Goal: Information Seeking & Learning: Learn about a topic

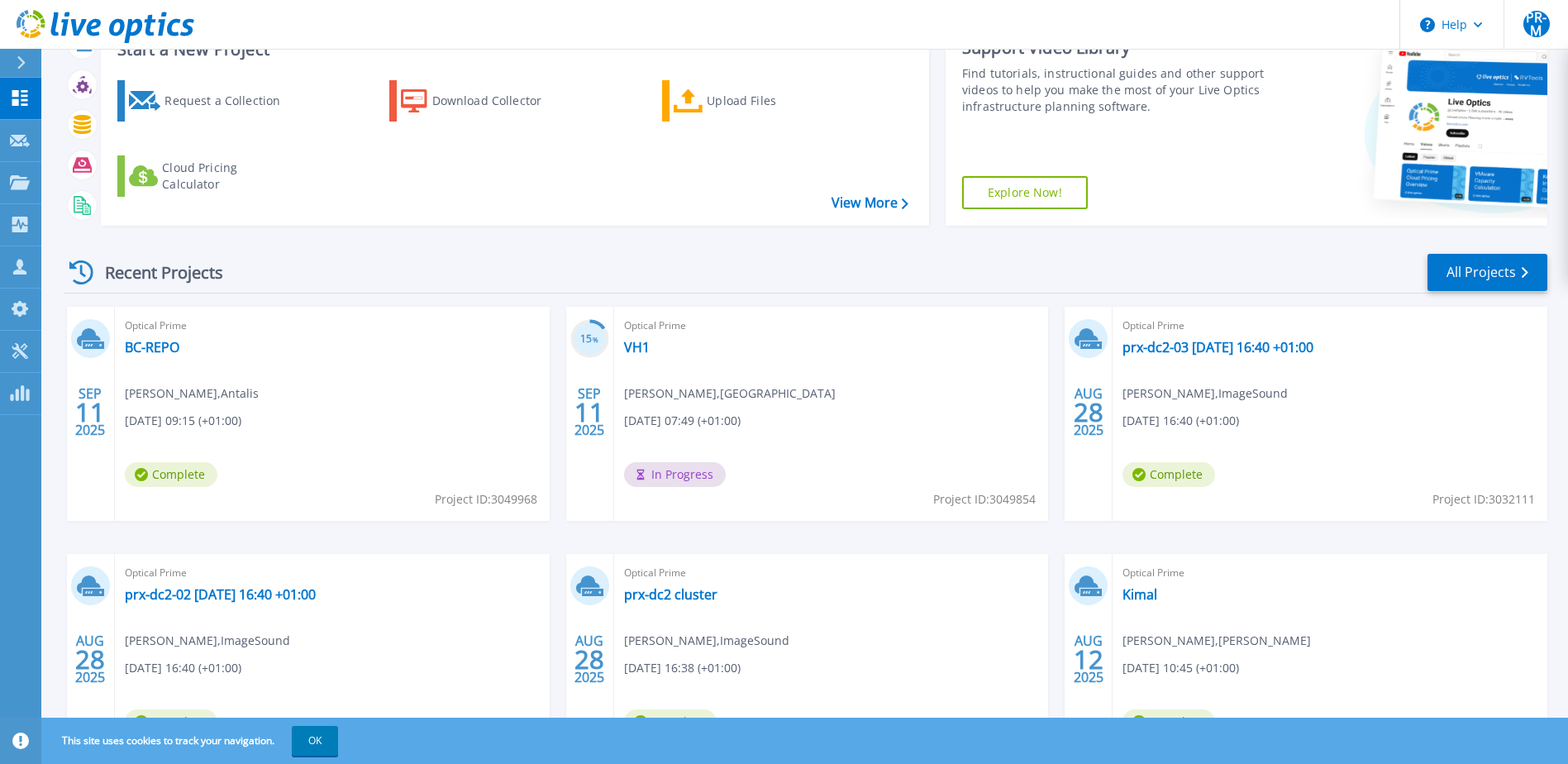
scroll to position [165, 0]
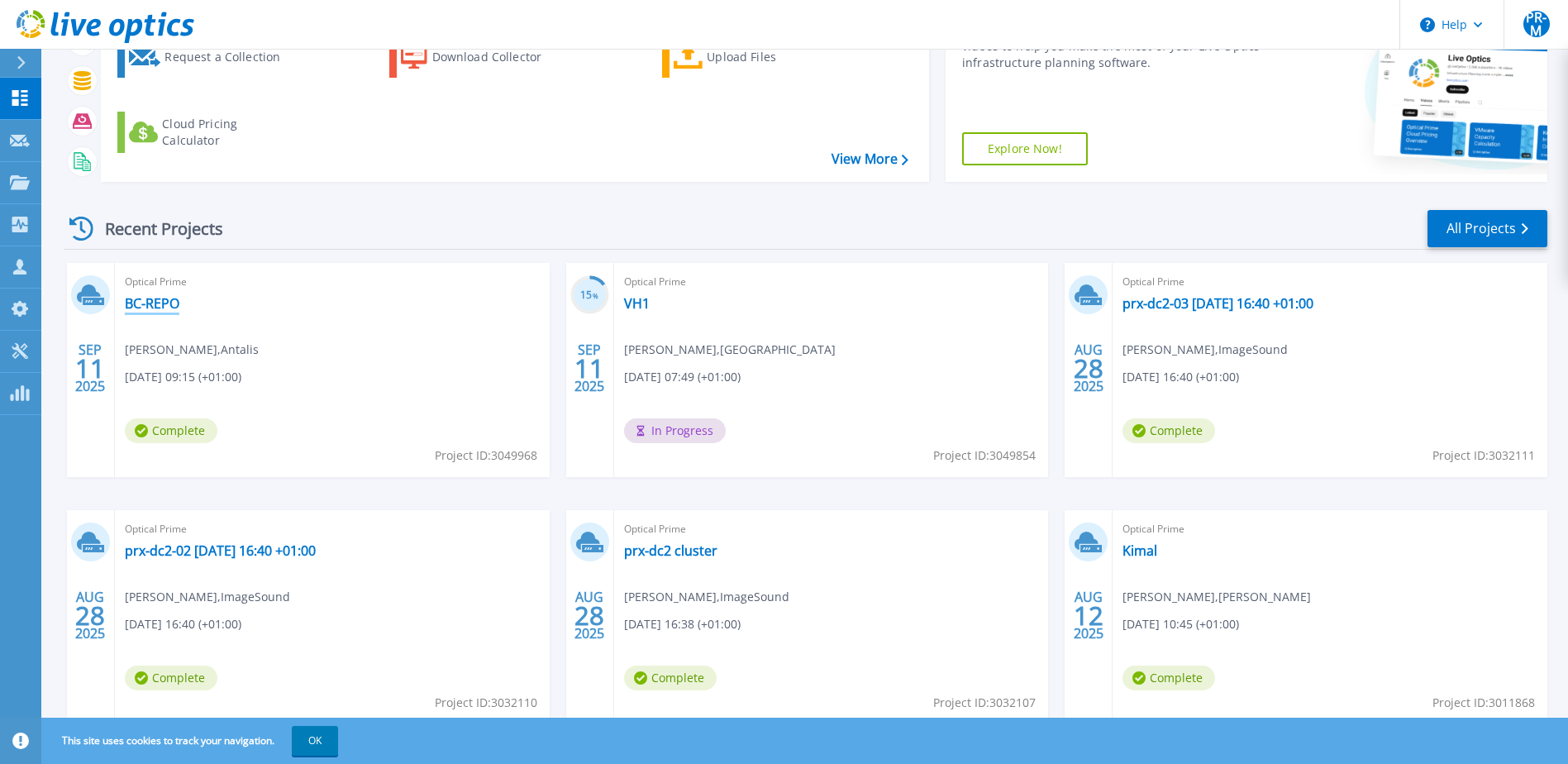
click at [146, 305] on link "BC-REPO" at bounding box center [152, 303] width 55 height 17
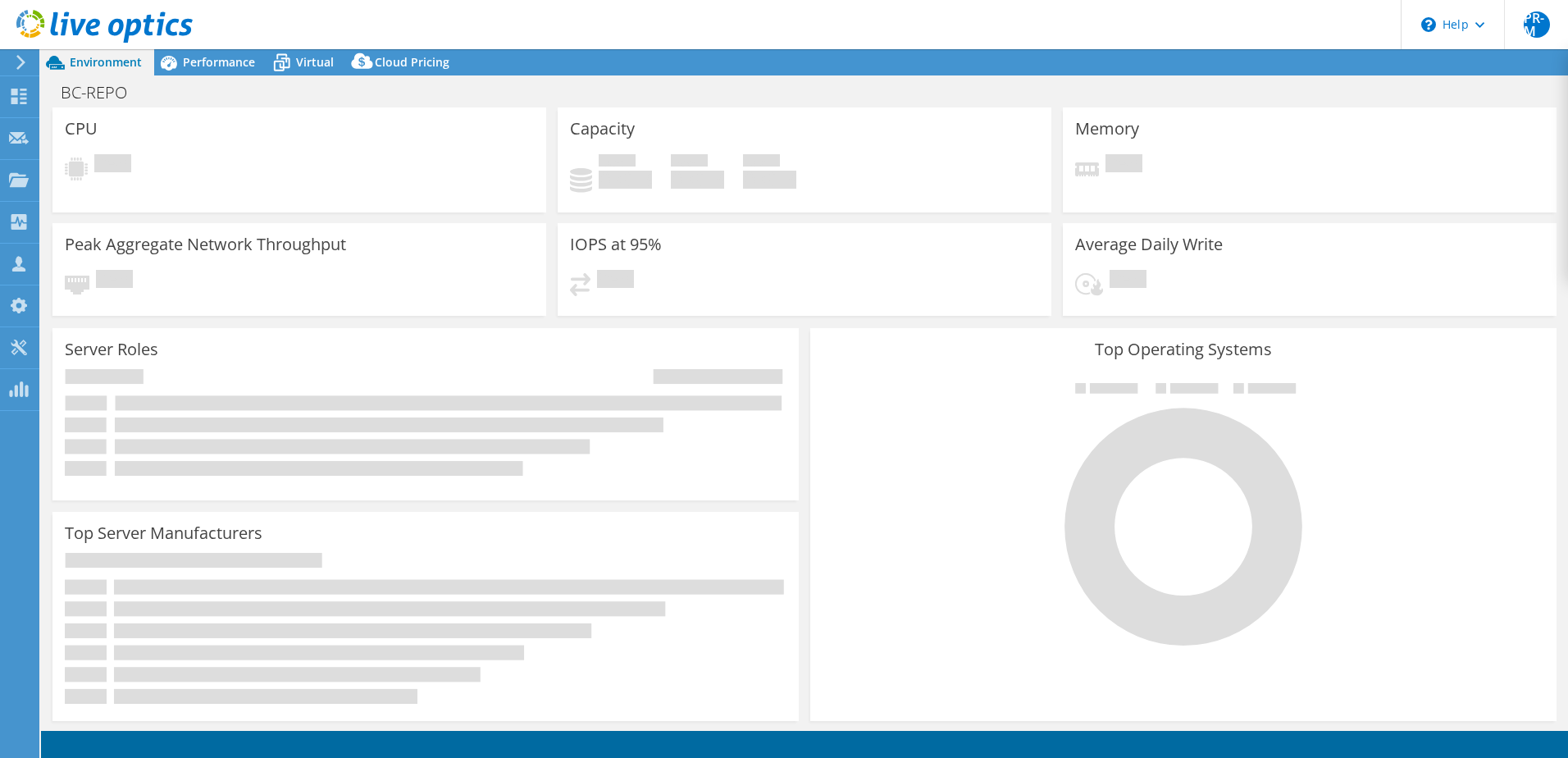
select select "USD"
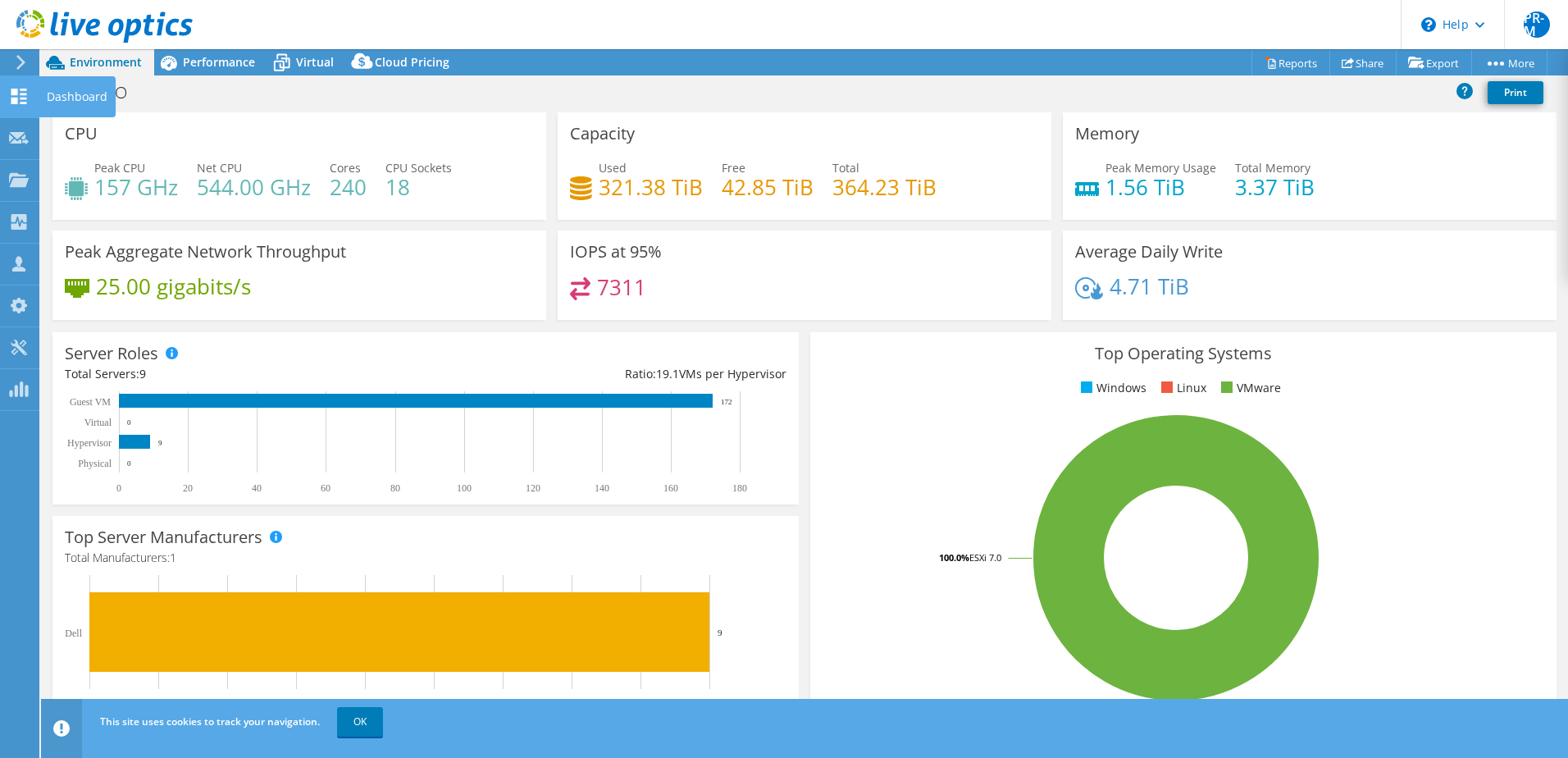
click at [74, 97] on div "Dashboard" at bounding box center [77, 97] width 77 height 41
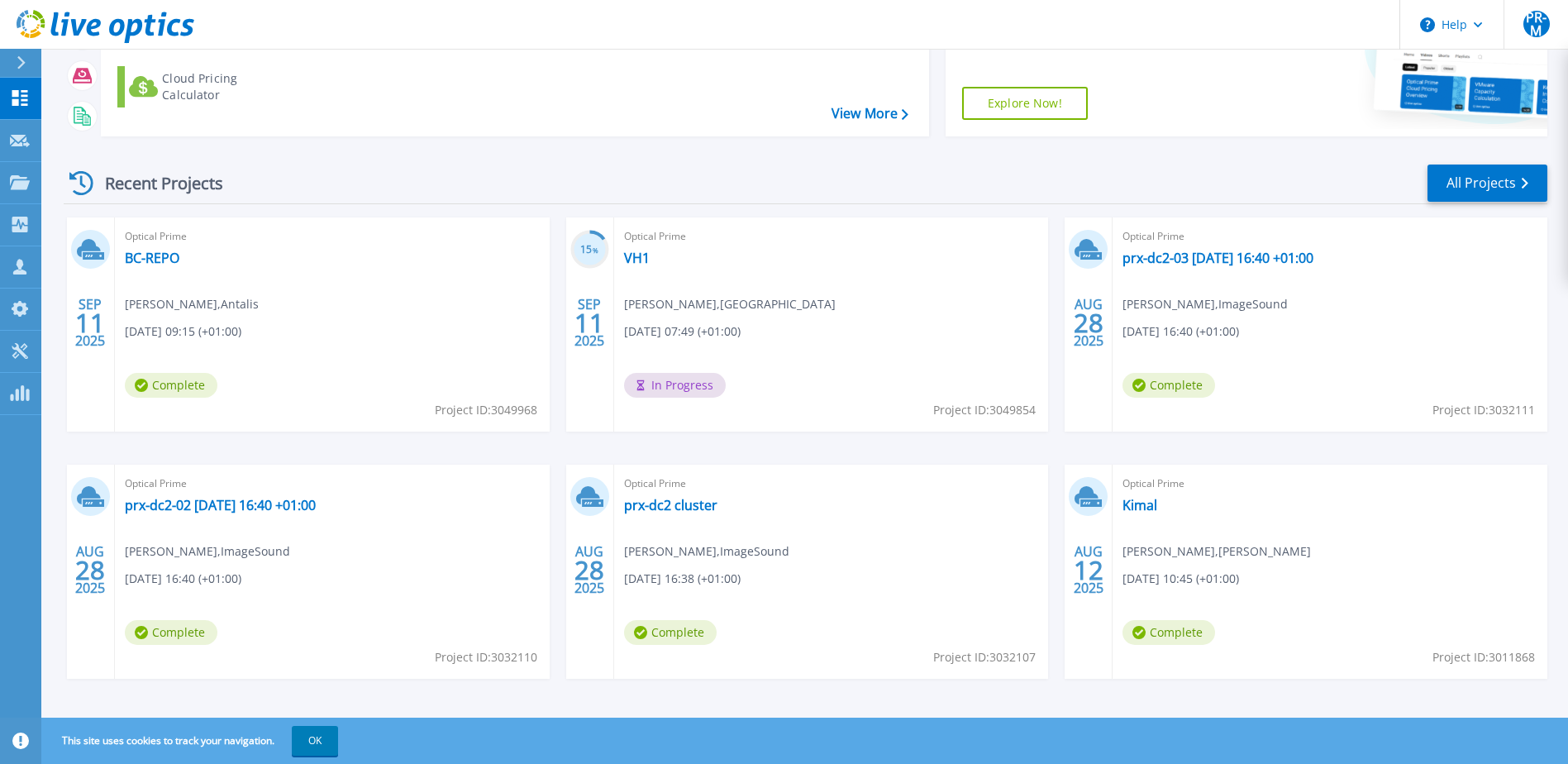
scroll to position [222, 0]
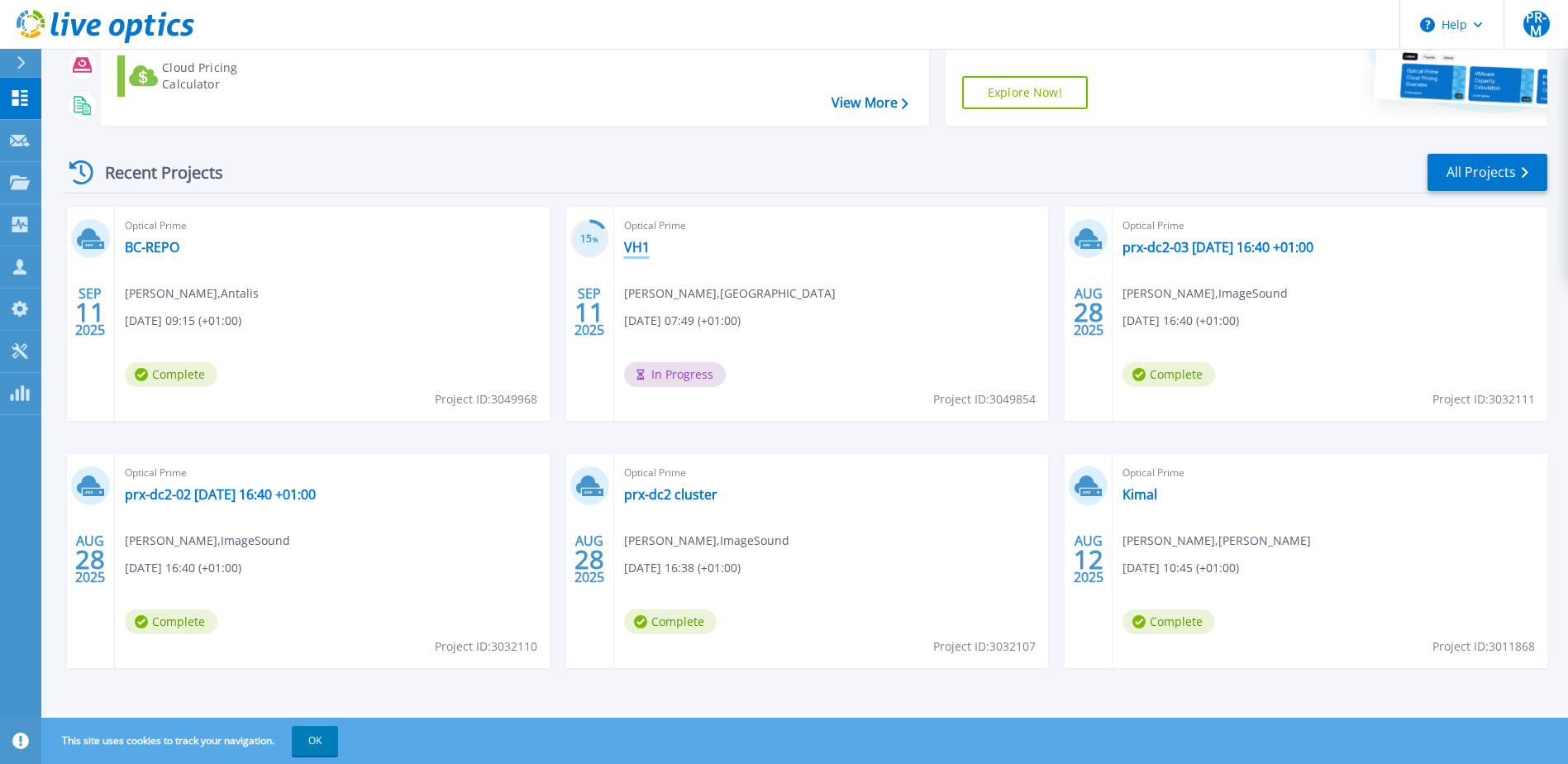
click at [639, 249] on link "VH1" at bounding box center [637, 246] width 25 height 17
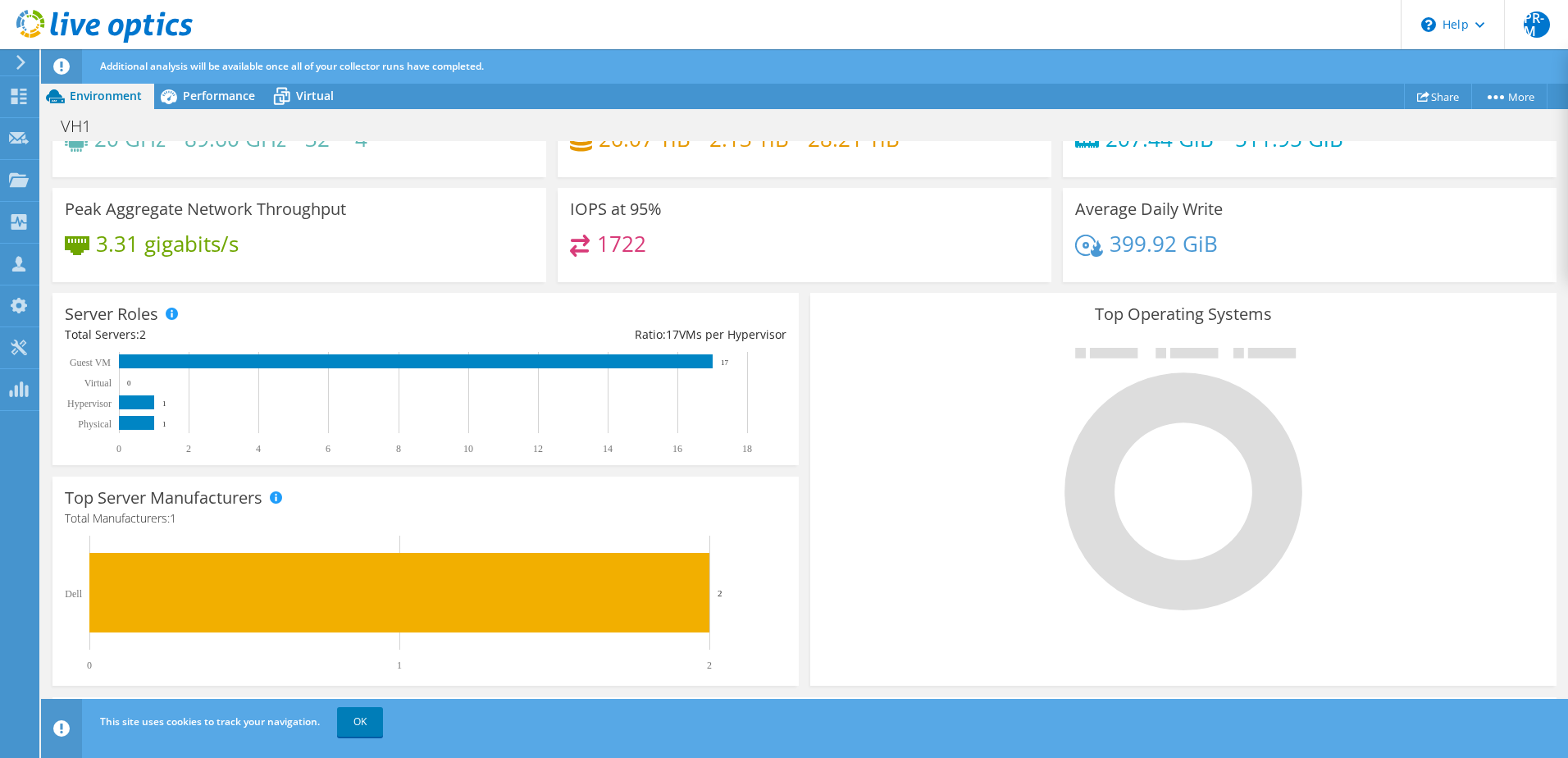
scroll to position [164, 0]
click at [224, 96] on span "Performance" at bounding box center [218, 96] width 72 height 15
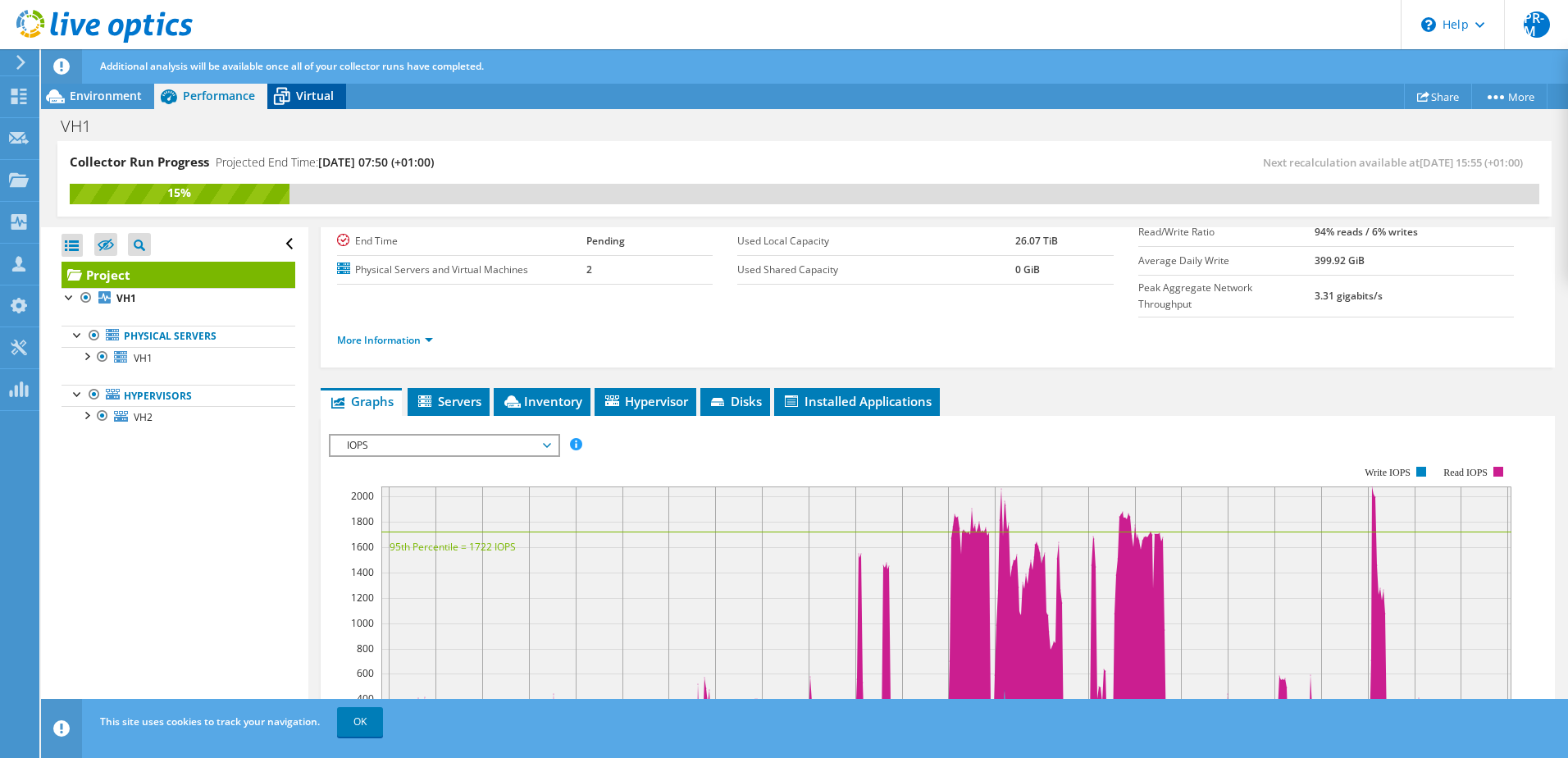
click at [305, 96] on span "Virtual" at bounding box center [315, 96] width 38 height 15
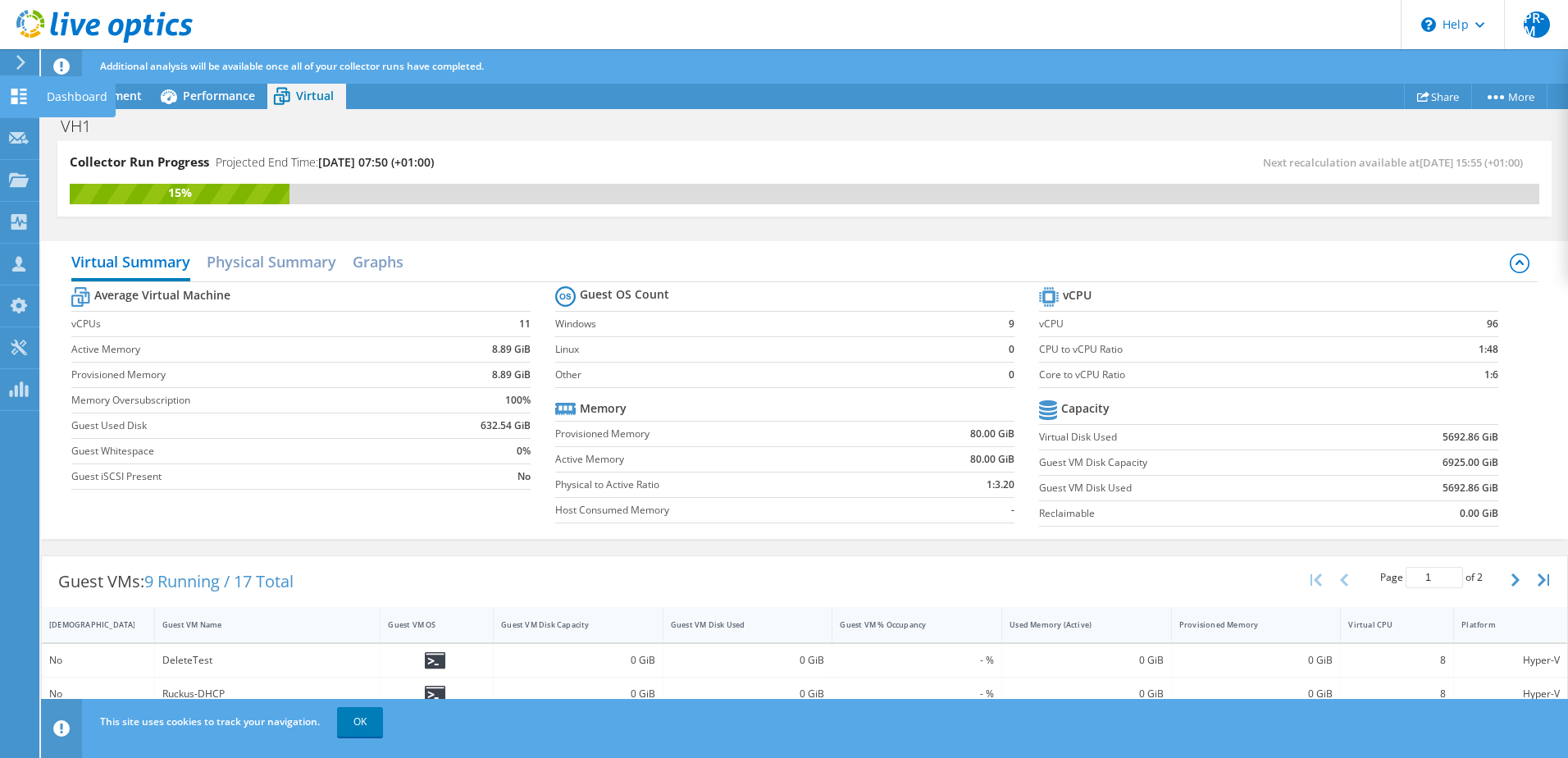
click at [62, 91] on div "Dashboard" at bounding box center [77, 97] width 77 height 41
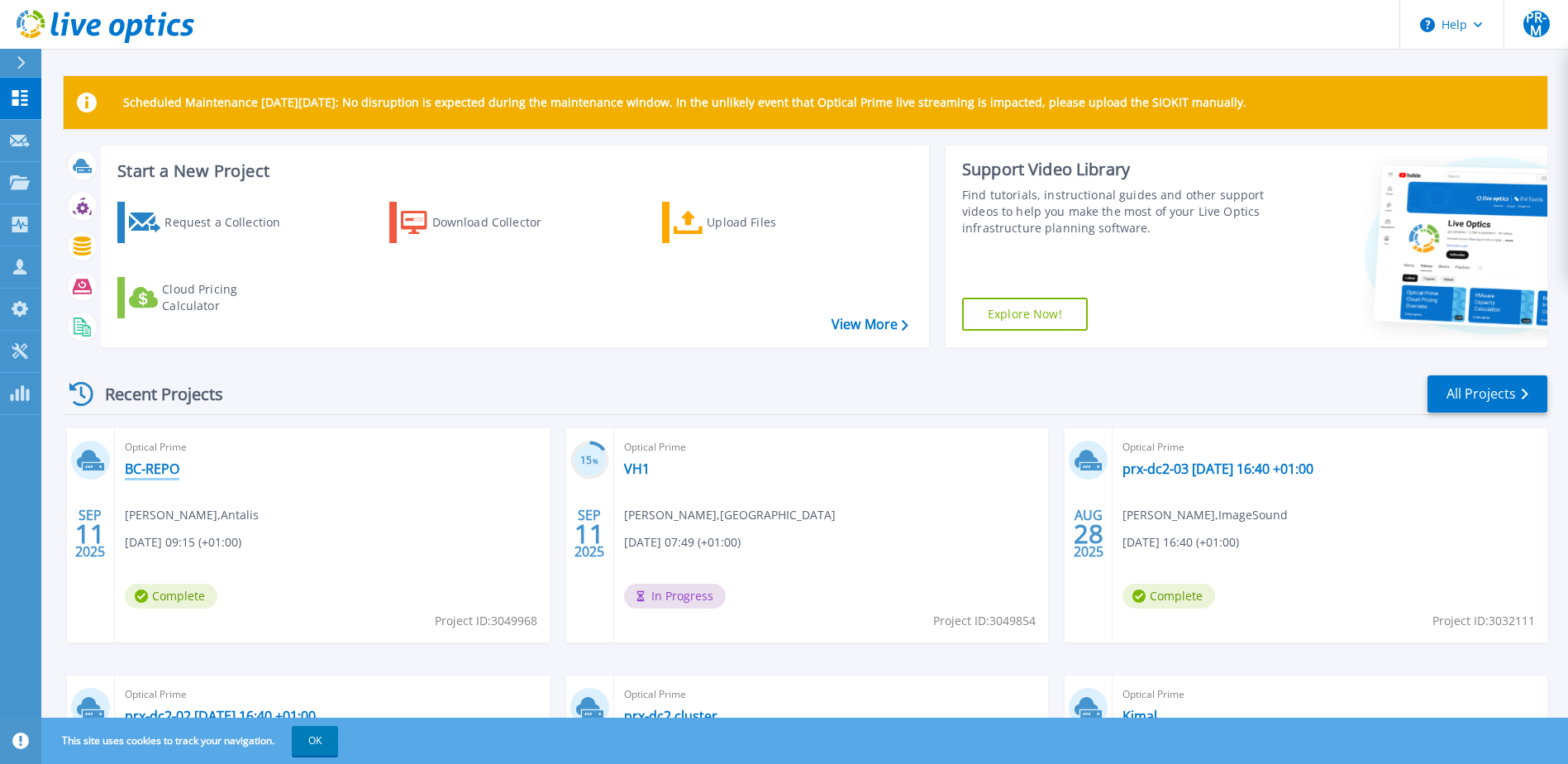
click at [155, 473] on link "BC-REPO" at bounding box center [152, 468] width 55 height 17
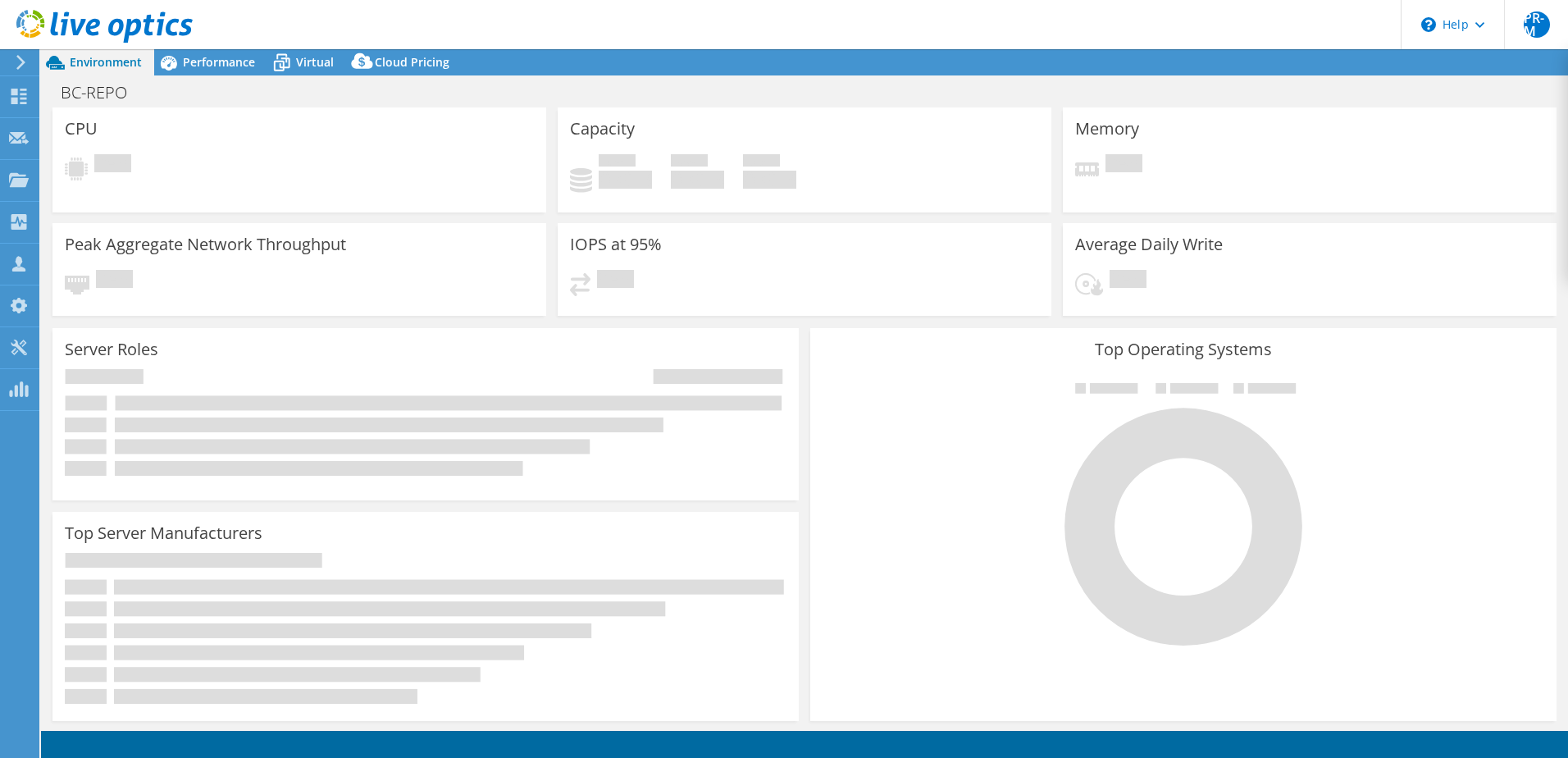
select select "USD"
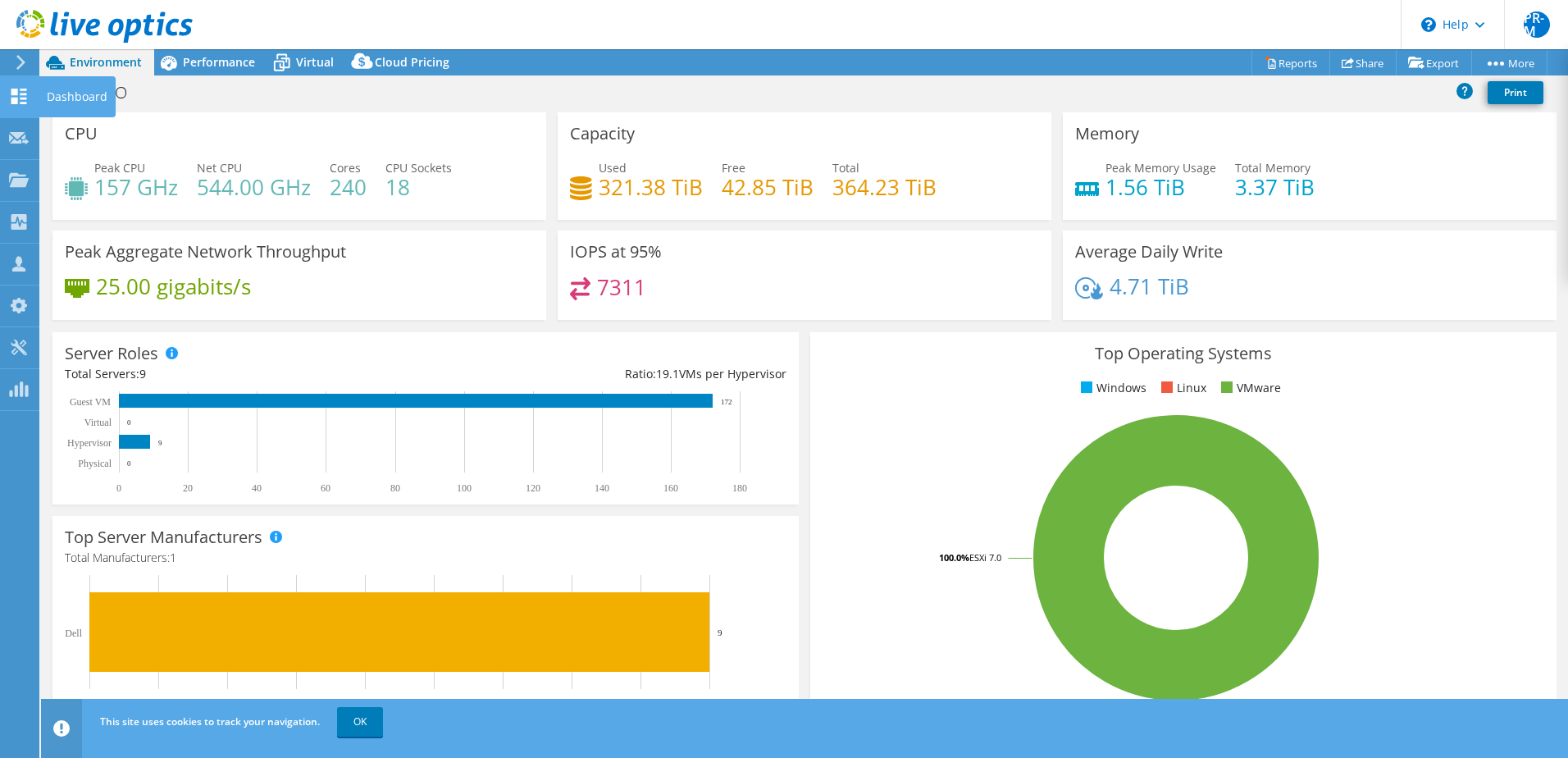
click at [59, 93] on div "Dashboard" at bounding box center [77, 97] width 77 height 41
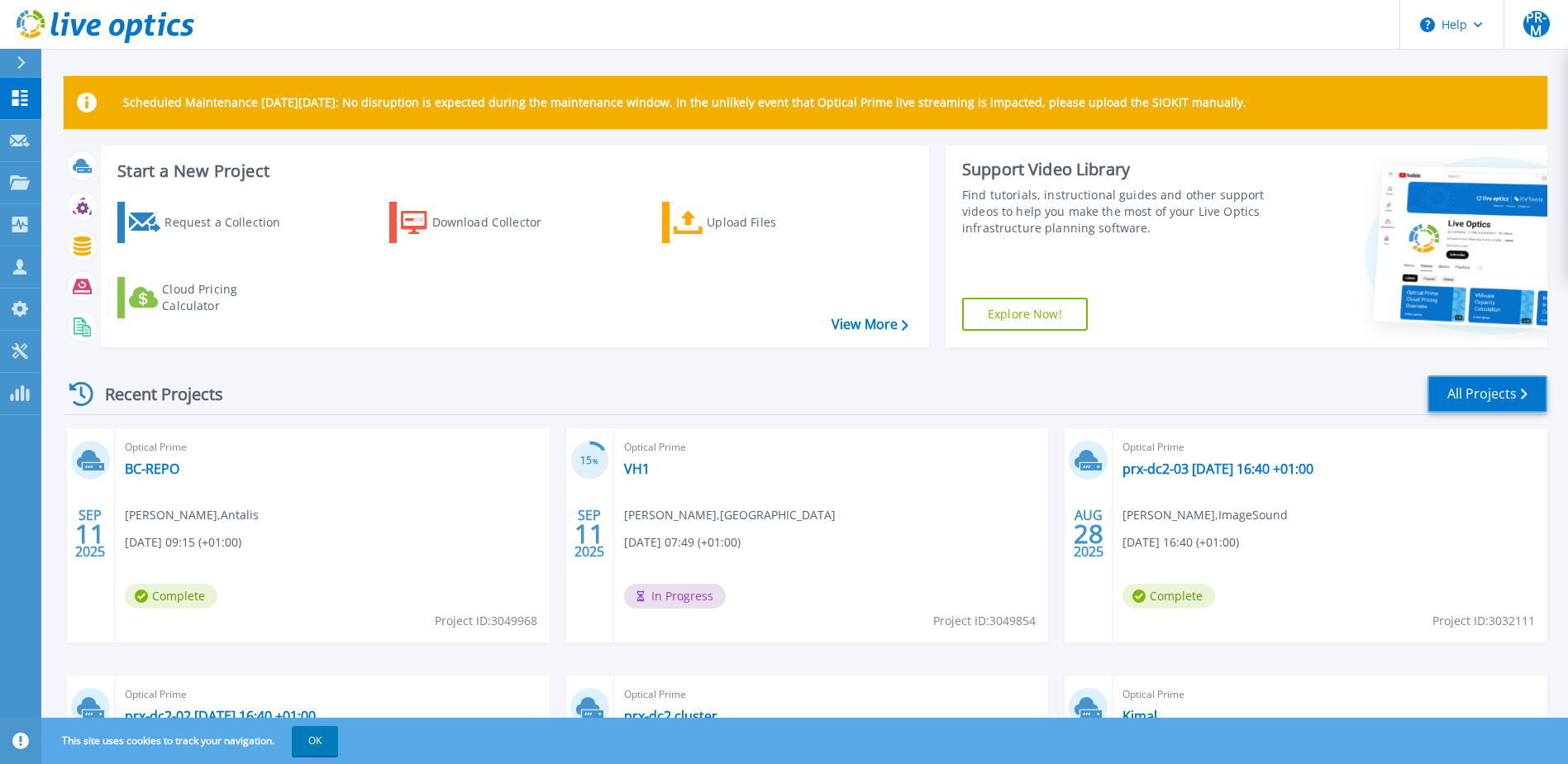
click at [1471, 404] on link "All Projects" at bounding box center [1487, 394] width 120 height 37
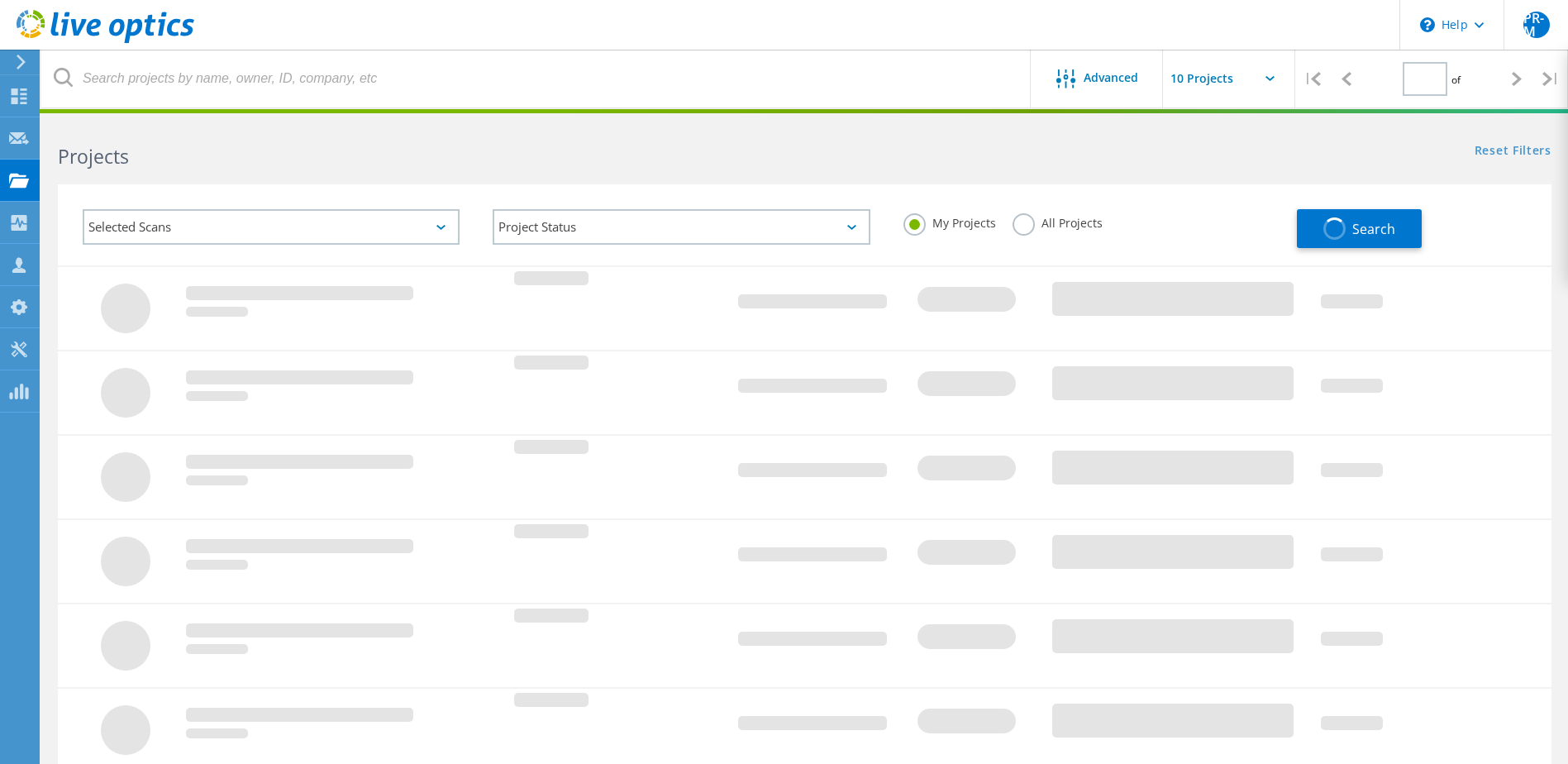
type input "1"
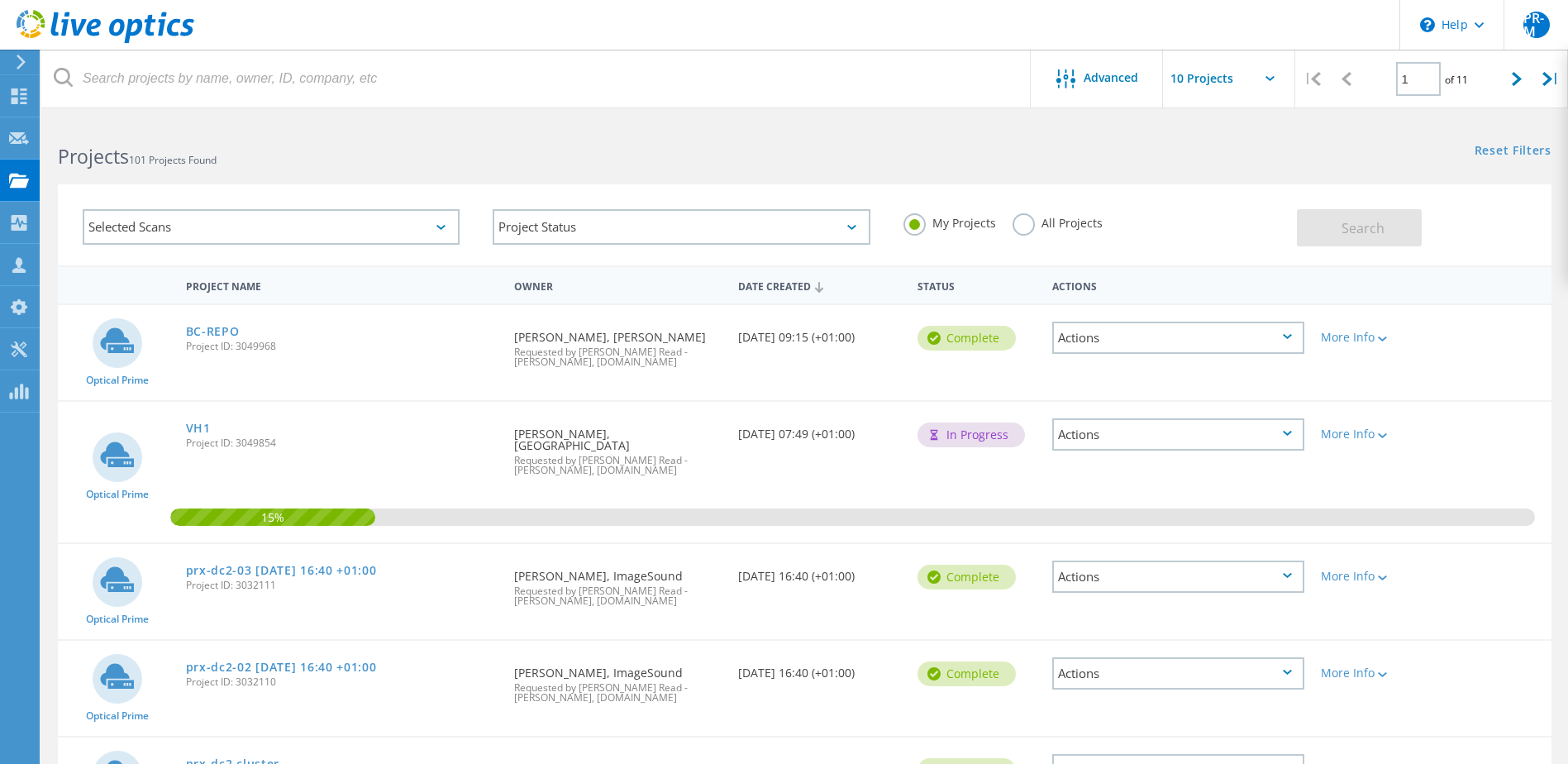
click at [1024, 226] on label "All Projects" at bounding box center [1058, 221] width 91 height 16
click at [0, 0] on input "All Projects" at bounding box center [0, 0] width 0 height 0
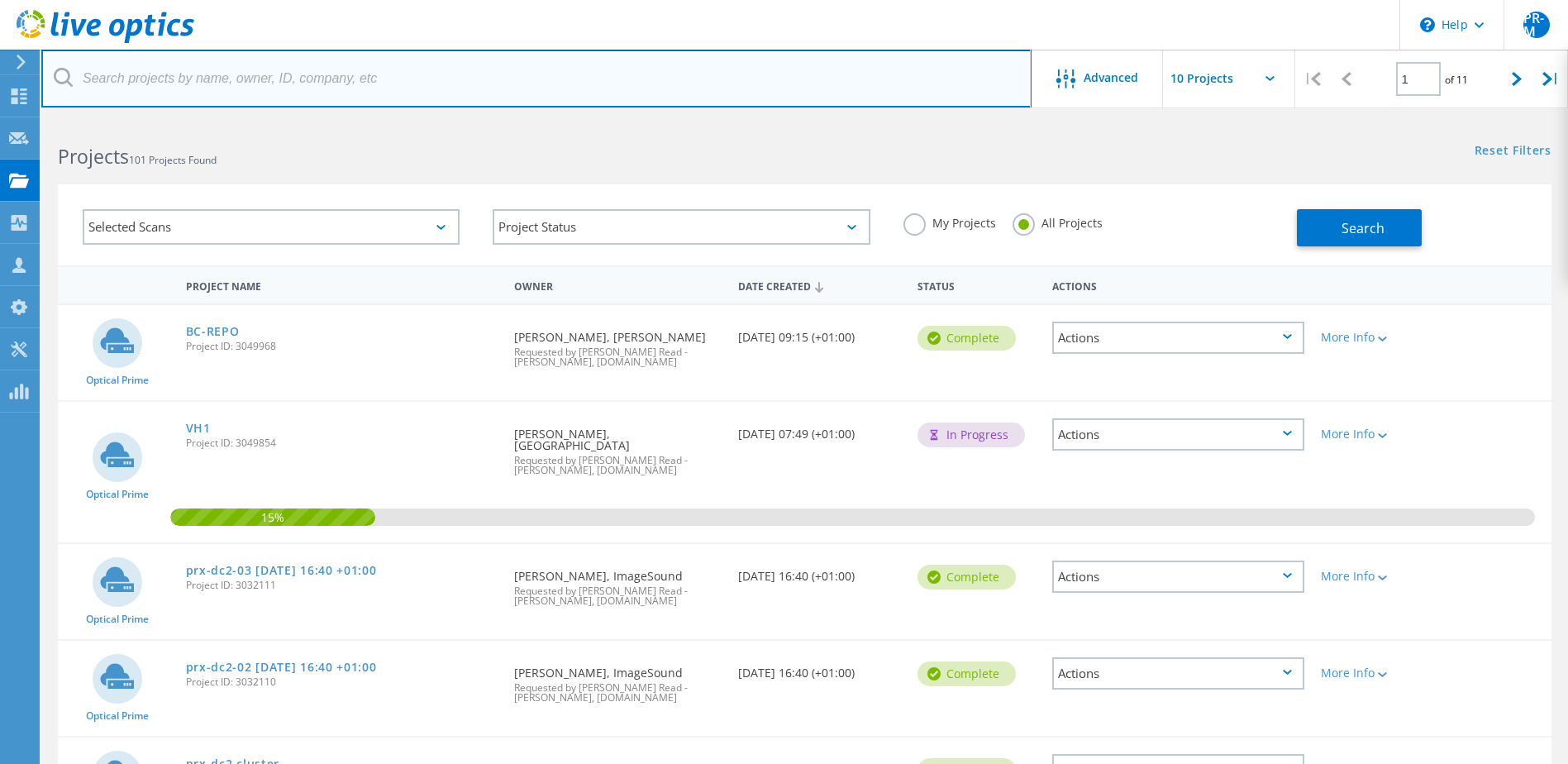
click at [273, 85] on input "text" at bounding box center [536, 78] width 991 height 57
click at [464, 68] on input "text" at bounding box center [536, 78] width 991 height 57
type input "antalis"
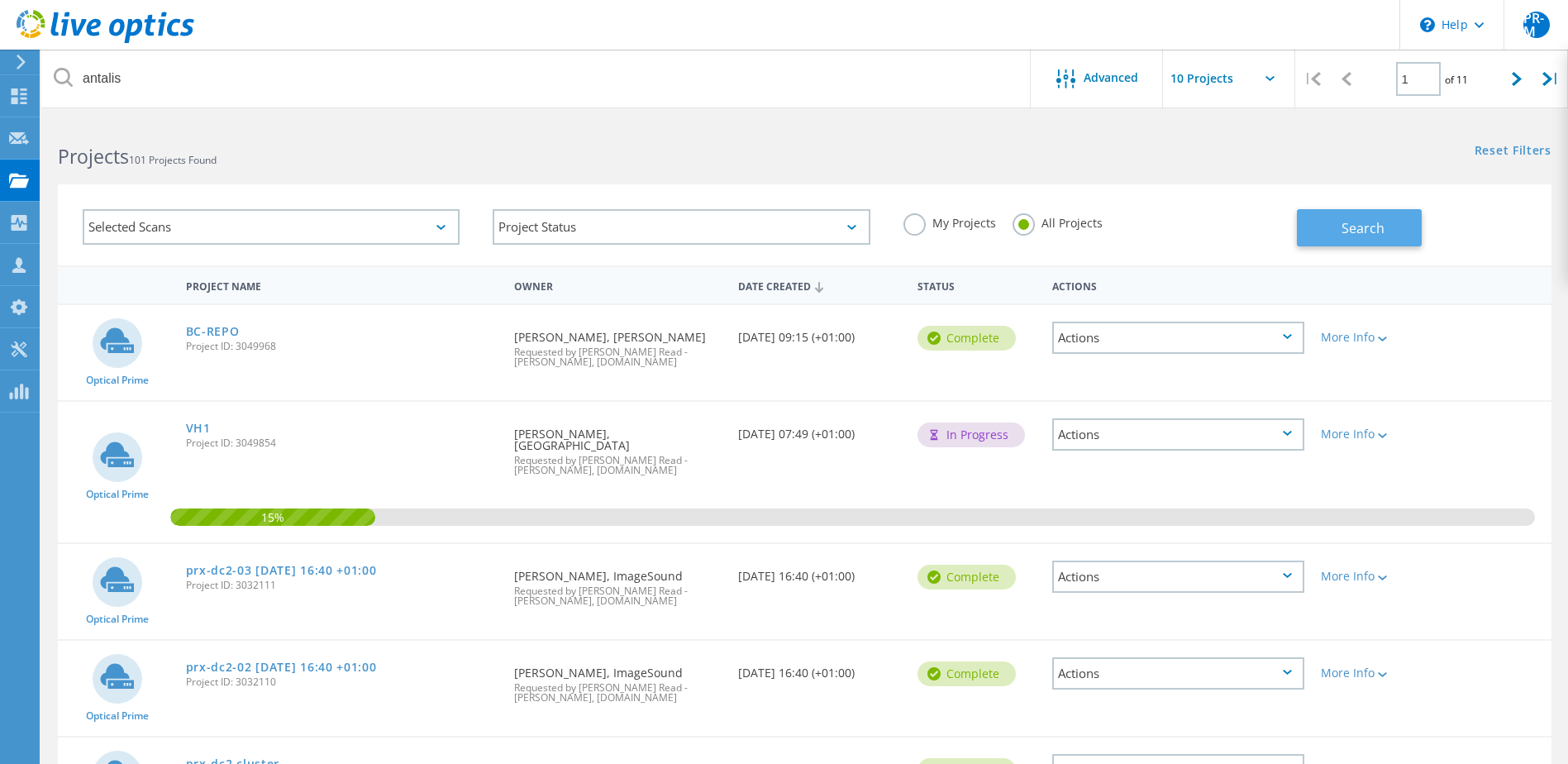
click at [1392, 235] on button "Search" at bounding box center [1360, 228] width 125 height 37
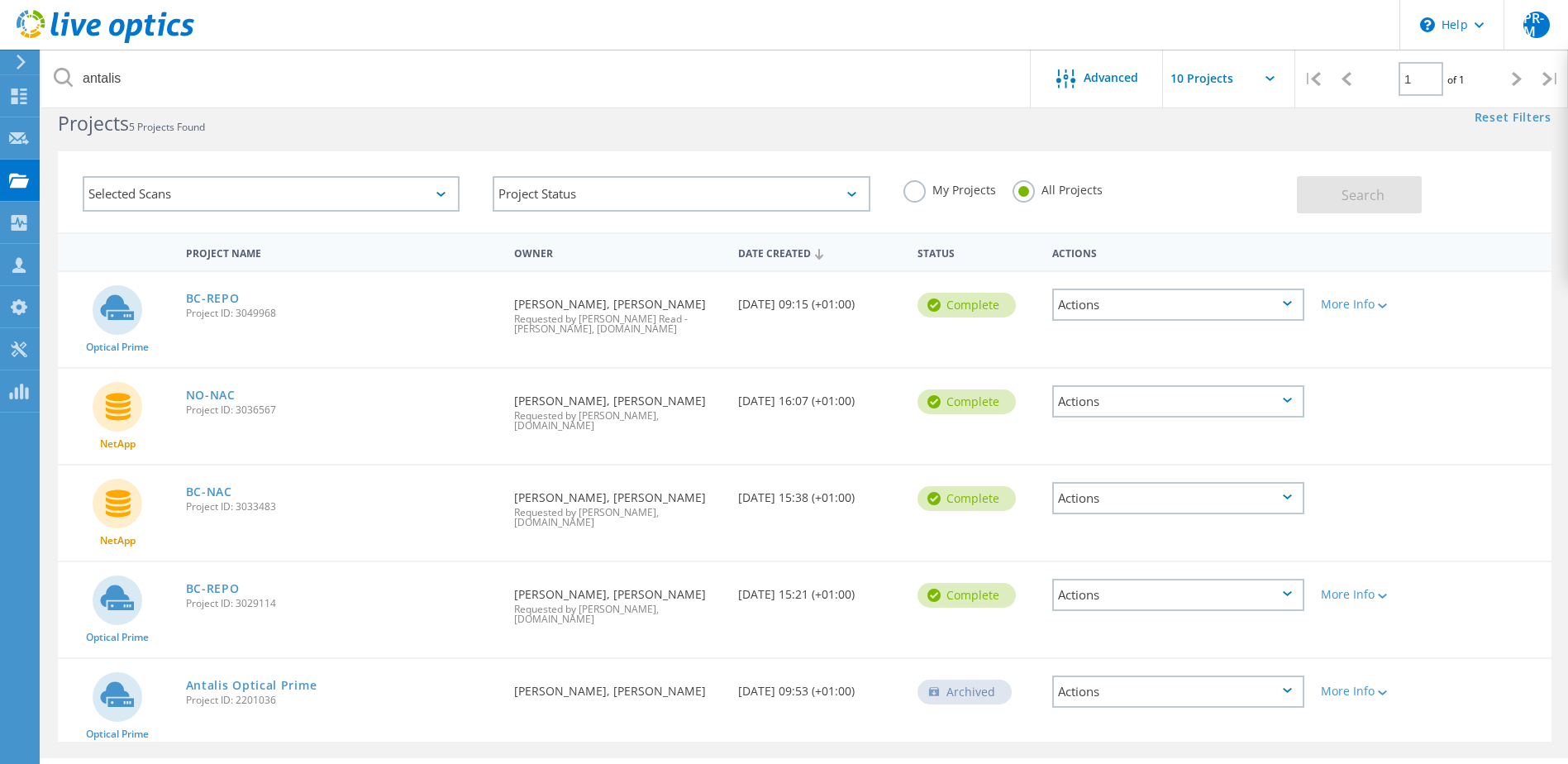
scroll to position [47, 0]
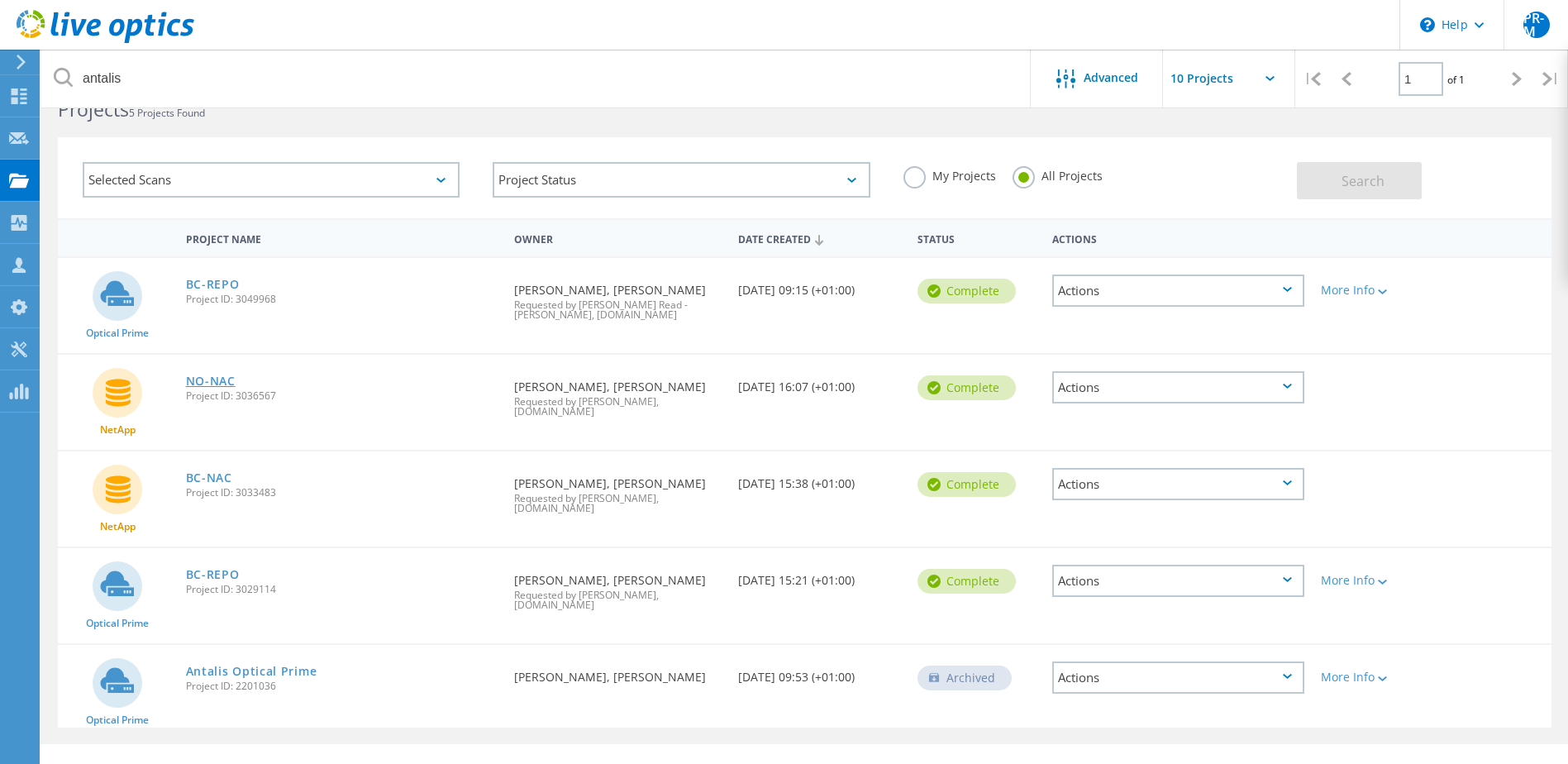
click at [210, 382] on link "NO-NAC" at bounding box center [210, 382] width 50 height 12
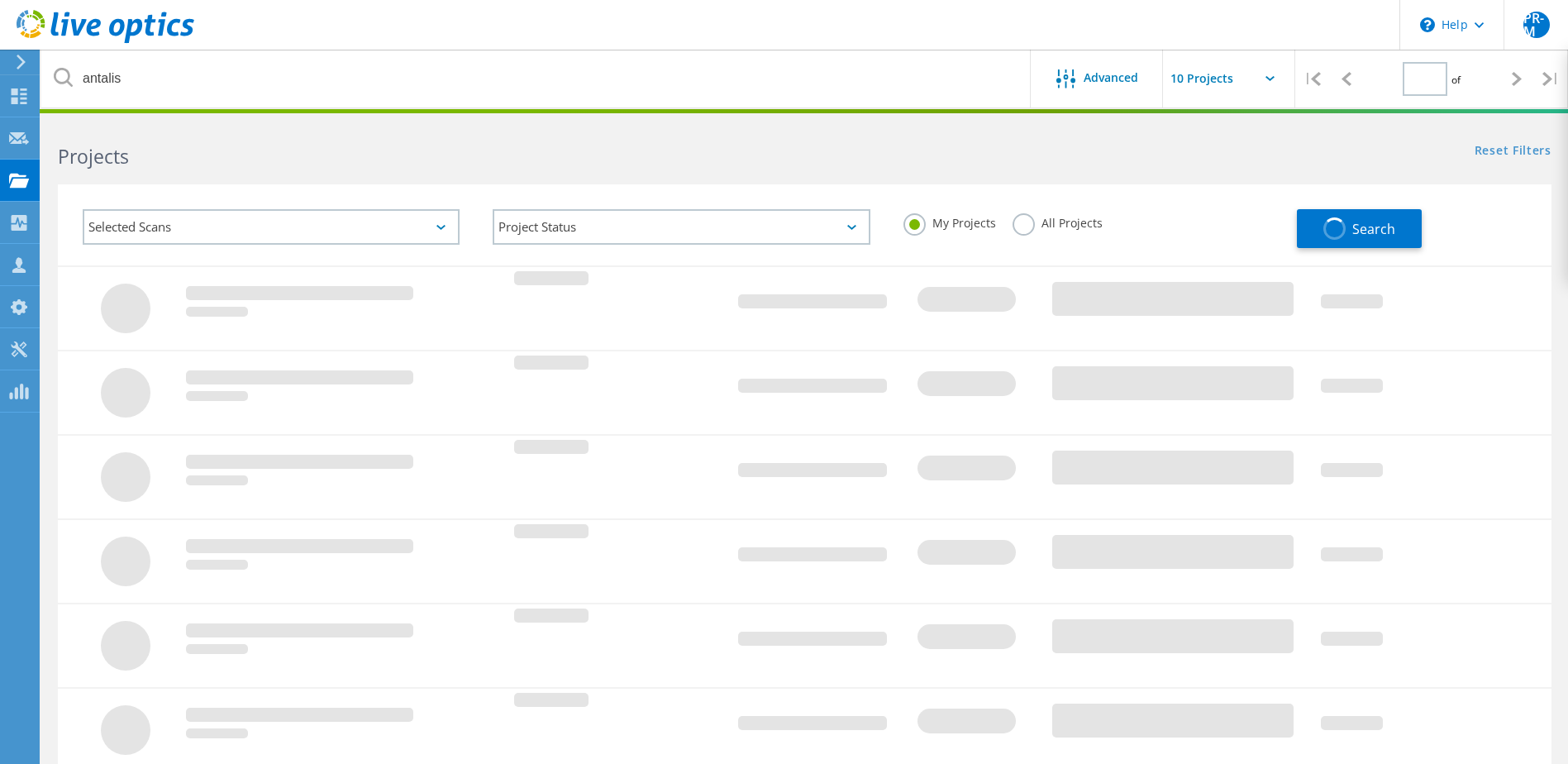
type input "1"
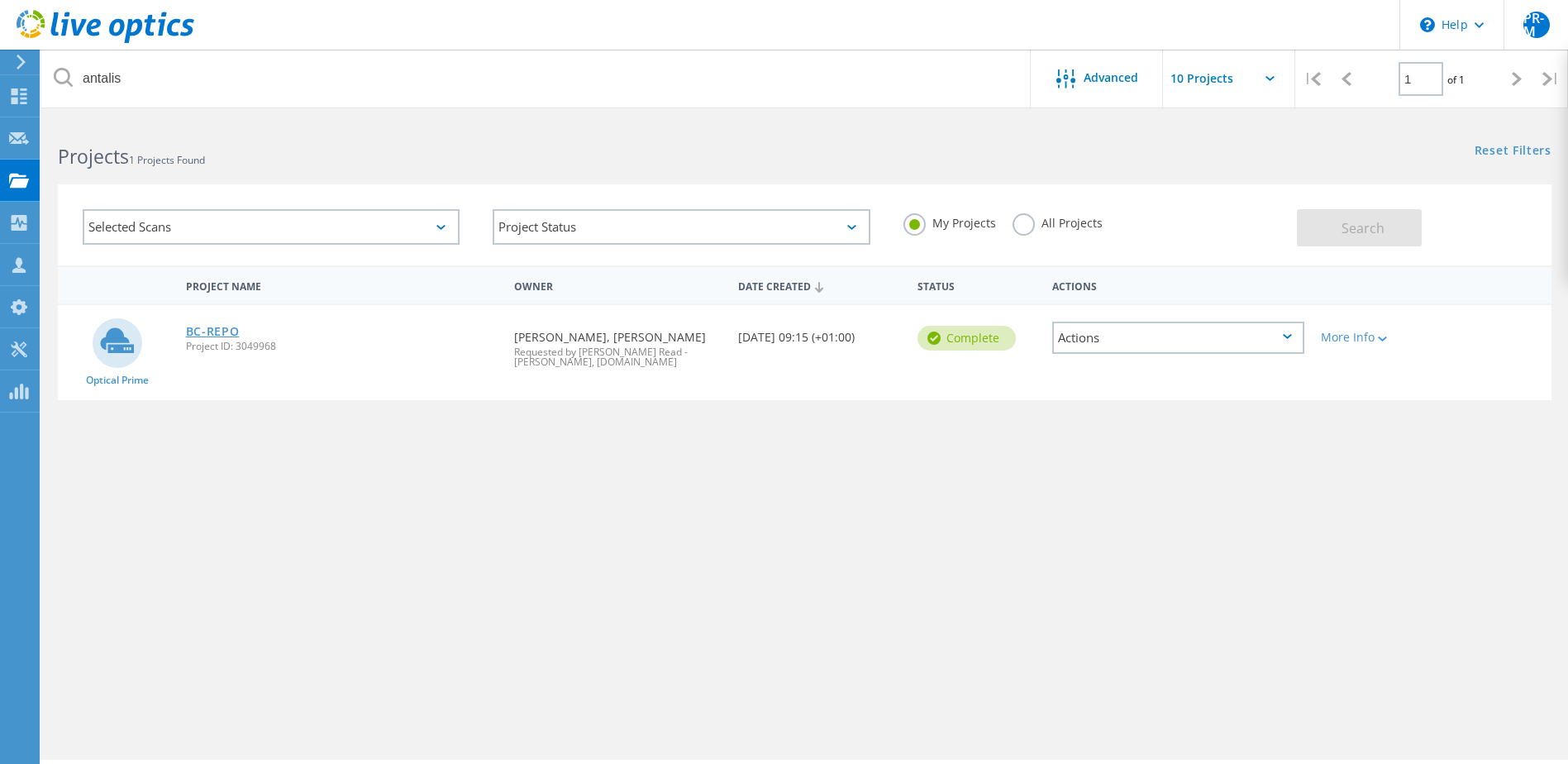
click at [225, 333] on link "BC-REPO" at bounding box center [212, 332] width 54 height 12
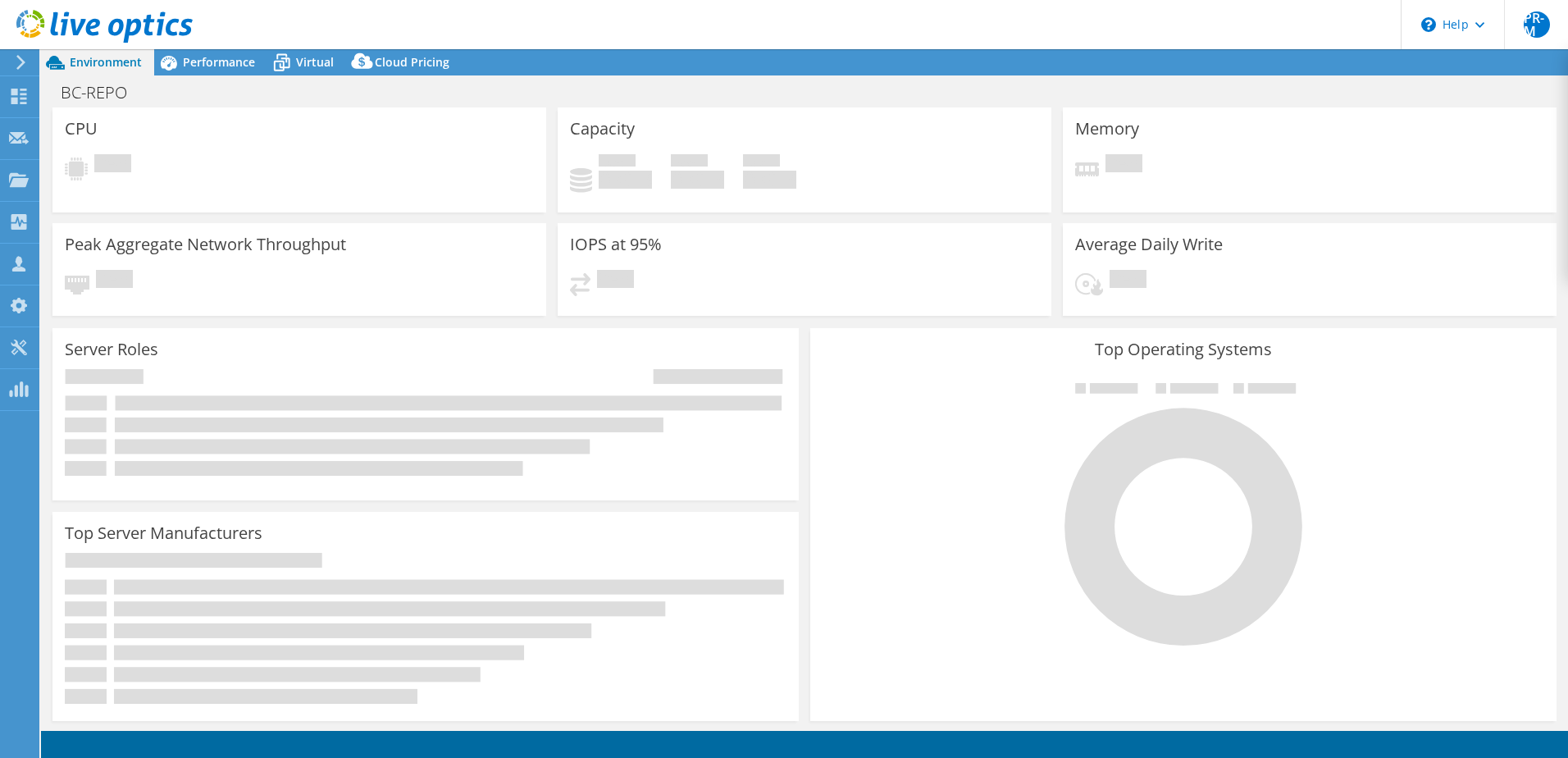
select select "USD"
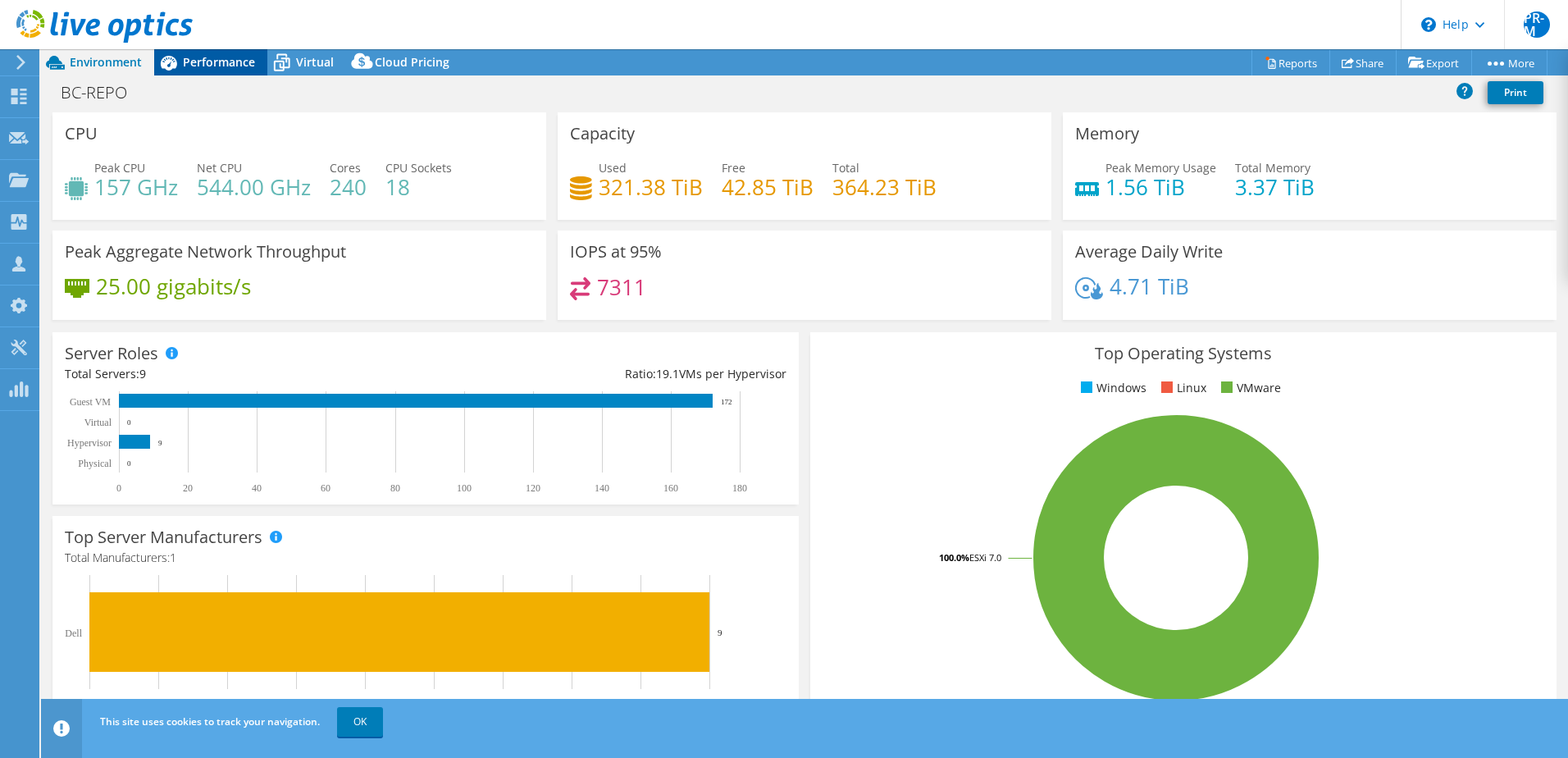
click at [217, 62] on span "Performance" at bounding box center [218, 62] width 72 height 15
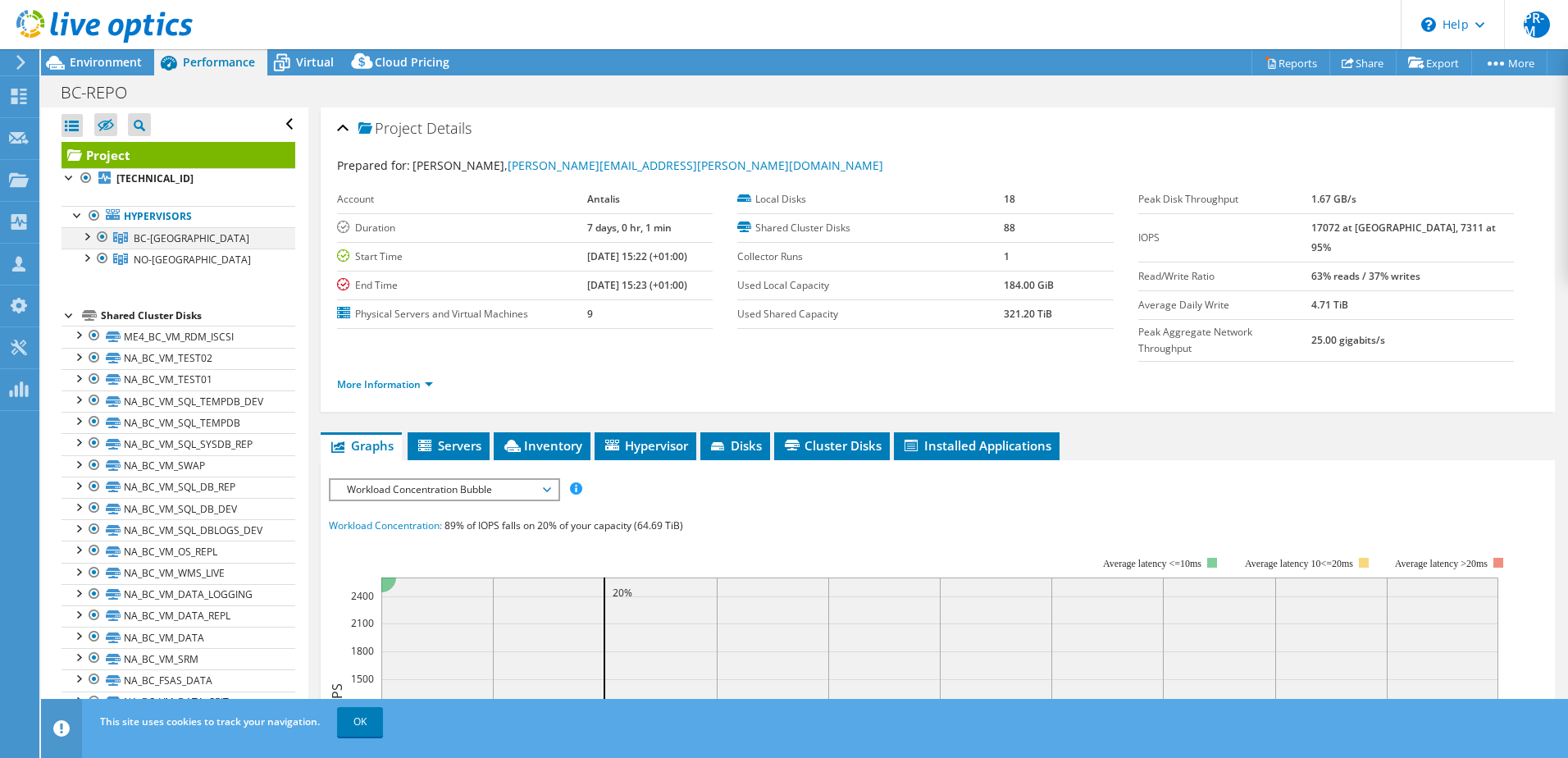
click at [88, 235] on div at bounding box center [86, 235] width 16 height 16
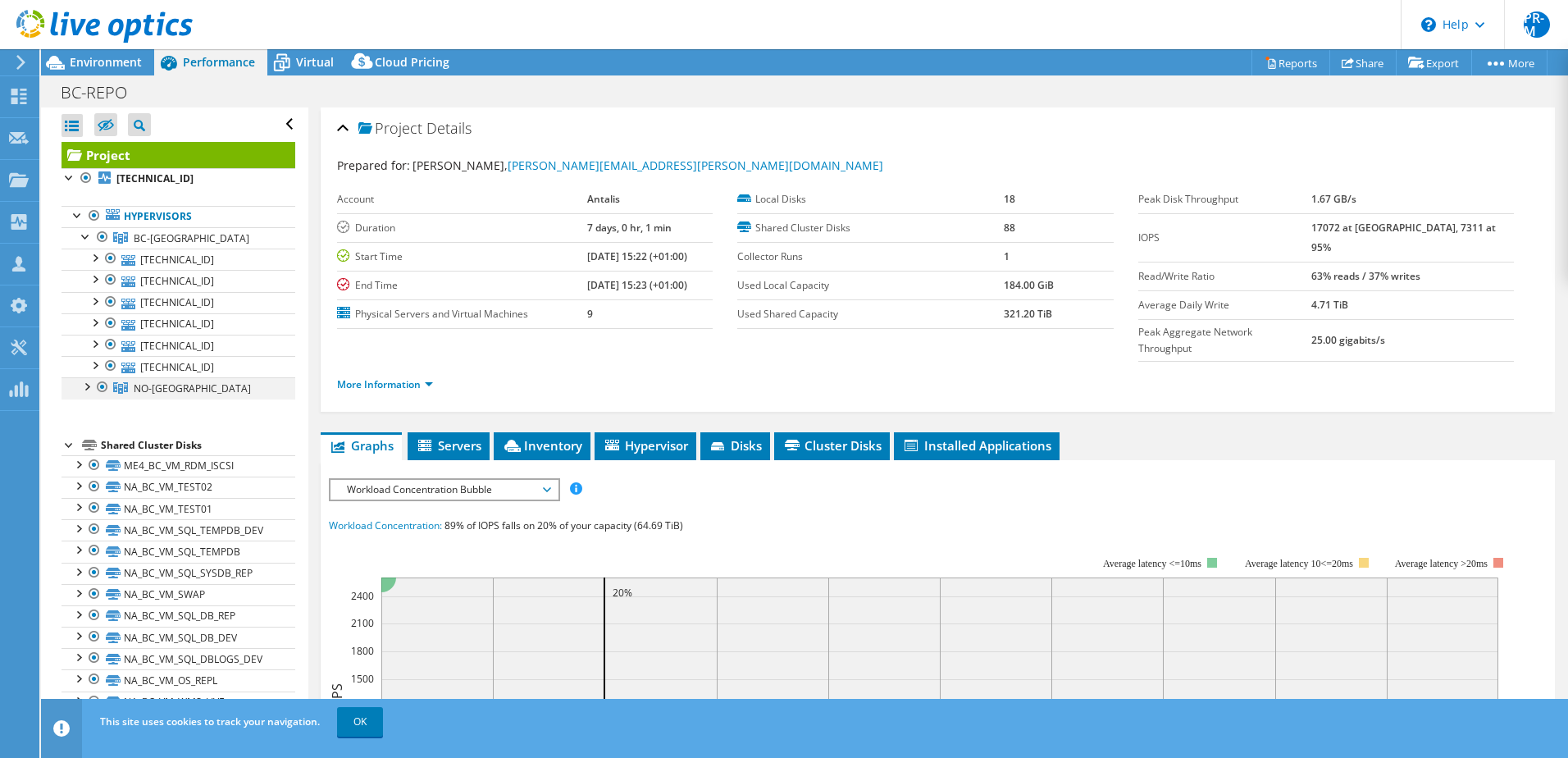
click at [84, 389] on div at bounding box center [86, 385] width 16 height 16
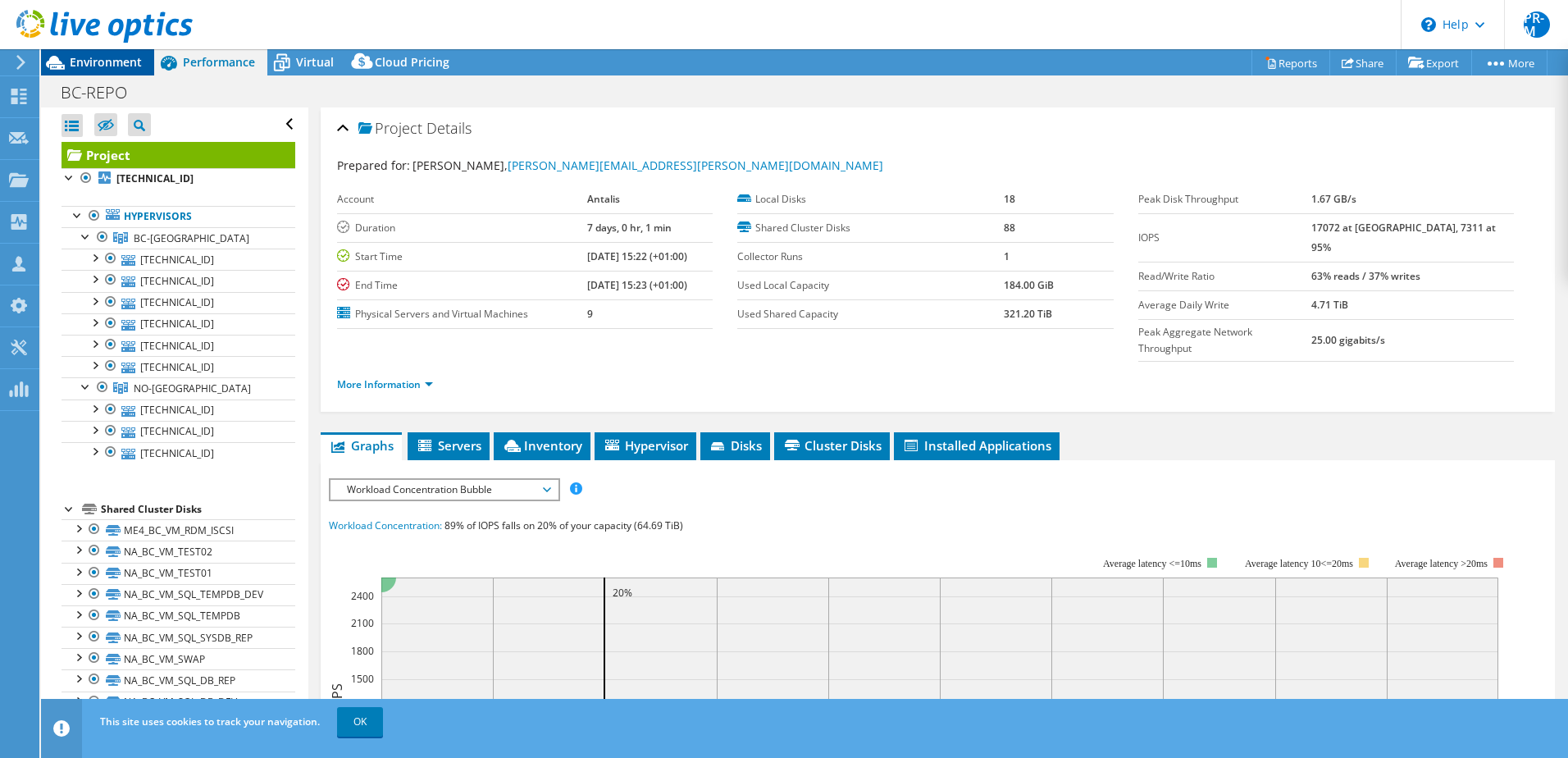
click at [100, 69] on span "Environment" at bounding box center [105, 62] width 72 height 15
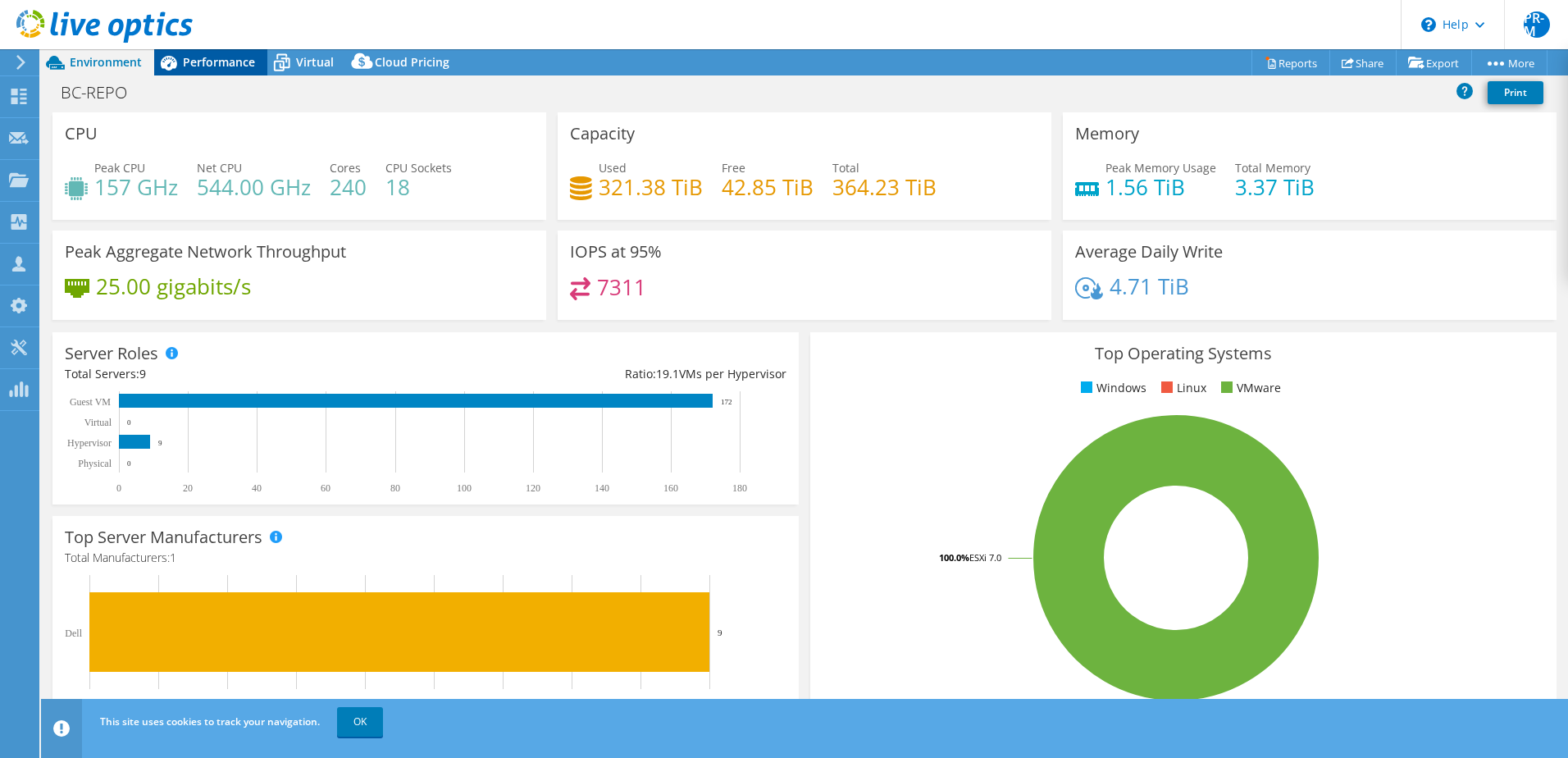
click at [229, 60] on span "Performance" at bounding box center [218, 62] width 72 height 15
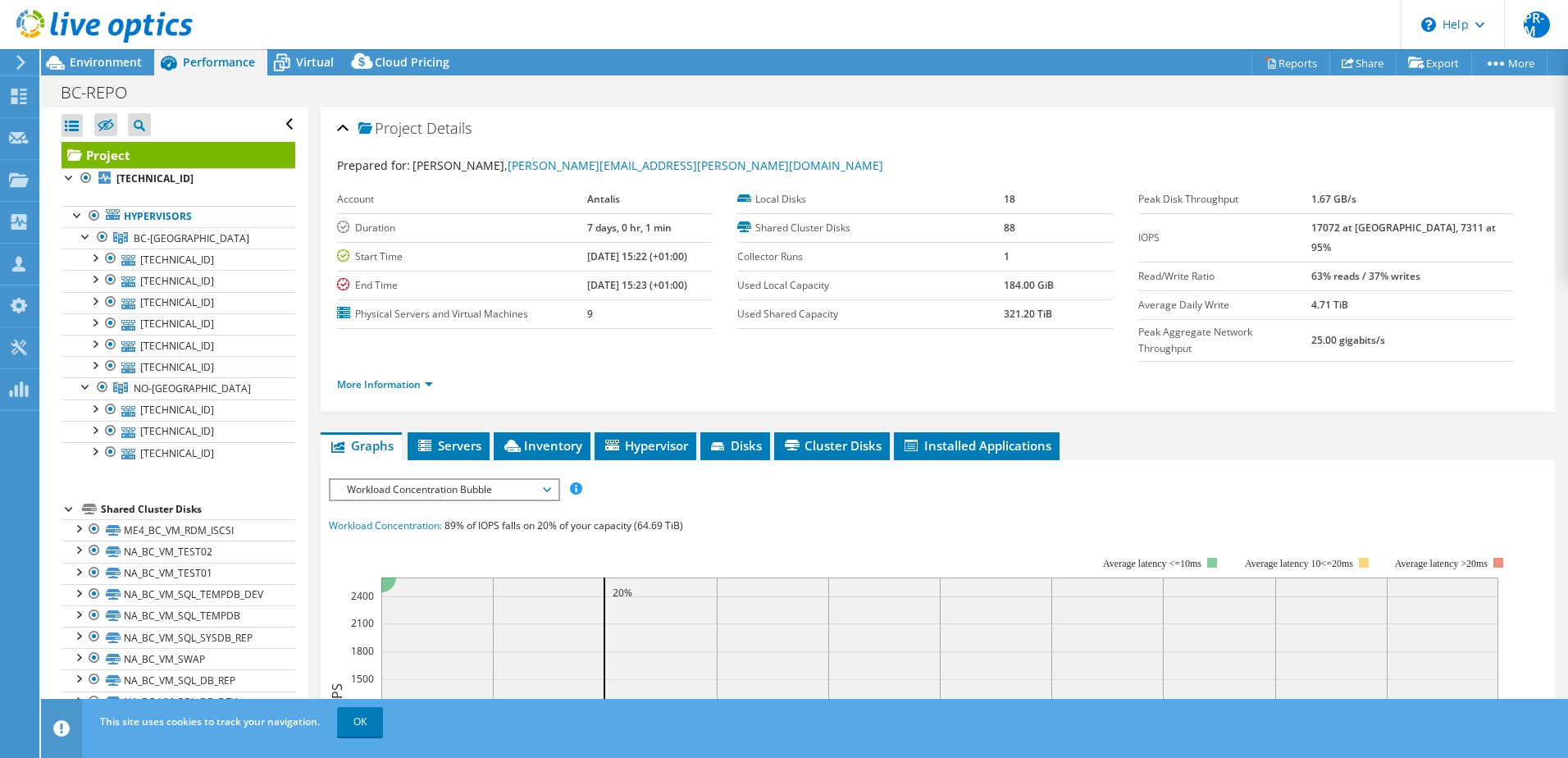
click at [551, 488] on icon at bounding box center [546, 490] width 8 height 5
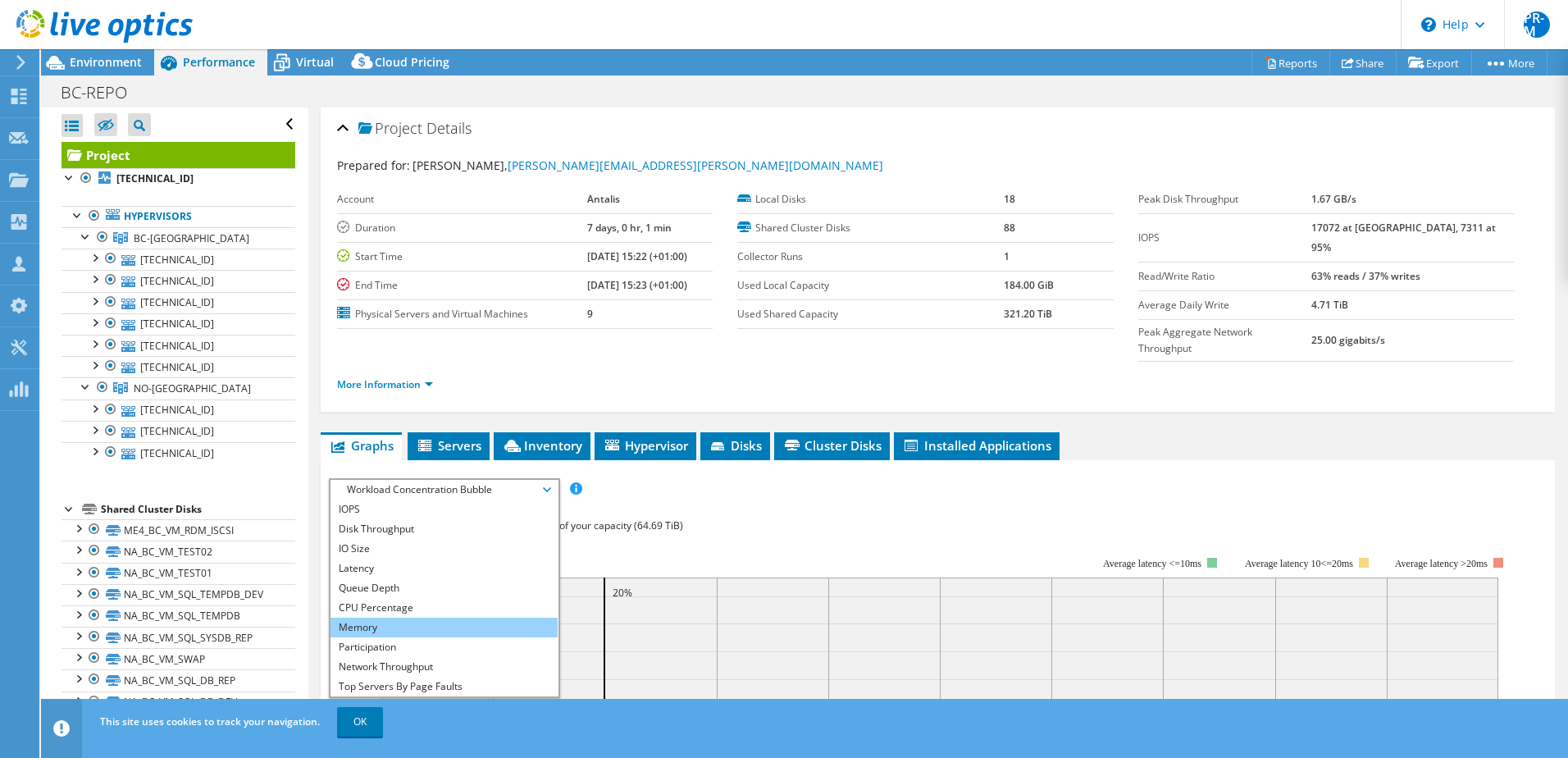
click at [434, 618] on li "Memory" at bounding box center [443, 628] width 227 height 19
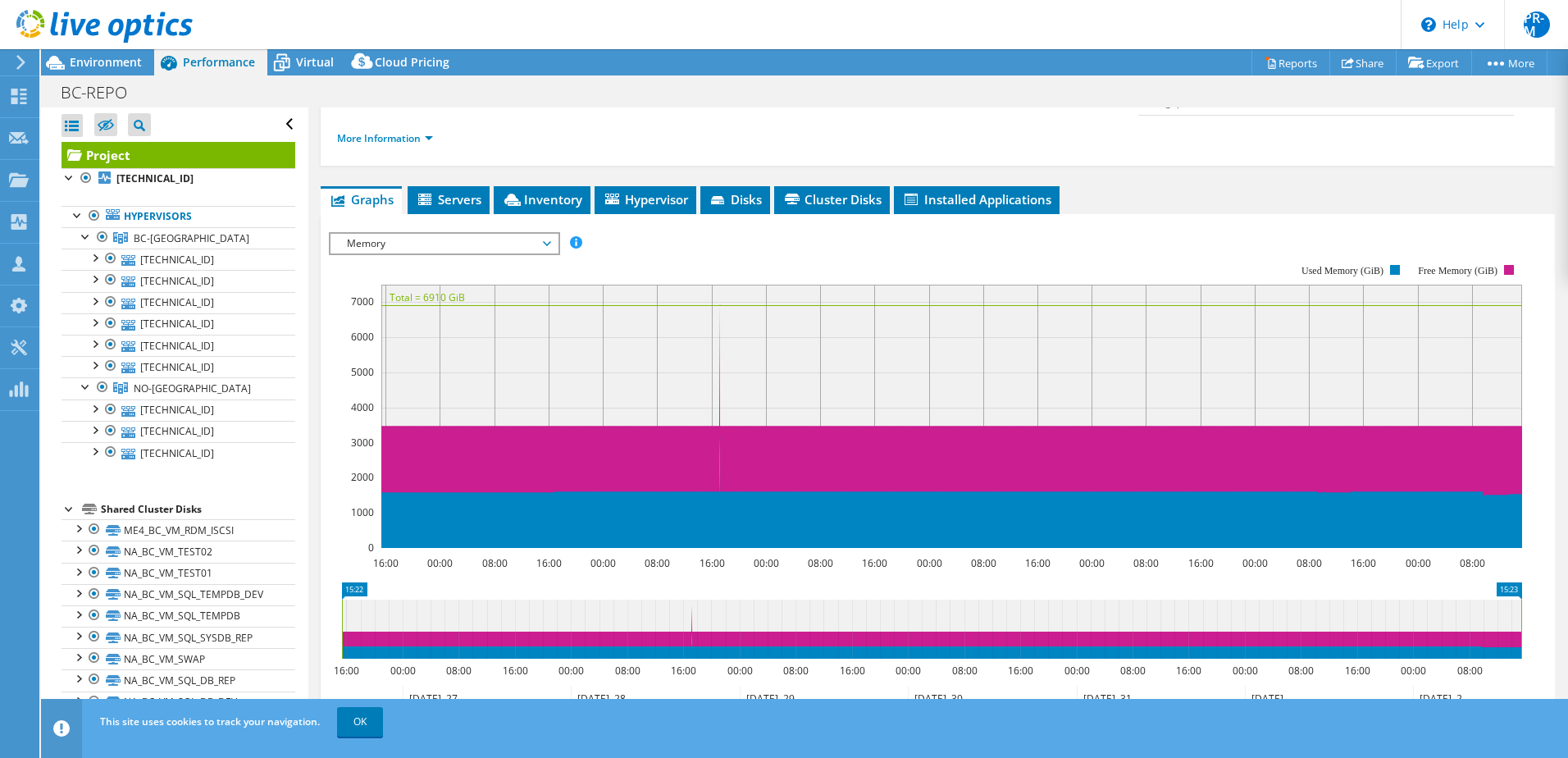
scroll to position [297, 0]
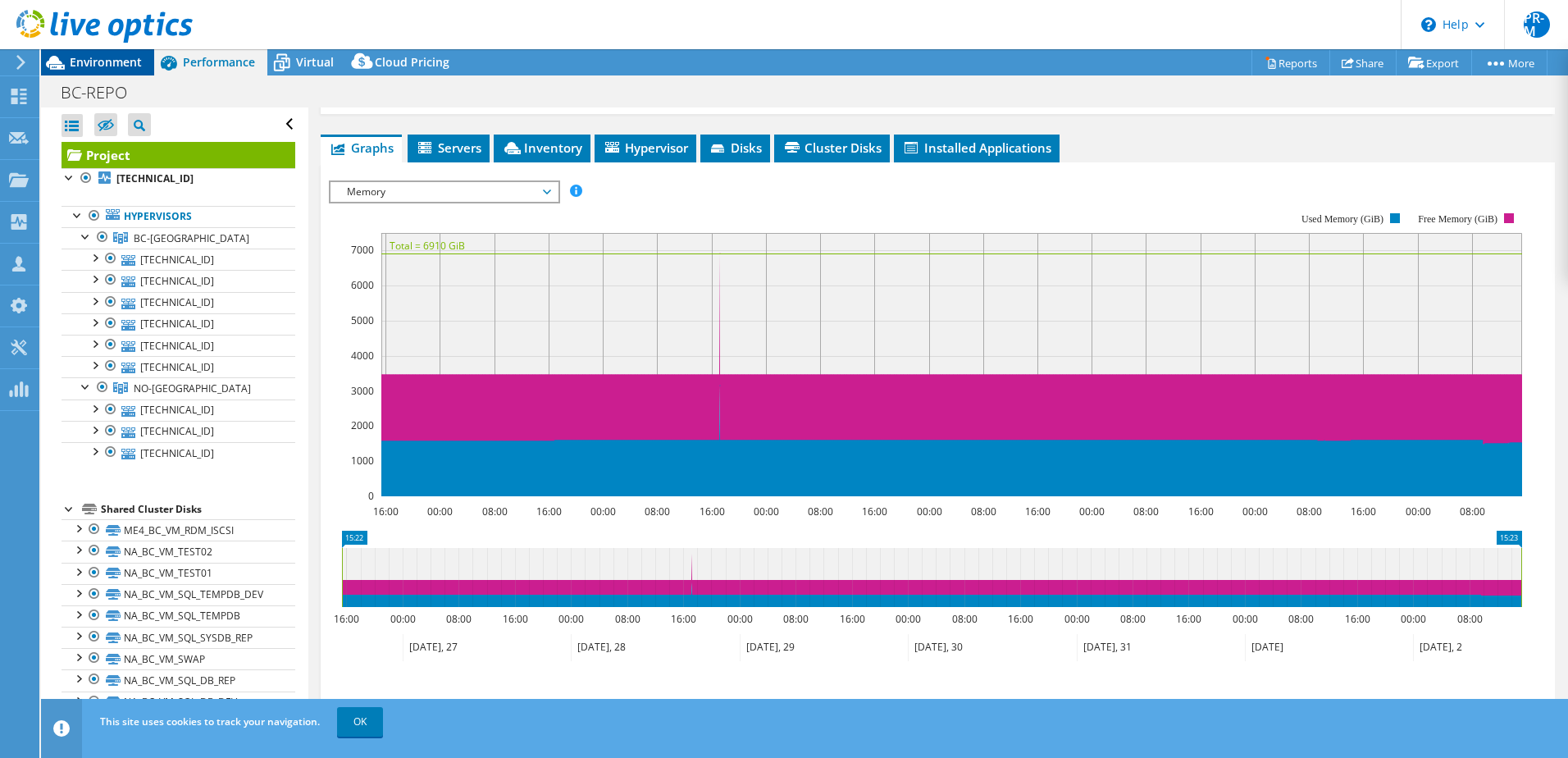
click at [79, 57] on span "Environment" at bounding box center [105, 62] width 72 height 15
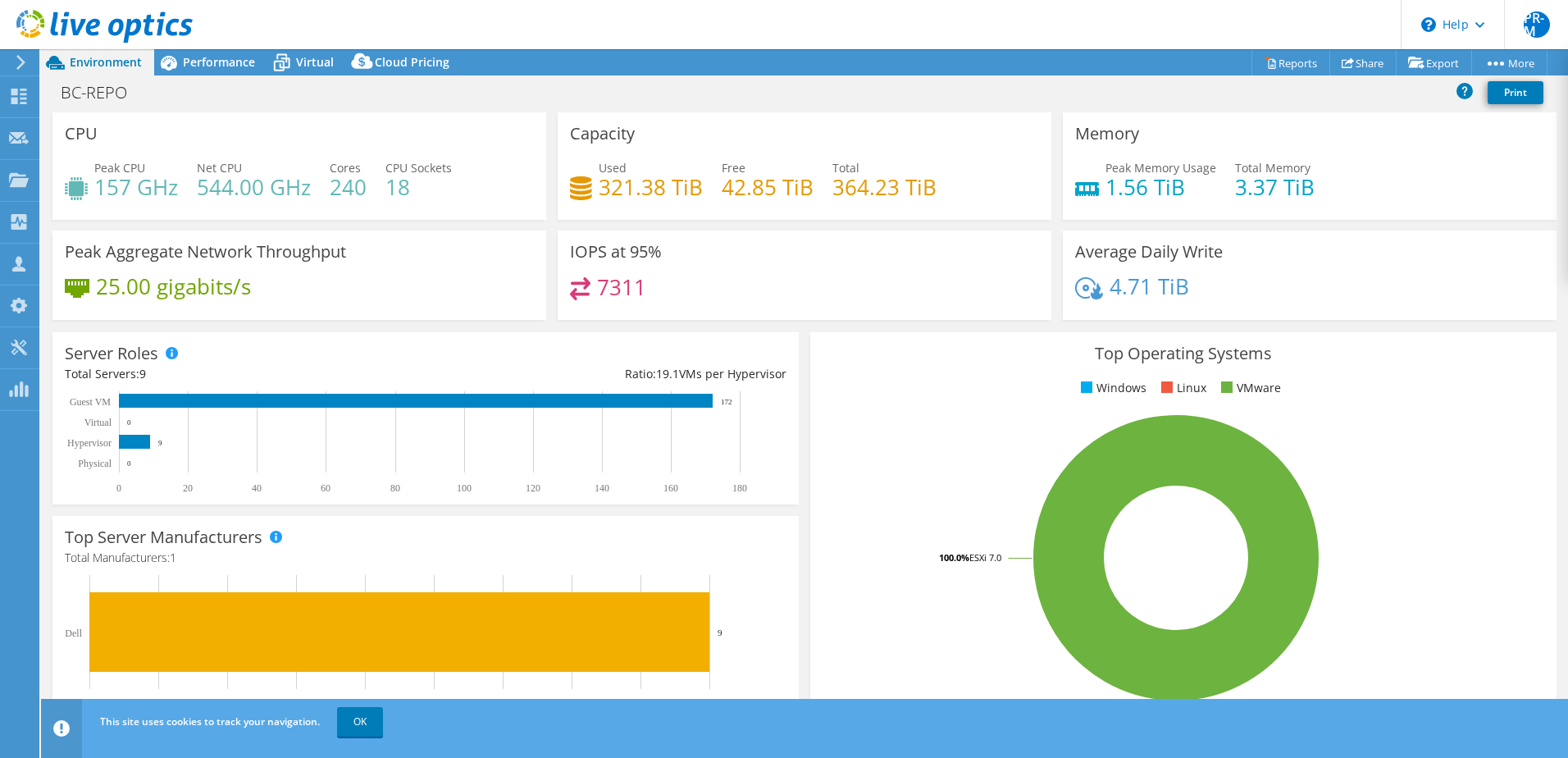
click at [807, 100] on div "BC-REPO Print" at bounding box center [804, 92] width 1527 height 30
drag, startPoint x: 834, startPoint y: 184, endPoint x: 933, endPoint y: 180, distance: 99.1
click at [933, 180] on div "Used 321.38 TiB Free 42.85 TiB Total 364.23 TiB" at bounding box center [804, 185] width 469 height 53
click at [188, 63] on span "Performance" at bounding box center [218, 62] width 72 height 15
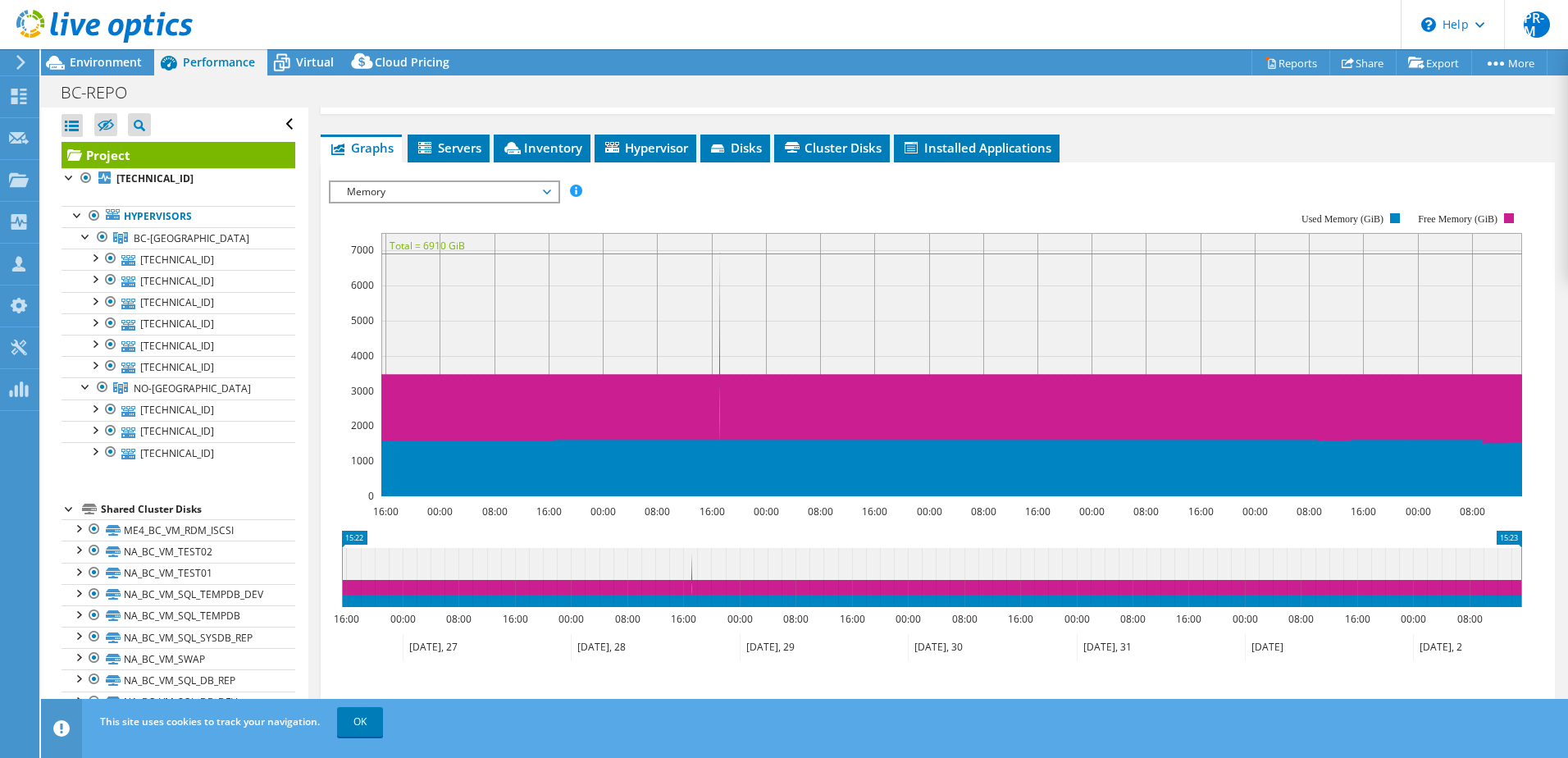
click at [544, 182] on span "Memory" at bounding box center [444, 192] width 210 height 19
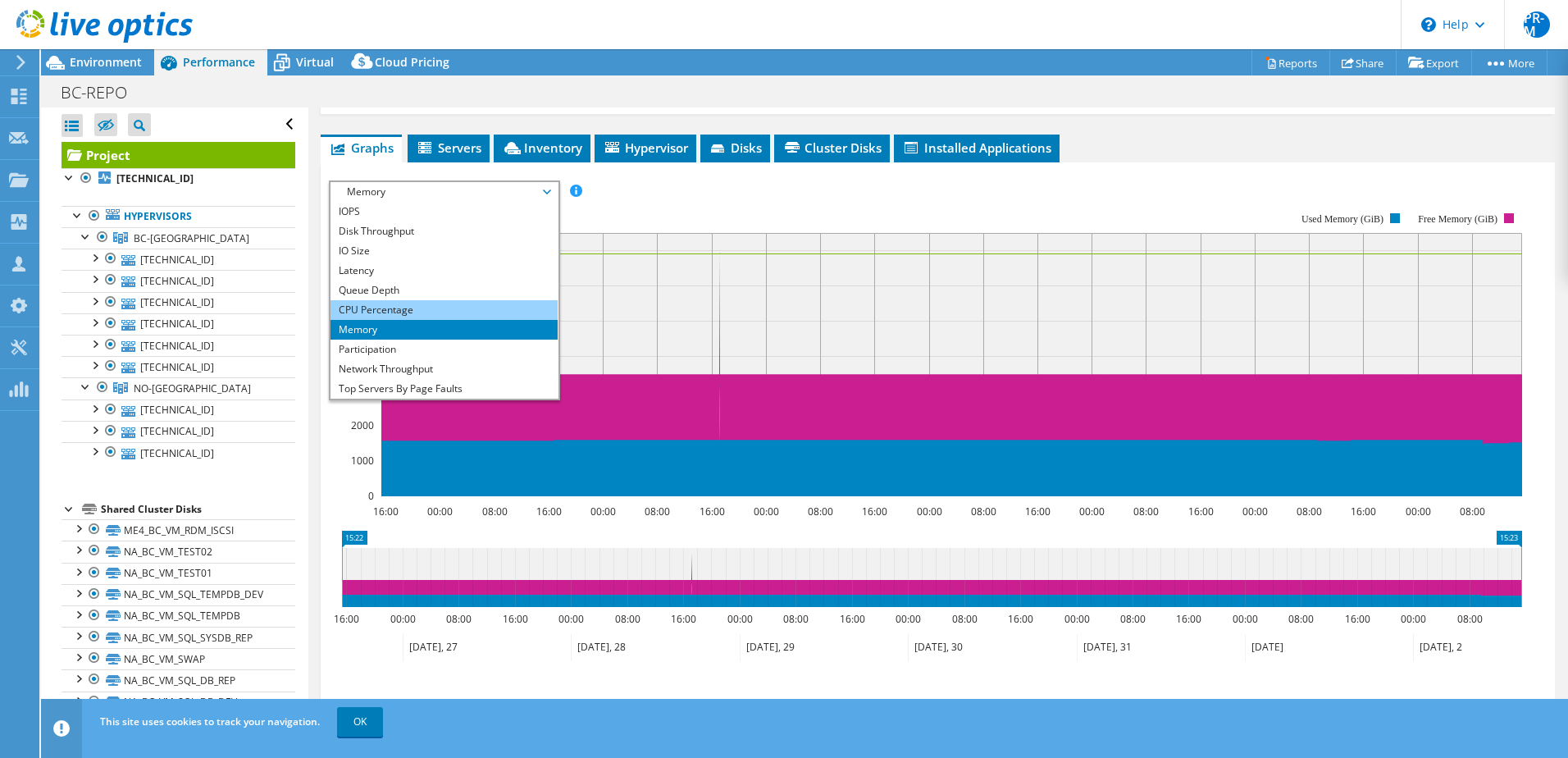
click at [429, 300] on li "CPU Percentage" at bounding box center [443, 310] width 227 height 19
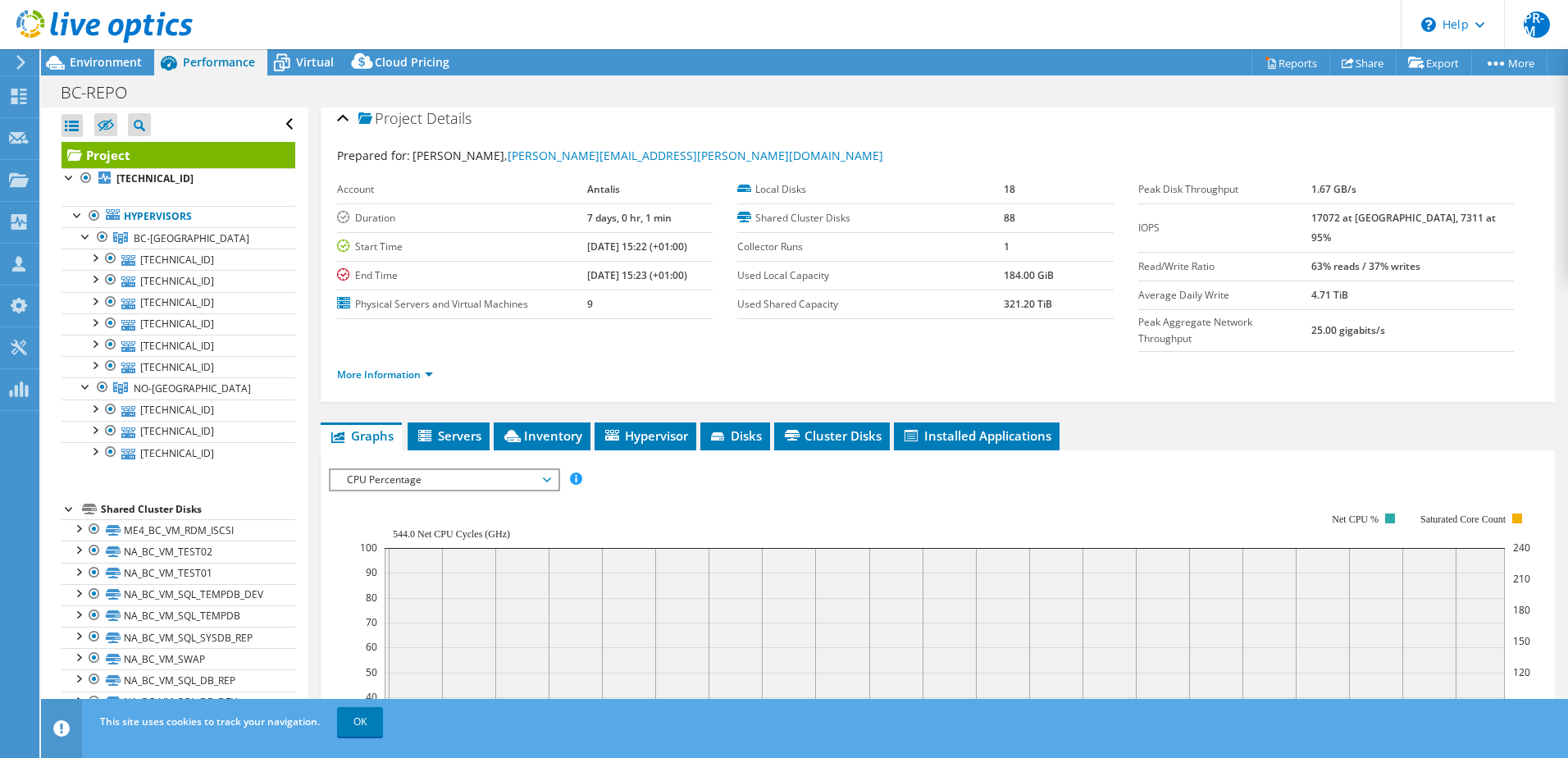
scroll to position [0, 0]
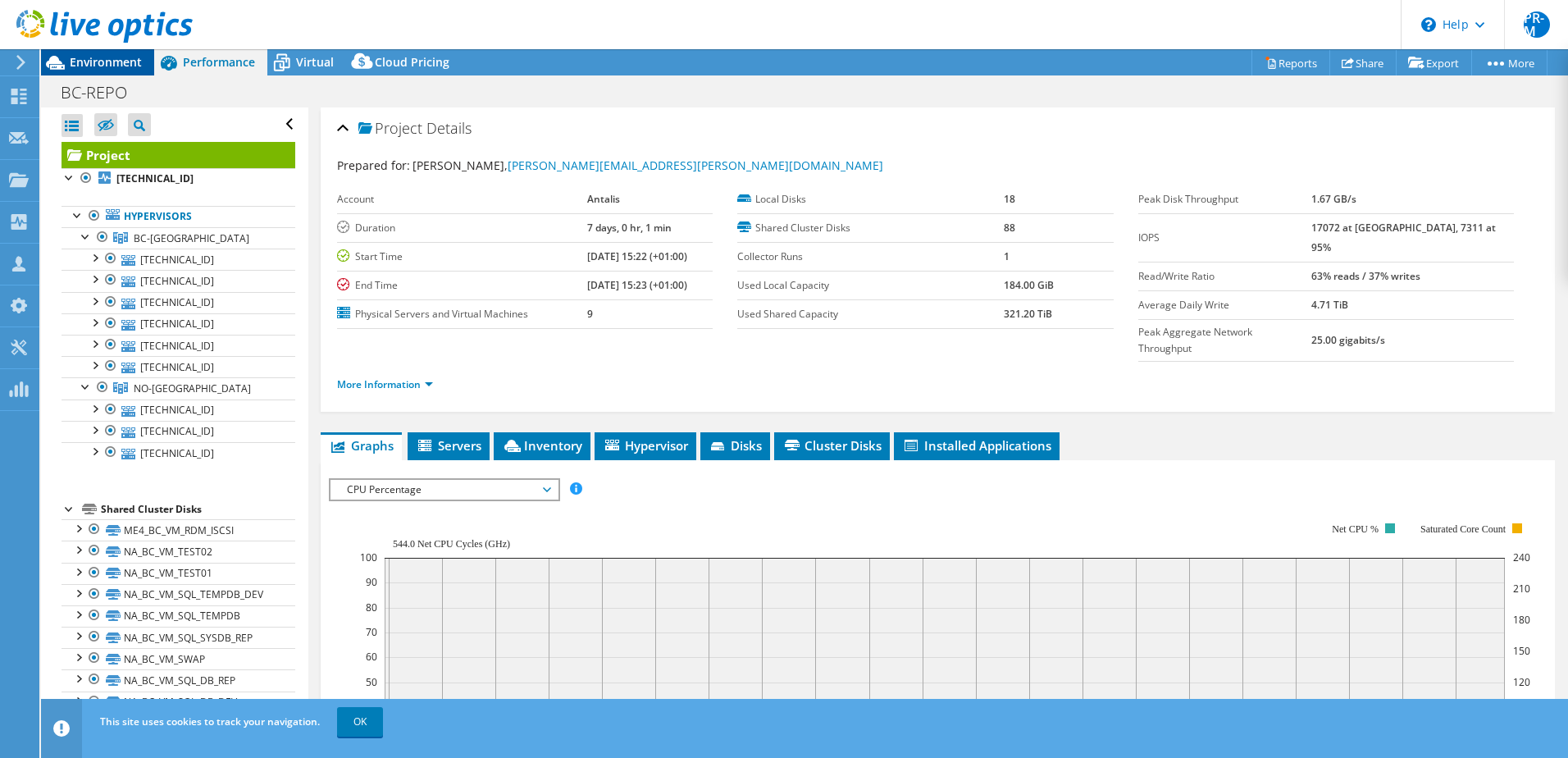
click at [97, 61] on span "Environment" at bounding box center [105, 62] width 72 height 15
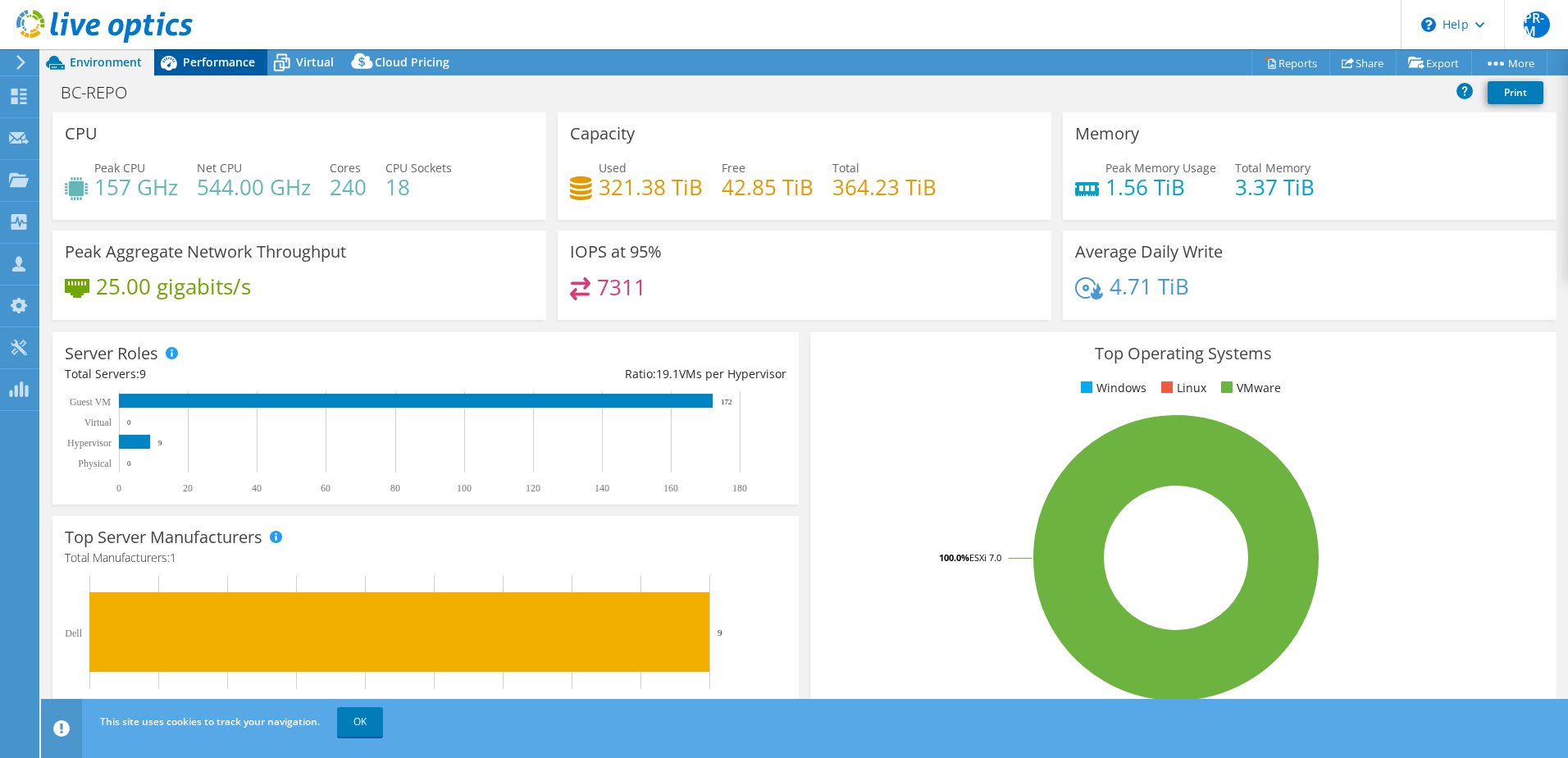
click at [210, 60] on span "Performance" at bounding box center [218, 62] width 72 height 15
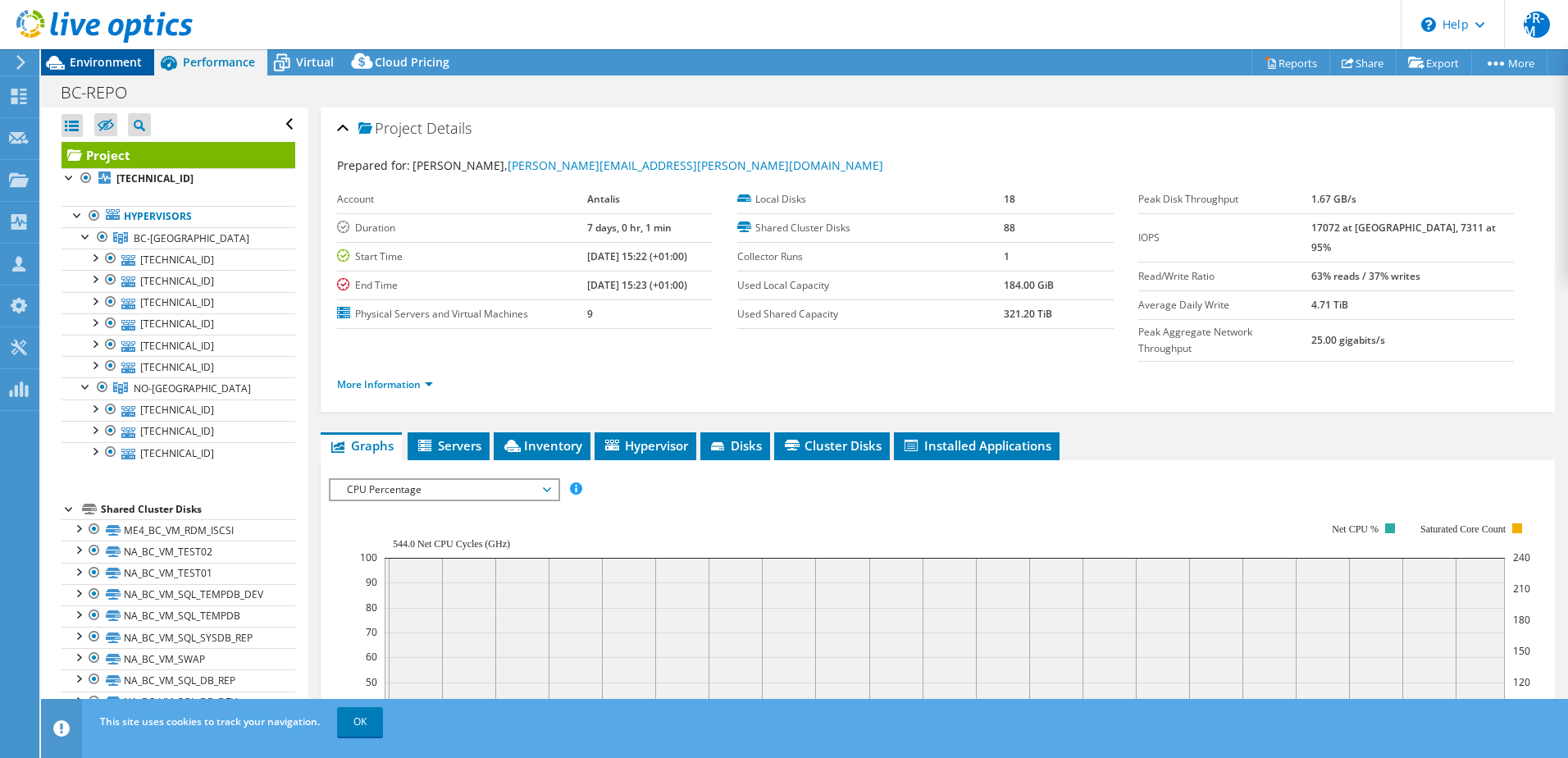
click at [120, 57] on span "Environment" at bounding box center [105, 62] width 72 height 15
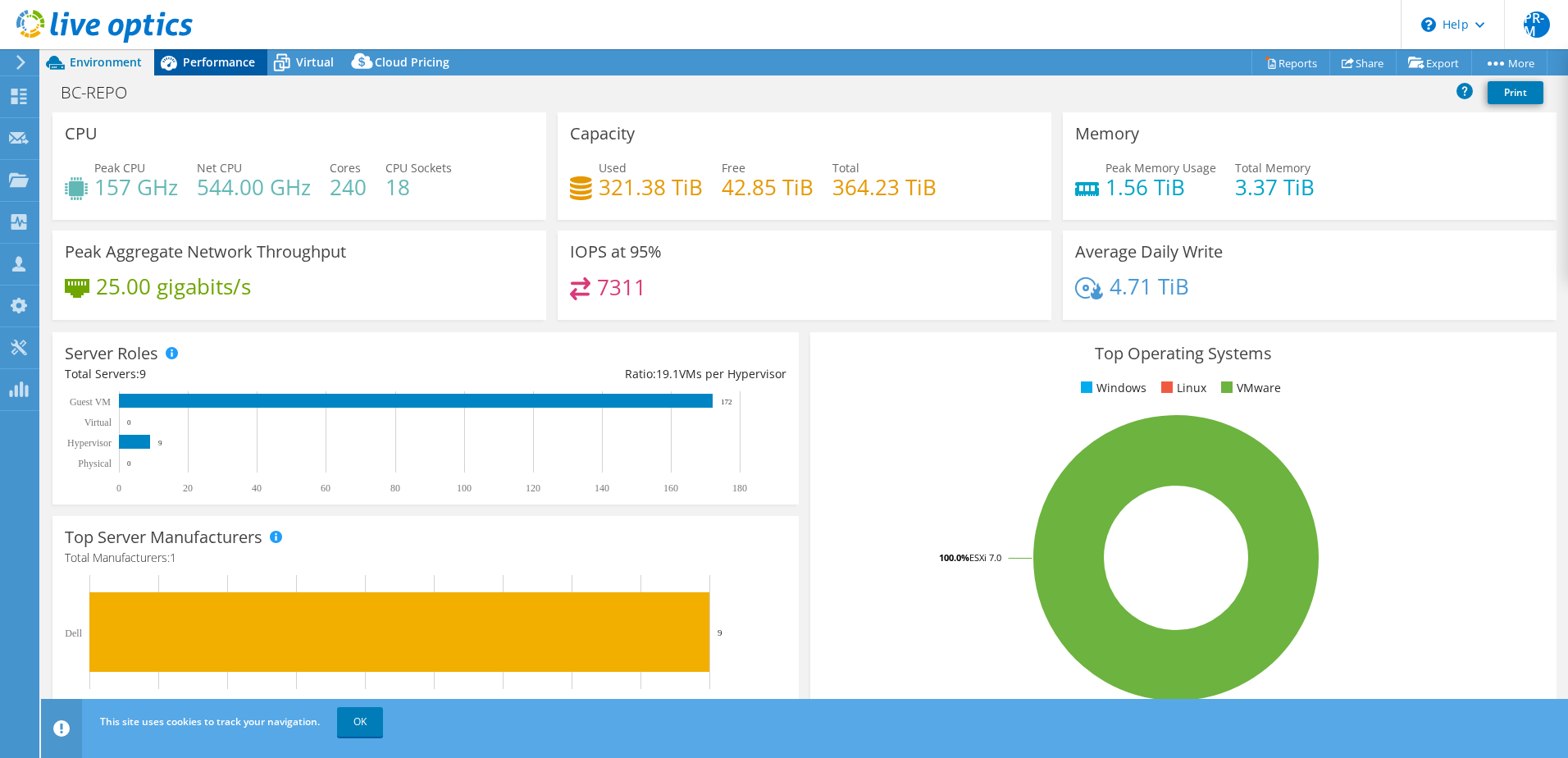
click at [206, 63] on span "Performance" at bounding box center [218, 62] width 72 height 15
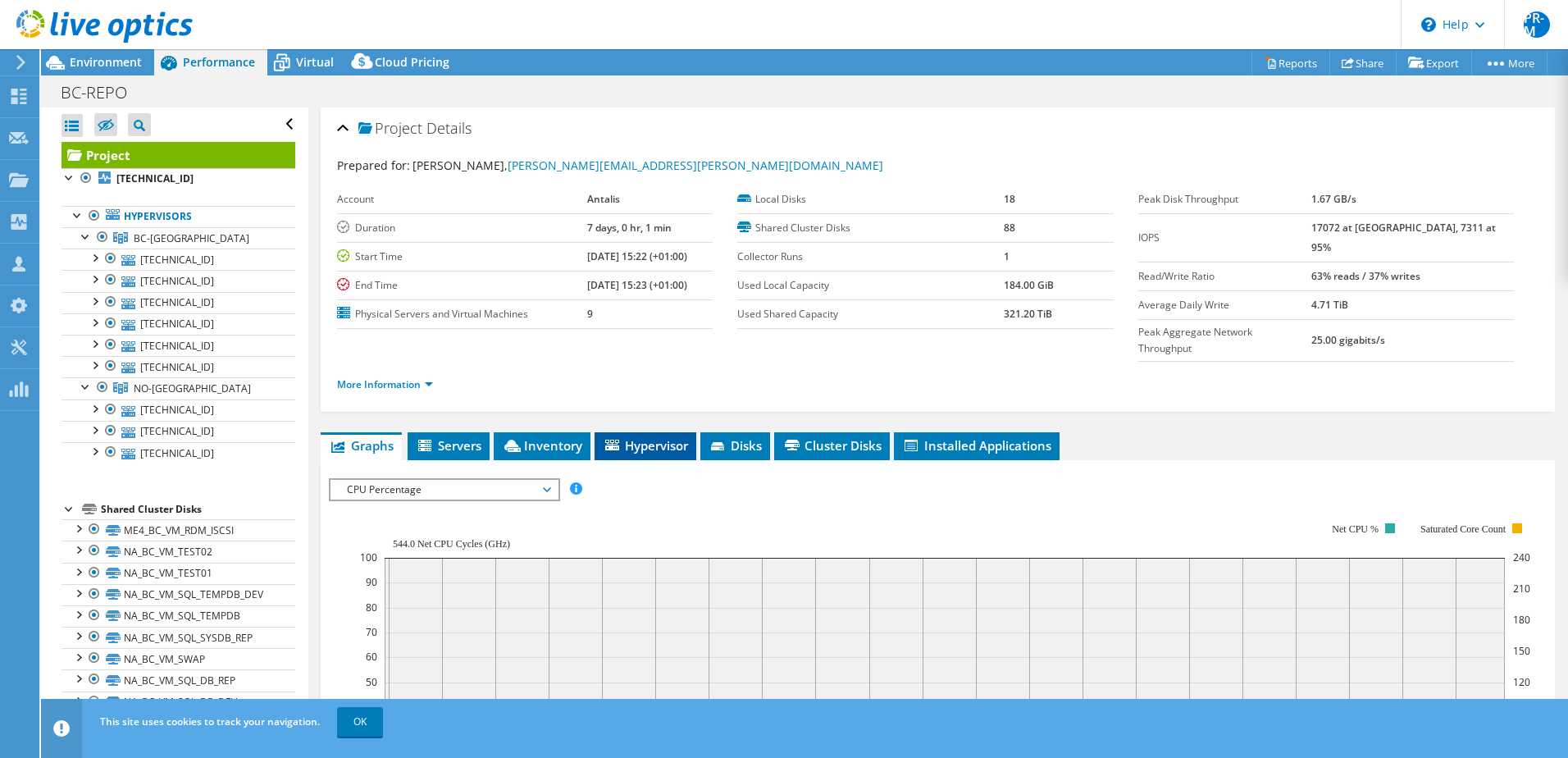
click at [650, 437] on span "Hypervisor" at bounding box center [645, 445] width 85 height 16
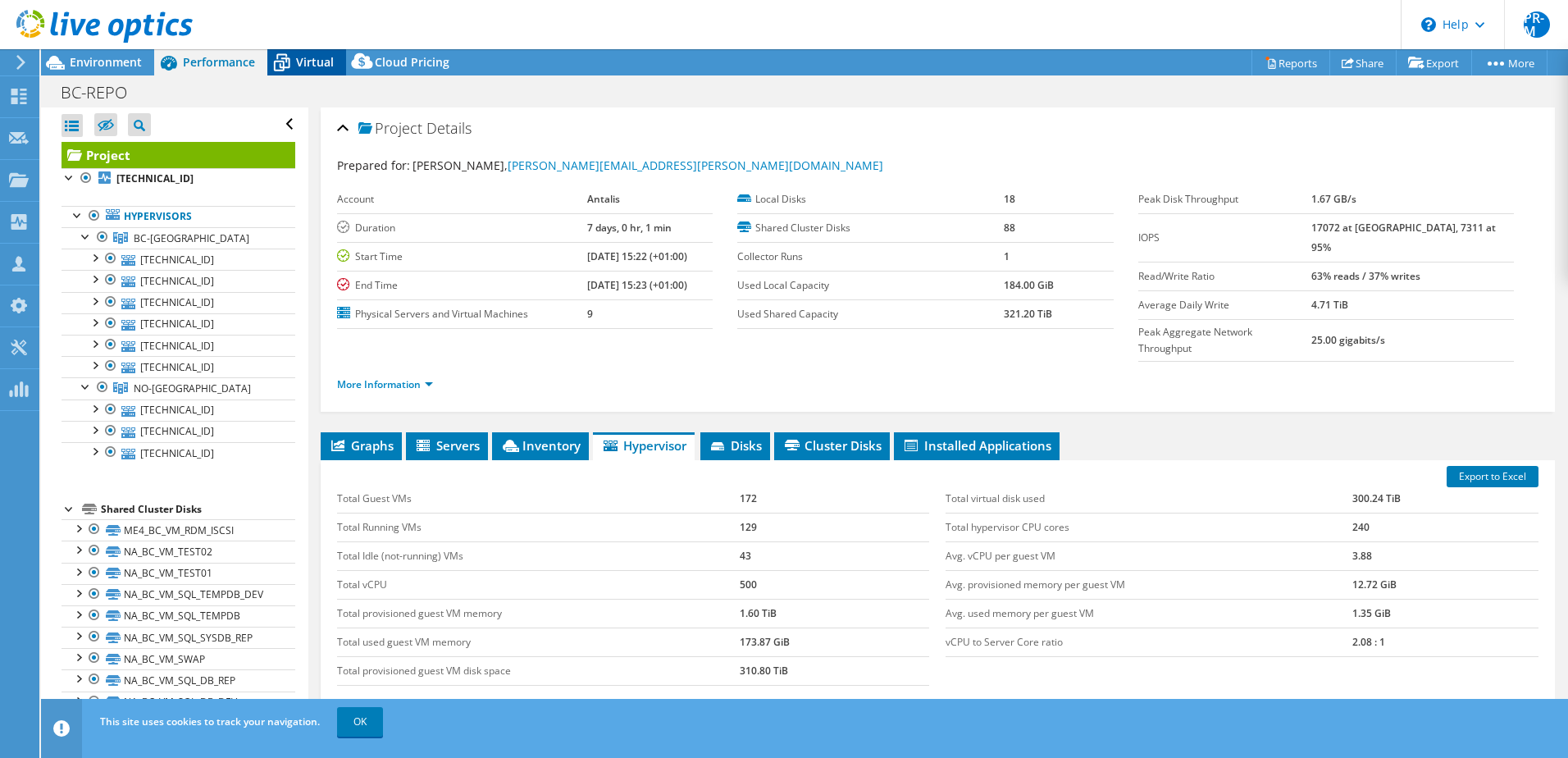
click at [317, 63] on span "Virtual" at bounding box center [315, 62] width 38 height 15
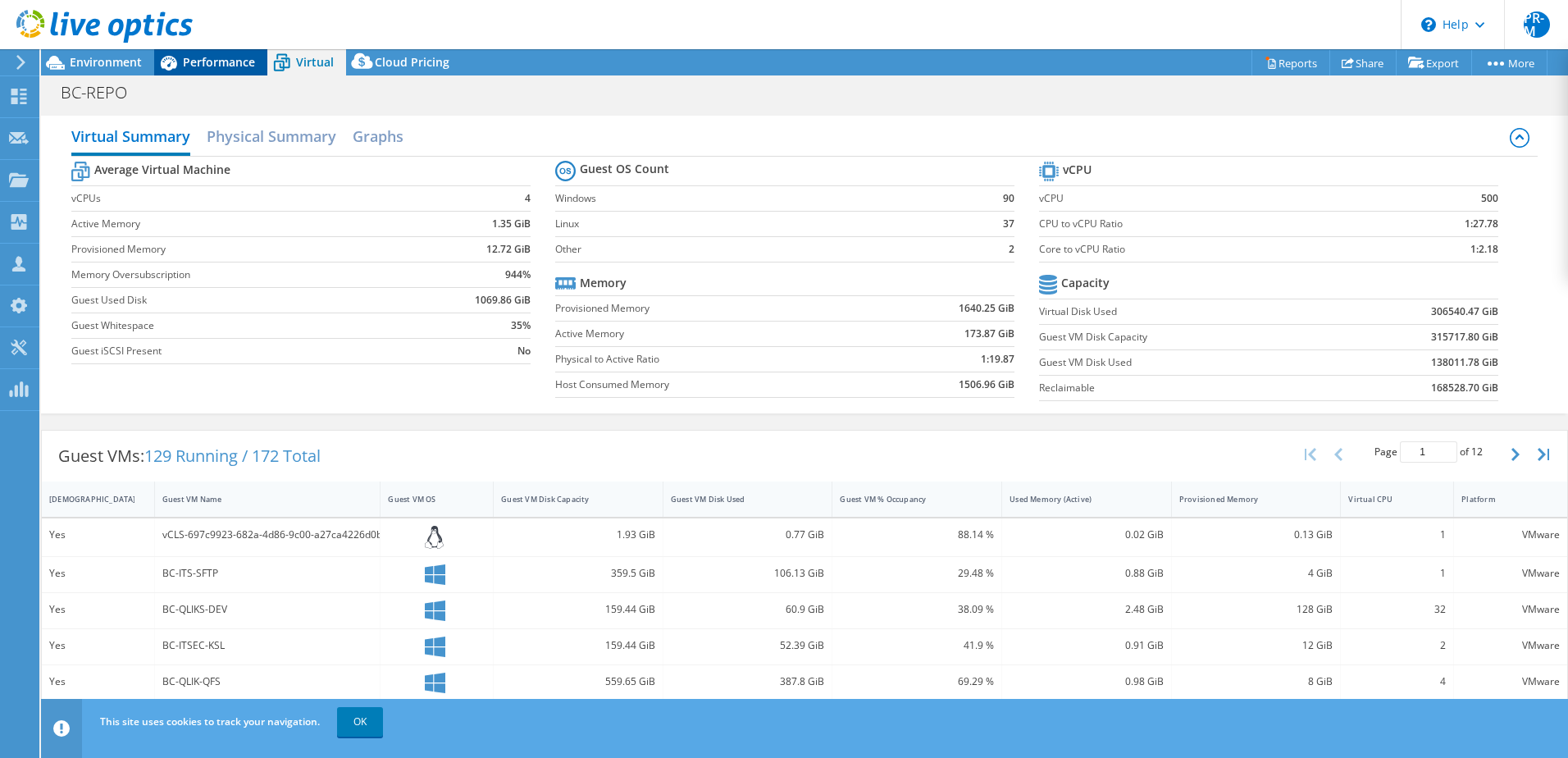
click at [221, 68] on span "Performance" at bounding box center [218, 62] width 72 height 15
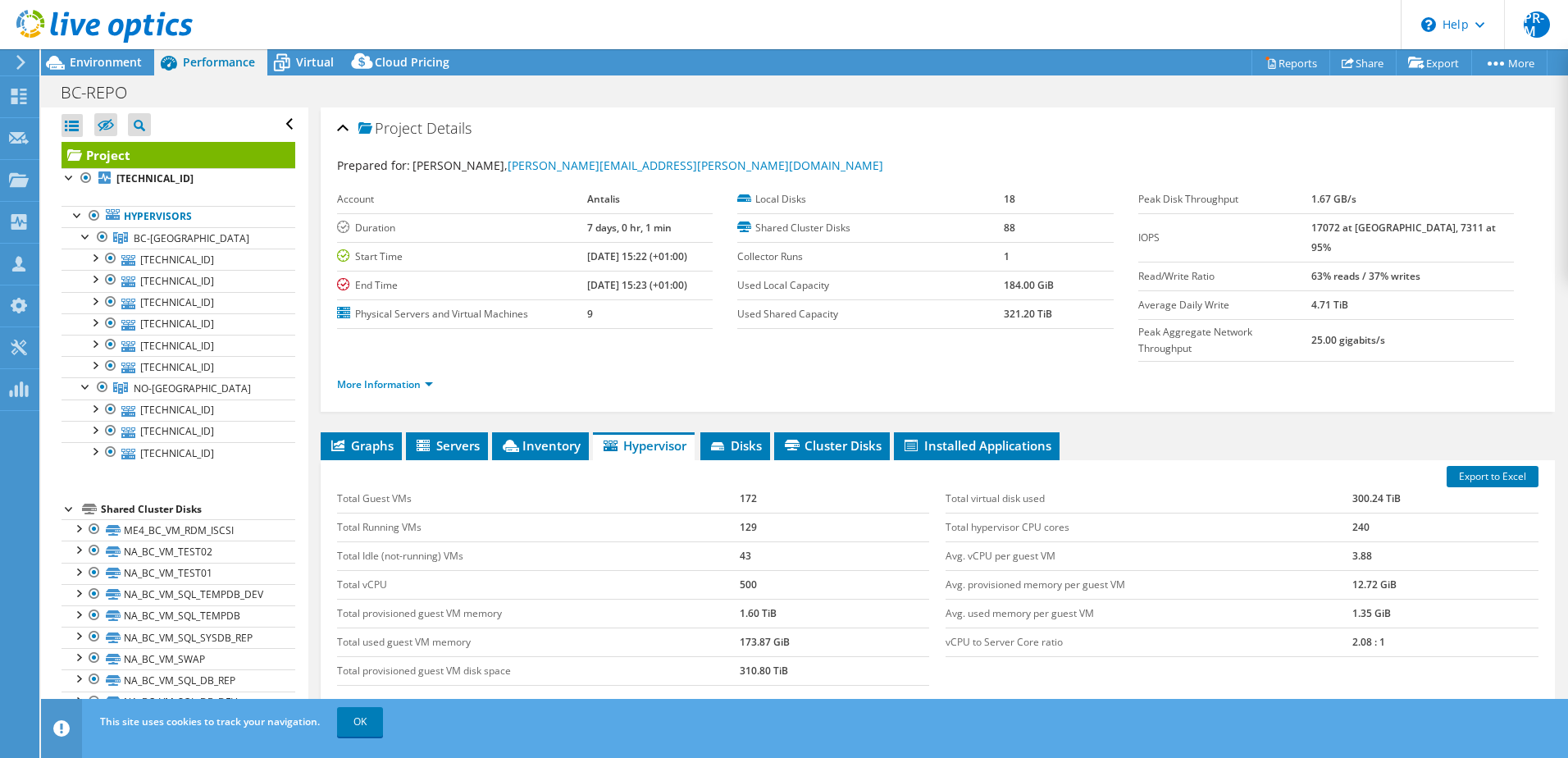
scroll to position [82, 0]
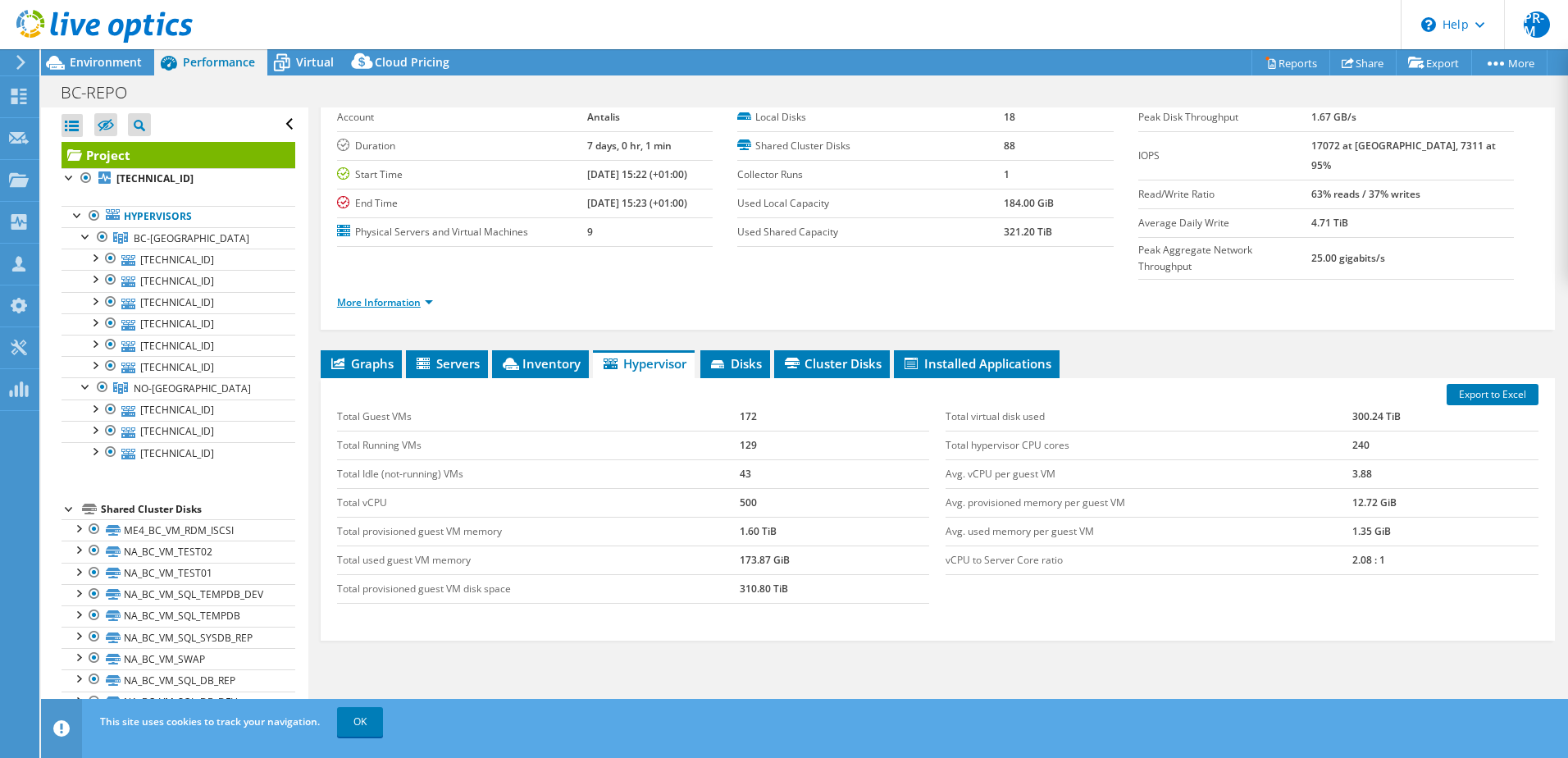
click at [426, 295] on link "More Information" at bounding box center [384, 302] width 96 height 14
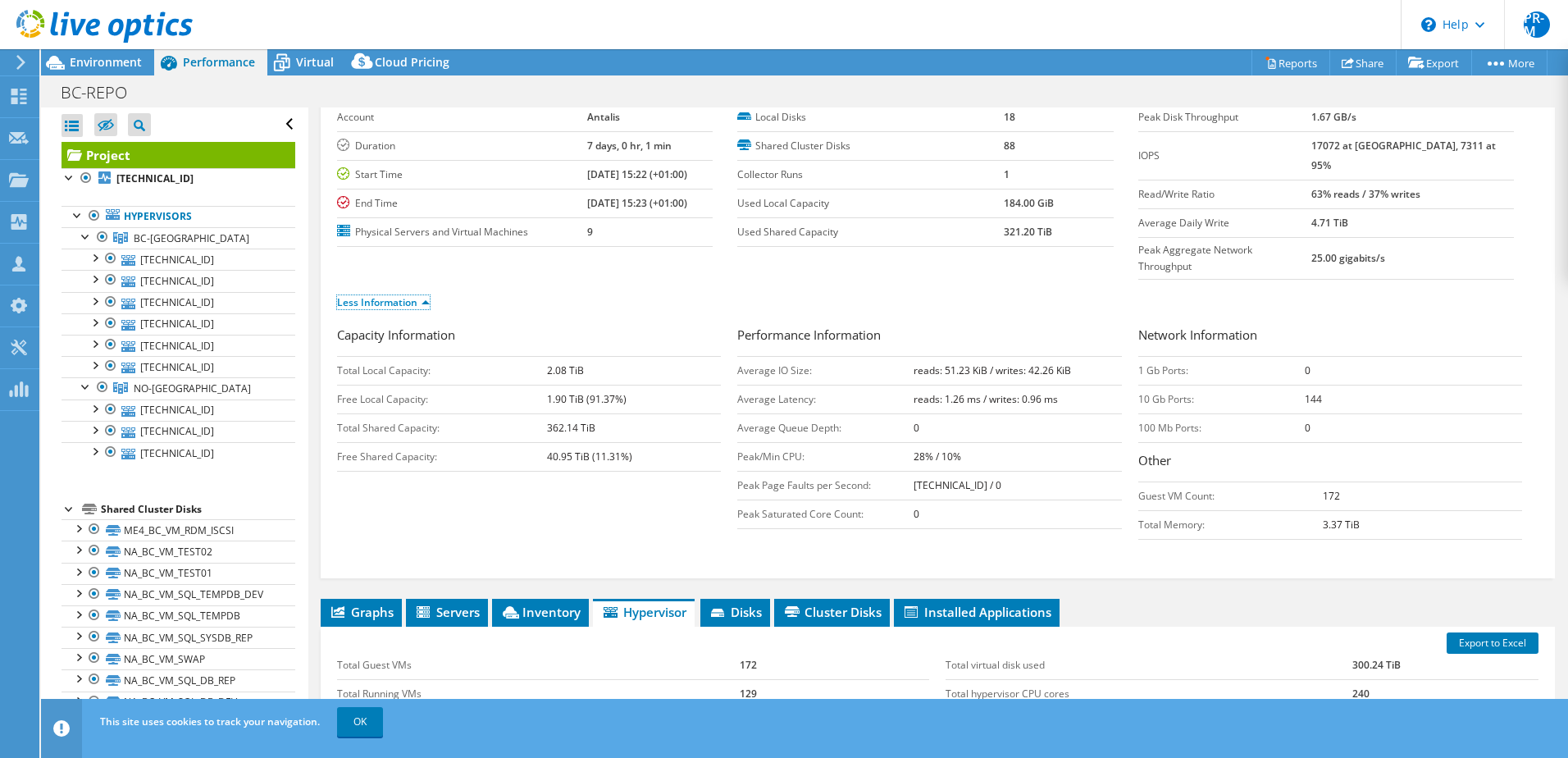
scroll to position [0, 0]
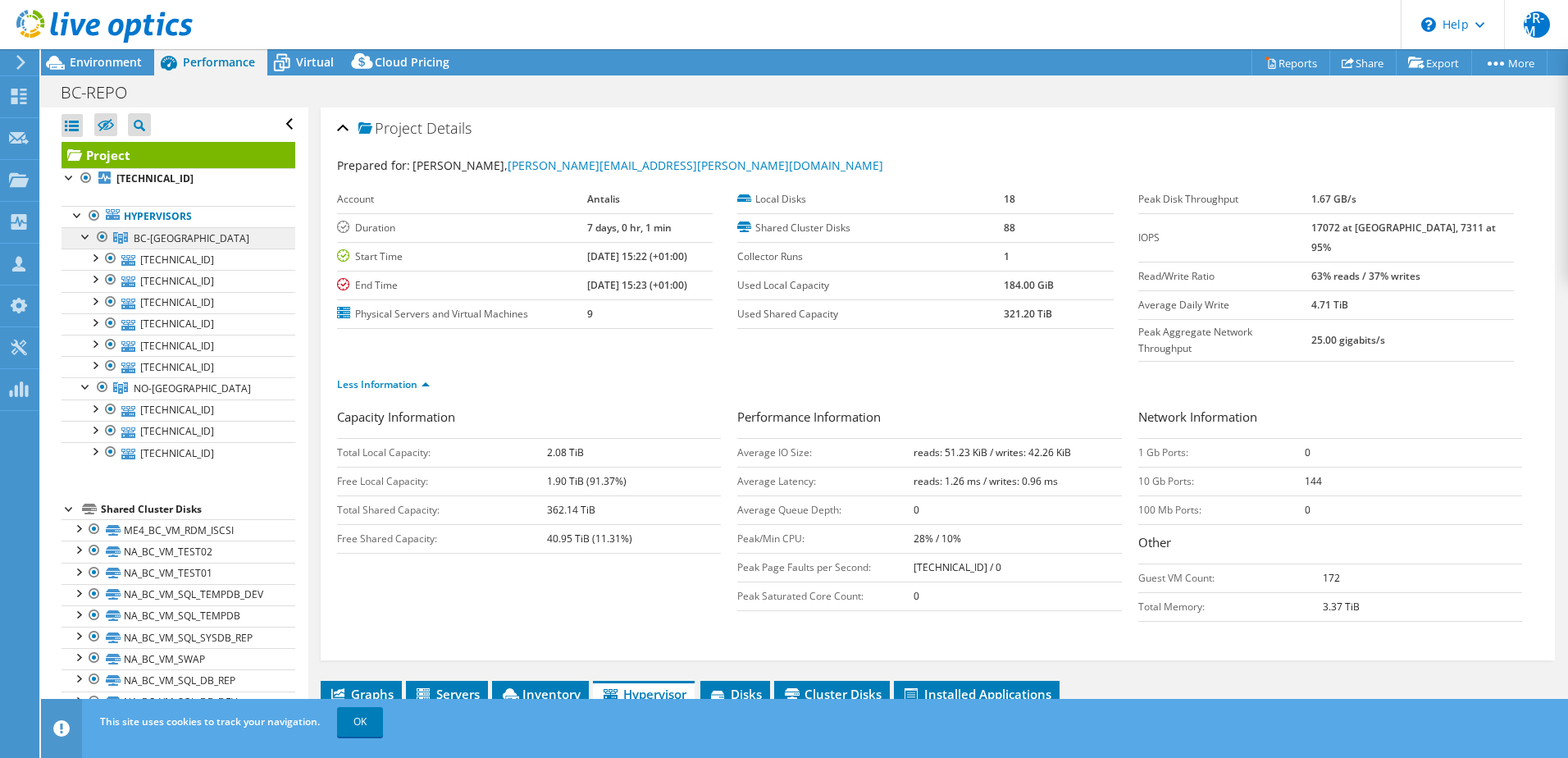
click at [143, 237] on span "BC-[GEOGRAPHIC_DATA]" at bounding box center [191, 239] width 116 height 14
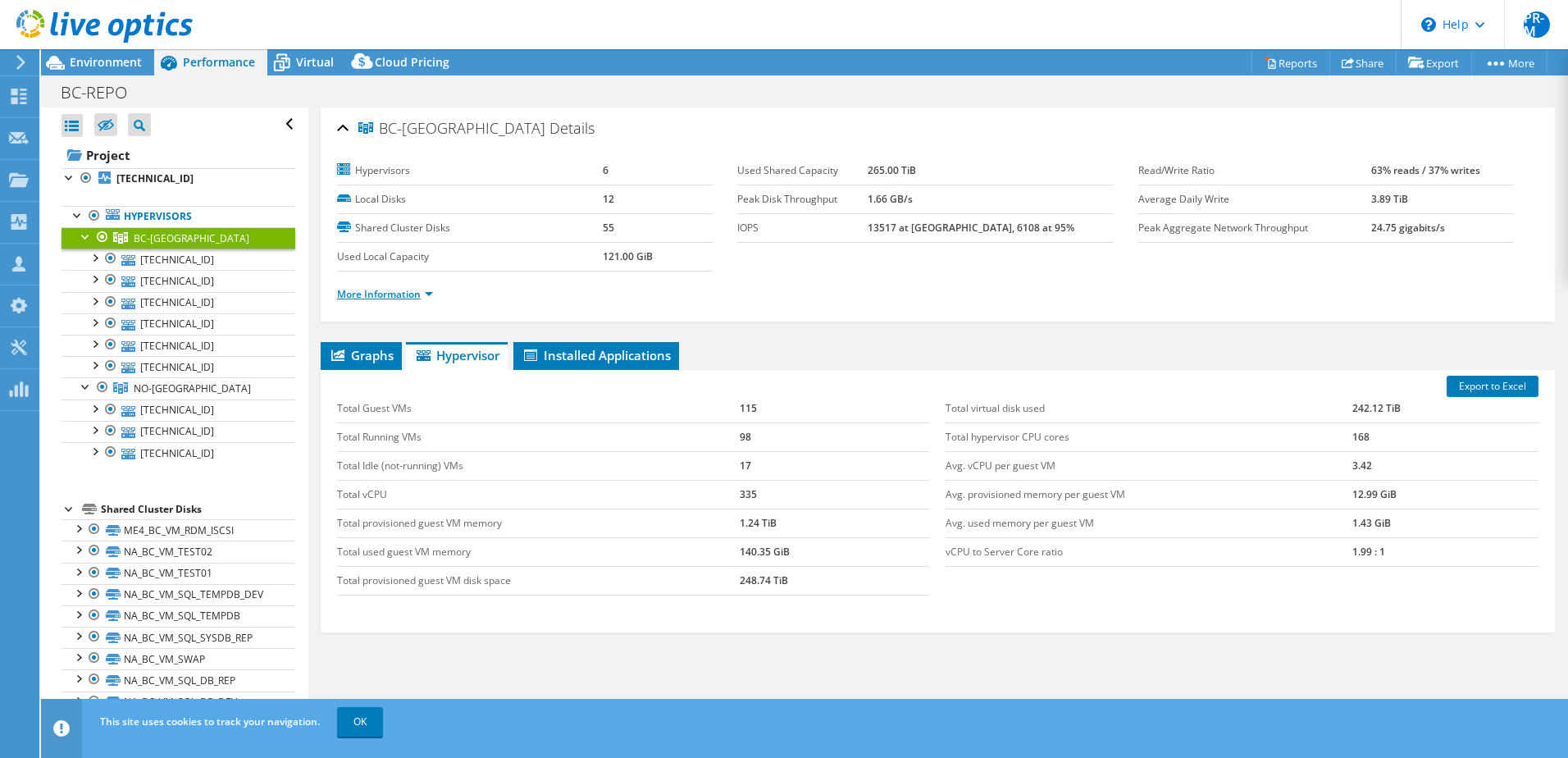
click at [403, 292] on link "More Information" at bounding box center [384, 294] width 96 height 14
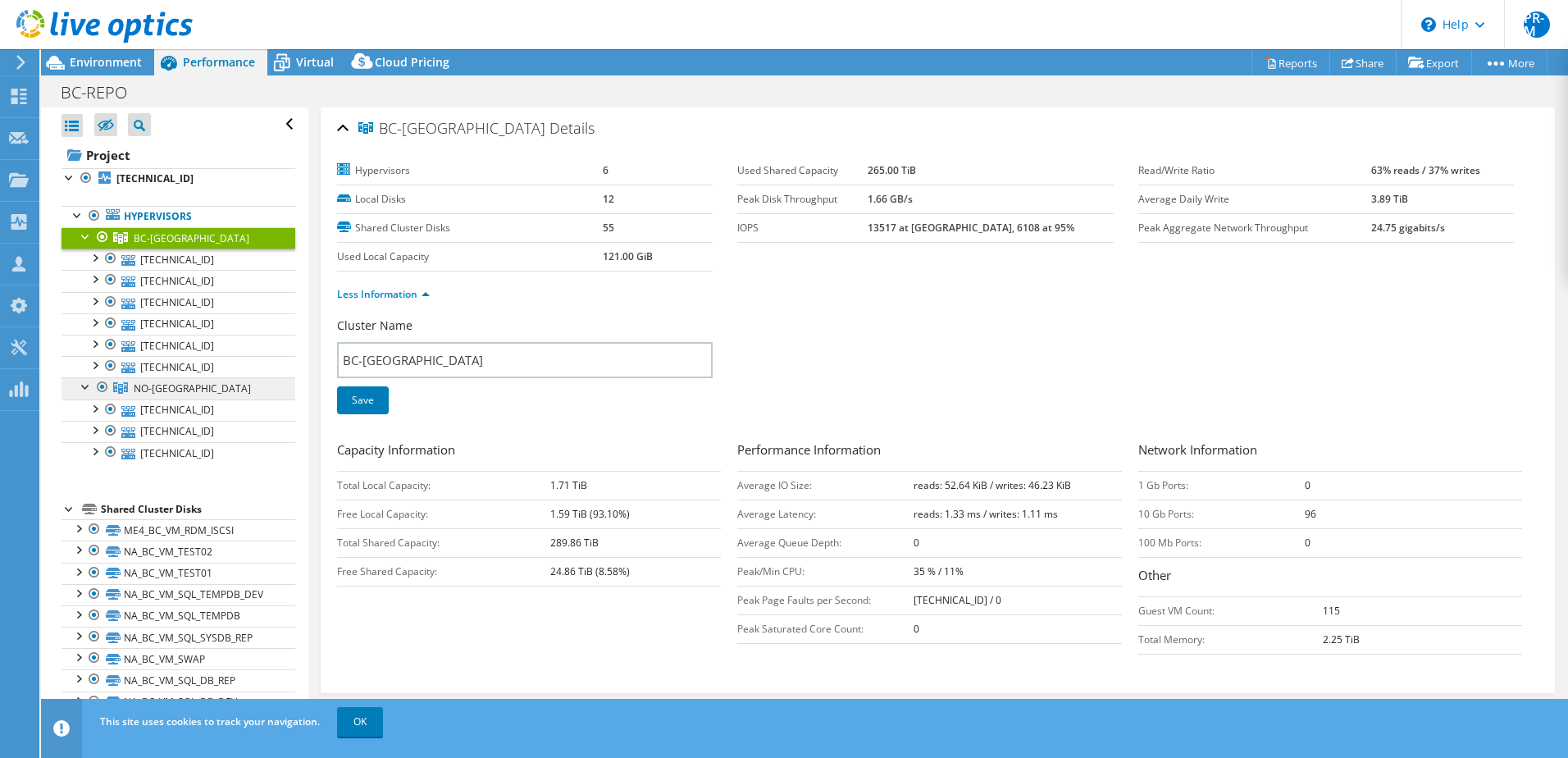
click at [135, 388] on span "NO-[GEOGRAPHIC_DATA]" at bounding box center [191, 388] width 117 height 14
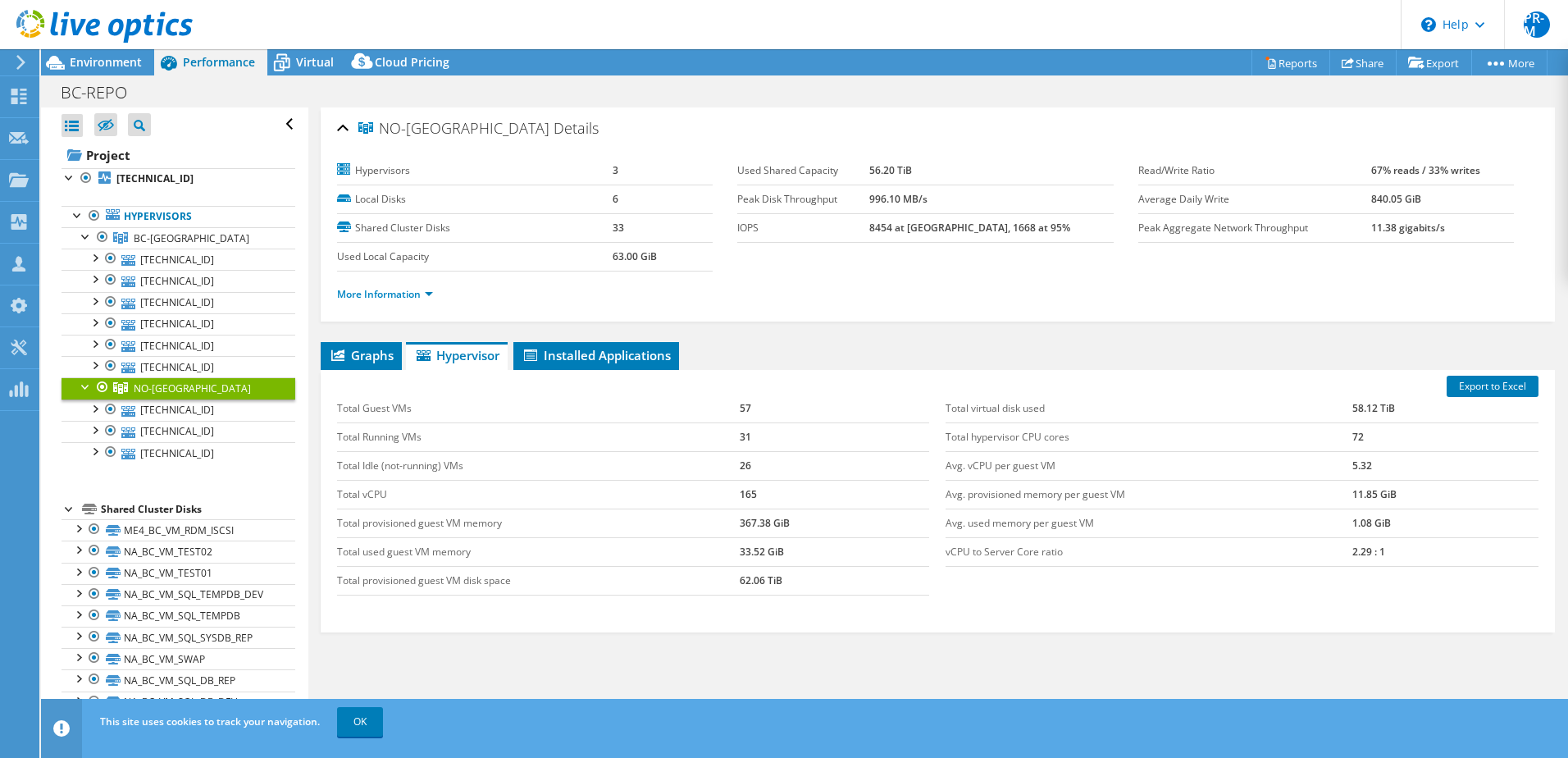
click at [135, 388] on span "NO-[GEOGRAPHIC_DATA]" at bounding box center [191, 388] width 117 height 14
click at [154, 404] on link "[TECHNICAL_ID]" at bounding box center [179, 410] width 234 height 21
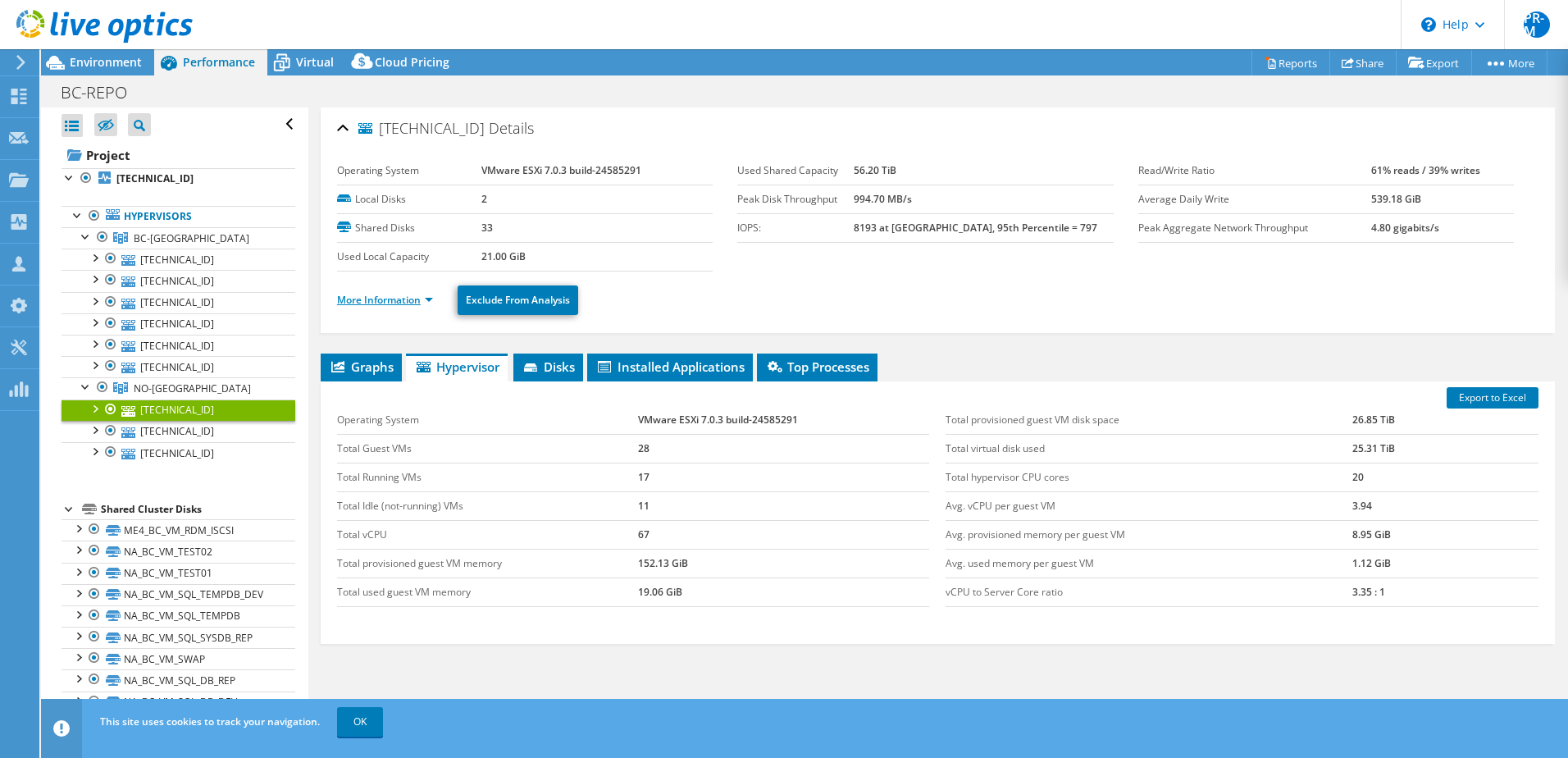
click at [432, 301] on link "More Information" at bounding box center [384, 299] width 96 height 14
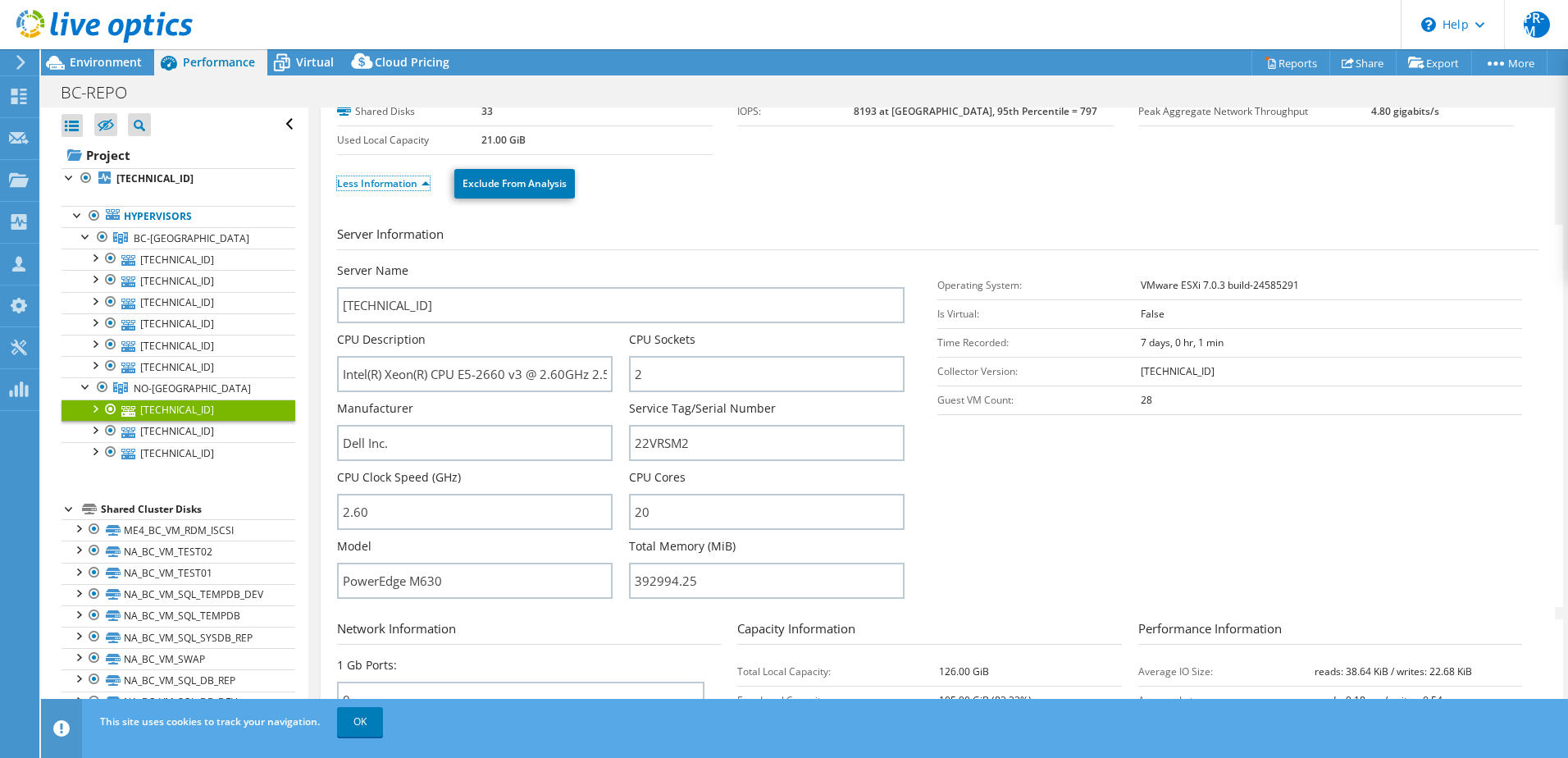
scroll to position [164, 0]
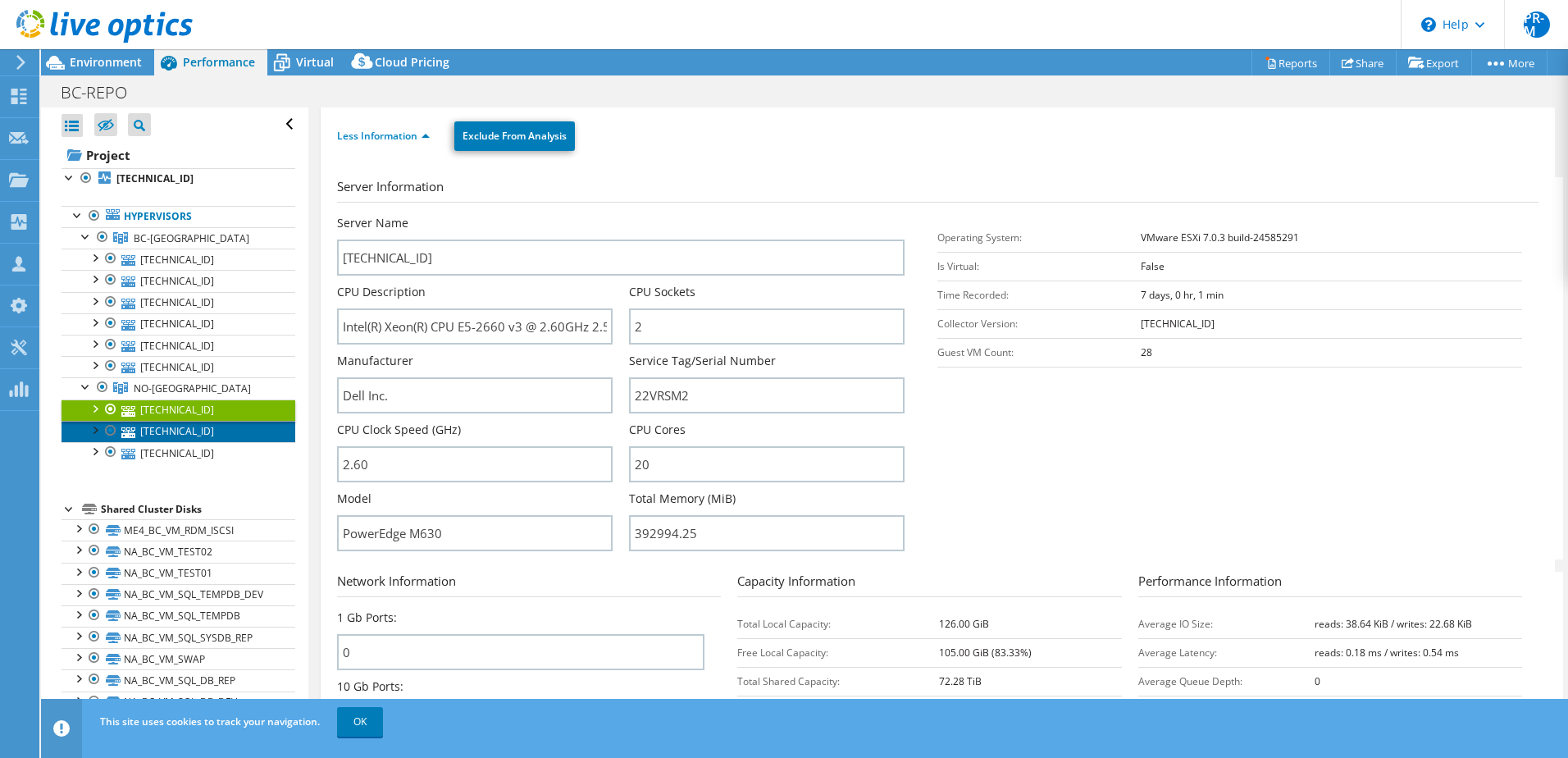
click at [153, 430] on link "[TECHNICAL_ID]" at bounding box center [179, 432] width 234 height 21
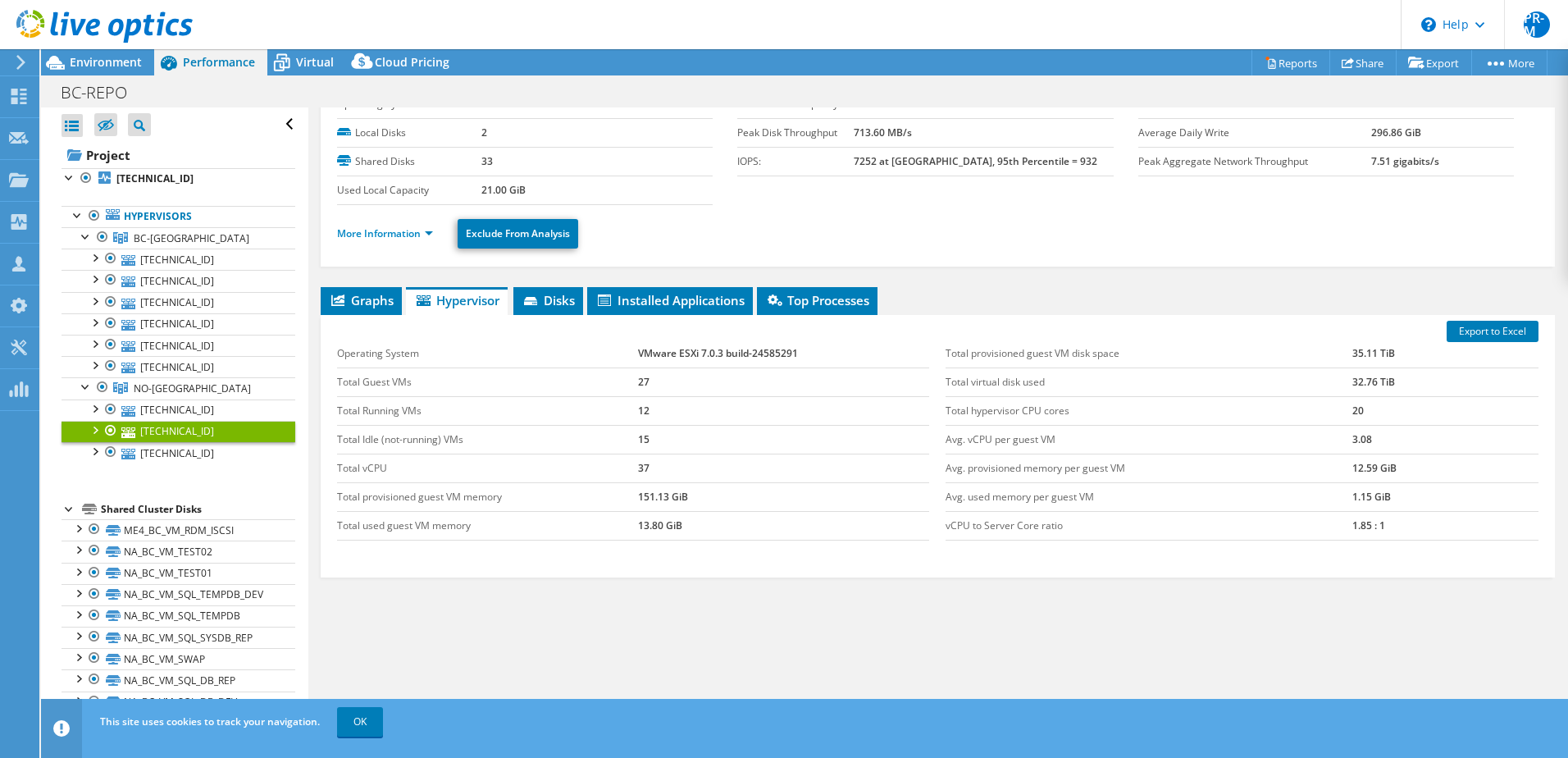
scroll to position [67, 0]
click at [182, 430] on link "[TECHNICAL_ID]" at bounding box center [179, 432] width 234 height 21
click at [426, 237] on link "More Information" at bounding box center [384, 233] width 96 height 14
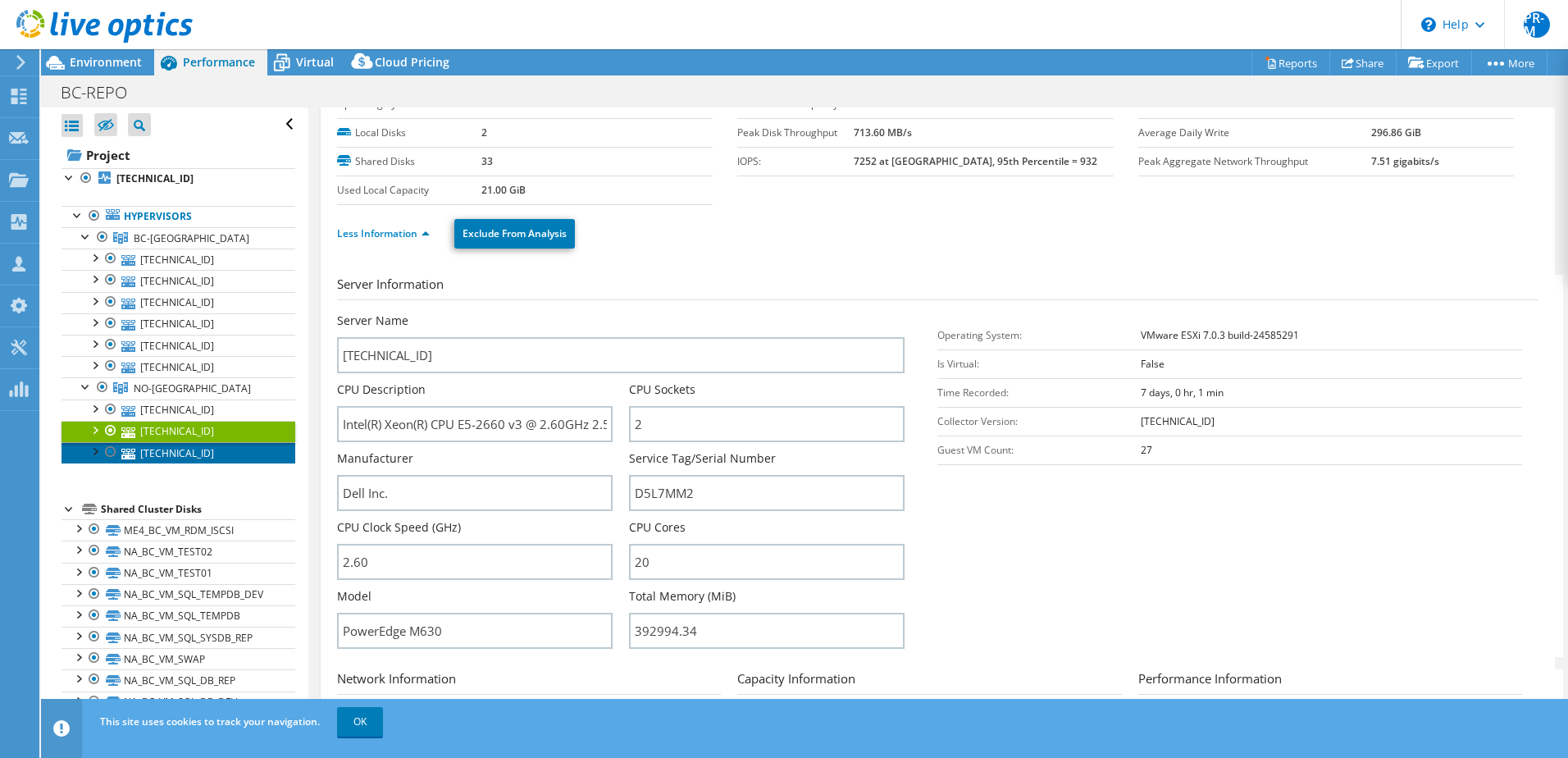
click at [157, 450] on link "[TECHNICAL_ID]" at bounding box center [179, 453] width 234 height 21
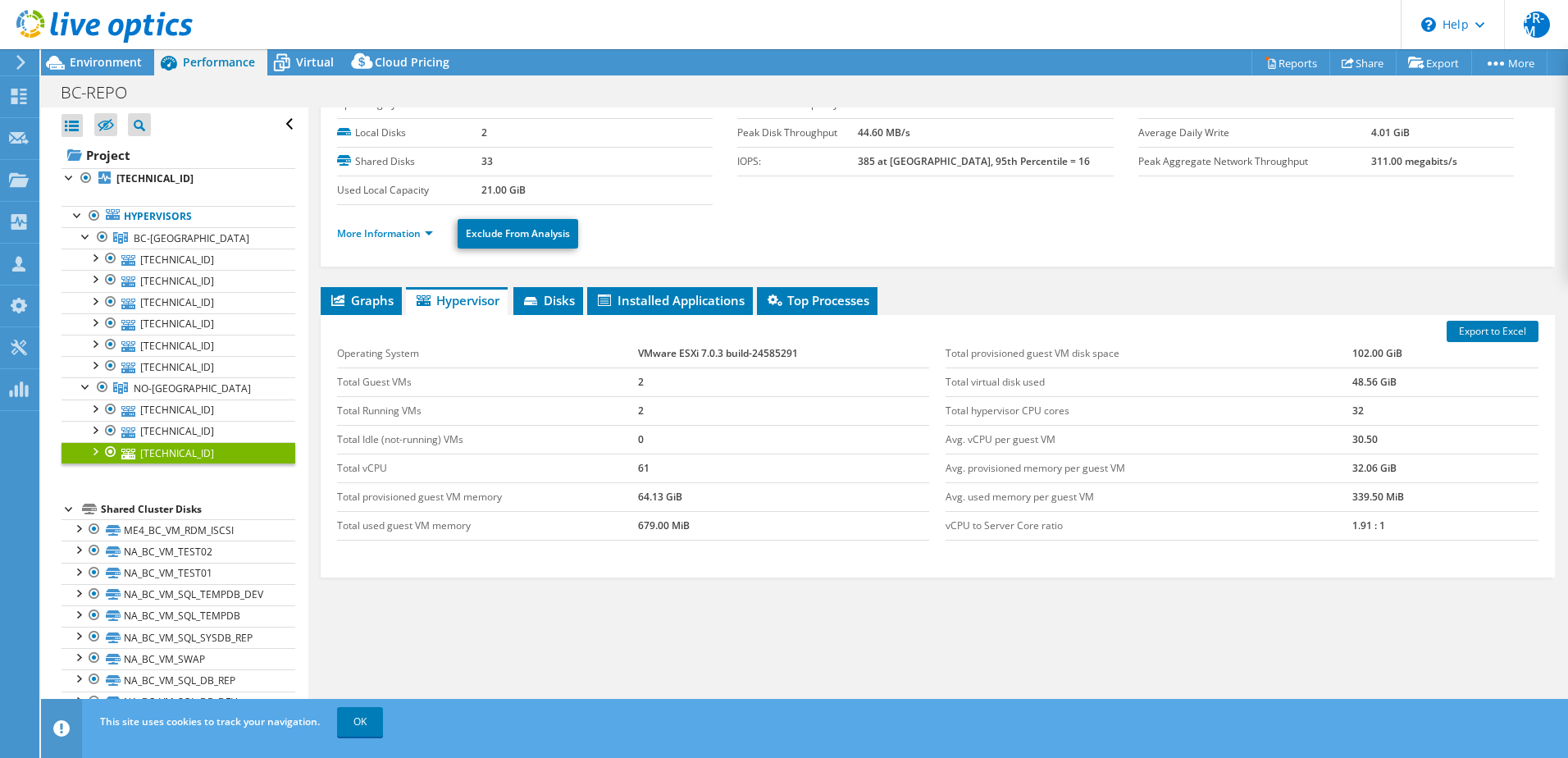
click at [157, 450] on link "[TECHNICAL_ID]" at bounding box center [179, 453] width 234 height 21
click at [400, 235] on link "More Information" at bounding box center [384, 233] width 96 height 14
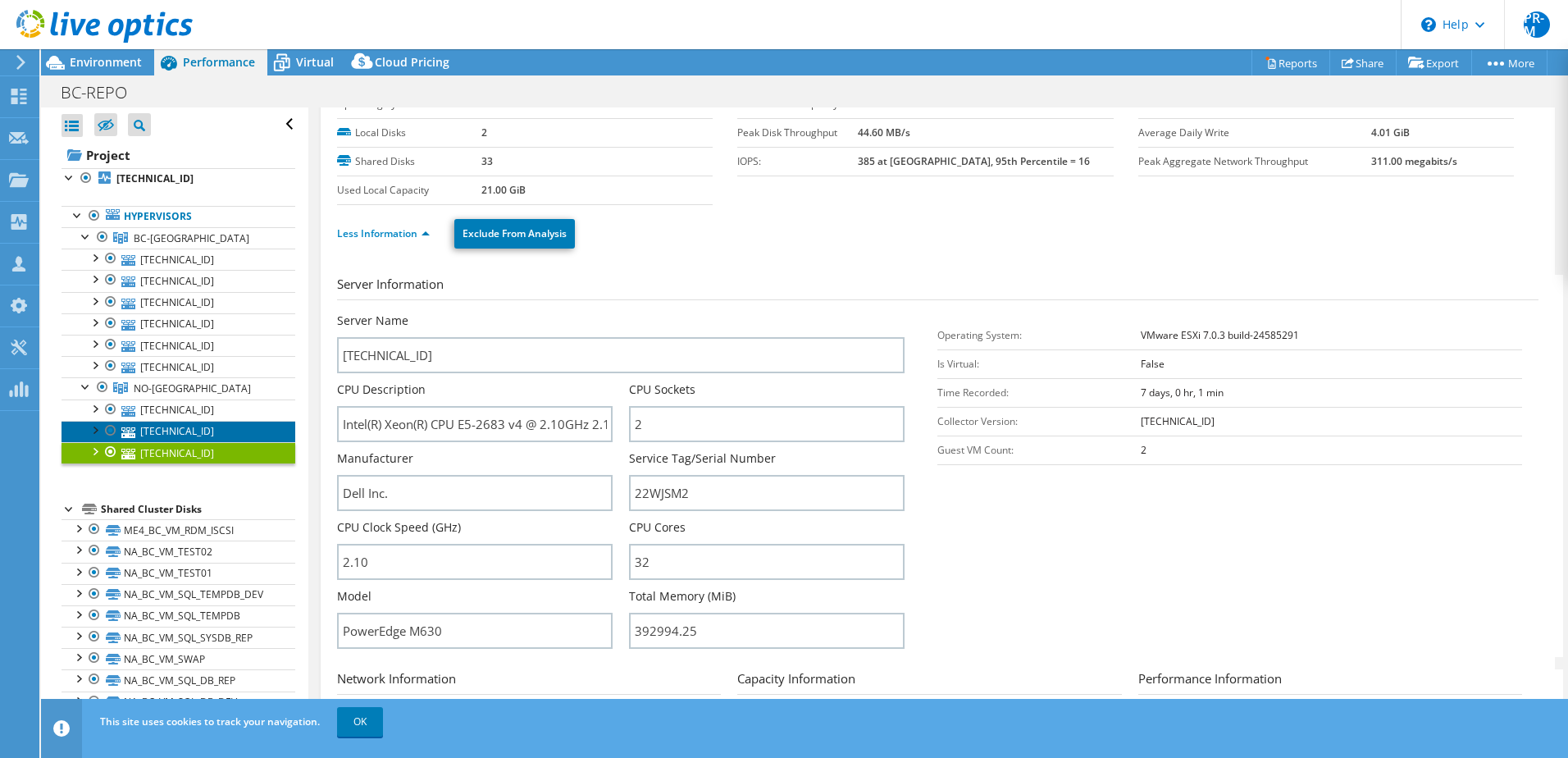
click at [184, 428] on link "[TECHNICAL_ID]" at bounding box center [179, 432] width 234 height 21
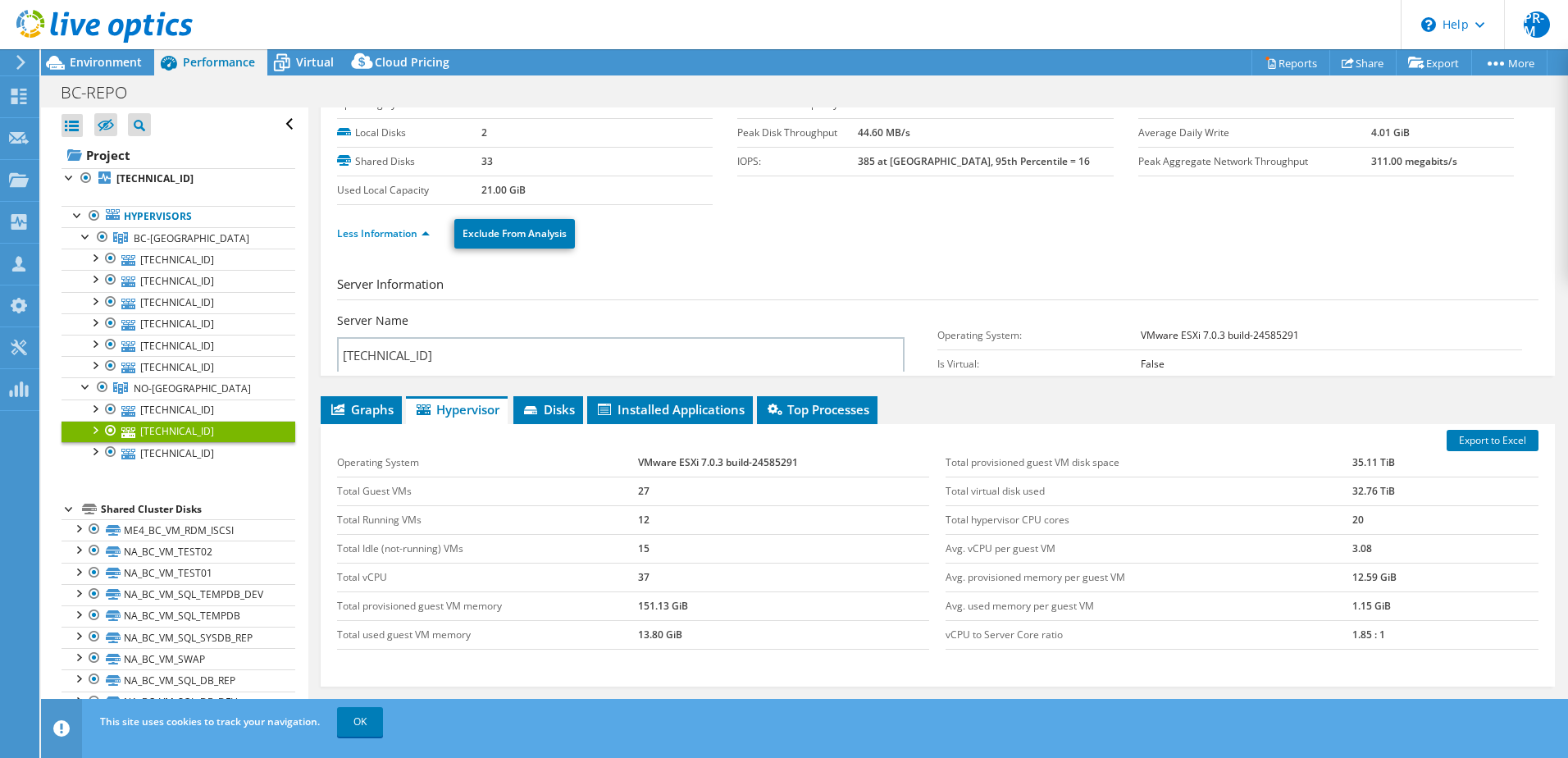
click at [184, 428] on link "[TECHNICAL_ID]" at bounding box center [179, 432] width 234 height 21
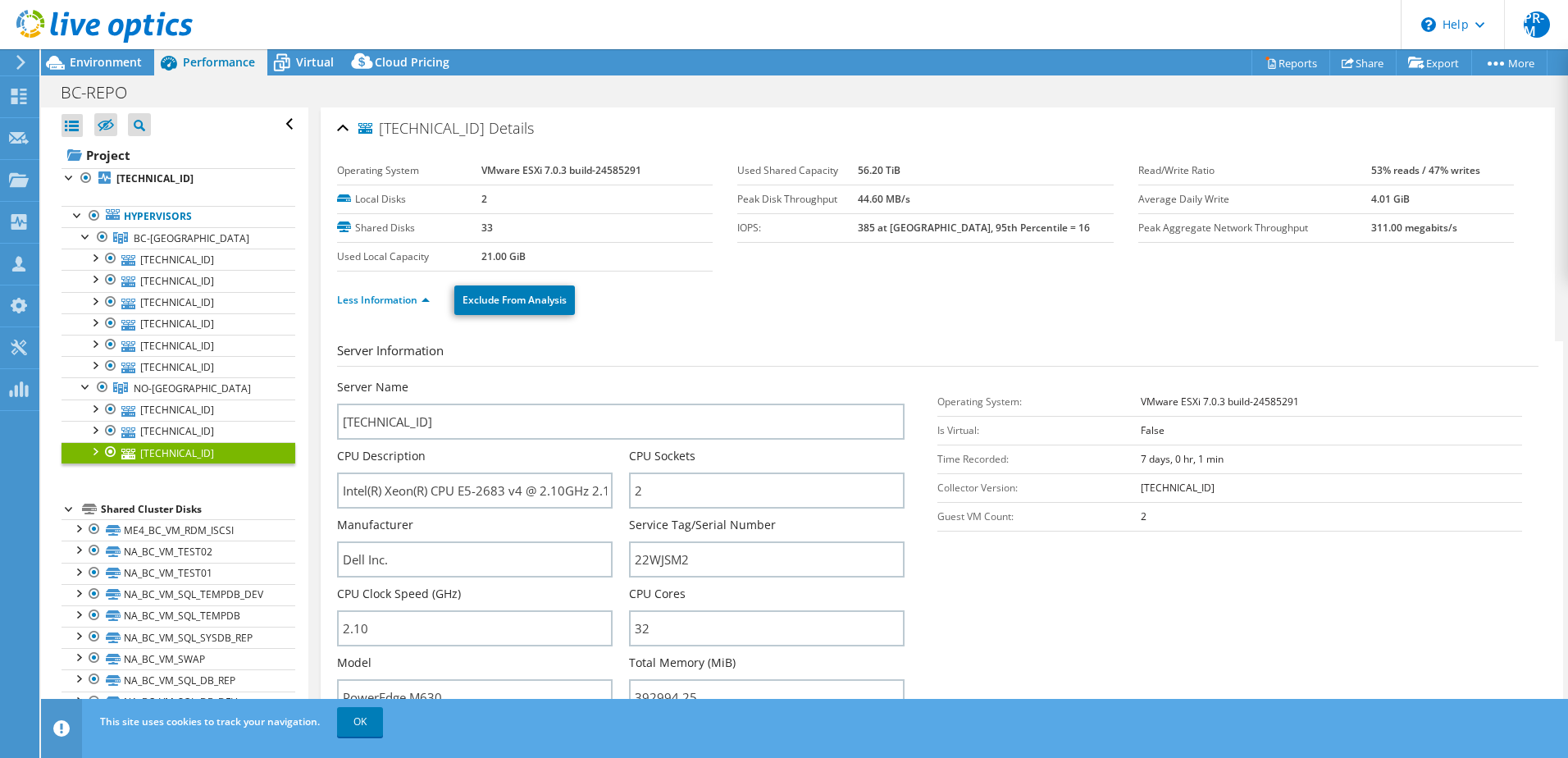
select select "USD"
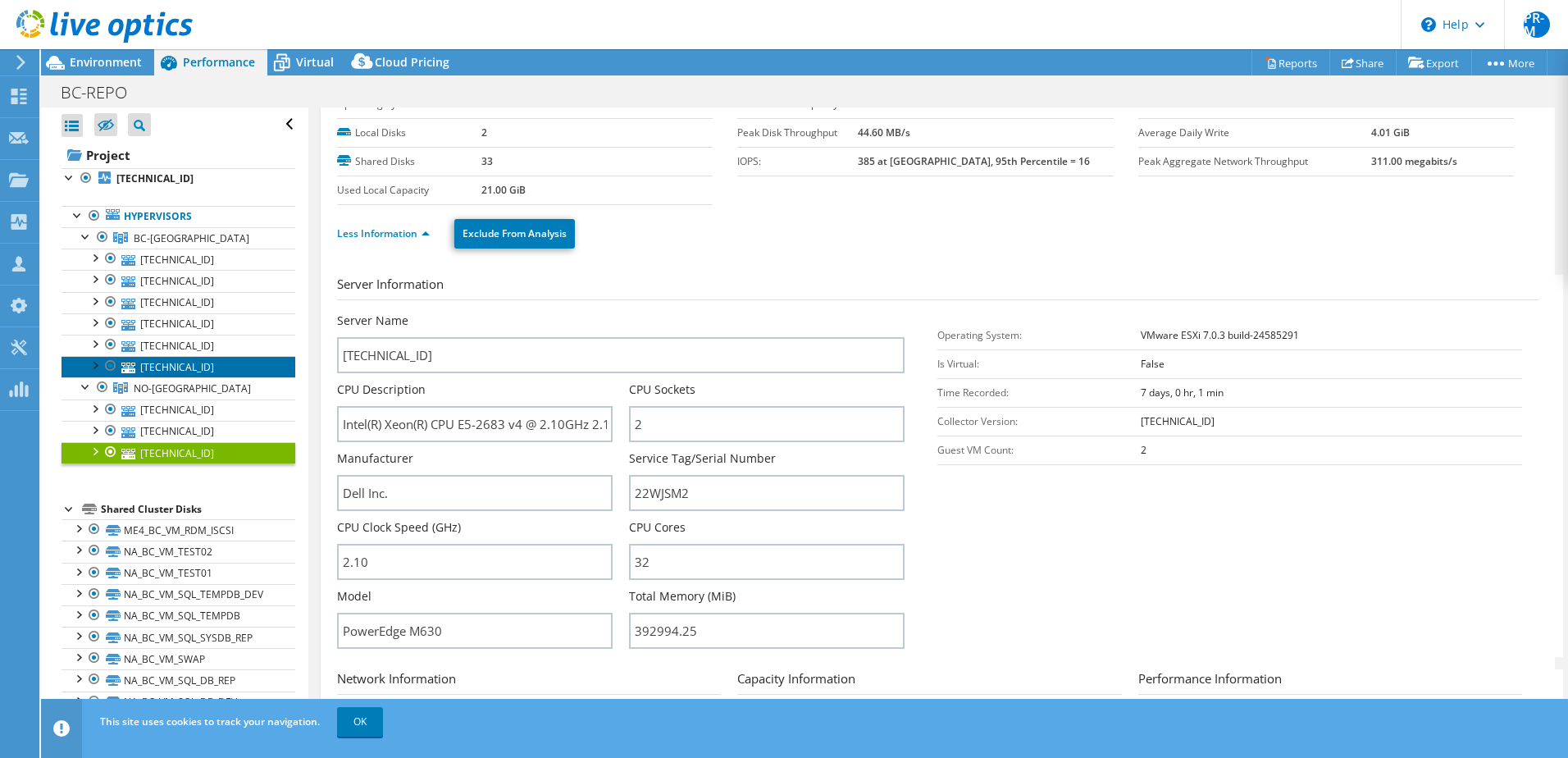
click at [140, 363] on link "[TECHNICAL_ID]" at bounding box center [179, 367] width 234 height 21
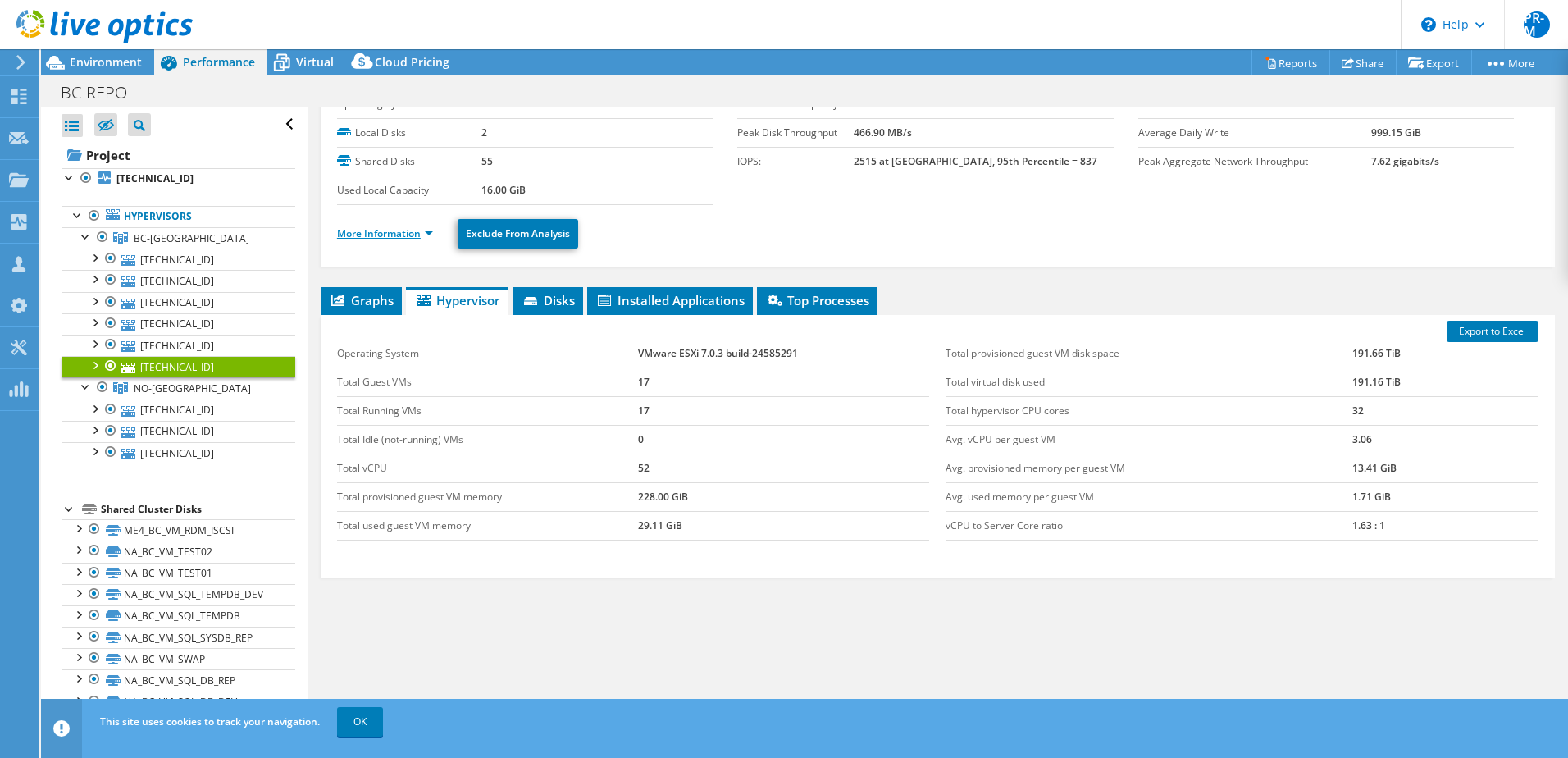
click at [423, 233] on link "More Information" at bounding box center [384, 233] width 96 height 14
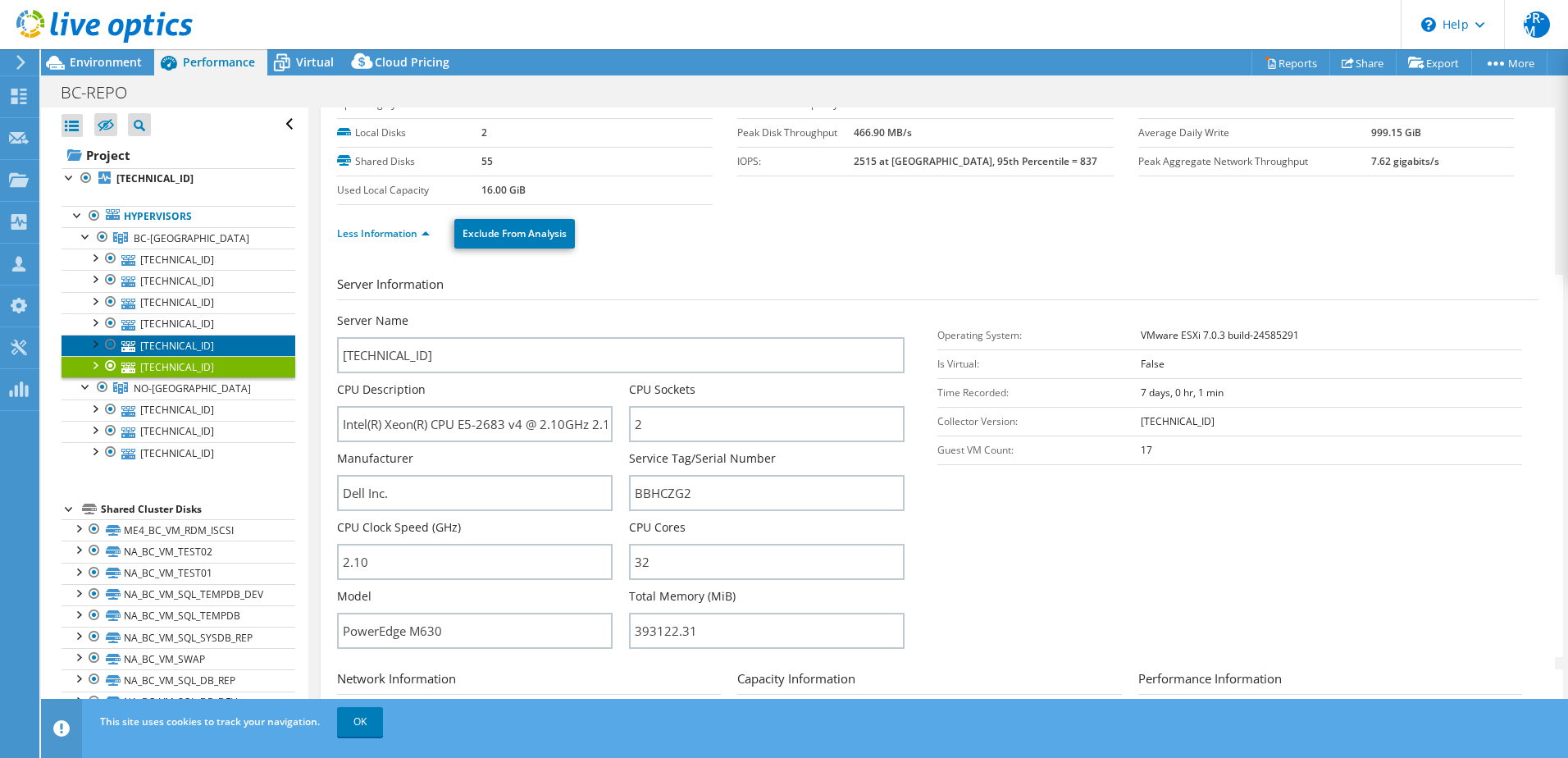
click at [154, 341] on link "[TECHNICAL_ID]" at bounding box center [179, 346] width 234 height 21
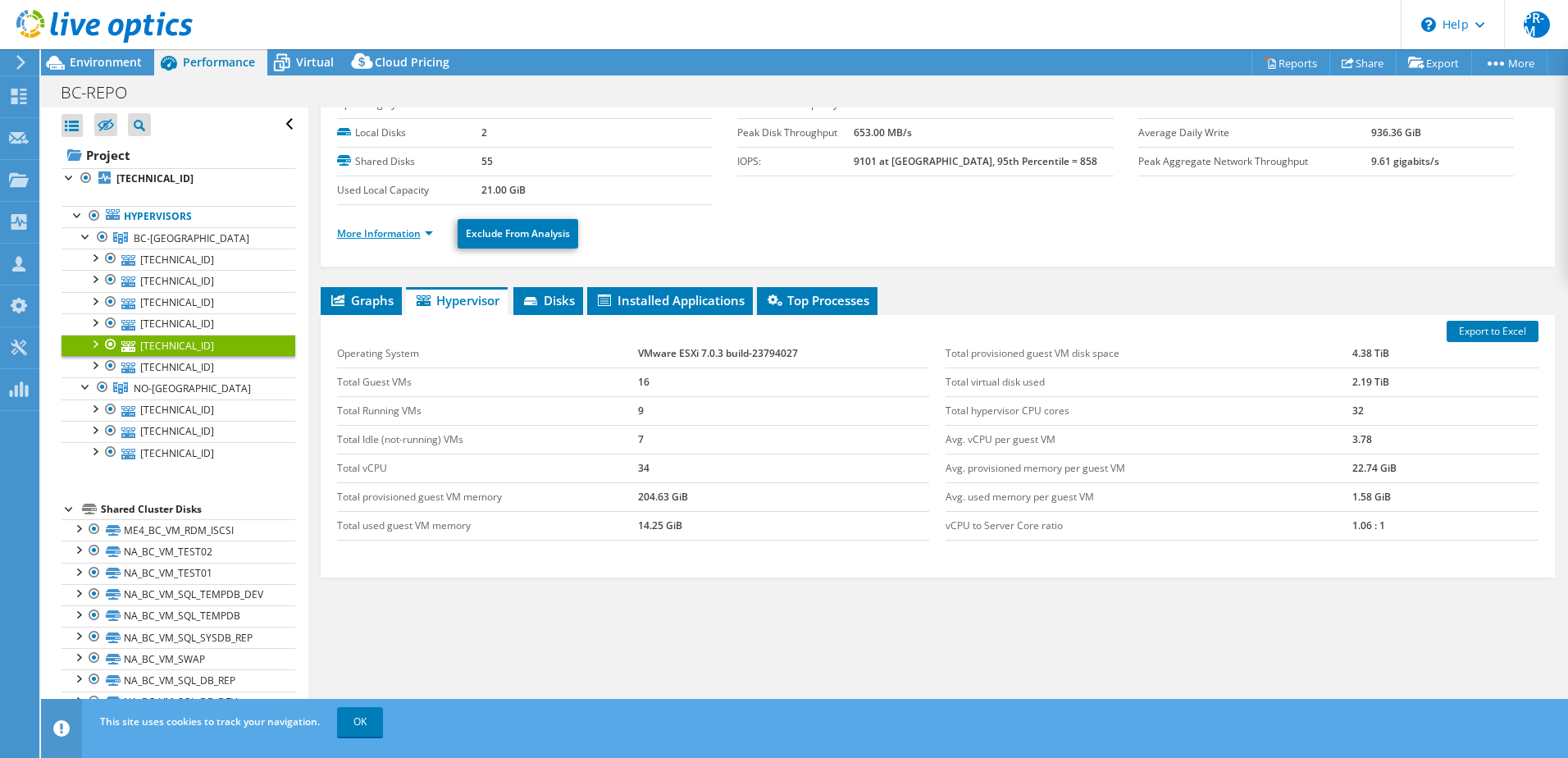
click at [382, 236] on link "More Information" at bounding box center [384, 233] width 96 height 14
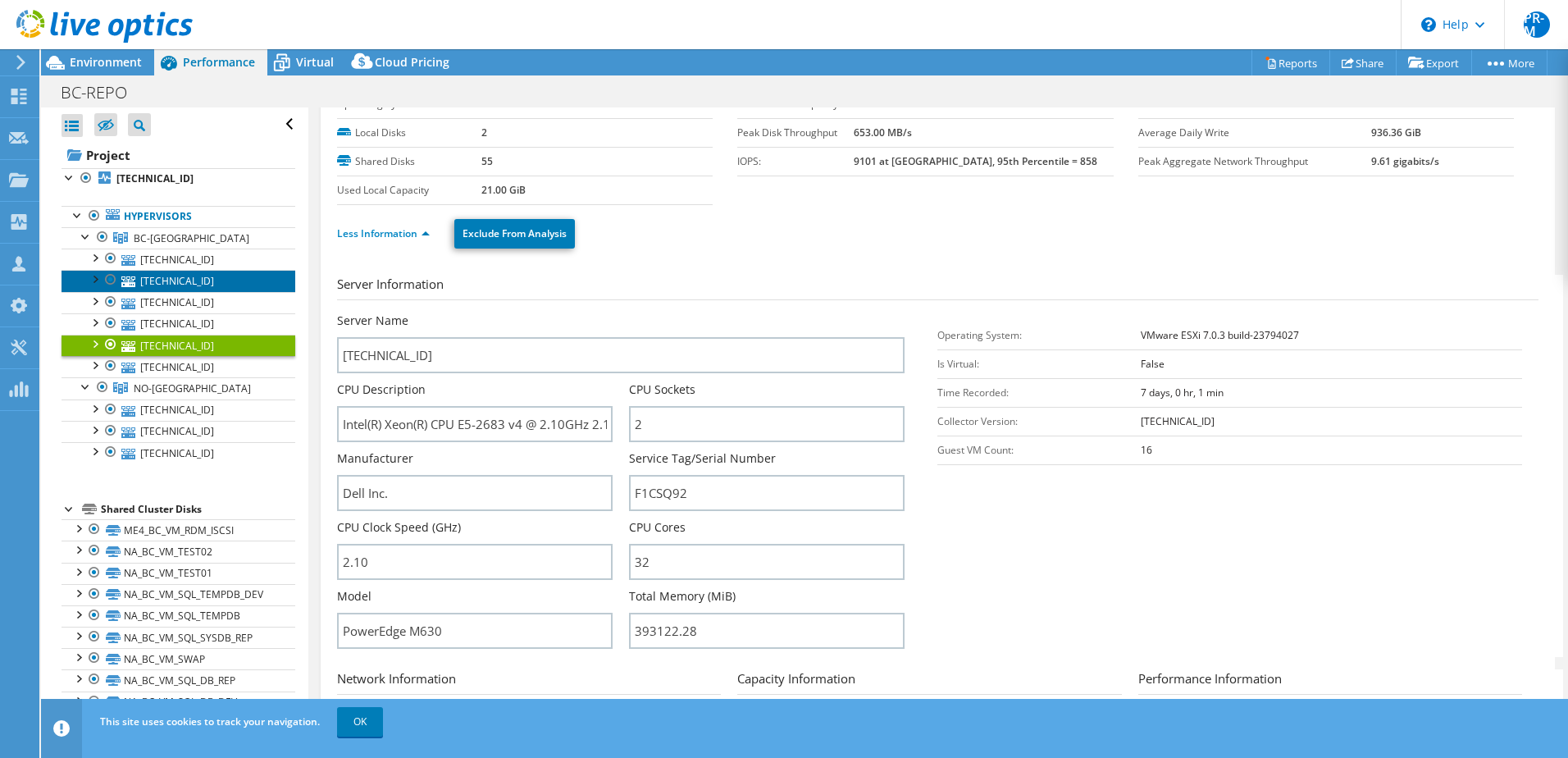
click at [173, 281] on link "[TECHNICAL_ID]" at bounding box center [179, 280] width 234 height 21
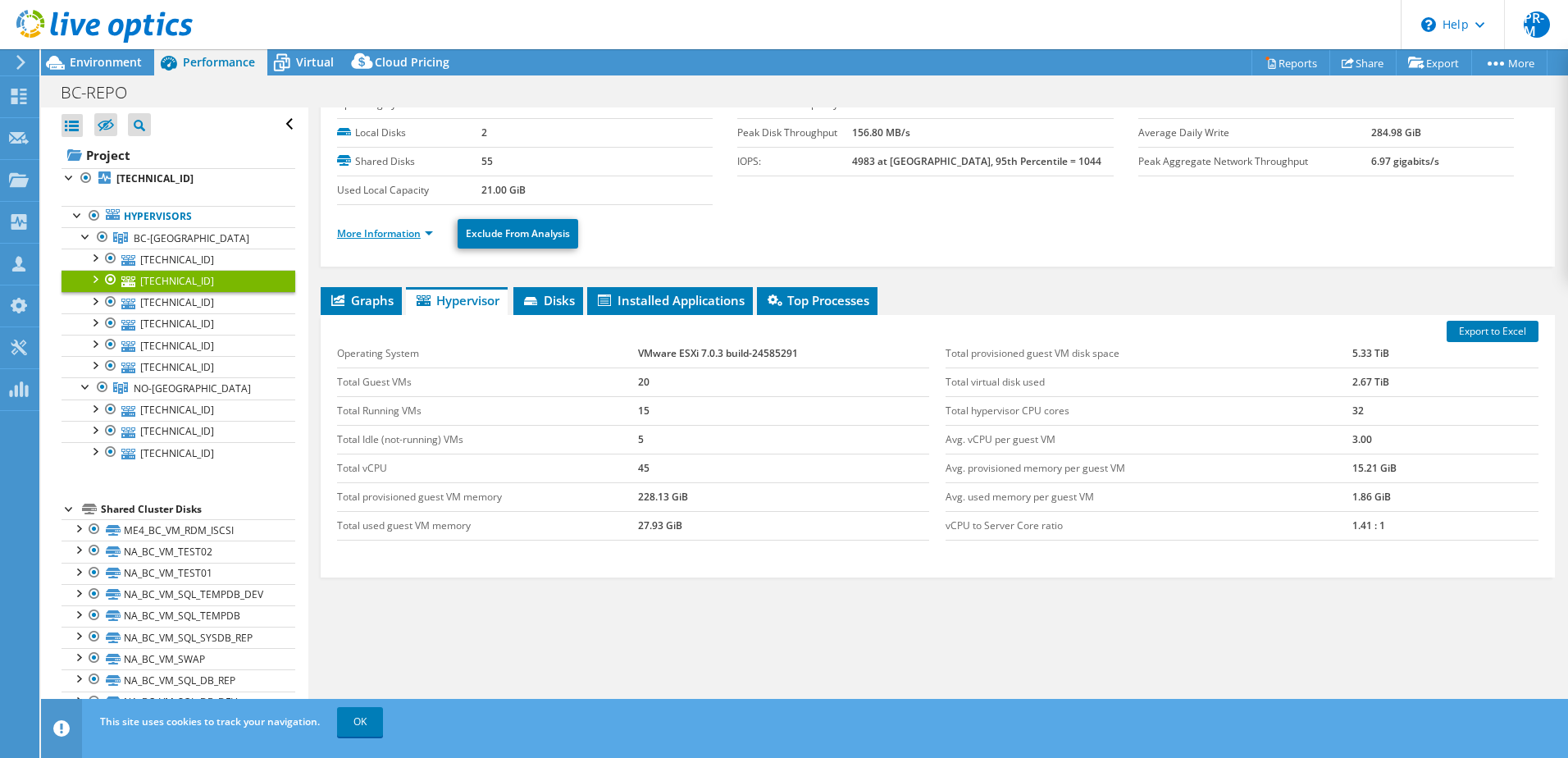
click at [409, 232] on link "More Information" at bounding box center [384, 233] width 96 height 14
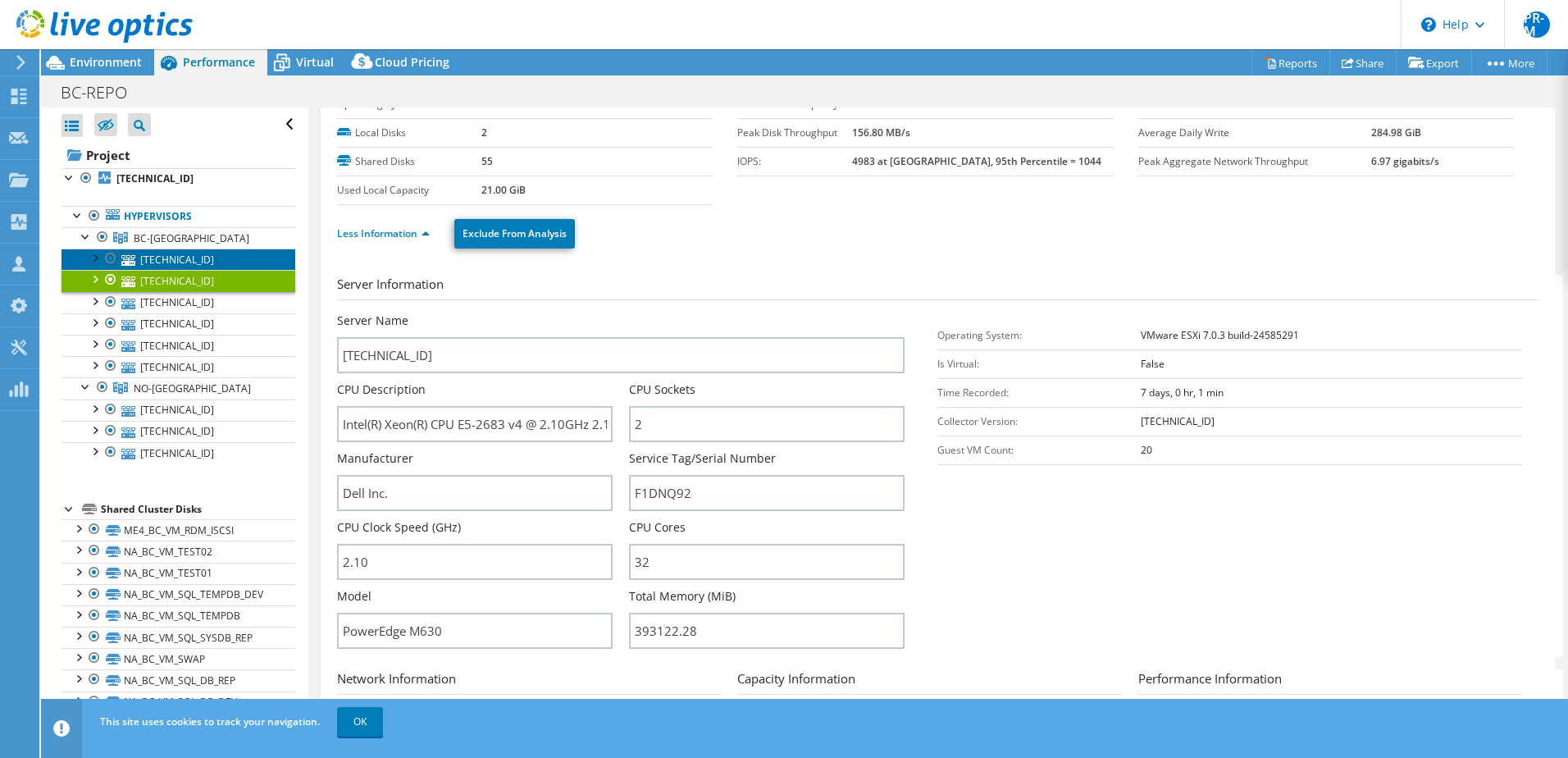
click at [170, 258] on link "[TECHNICAL_ID]" at bounding box center [179, 259] width 234 height 21
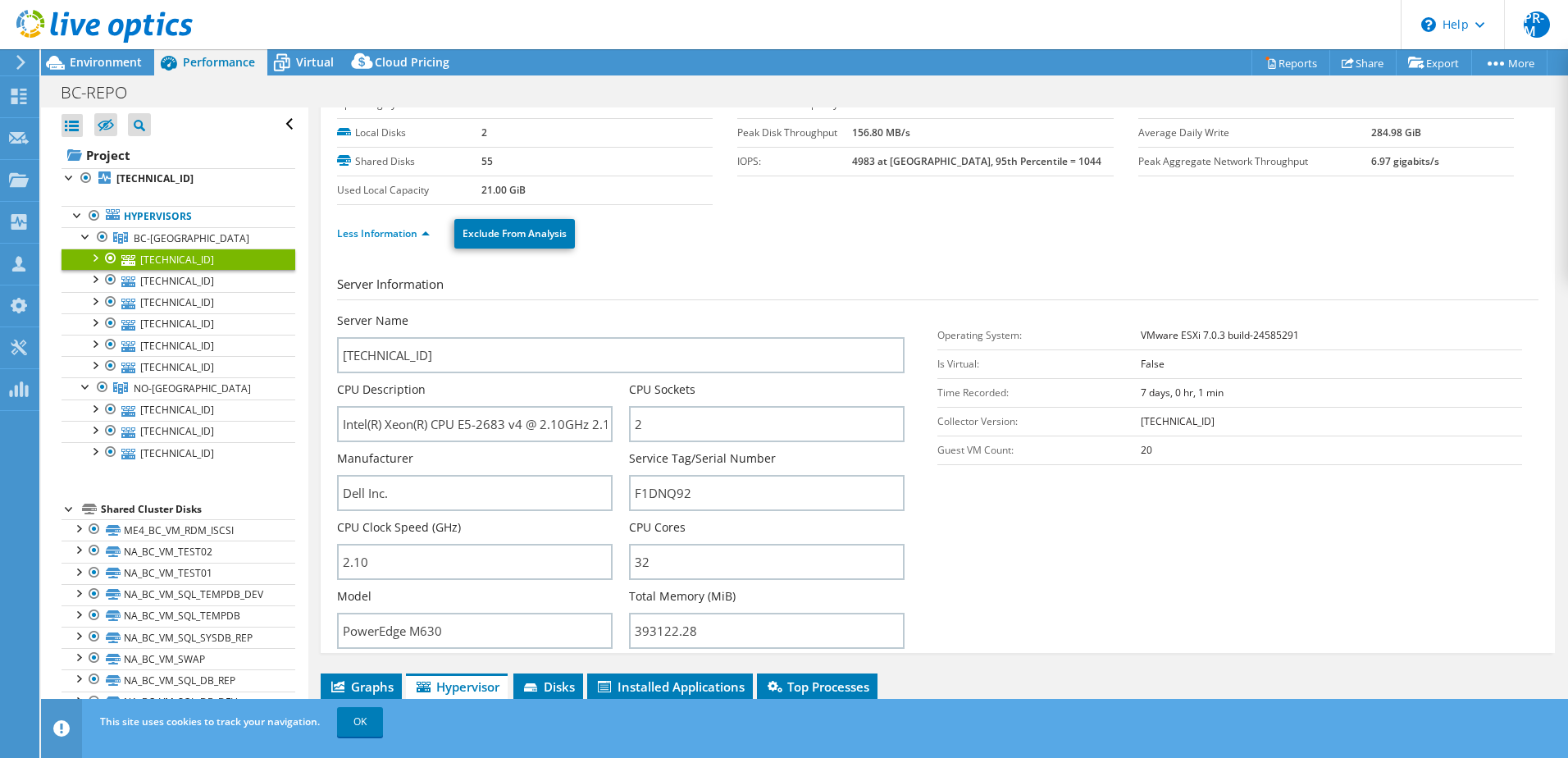
click at [170, 258] on link "[TECHNICAL_ID]" at bounding box center [179, 259] width 234 height 21
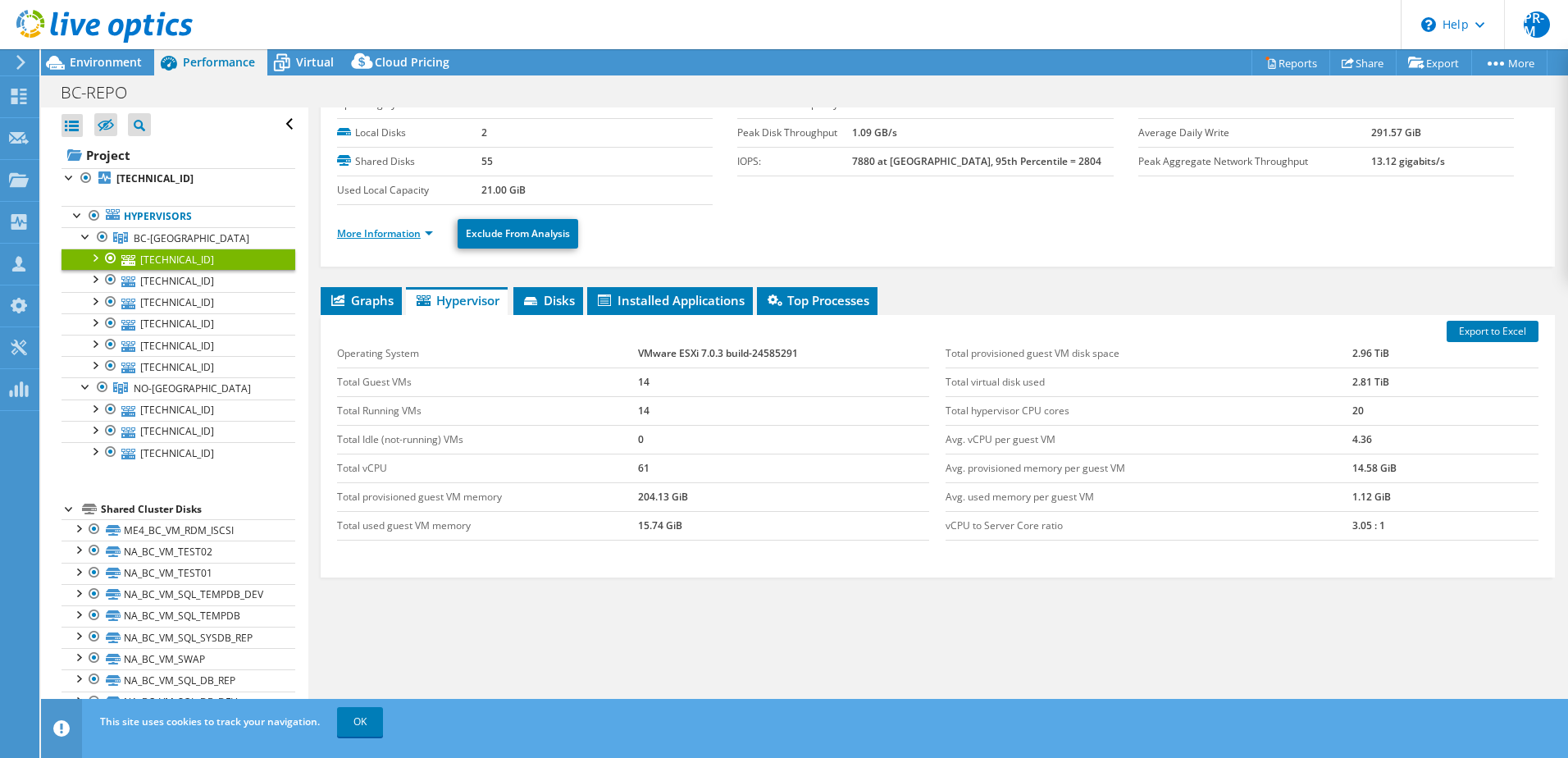
click at [393, 232] on link "More Information" at bounding box center [384, 233] width 96 height 14
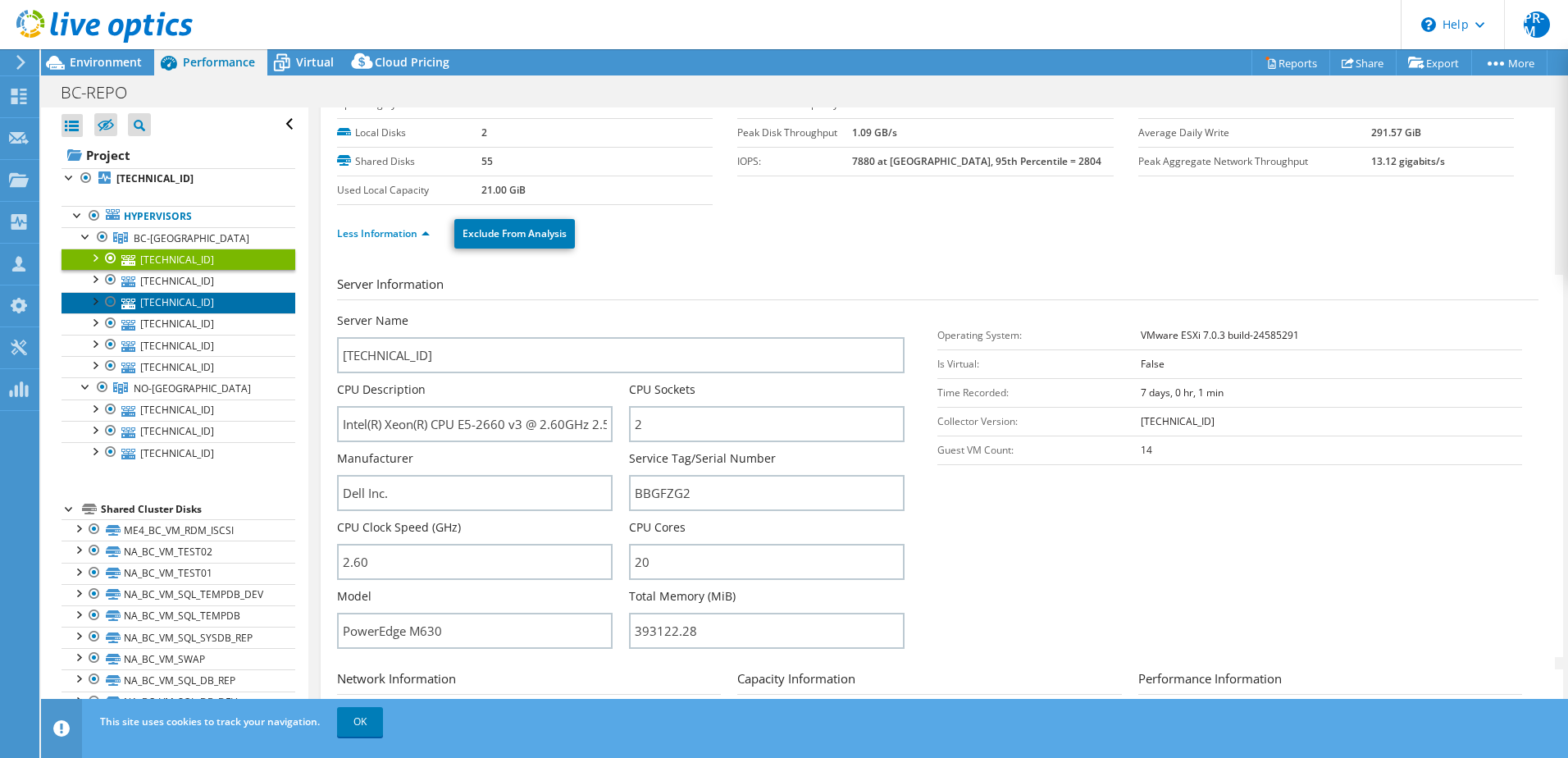
click at [164, 303] on link "[TECHNICAL_ID]" at bounding box center [179, 302] width 234 height 21
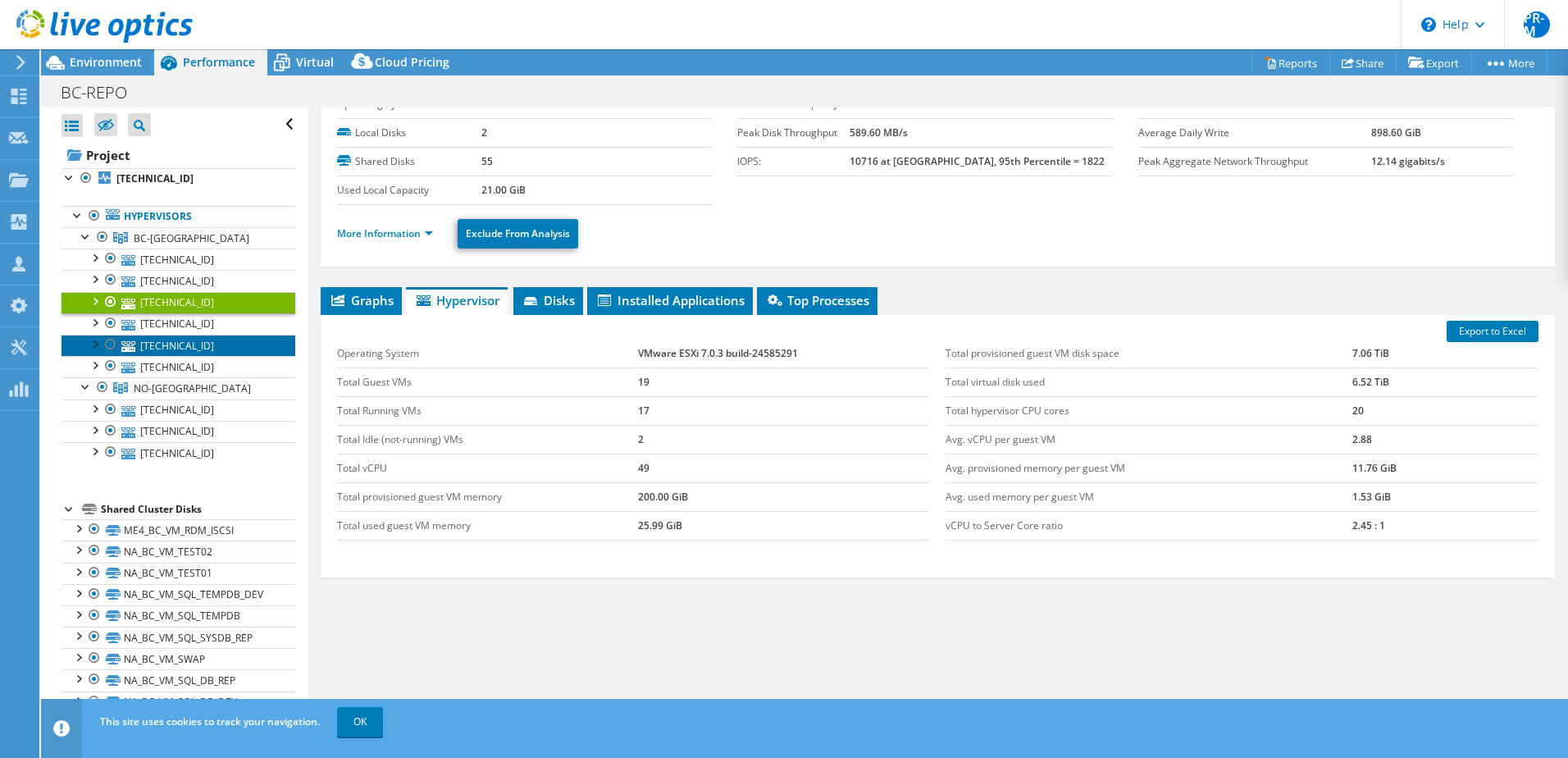
click at [147, 341] on link "[TECHNICAL_ID]" at bounding box center [179, 346] width 234 height 21
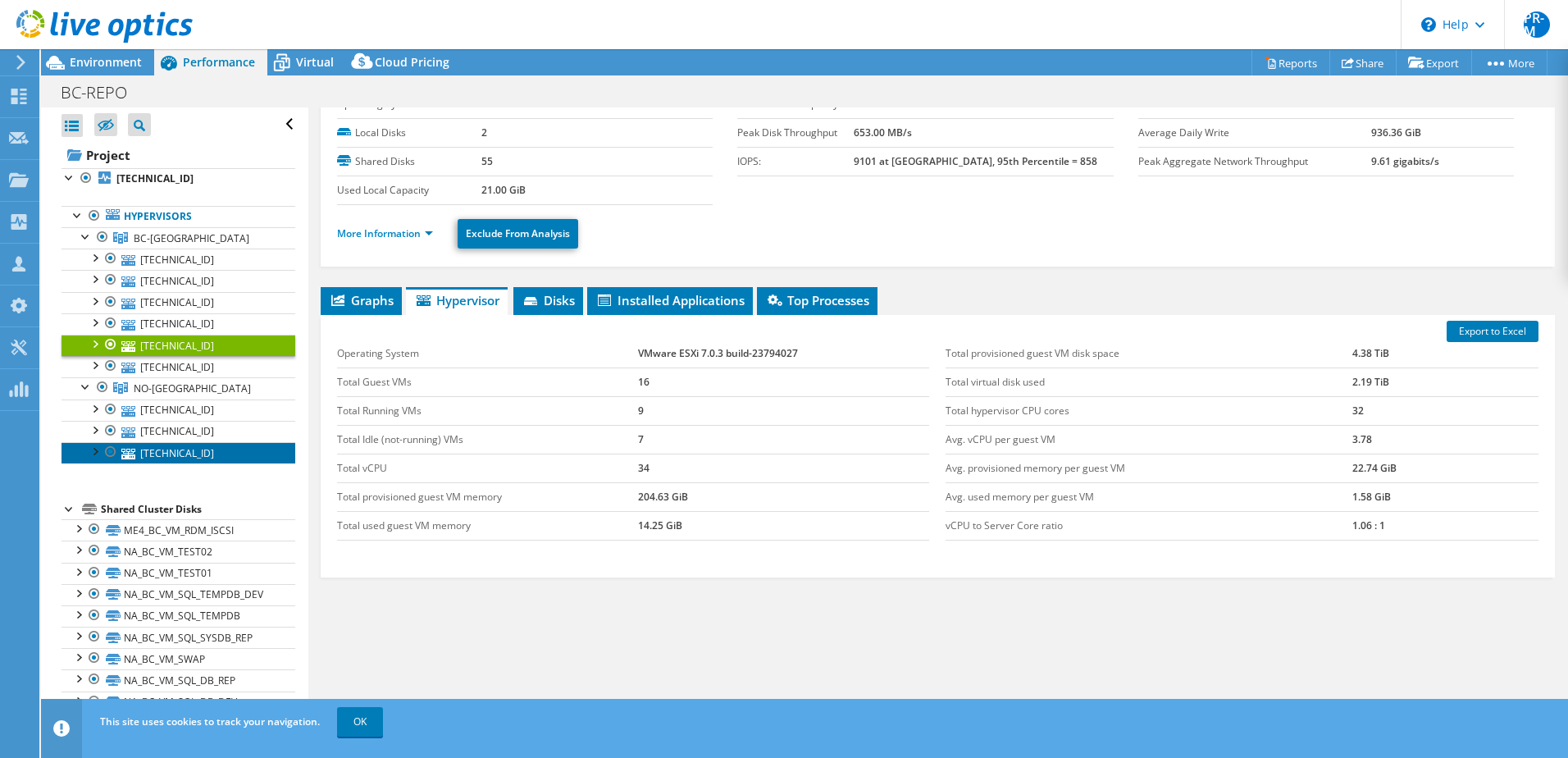
click at [139, 447] on link "[TECHNICAL_ID]" at bounding box center [179, 453] width 234 height 21
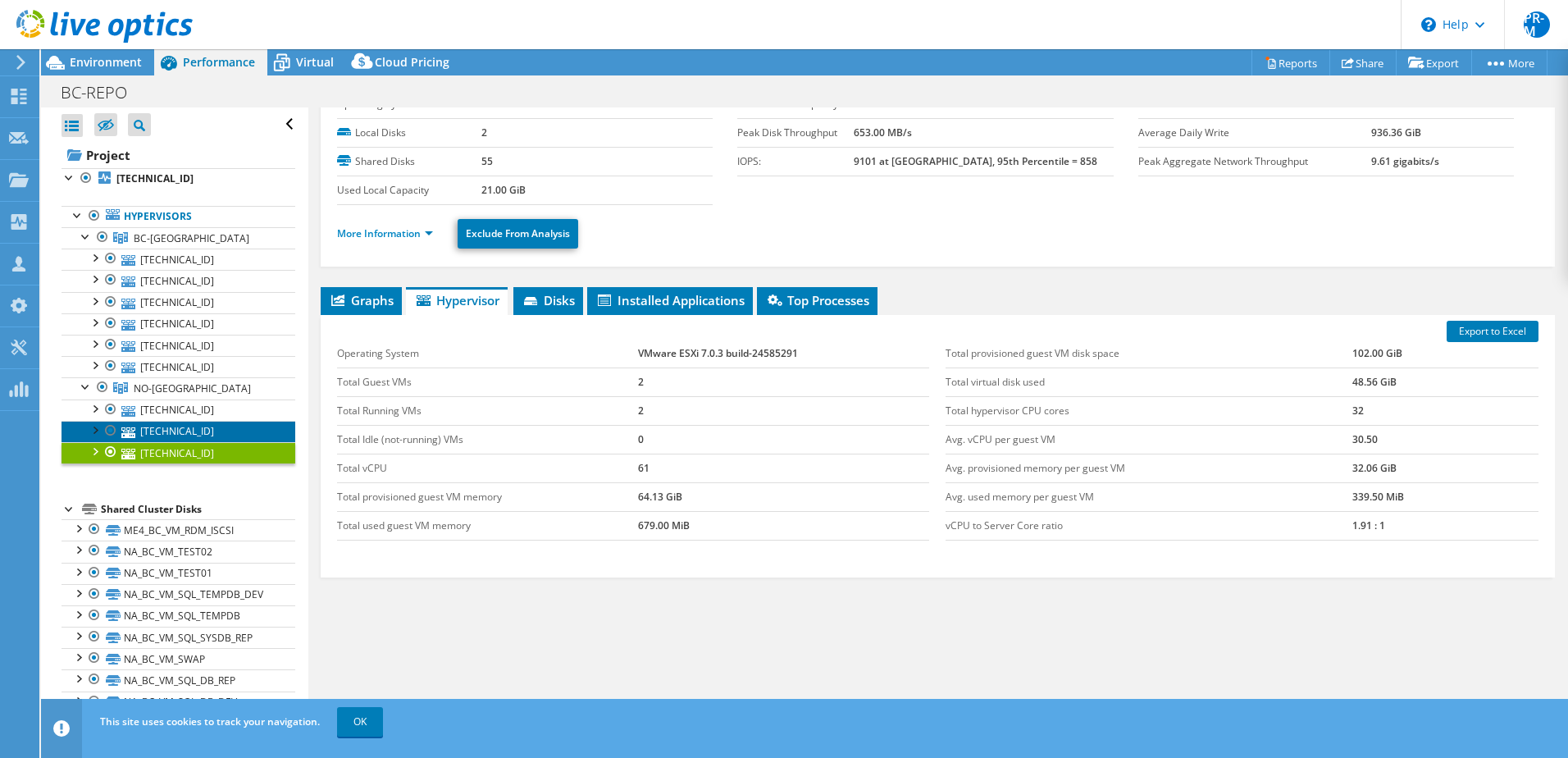
click at [146, 428] on link "[TECHNICAL_ID]" at bounding box center [179, 432] width 234 height 21
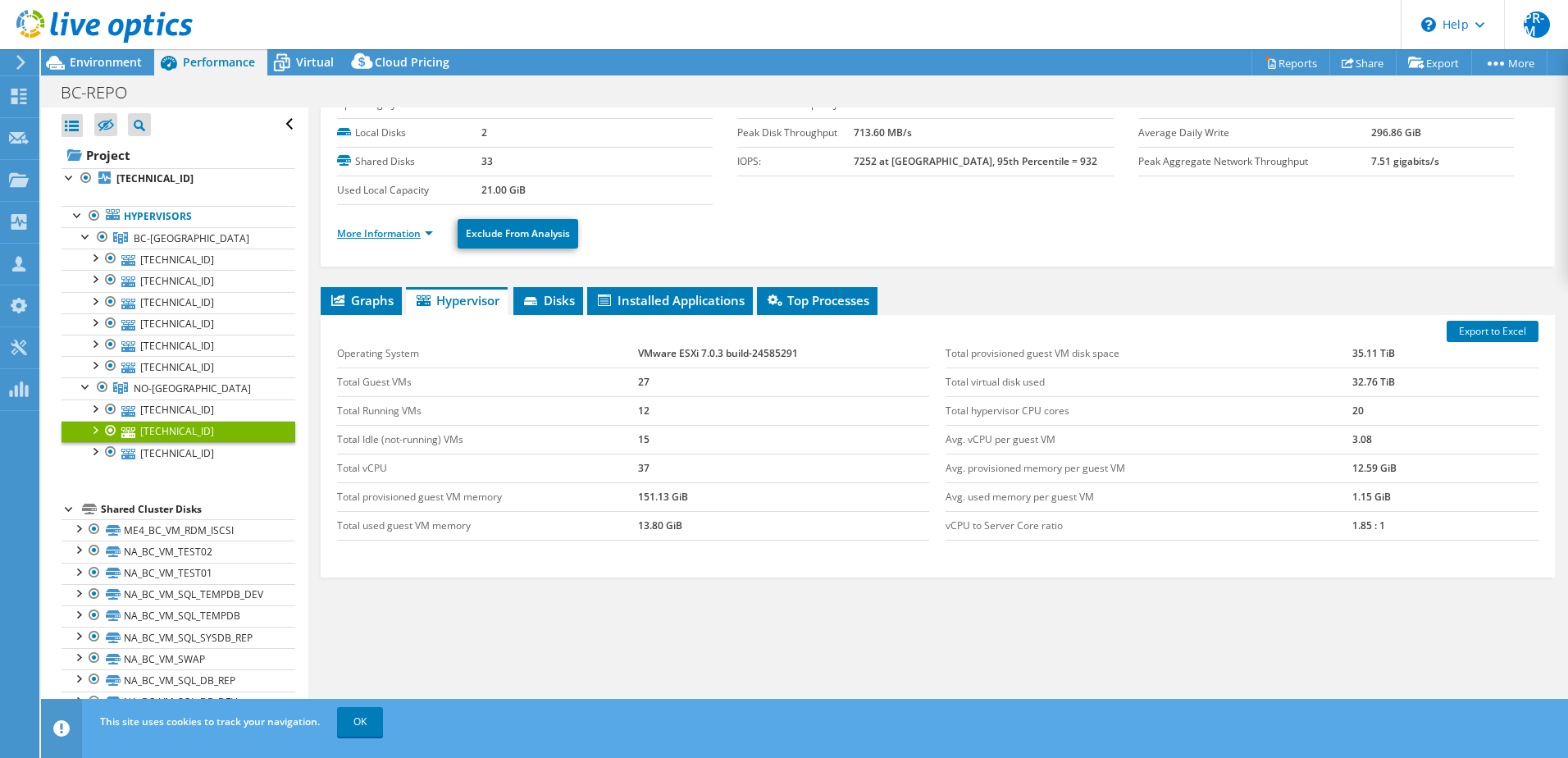
click at [406, 231] on link "More Information" at bounding box center [384, 233] width 96 height 14
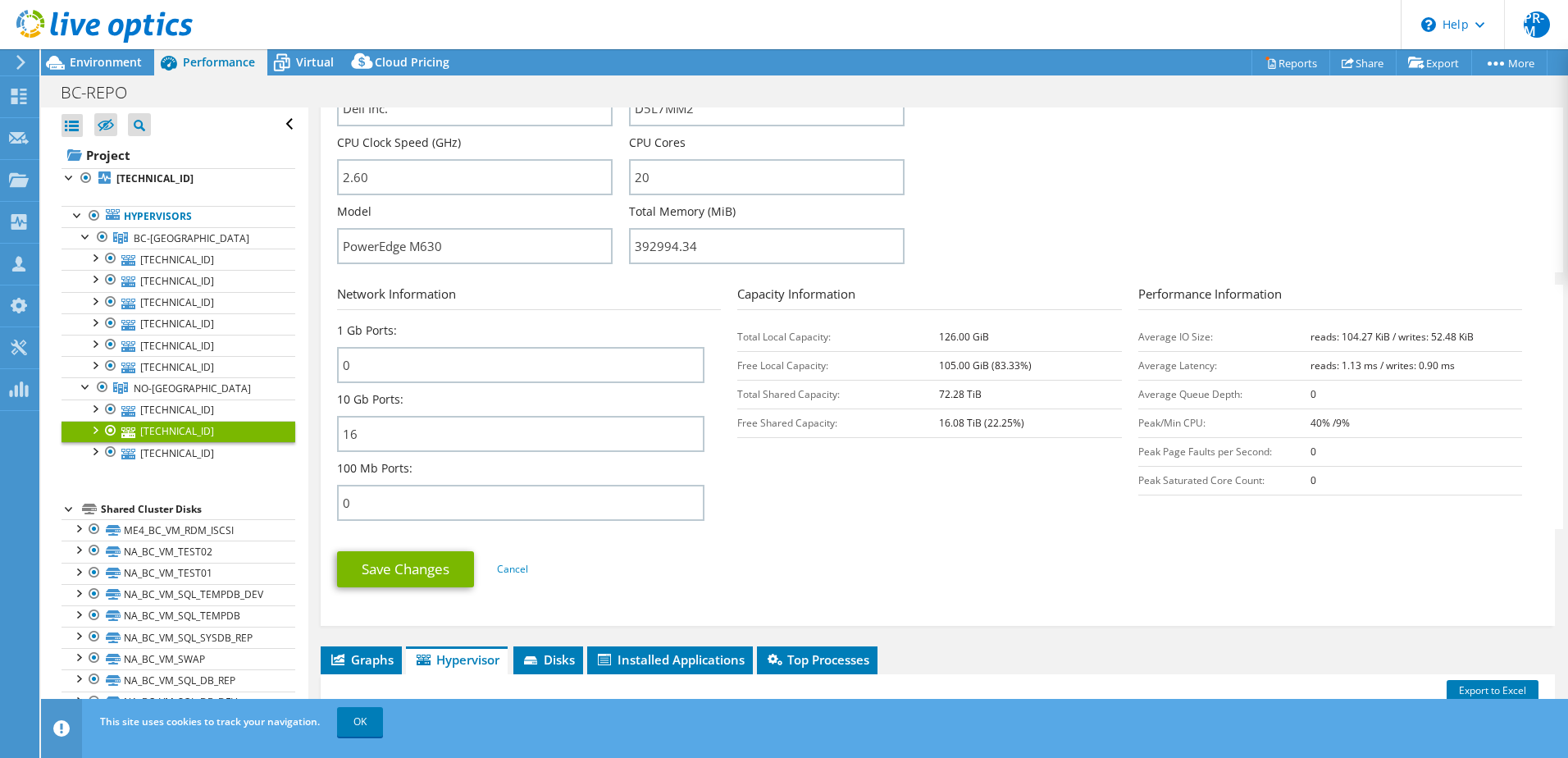
scroll to position [492, 0]
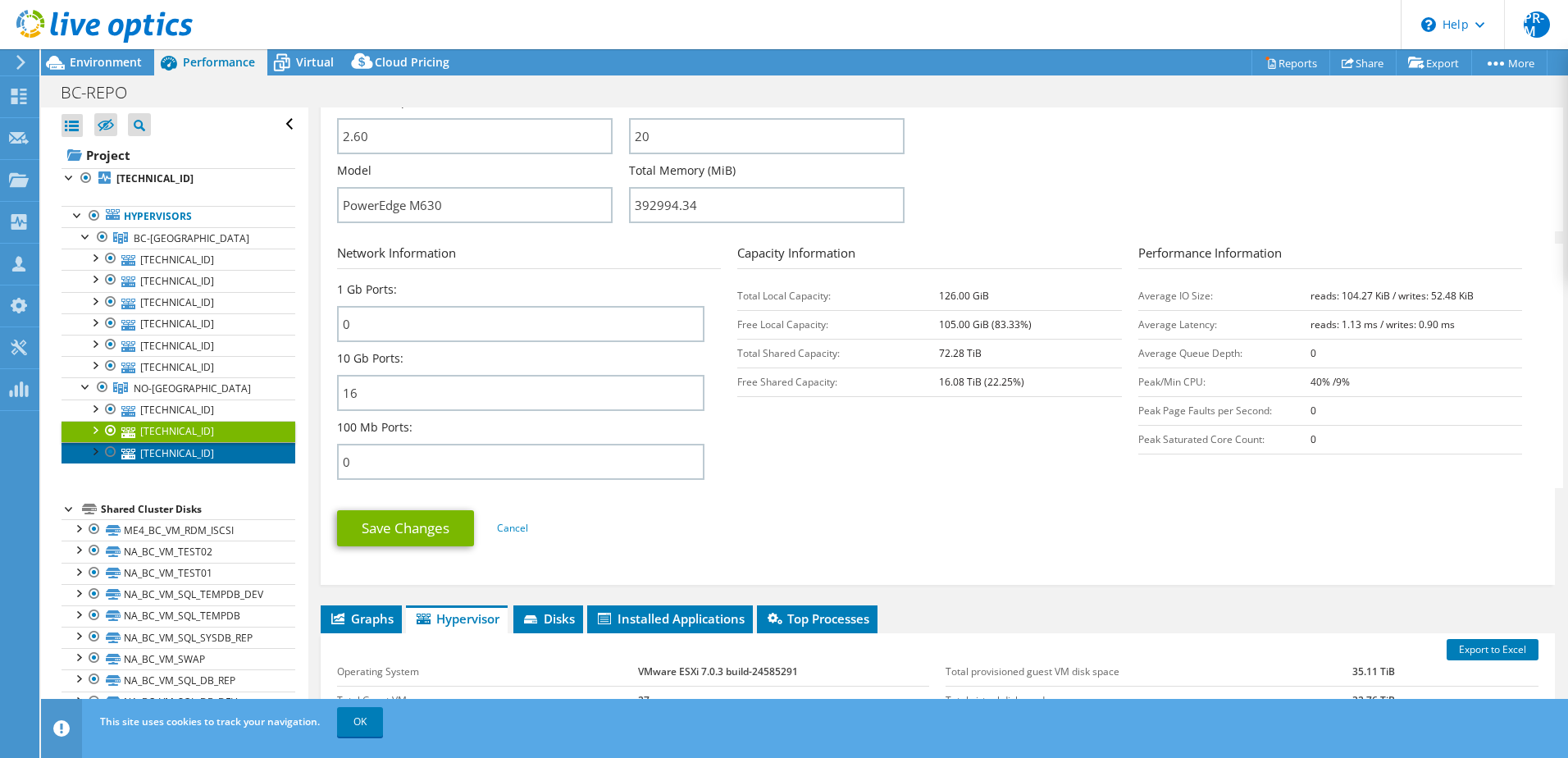
click at [147, 446] on link "[TECHNICAL_ID]" at bounding box center [179, 453] width 234 height 21
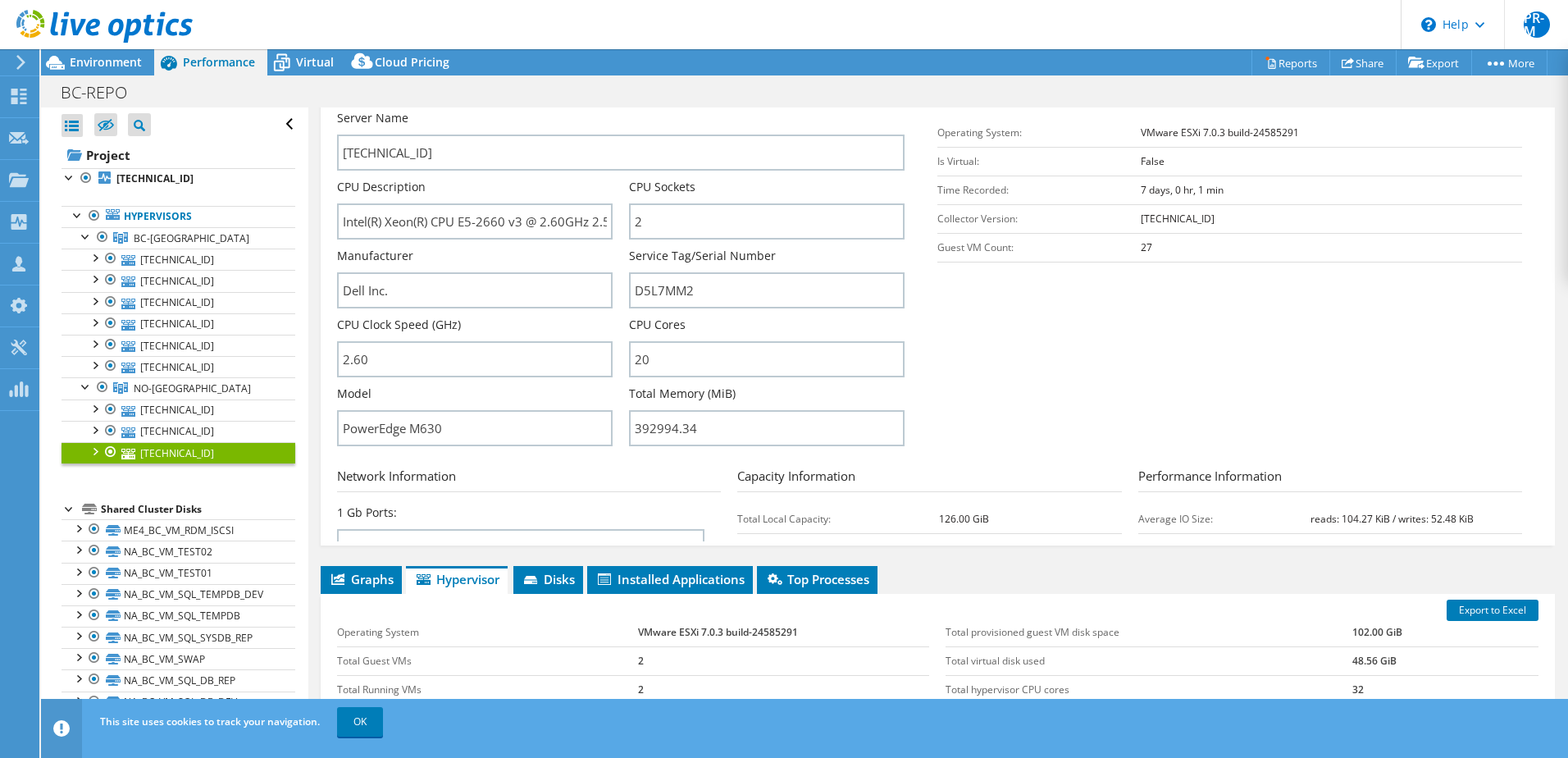
click at [147, 446] on link "[TECHNICAL_ID]" at bounding box center [179, 453] width 234 height 21
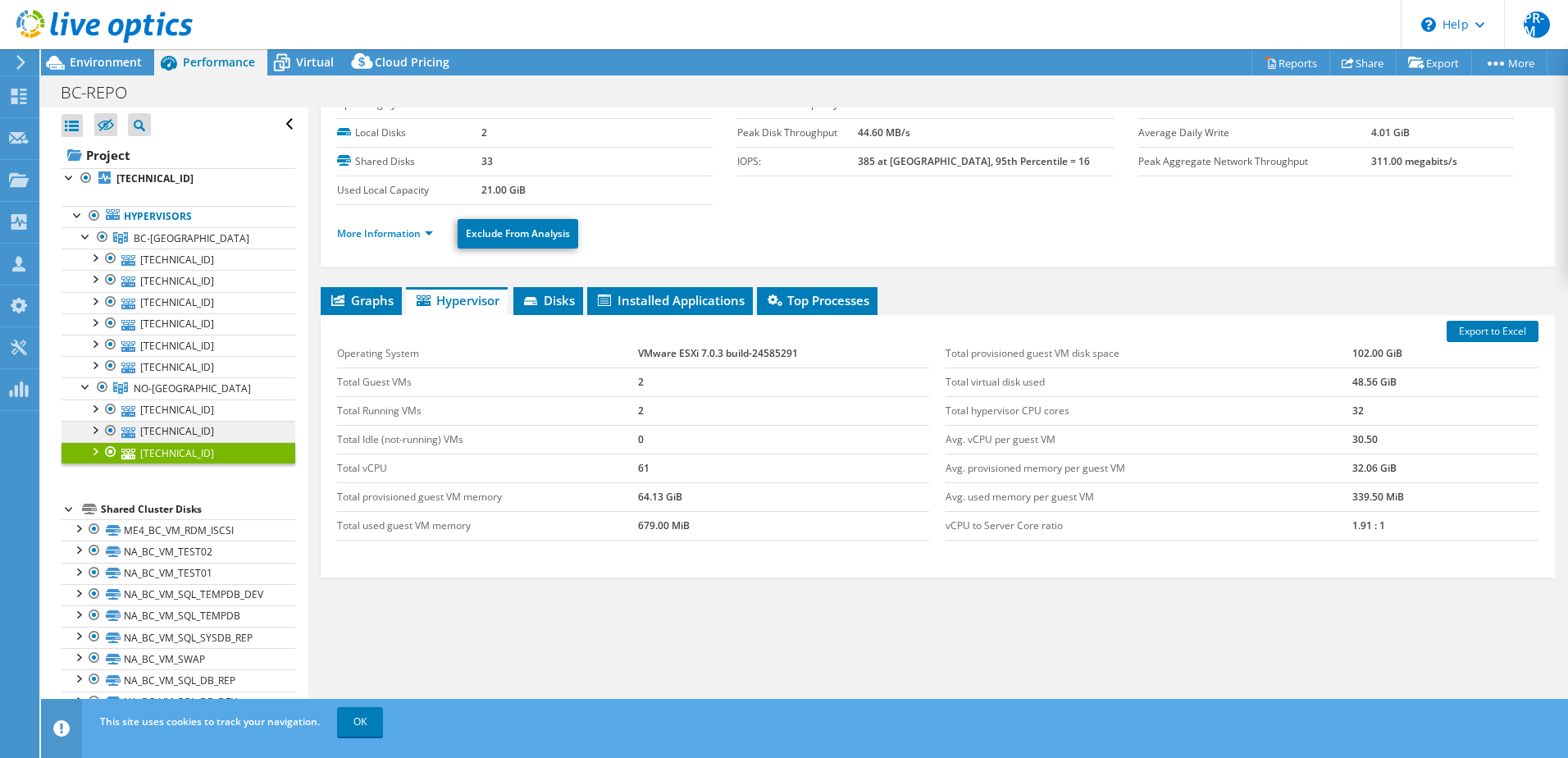
scroll to position [67, 0]
click at [434, 237] on li "More Information" at bounding box center [390, 234] width 106 height 18
click at [429, 232] on link "More Information" at bounding box center [384, 233] width 96 height 14
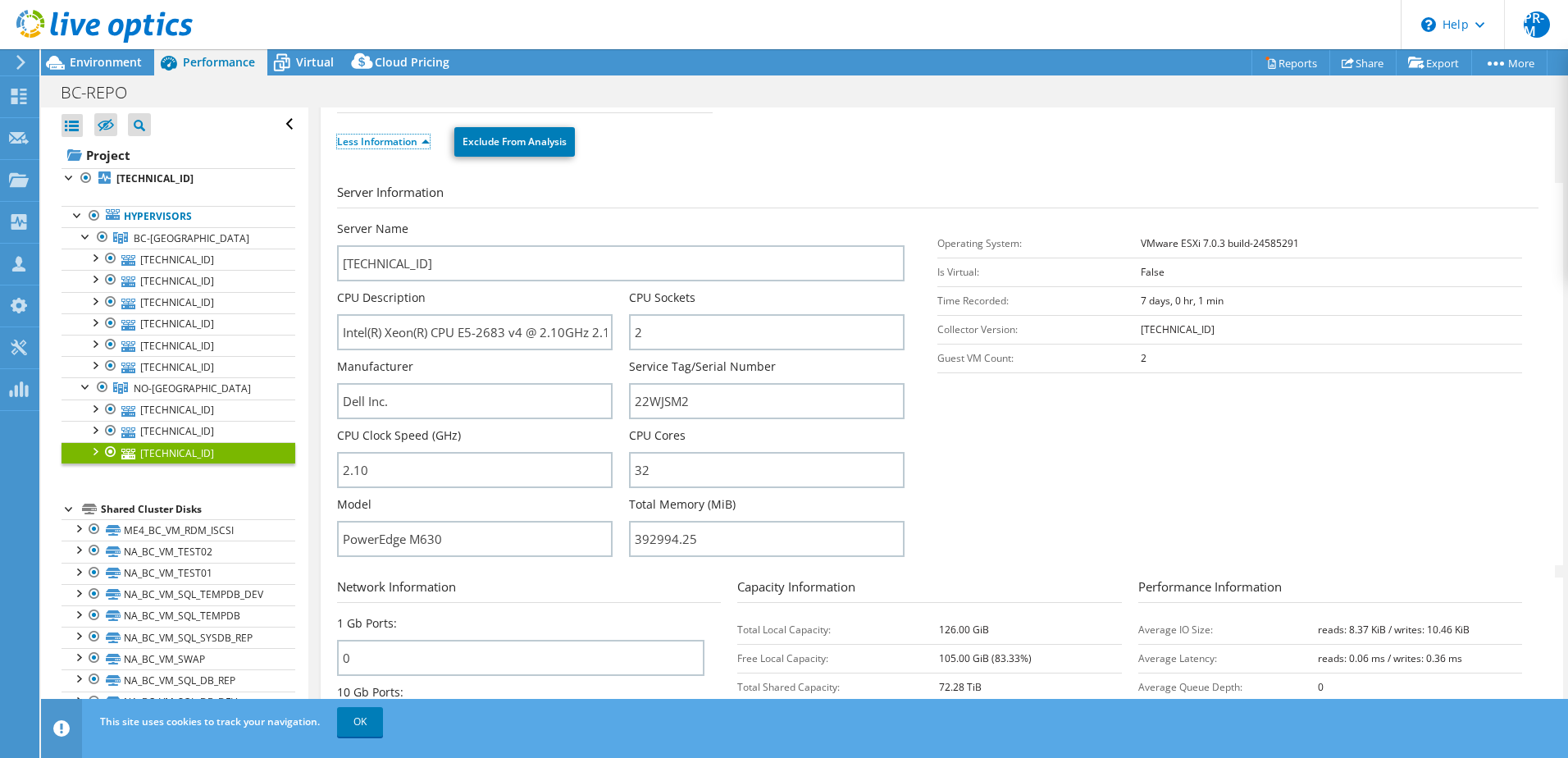
scroll to position [313, 0]
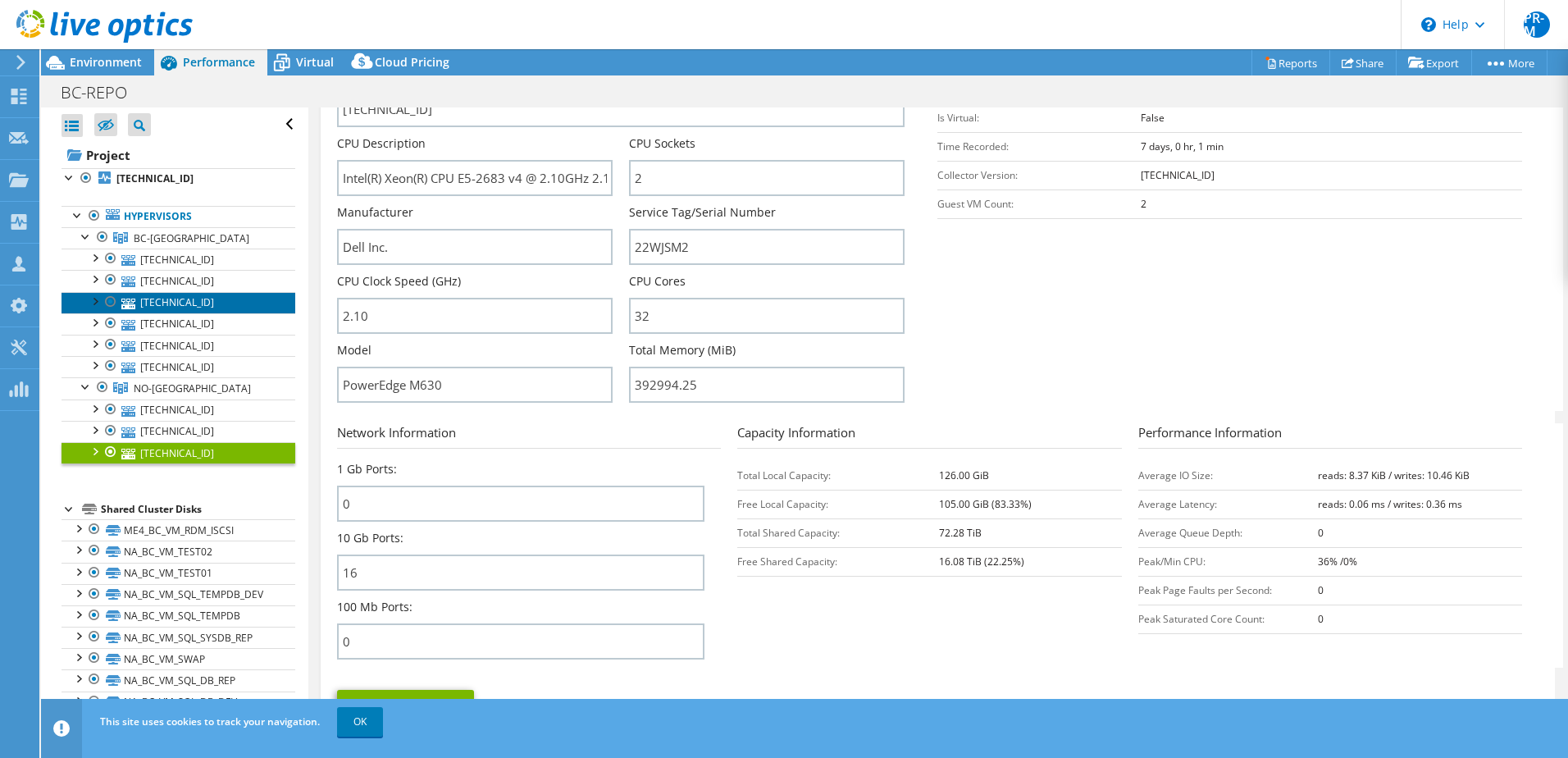
click at [163, 298] on link "[TECHNICAL_ID]" at bounding box center [179, 302] width 234 height 21
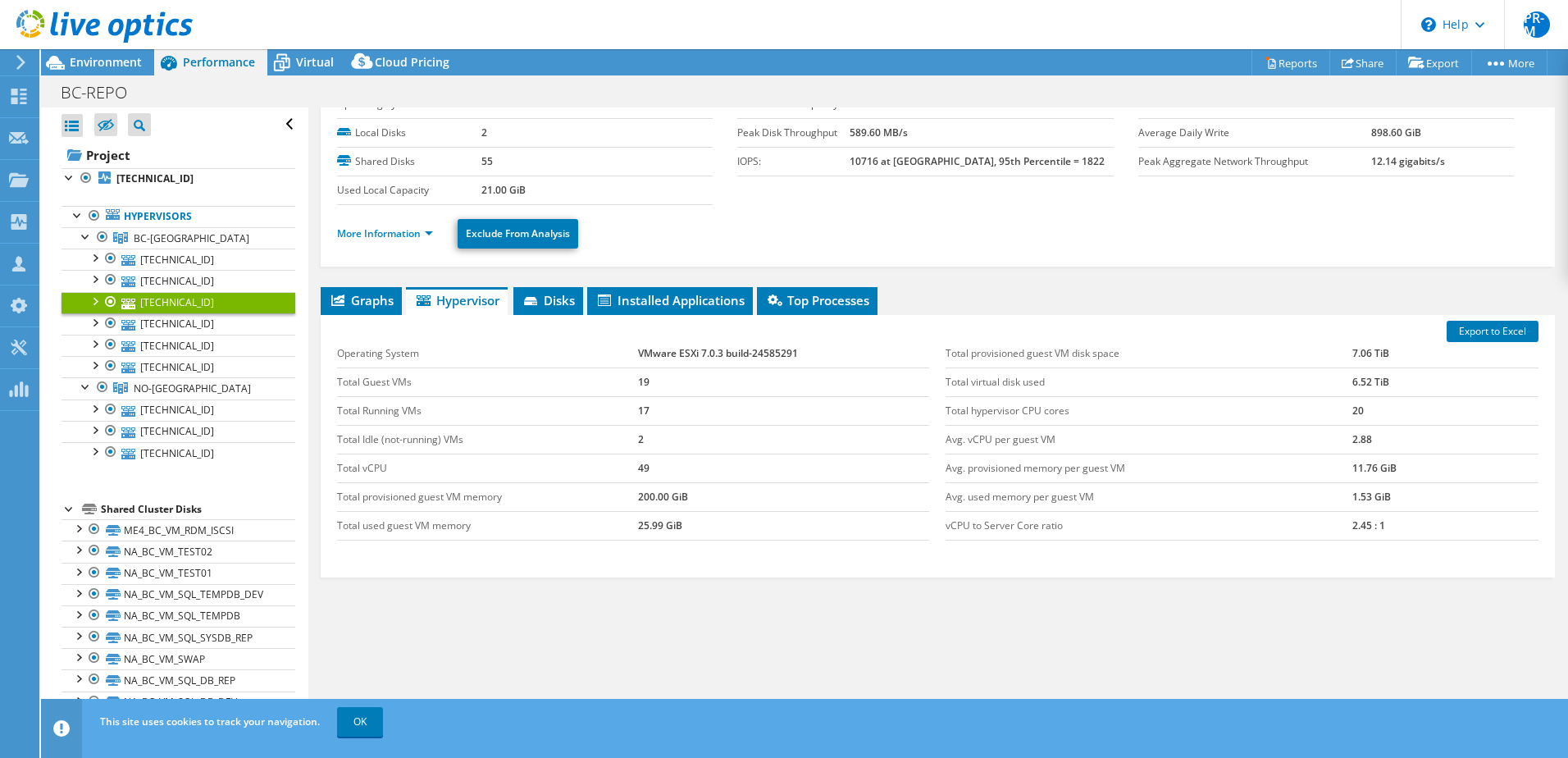
scroll to position [67, 0]
click at [417, 232] on link "More Information" at bounding box center [384, 233] width 96 height 14
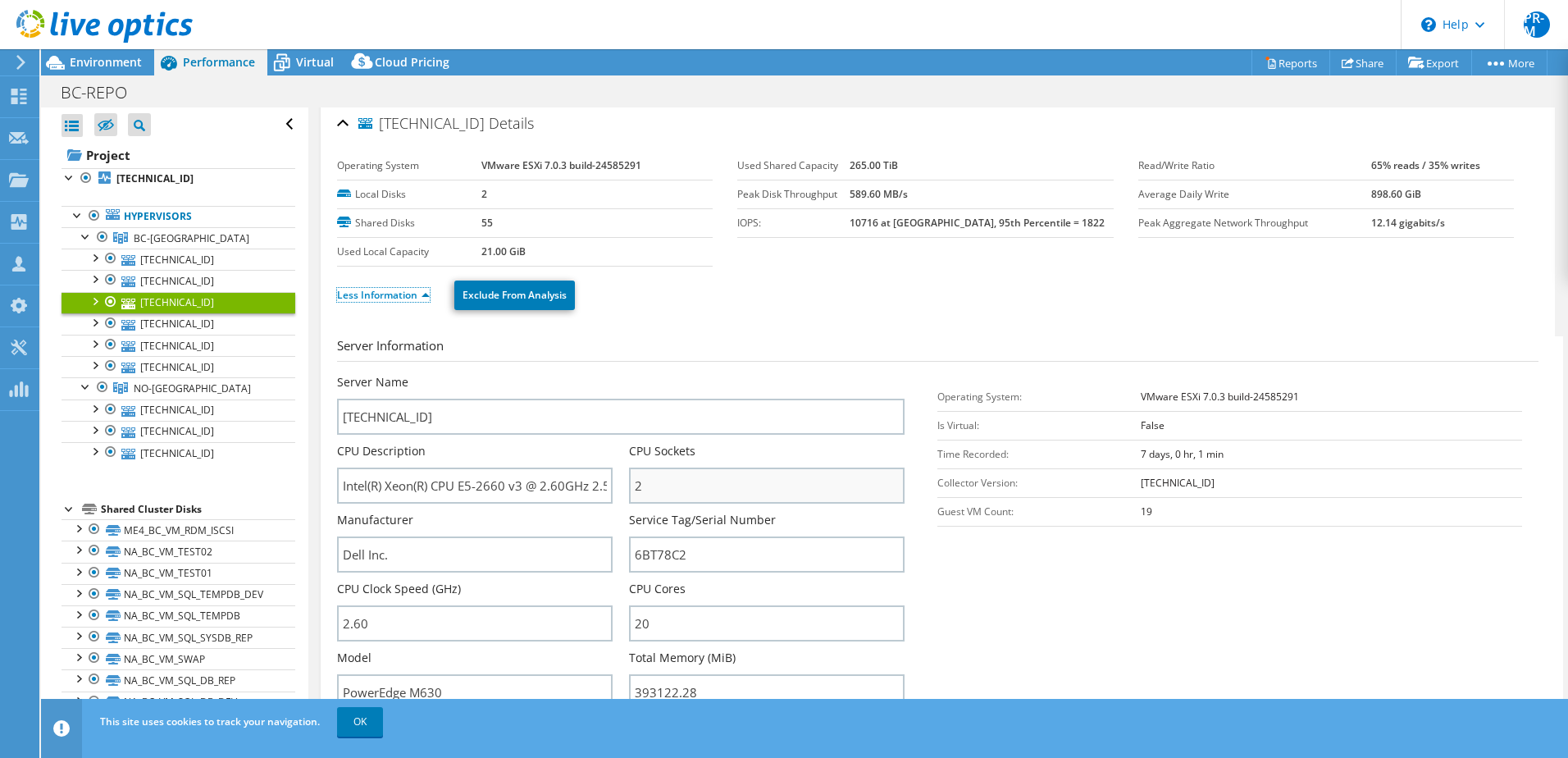
scroll to position [0, 0]
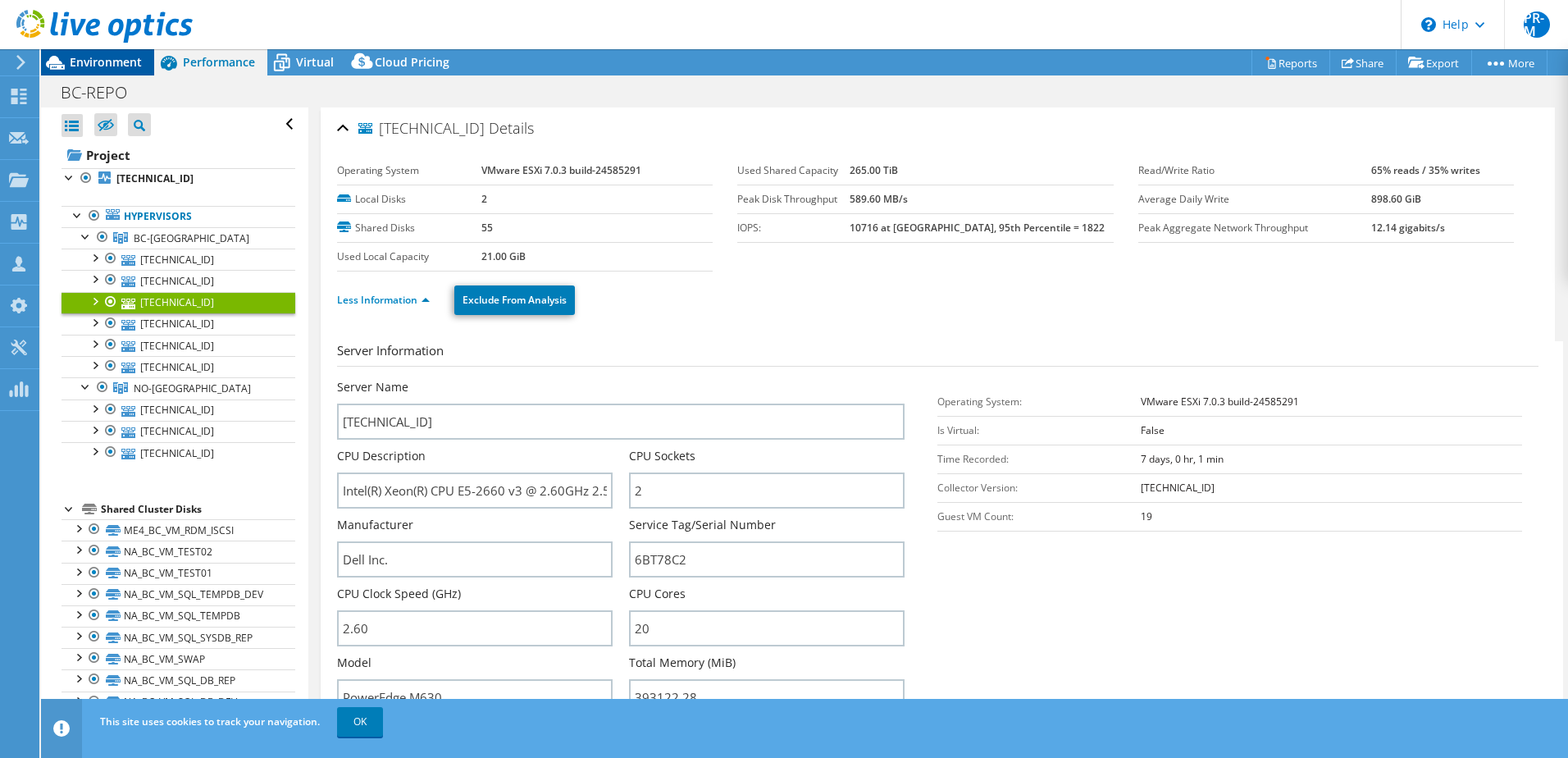
click at [100, 65] on span "Environment" at bounding box center [105, 62] width 72 height 15
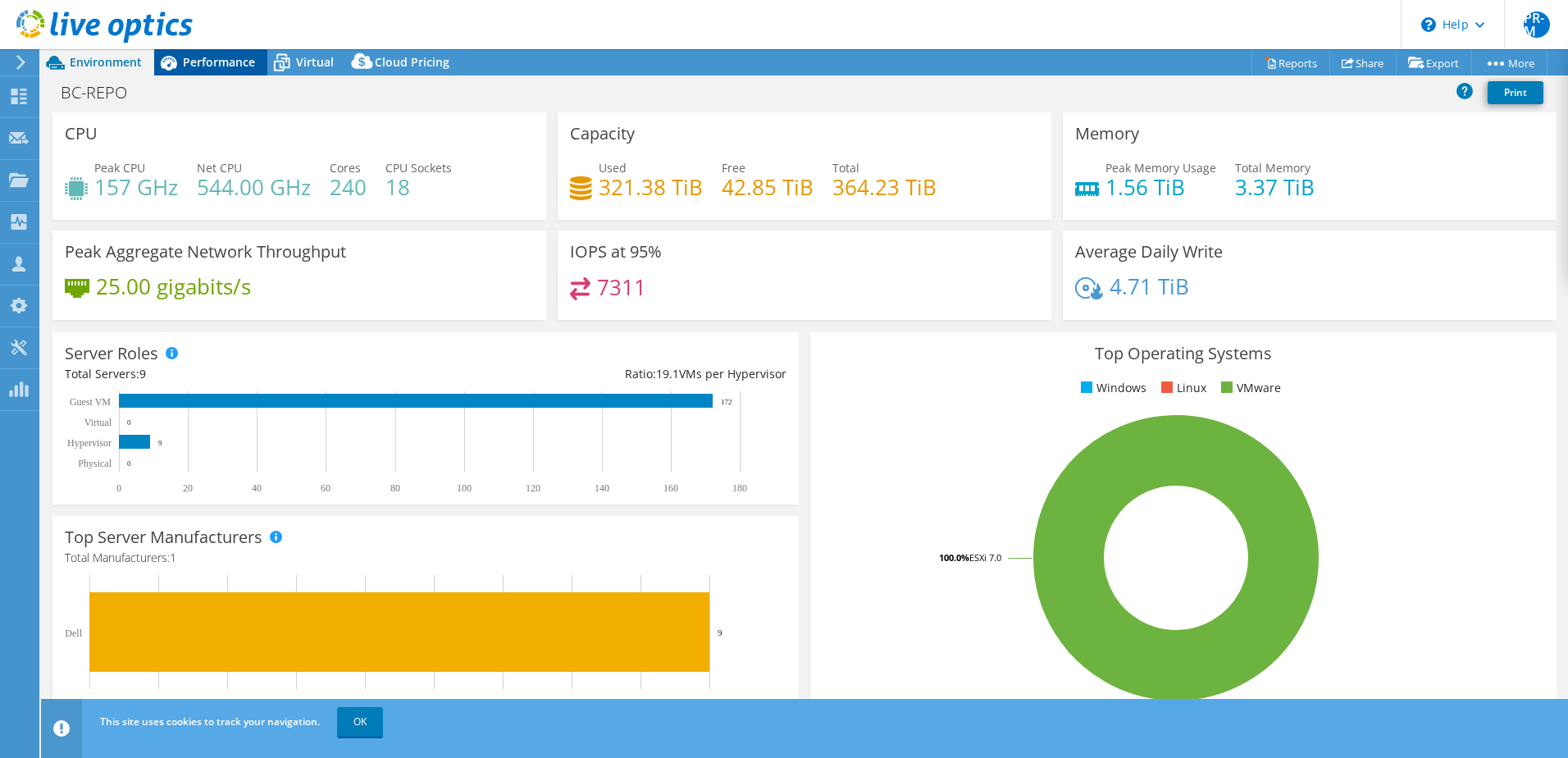
click at [179, 64] on icon at bounding box center [169, 63] width 29 height 29
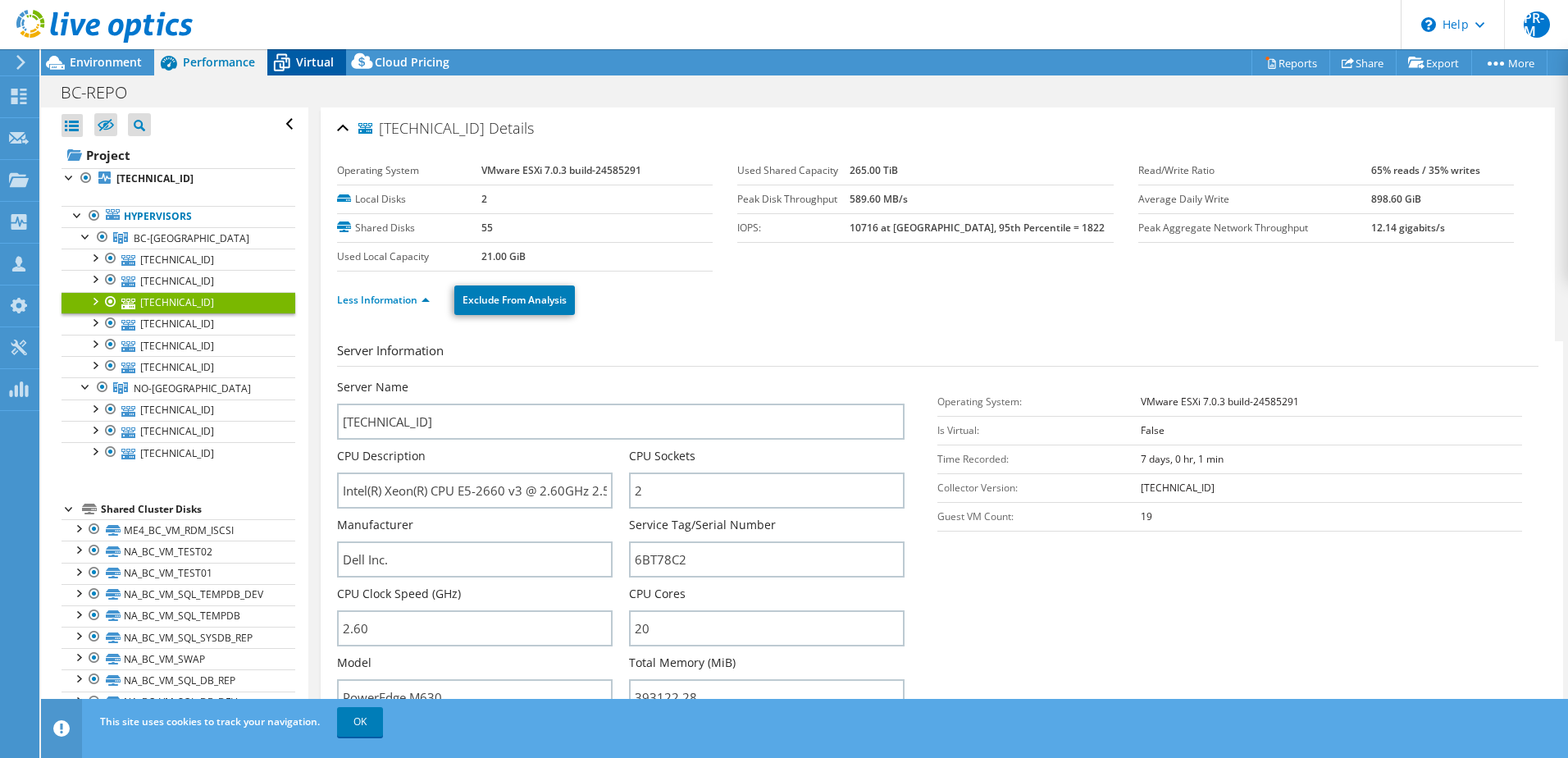
click at [319, 59] on span "Virtual" at bounding box center [315, 62] width 38 height 15
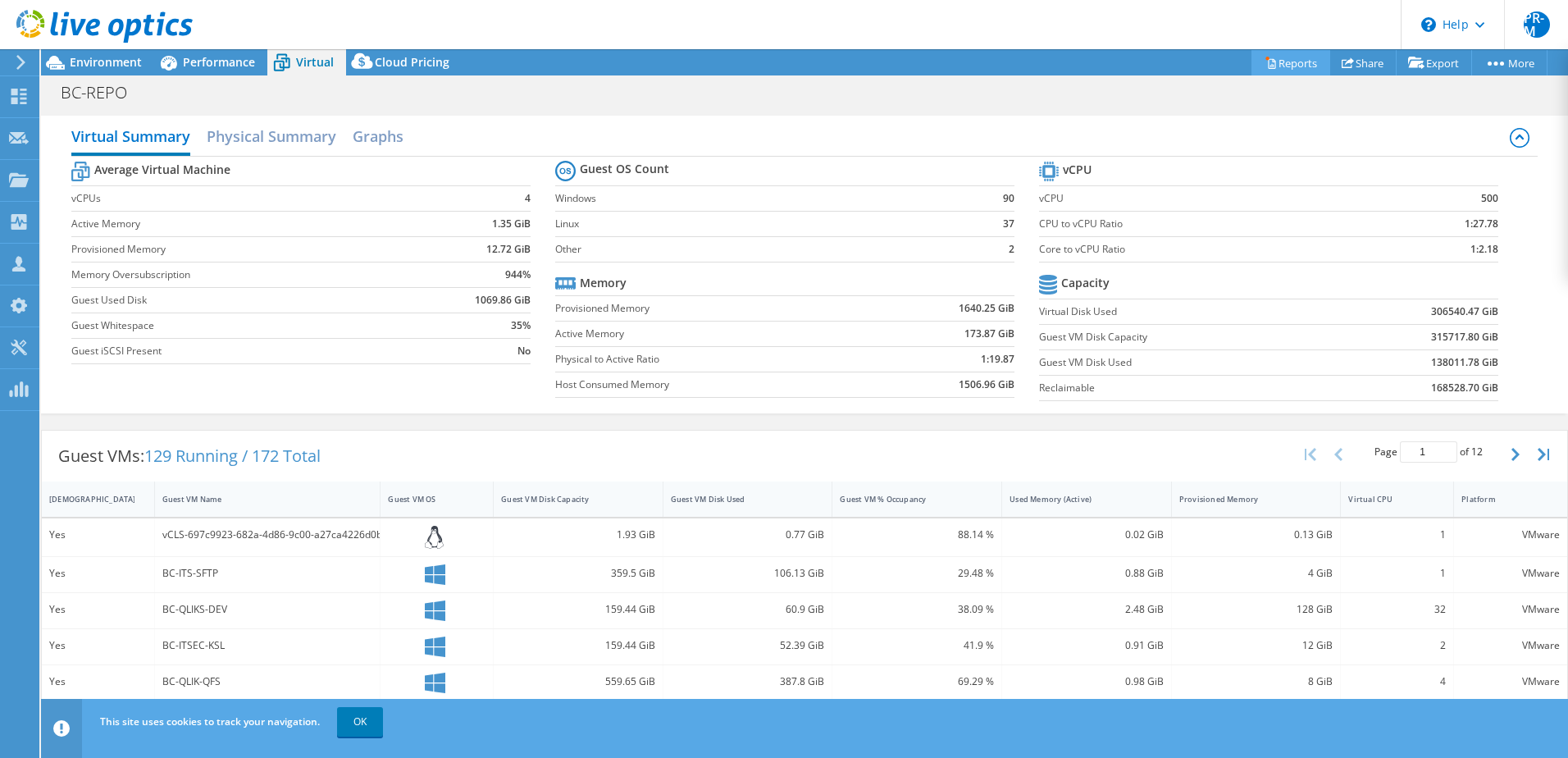
click at [1275, 58] on link "Reports" at bounding box center [1291, 63] width 79 height 25
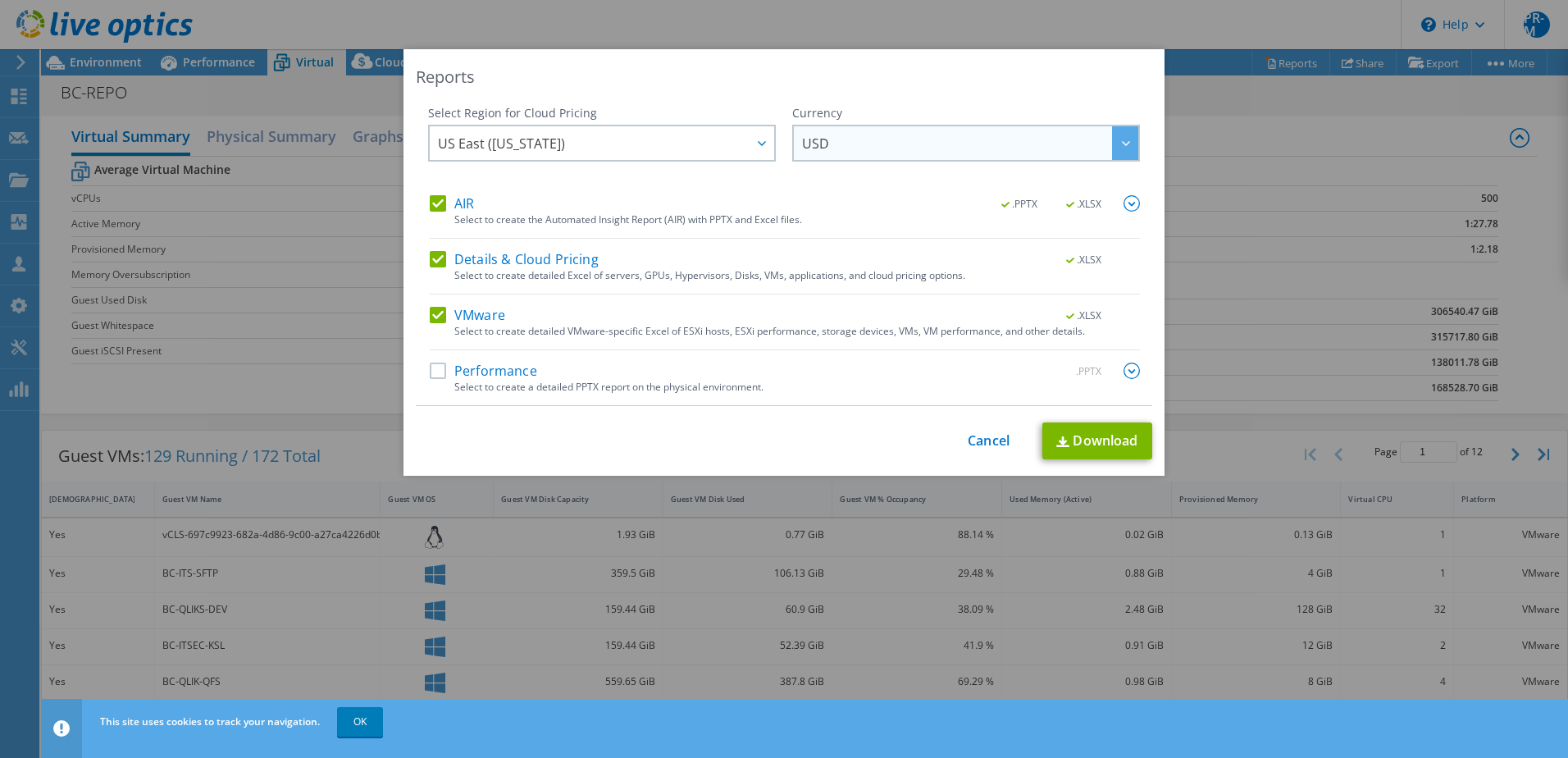
click at [935, 146] on span "USD" at bounding box center [970, 143] width 336 height 34
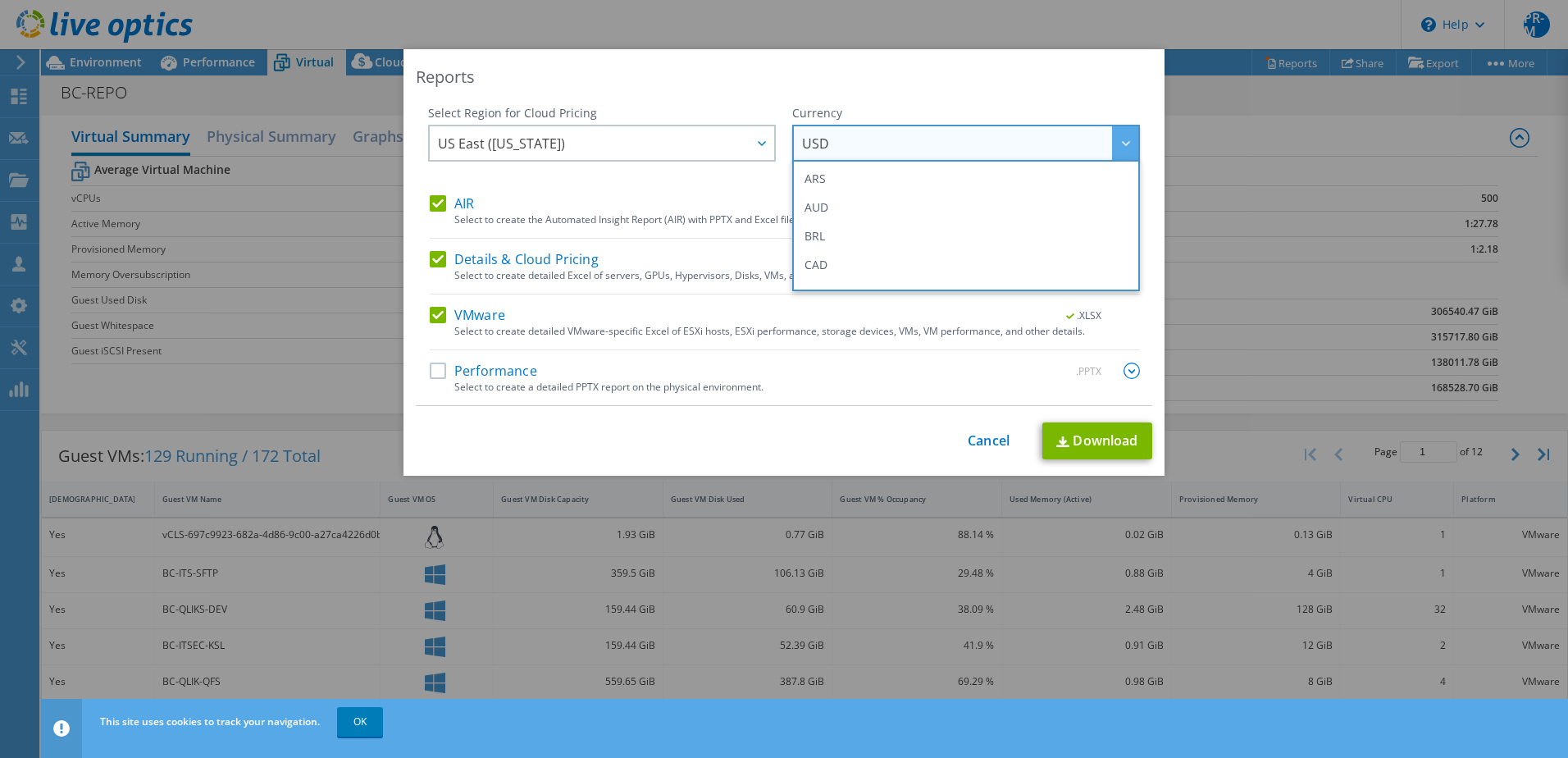
select select "USD"
click at [836, 223] on li "GBP" at bounding box center [966, 221] width 340 height 29
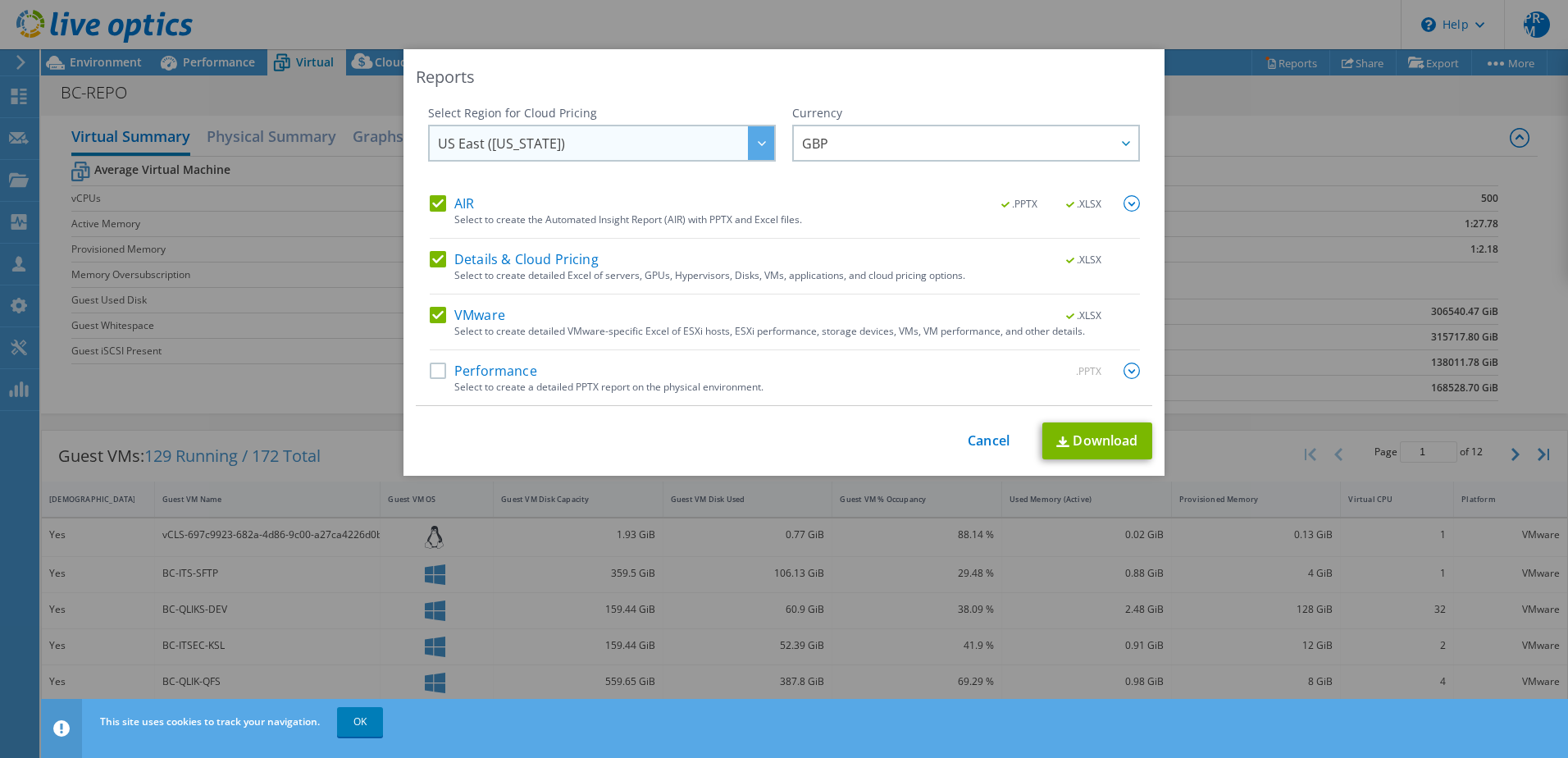
click at [758, 145] on icon at bounding box center [762, 143] width 8 height 5
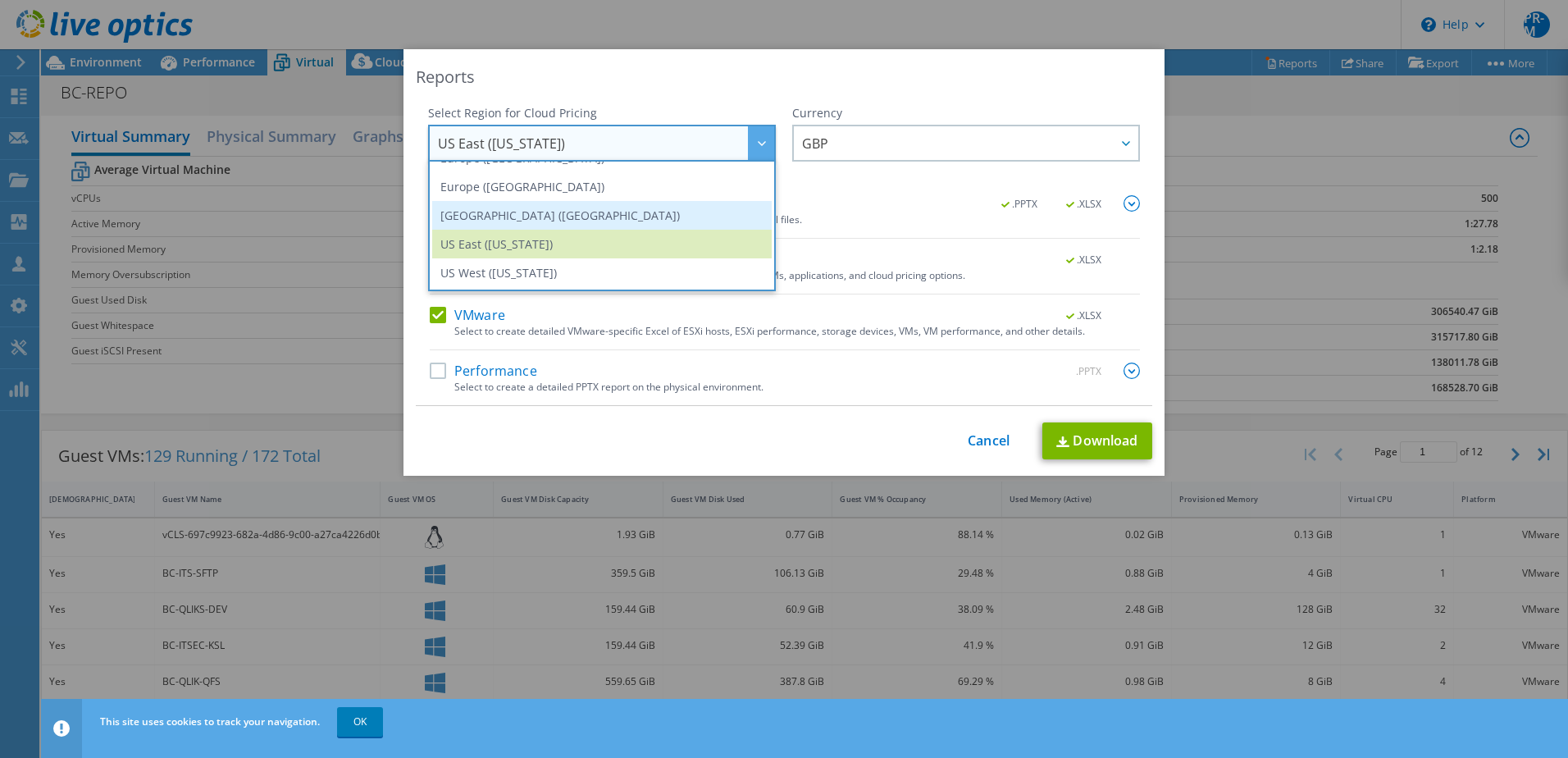
scroll to position [139, 0]
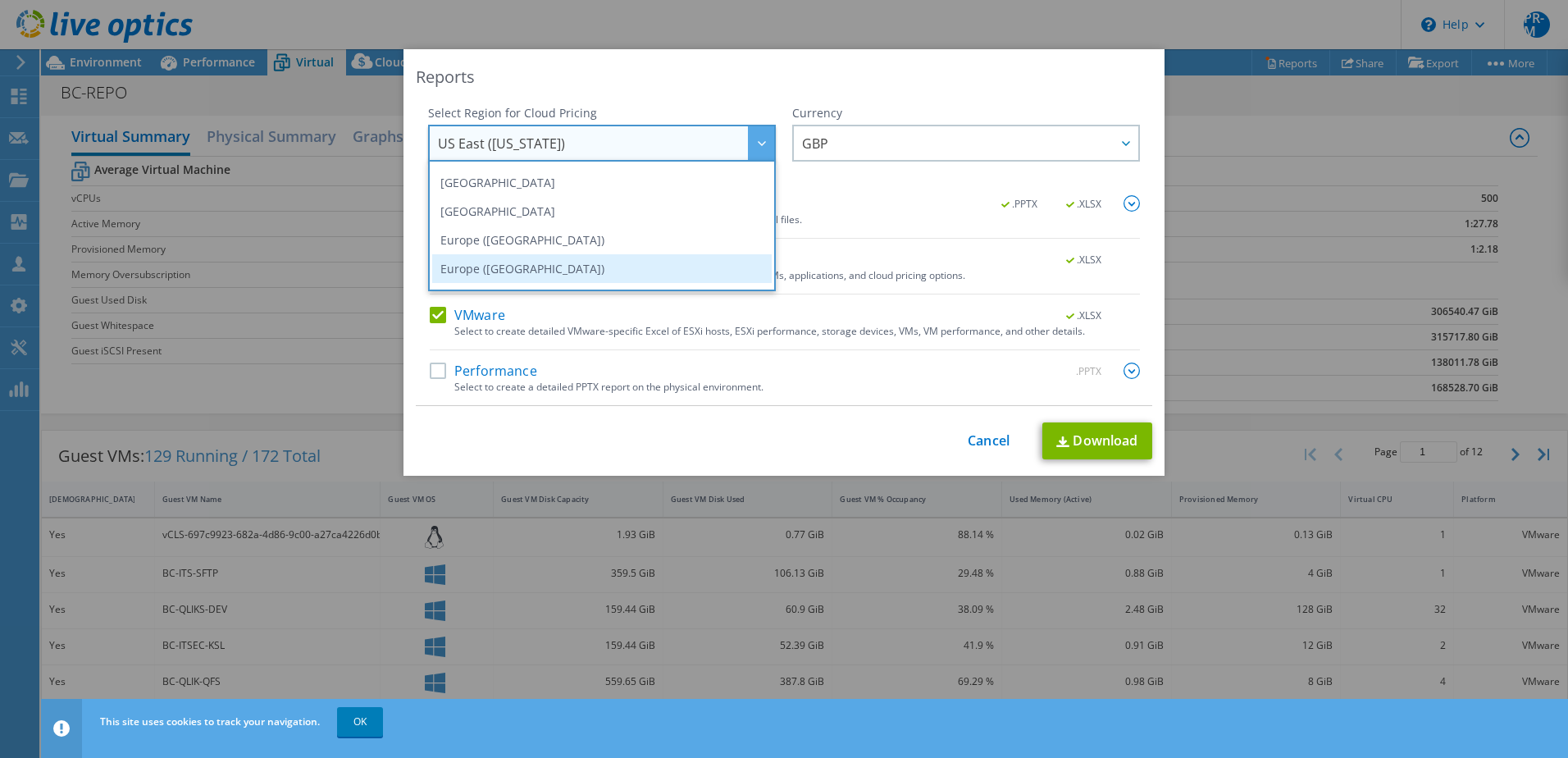
click at [545, 263] on li "Europe ([GEOGRAPHIC_DATA])" at bounding box center [602, 268] width 340 height 29
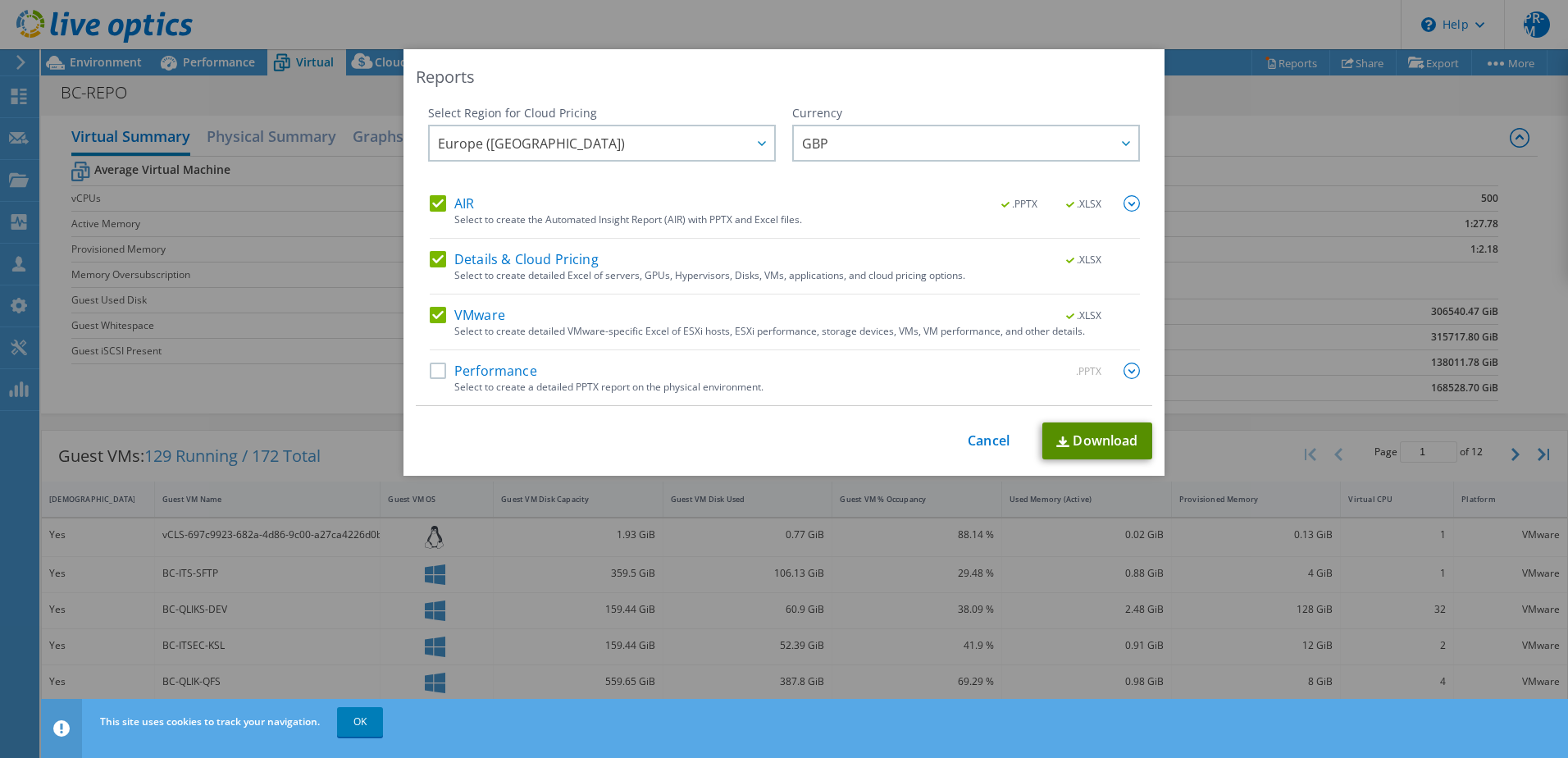
click at [1093, 439] on link "Download" at bounding box center [1098, 440] width 110 height 37
click at [1202, 136] on div "Reports Select Region for Cloud Pricing Asia Pacific (Hong Kong) Asia Pacific (…" at bounding box center [784, 379] width 1568 height 660
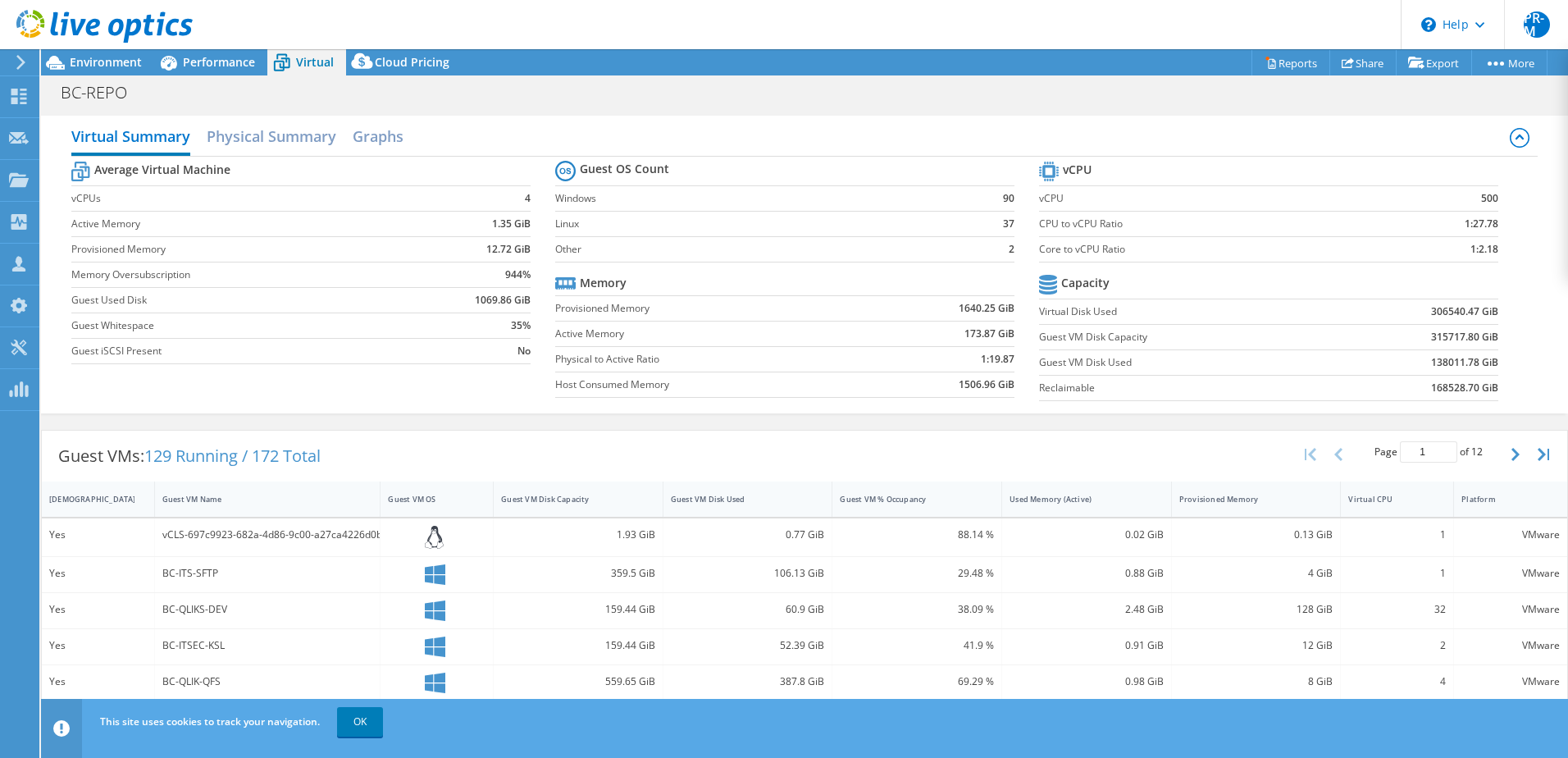
click at [557, 104] on div "BC-REPO Print" at bounding box center [804, 92] width 1527 height 30
click at [217, 60] on span "Performance" at bounding box center [218, 62] width 72 height 15
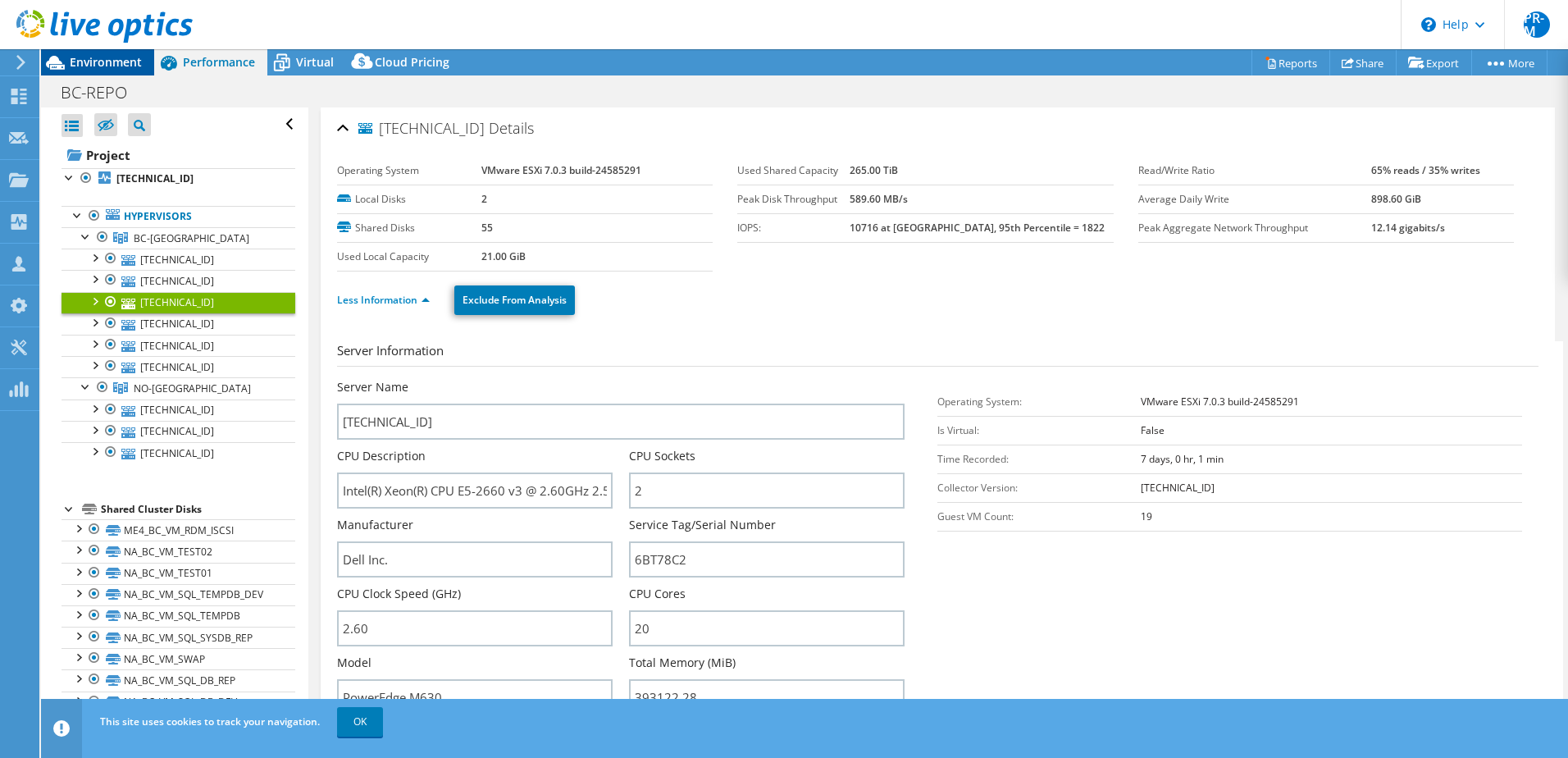
click at [112, 61] on span "Environment" at bounding box center [105, 62] width 72 height 15
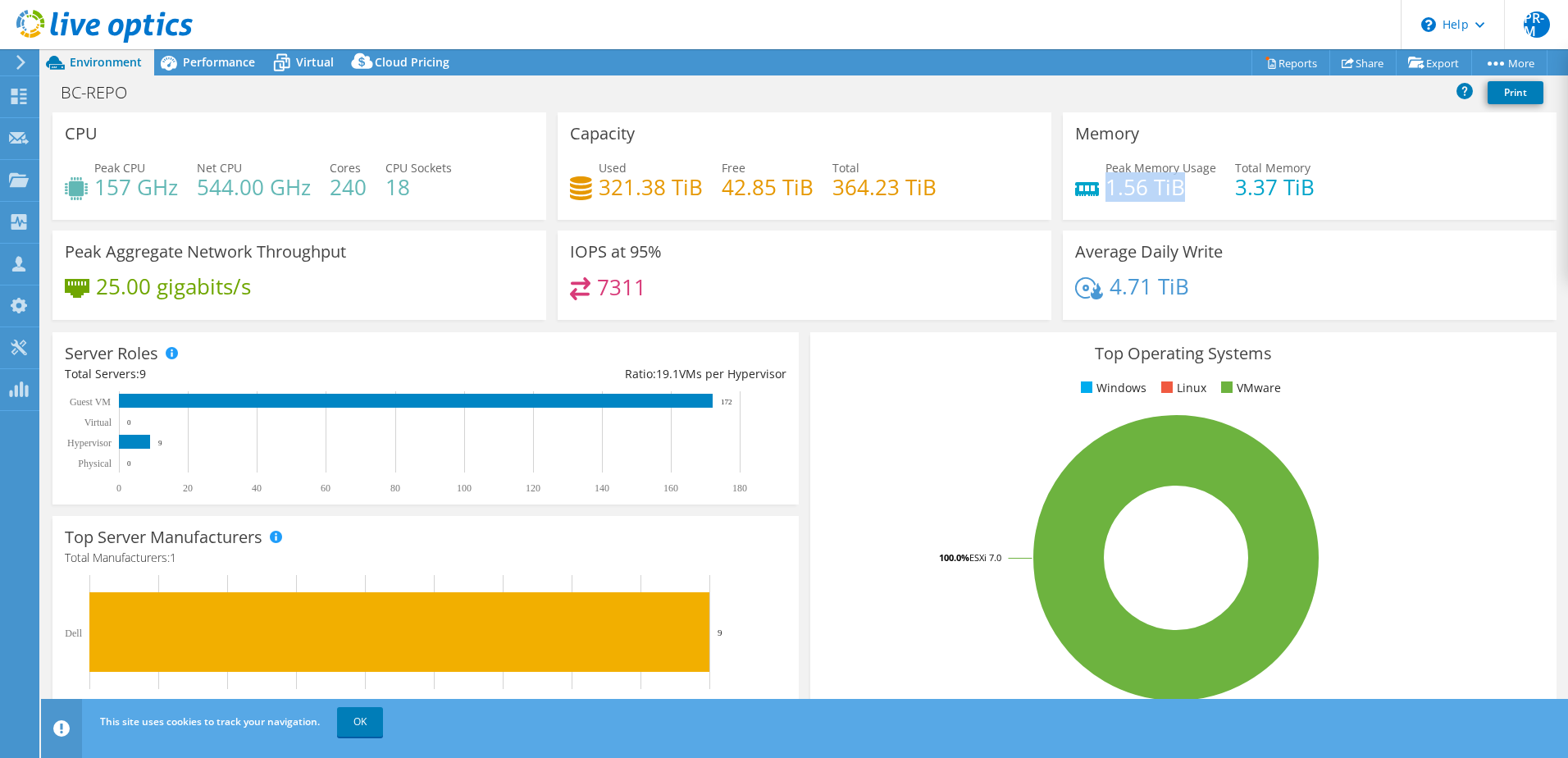
drag, startPoint x: 1098, startPoint y: 186, endPoint x: 1175, endPoint y: 184, distance: 77.0
click at [1175, 184] on h4 "1.56 TiB" at bounding box center [1161, 186] width 111 height 18
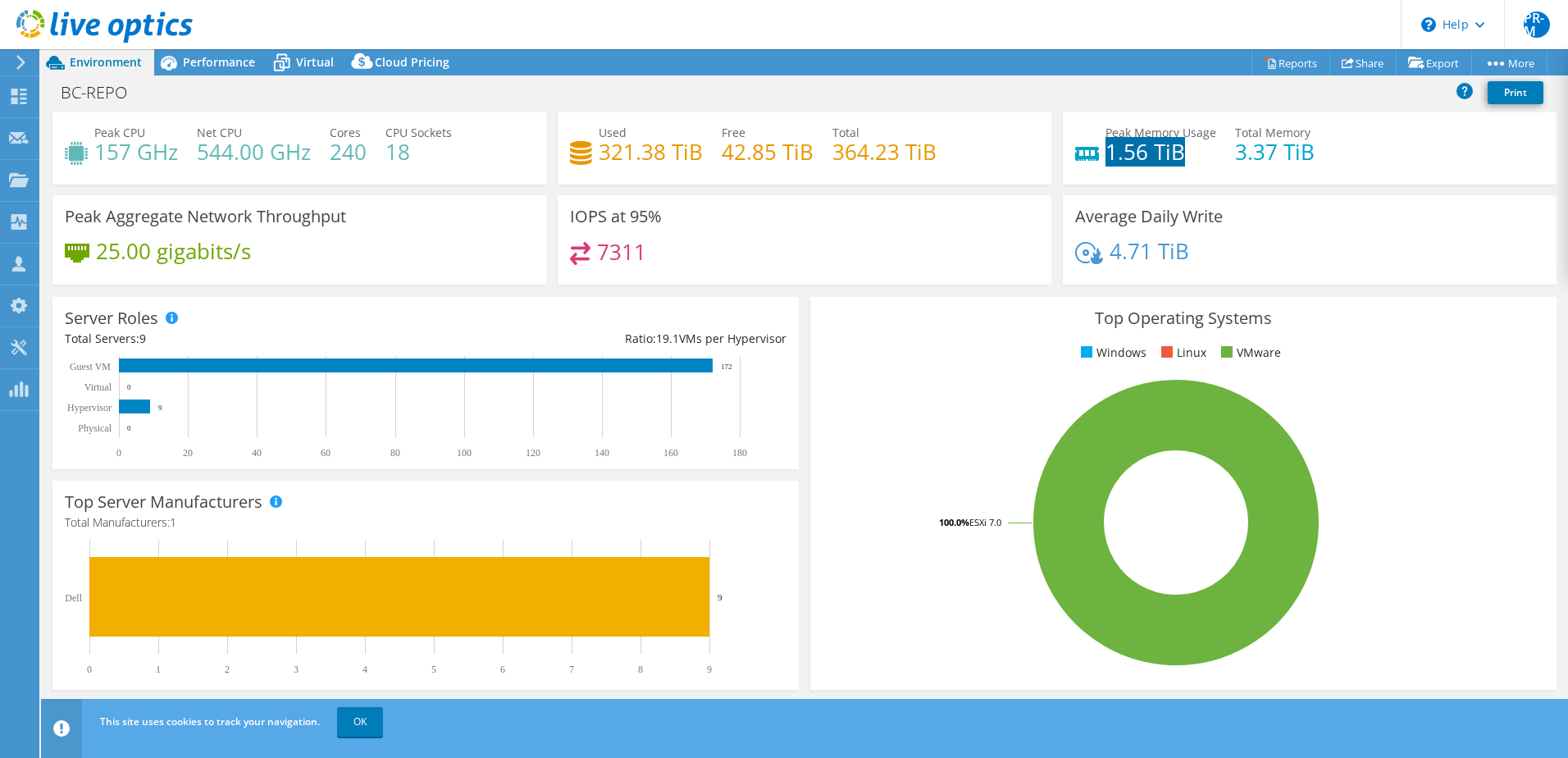
scroll to position [0, 0]
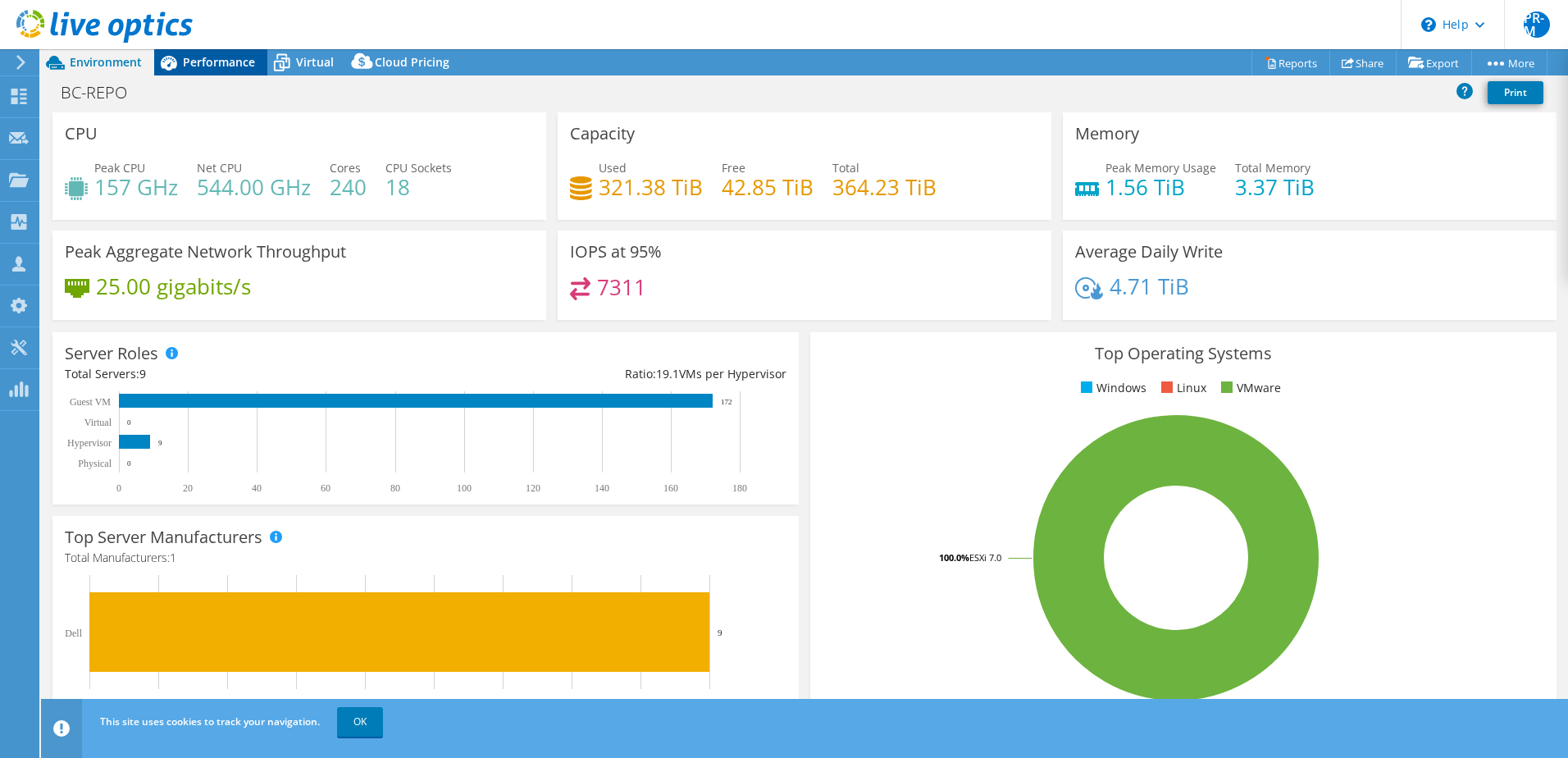
click at [220, 65] on span "Performance" at bounding box center [218, 62] width 72 height 15
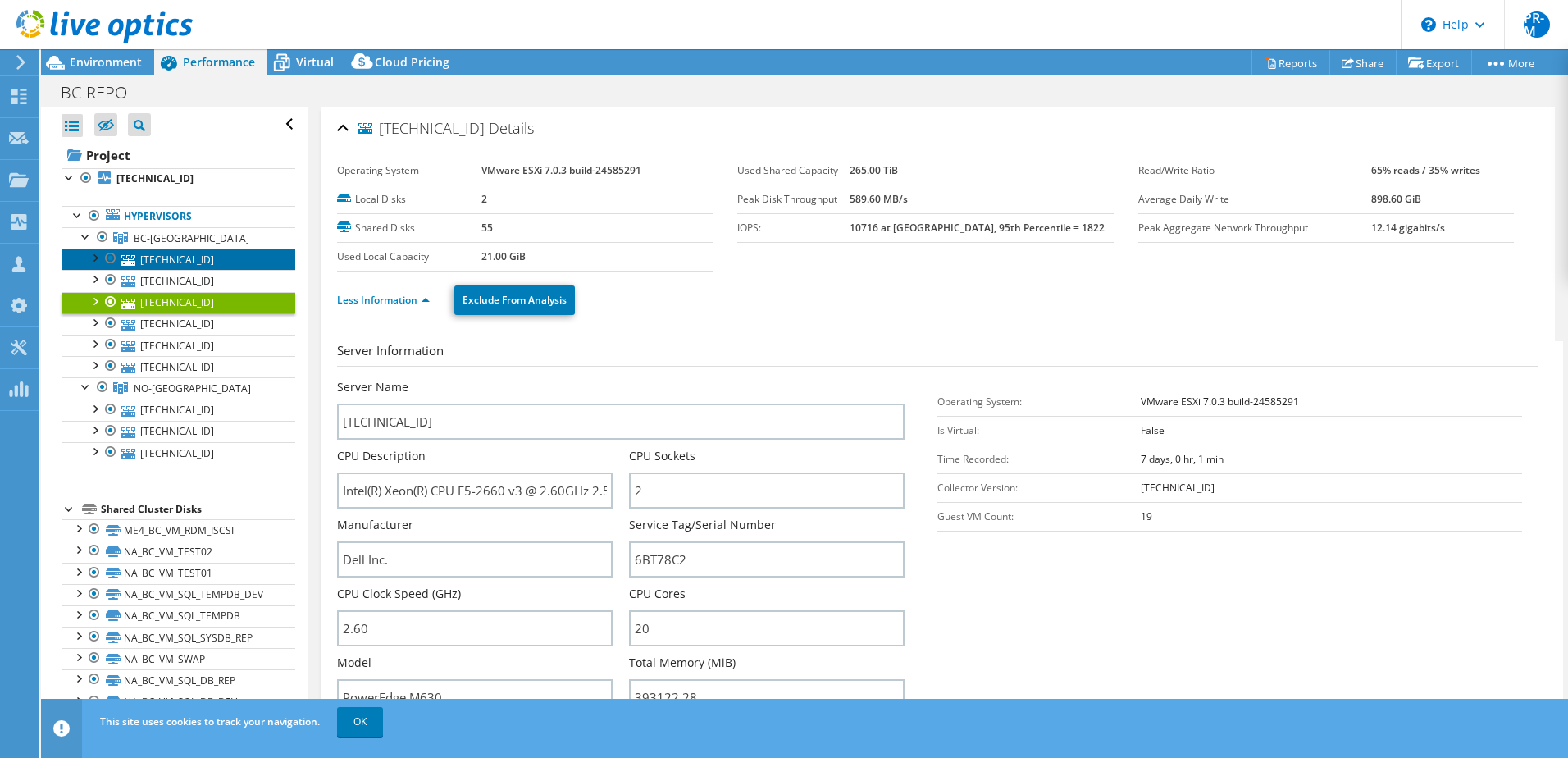
click at [142, 258] on link "[TECHNICAL_ID]" at bounding box center [179, 259] width 234 height 21
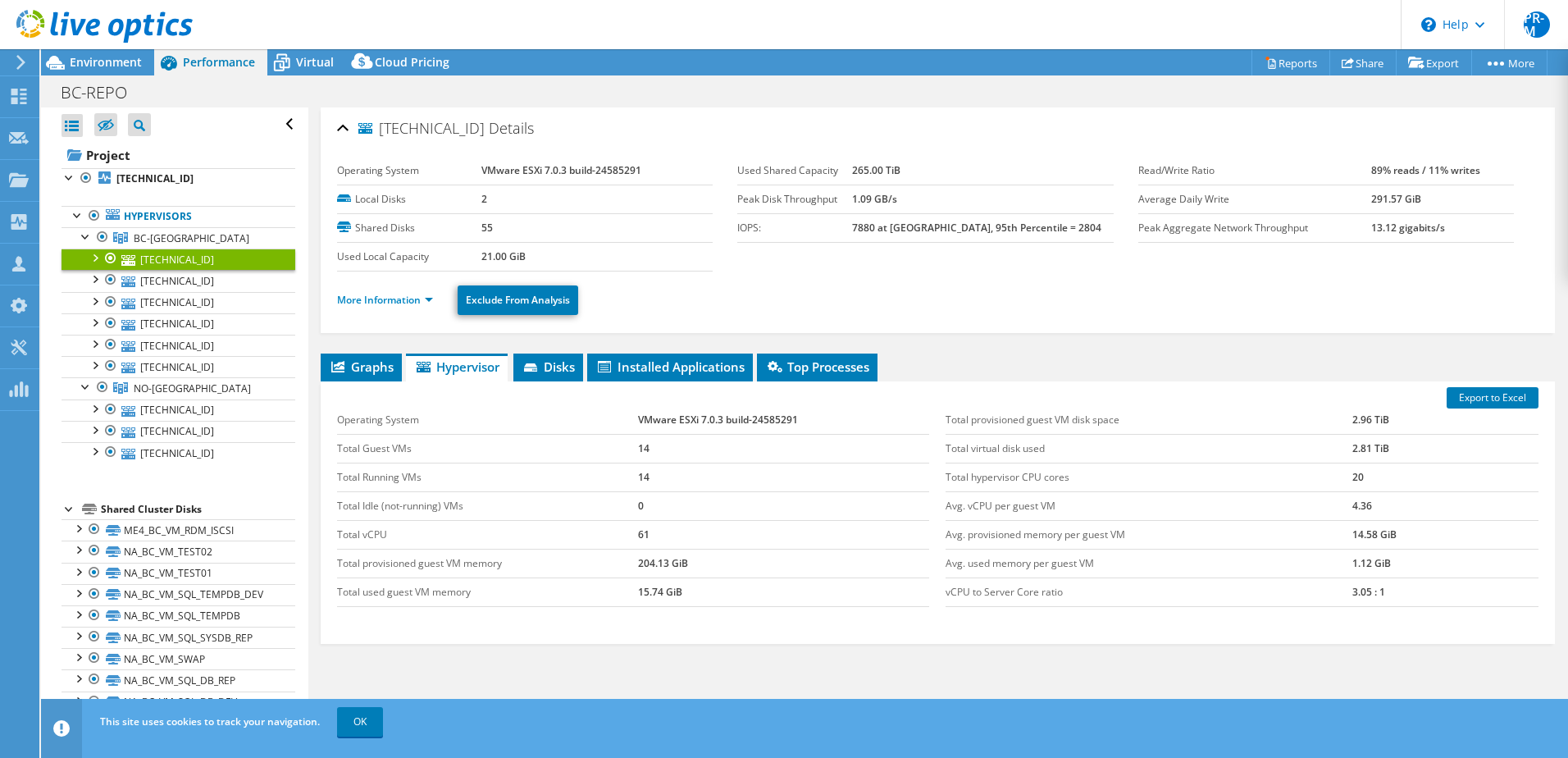
click at [426, 299] on link "More Information" at bounding box center [384, 299] width 96 height 14
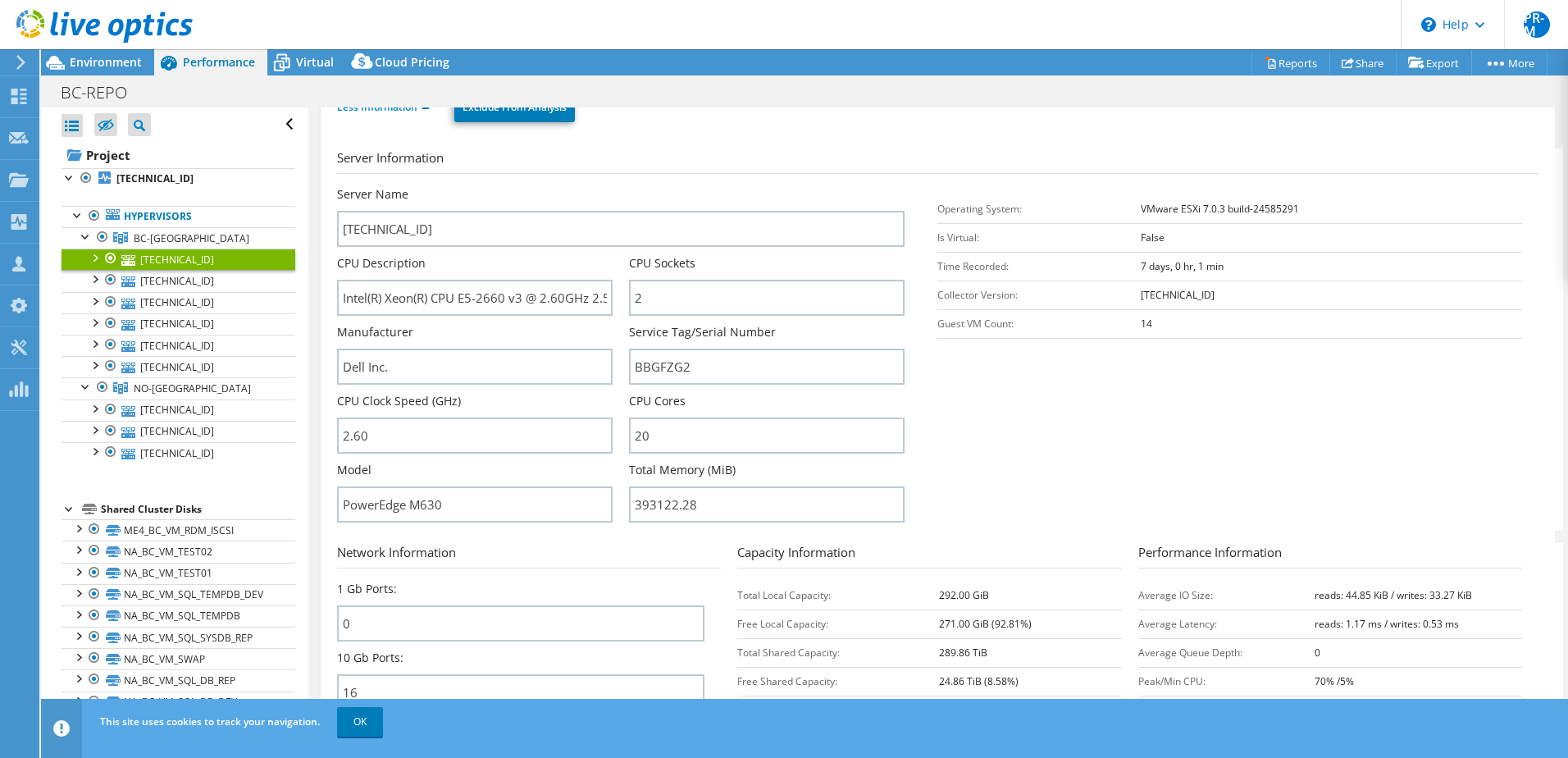
scroll to position [164, 0]
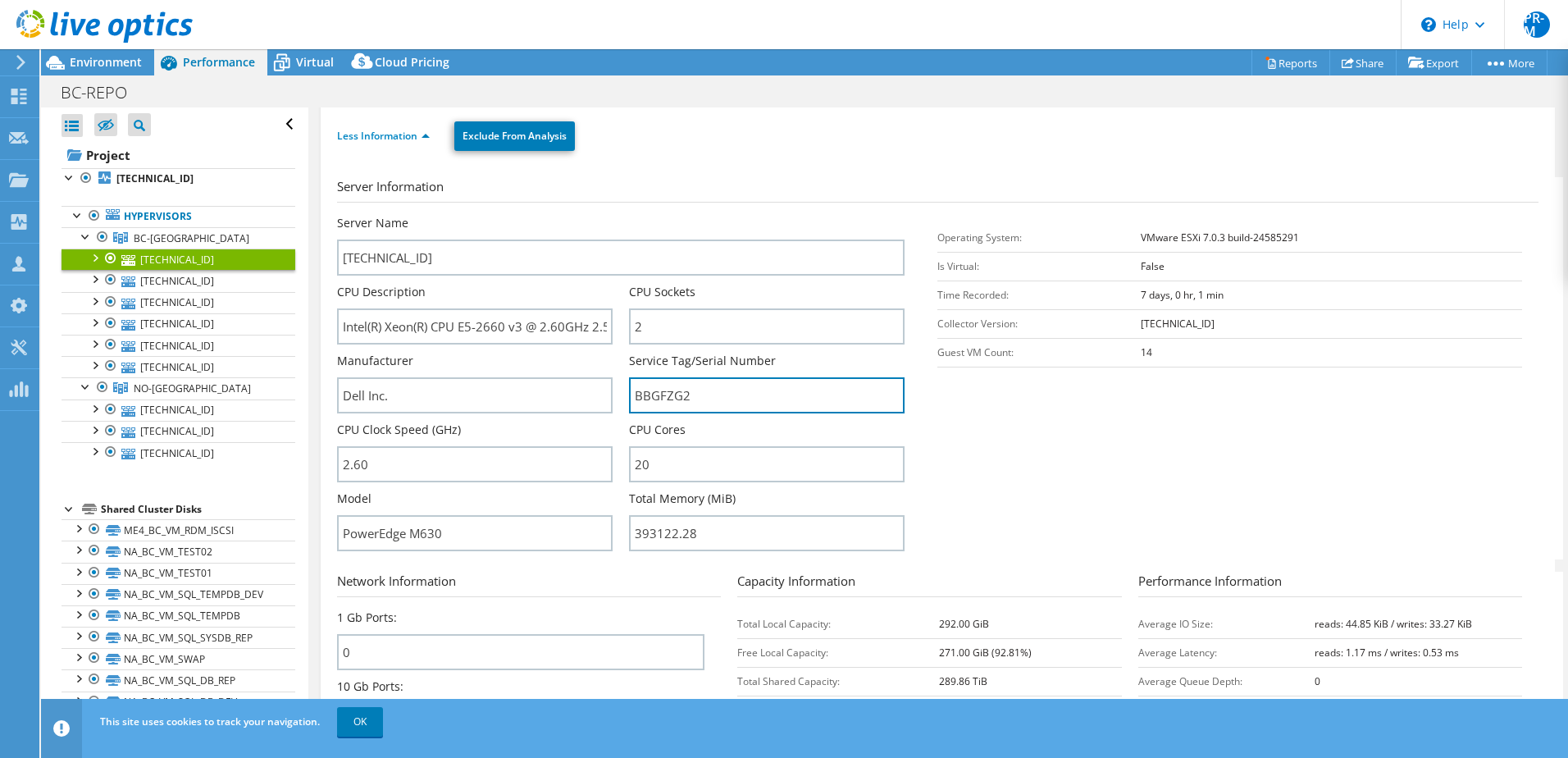
drag, startPoint x: 697, startPoint y: 396, endPoint x: 613, endPoint y: 395, distance: 84.0
click at [613, 215] on div "Server Name 172.16.6.23 CPU Description Intel(R) Xeon(R) CPU E5-2660 v3 @ 2.60G…" at bounding box center [630, 215] width 585 height 0
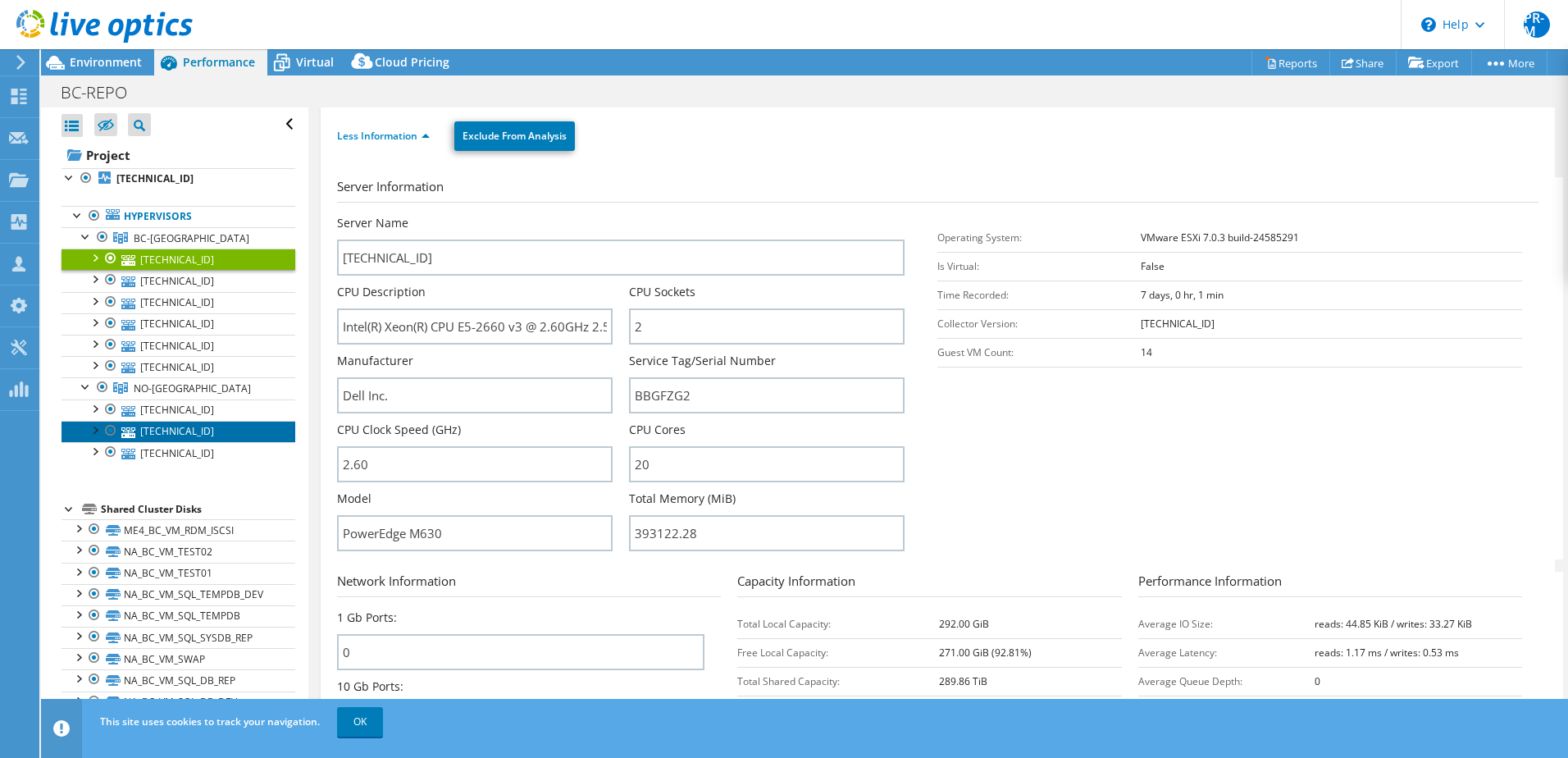
click at [153, 428] on link "[TECHNICAL_ID]" at bounding box center [179, 432] width 234 height 21
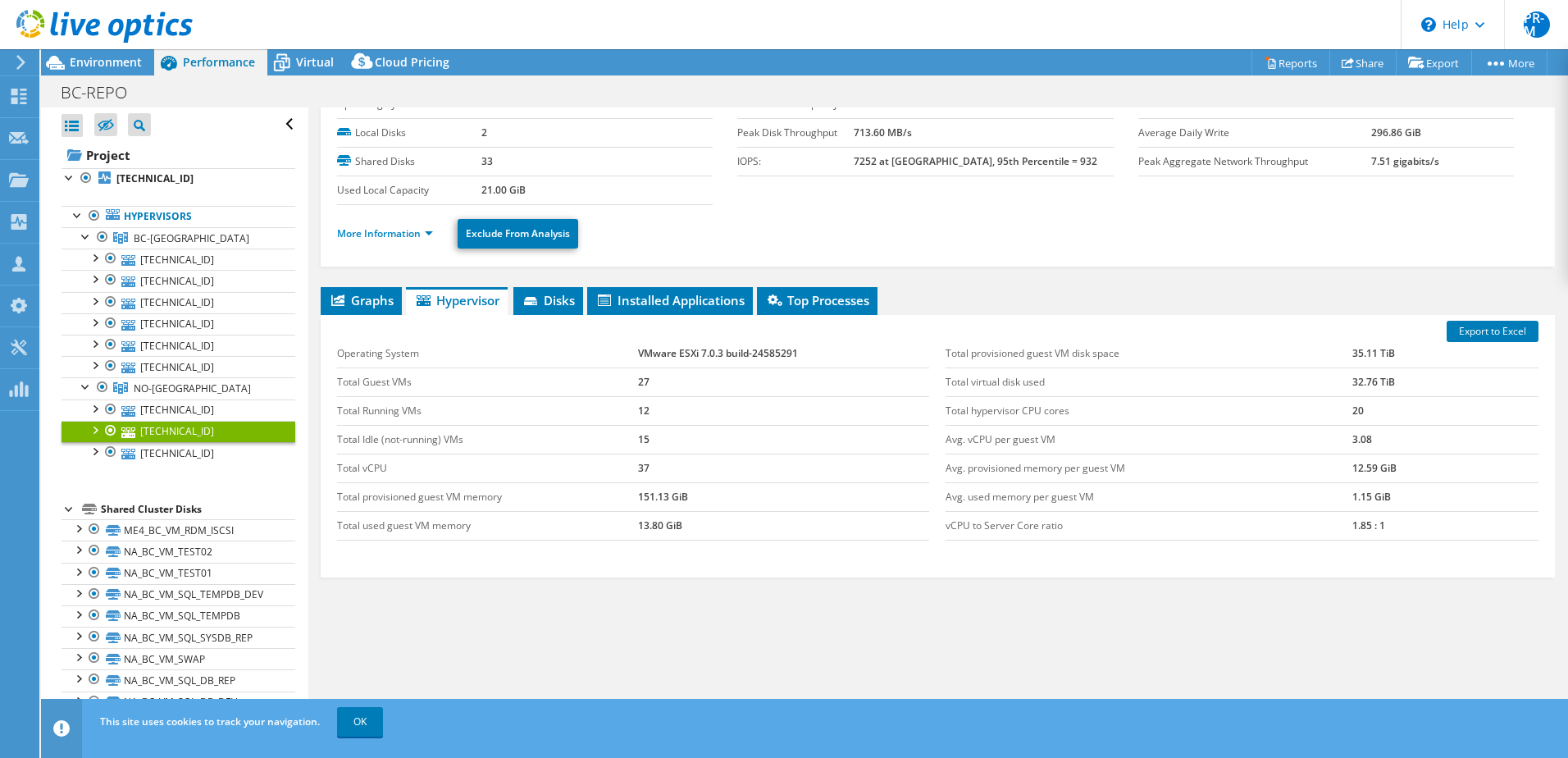
scroll to position [67, 0]
click at [425, 233] on link "More Information" at bounding box center [384, 233] width 96 height 14
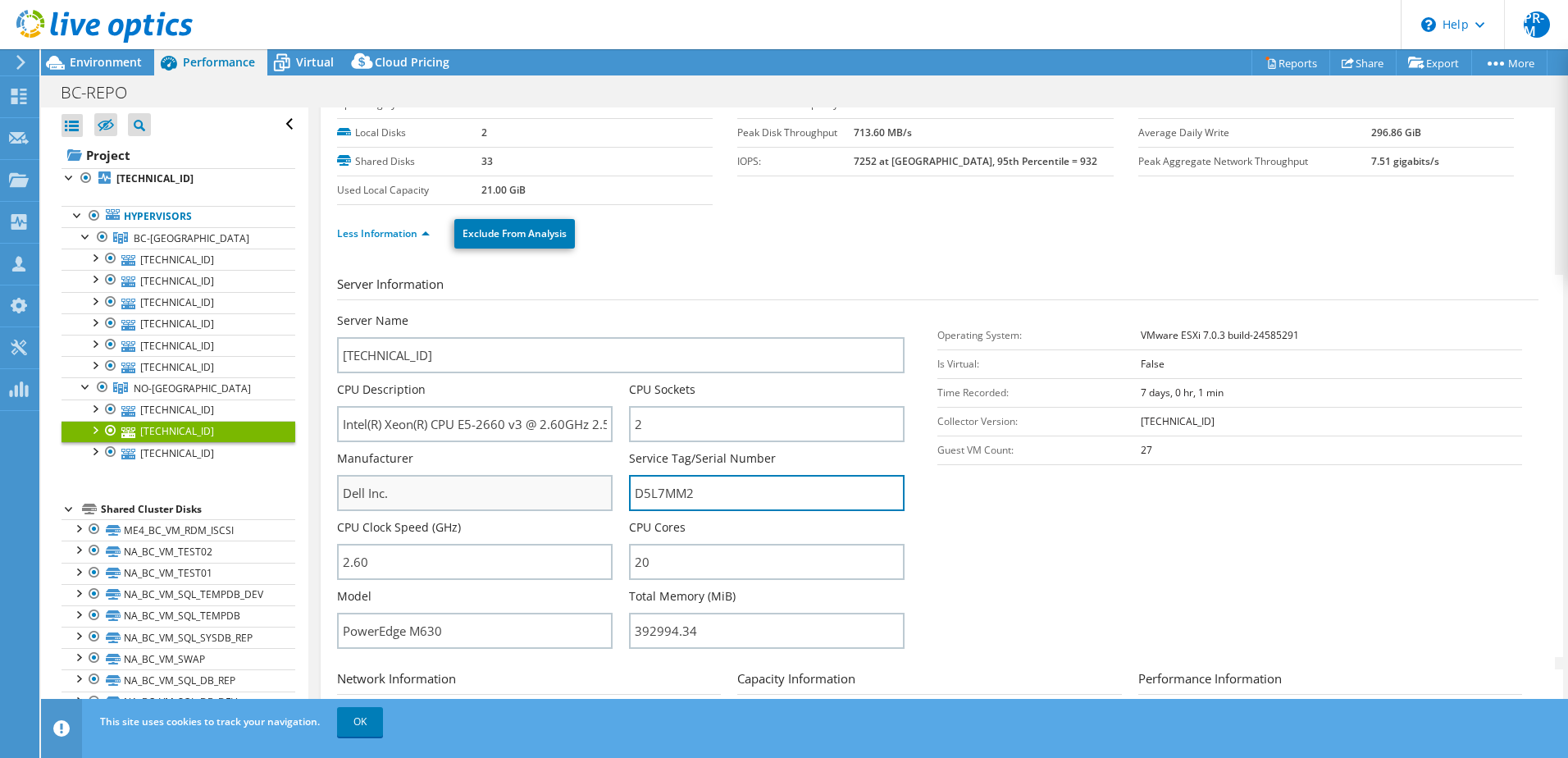
drag, startPoint x: 716, startPoint y: 492, endPoint x: 586, endPoint y: 486, distance: 130.1
click at [586, 313] on div "Server Name 10.151.36.201 CPU Description Intel(R) Xeon(R) CPU E5-2660 v3 @ 2.6…" at bounding box center [630, 313] width 585 height 0
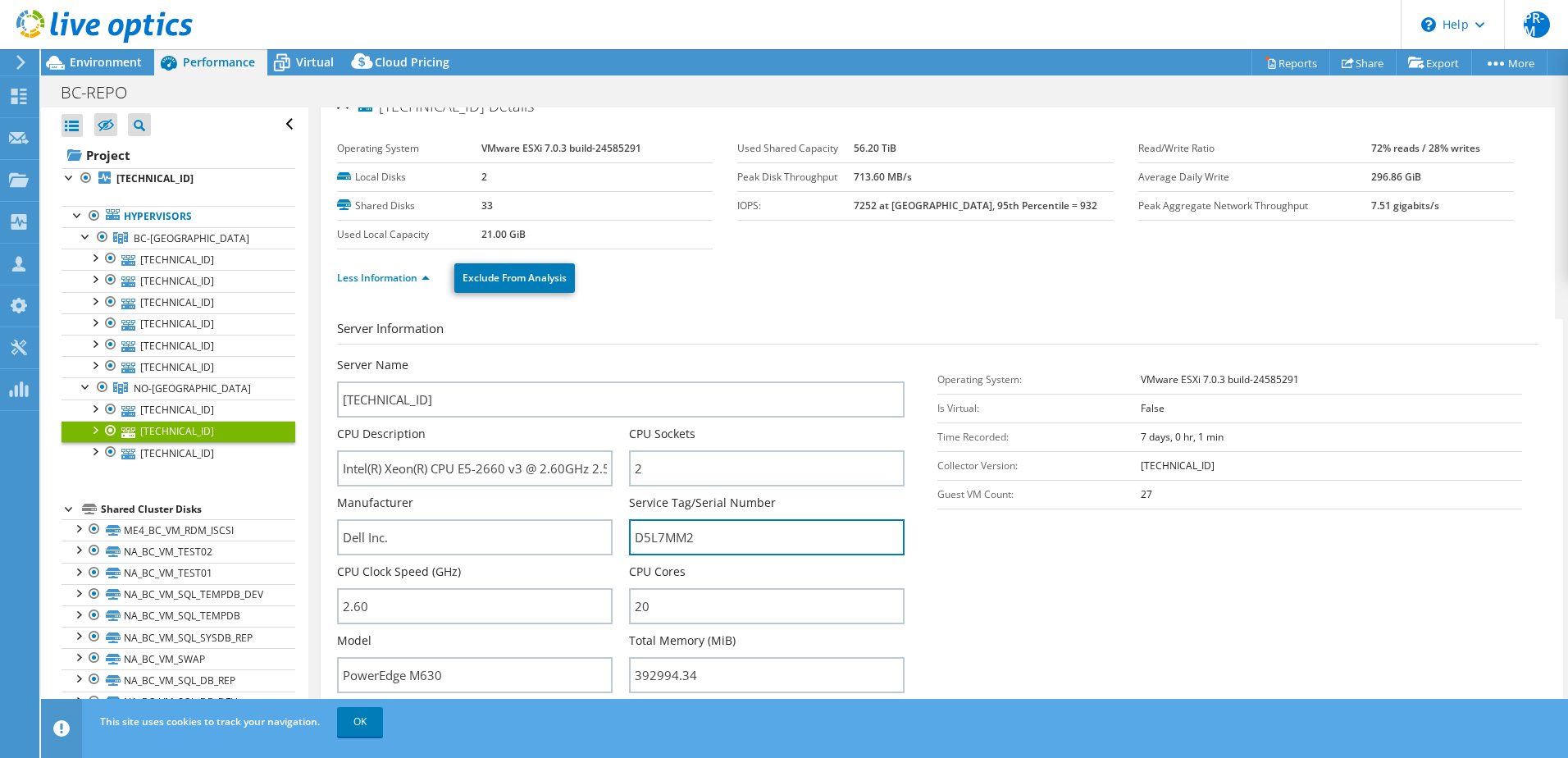
scroll to position [0, 0]
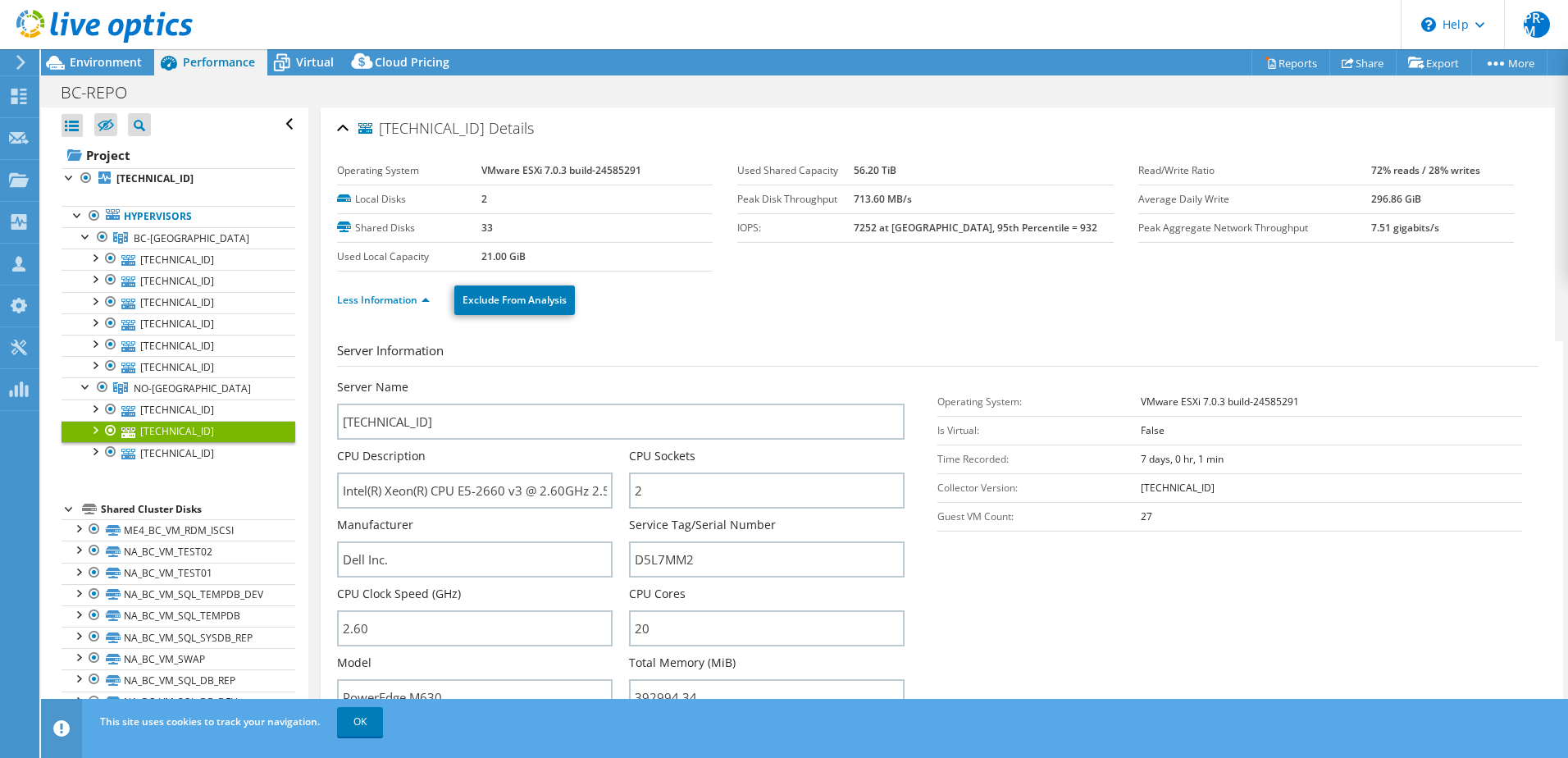
click at [739, 351] on h3 "Server Information" at bounding box center [938, 353] width 1201 height 25
click at [175, 258] on link "[TECHNICAL_ID]" at bounding box center [179, 259] width 234 height 21
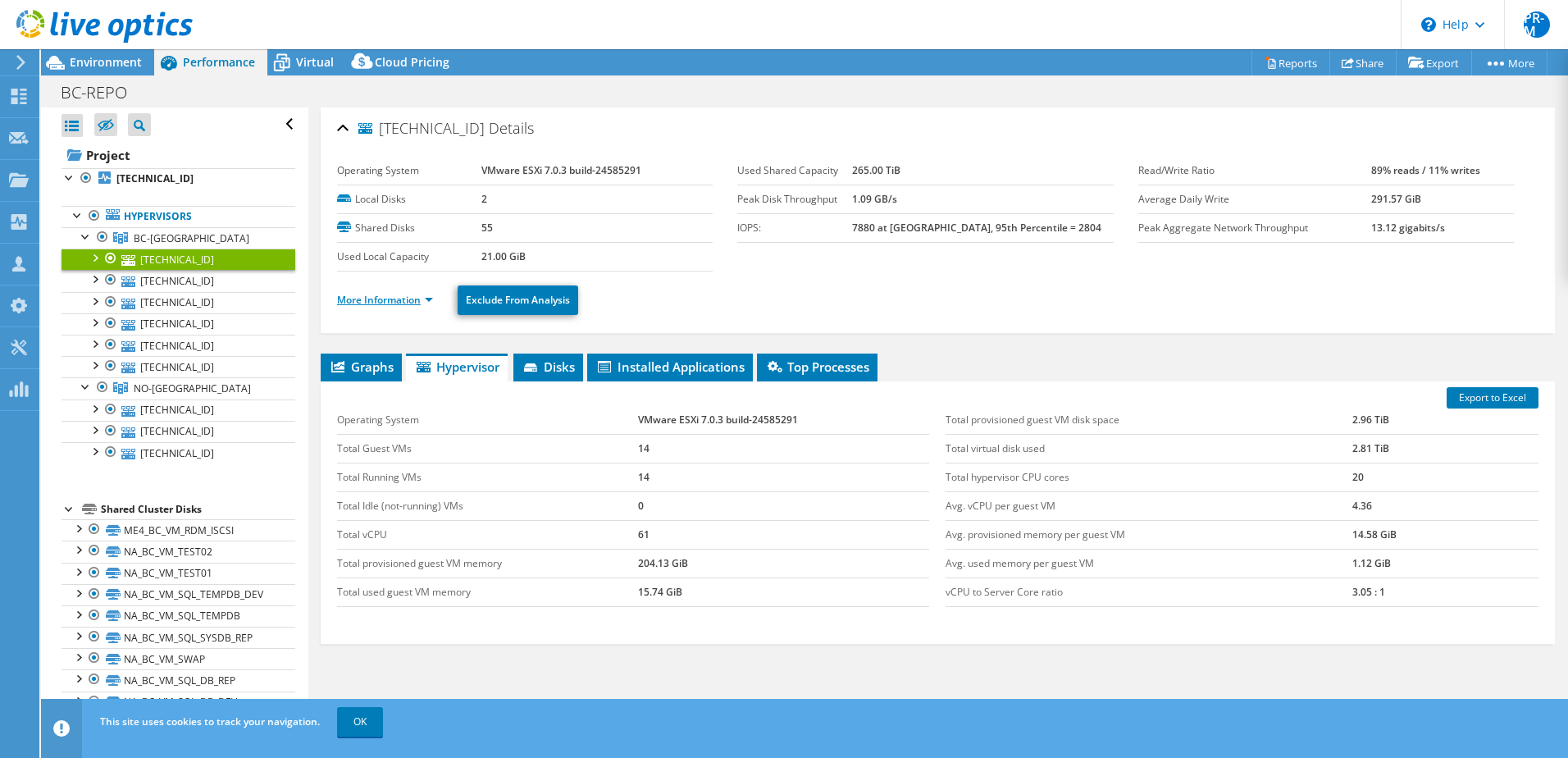
click at [421, 301] on link "More Information" at bounding box center [384, 299] width 96 height 14
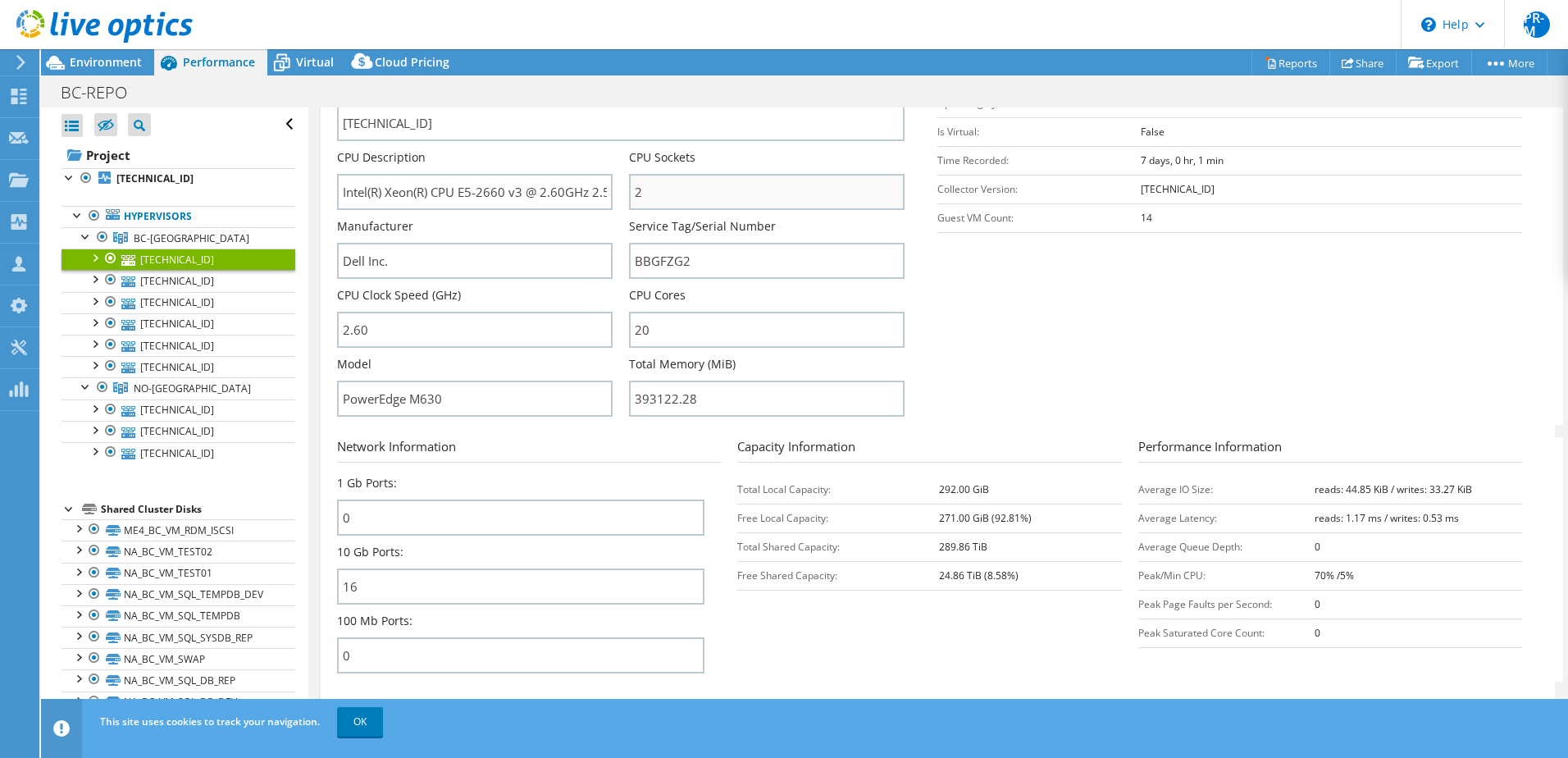
scroll to position [328, 0]
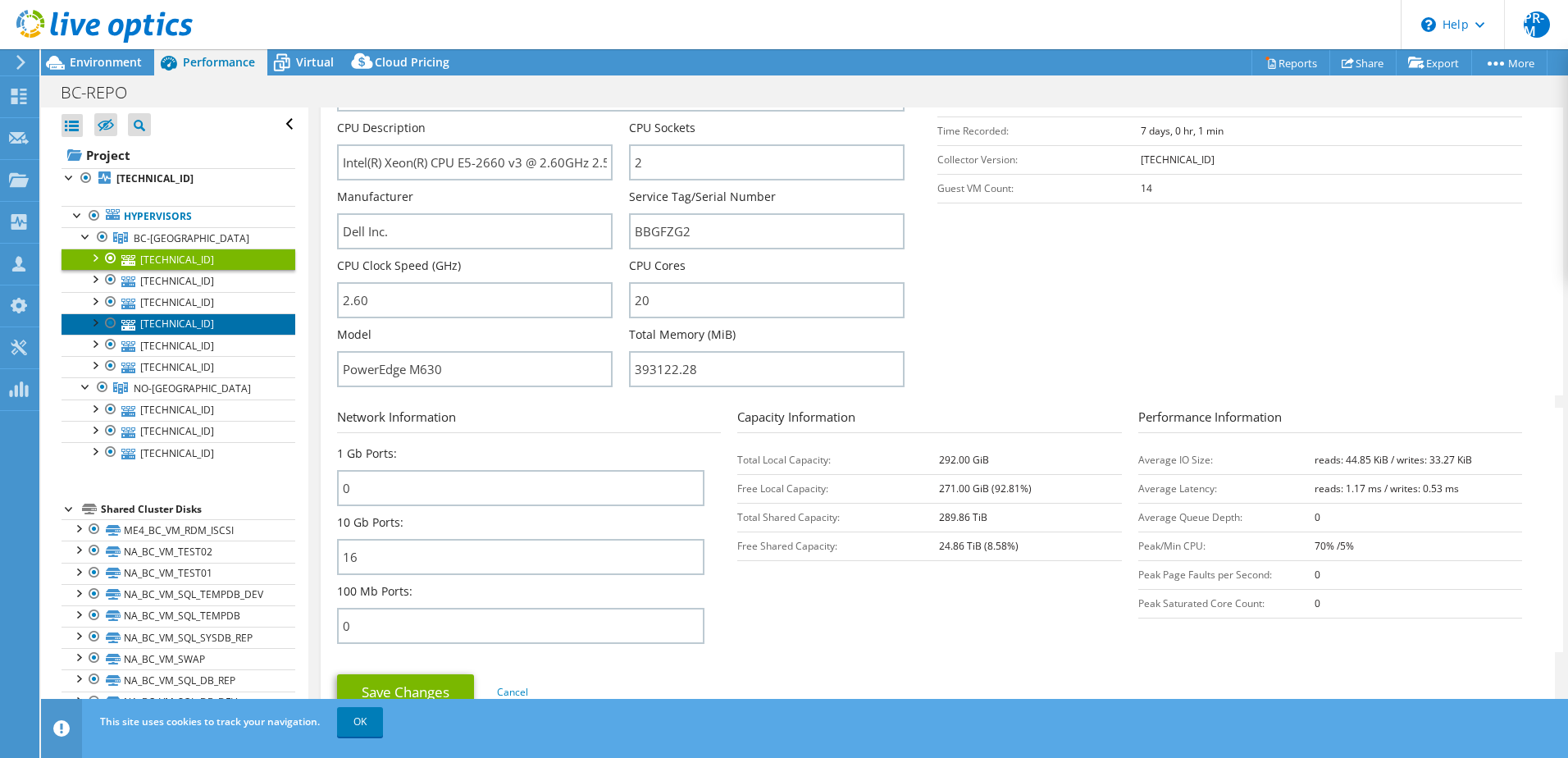
click at [176, 319] on link "[TECHNICAL_ID]" at bounding box center [179, 323] width 234 height 21
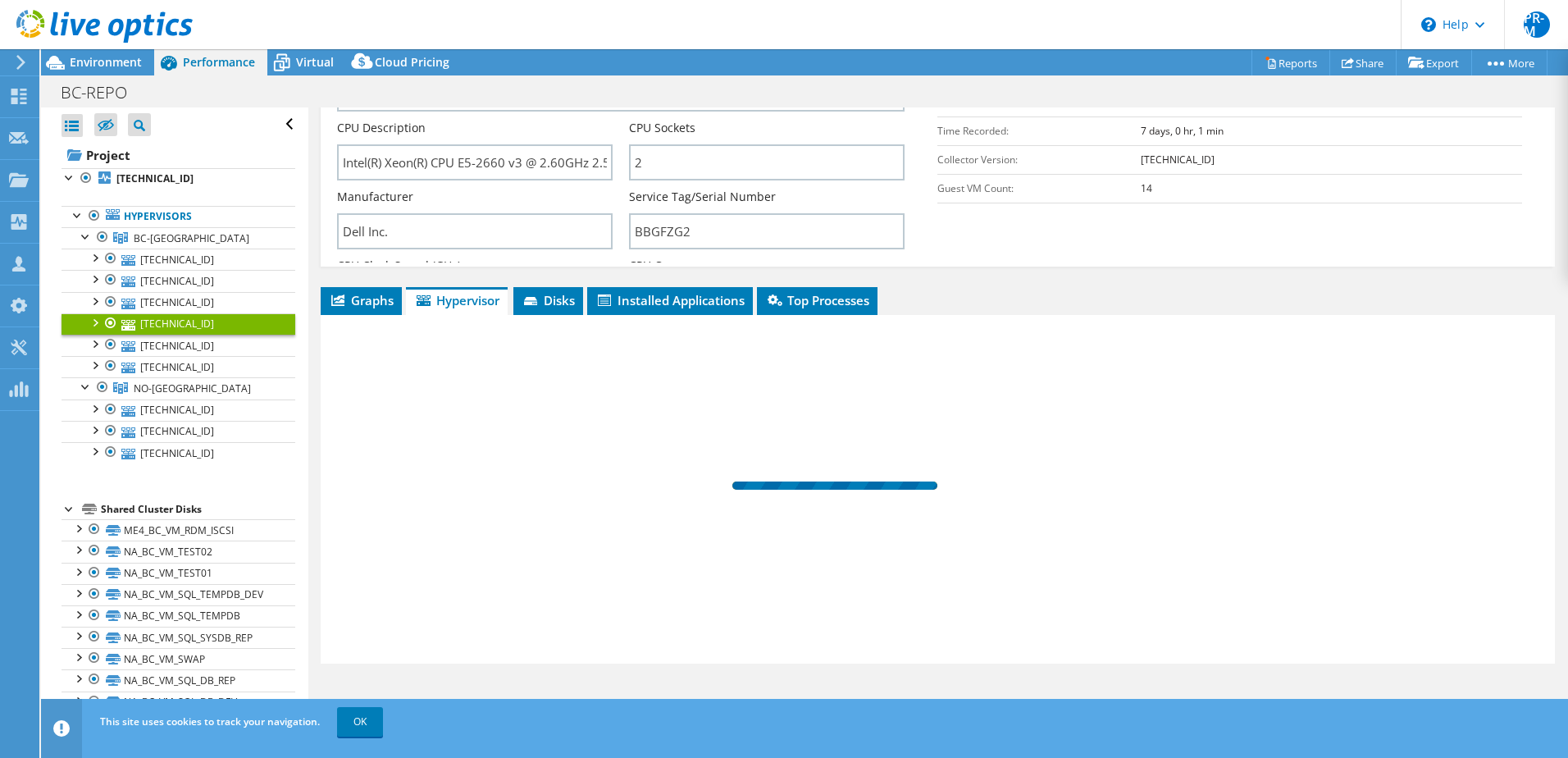
scroll to position [67, 0]
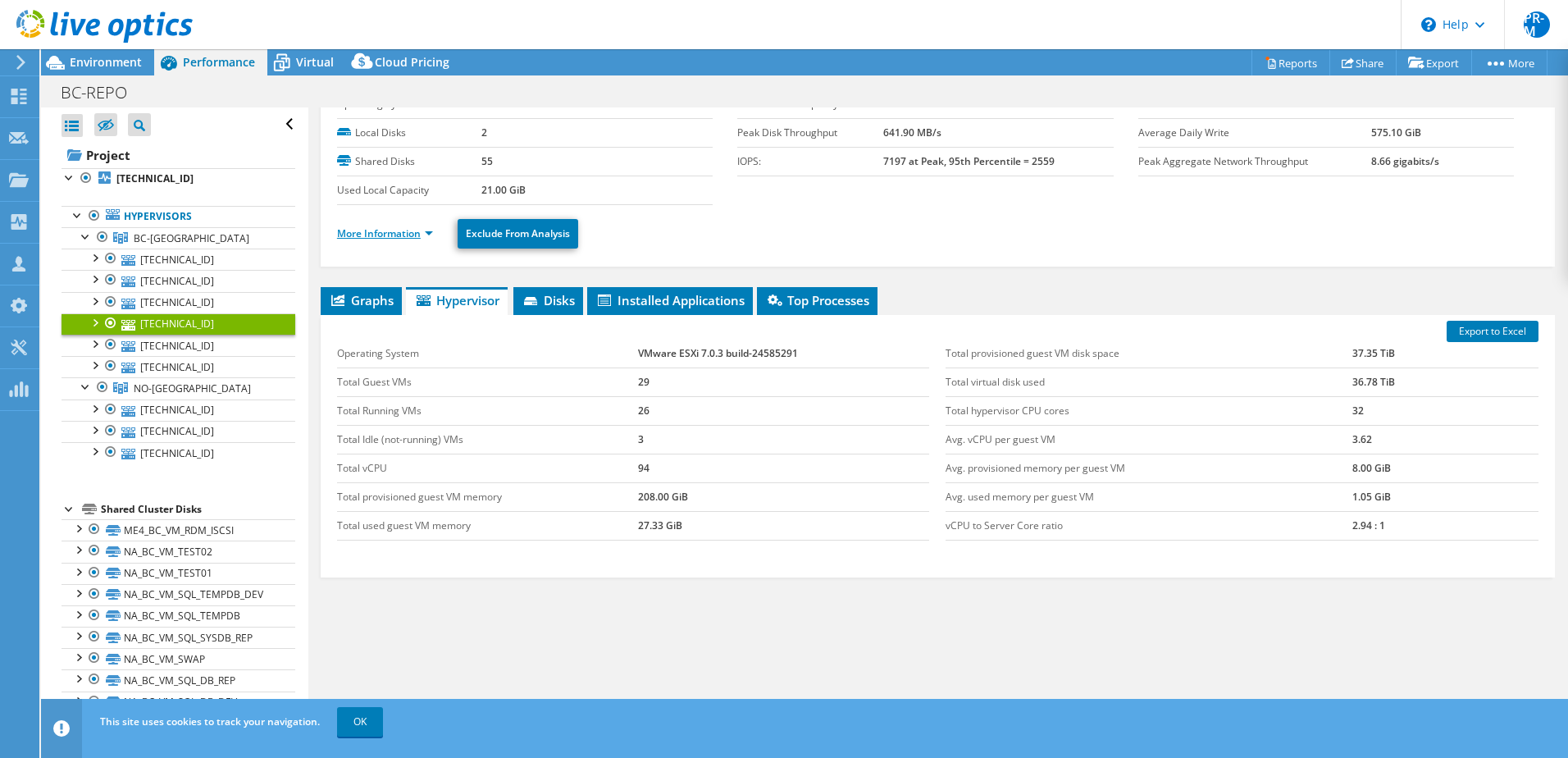
click at [426, 233] on link "More Information" at bounding box center [384, 233] width 96 height 14
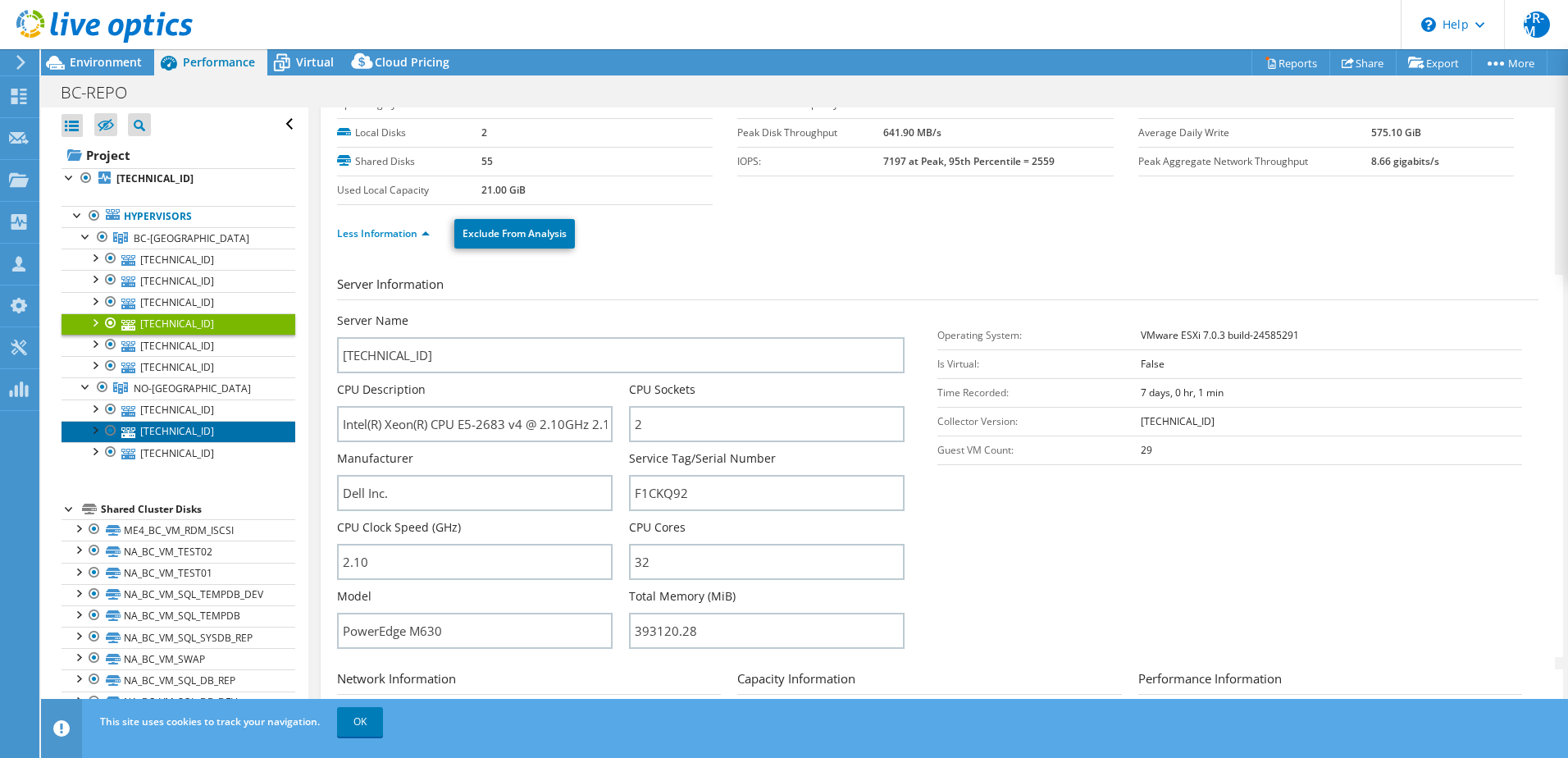
click at [196, 429] on link "[TECHNICAL_ID]" at bounding box center [179, 432] width 234 height 21
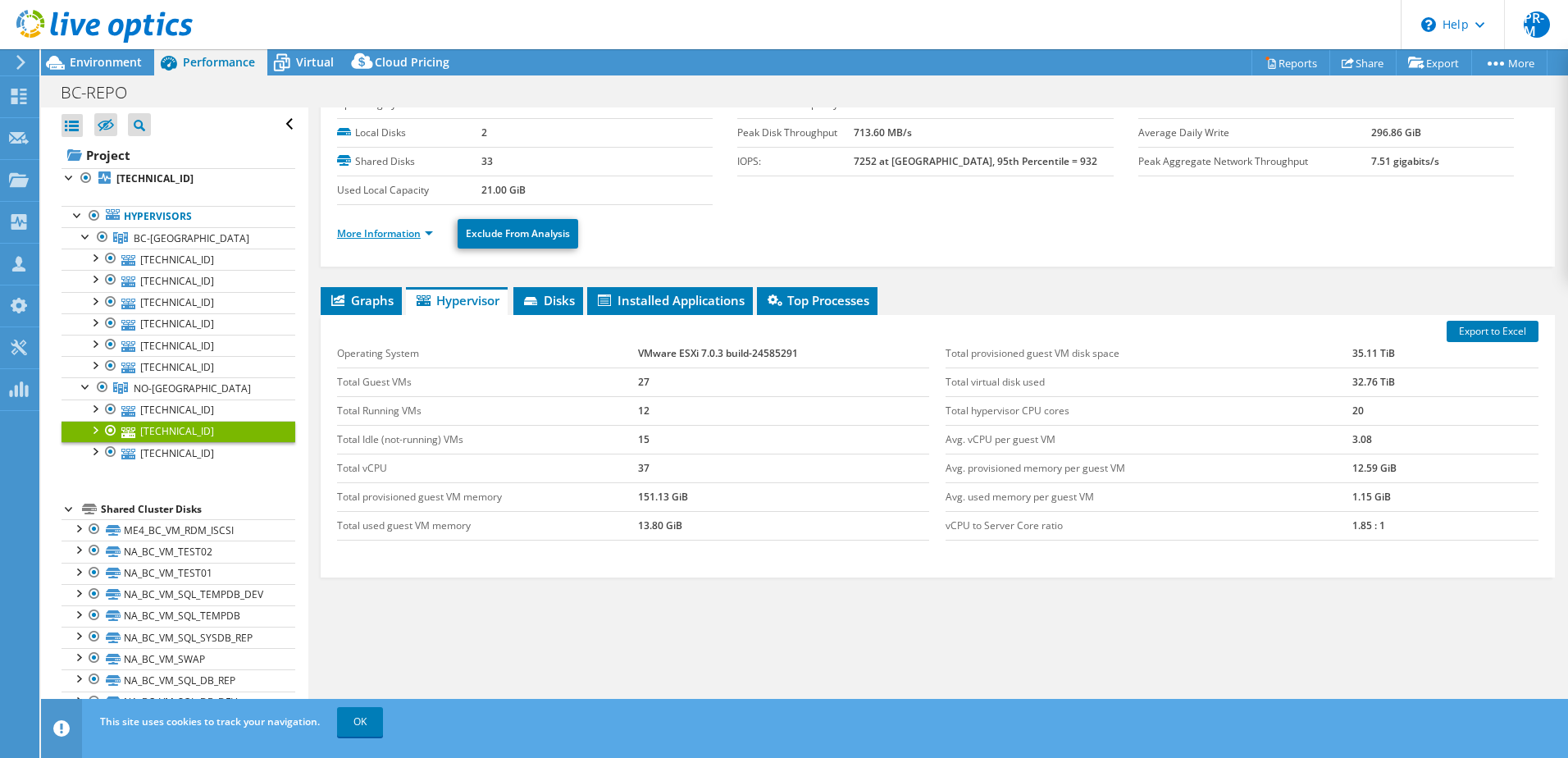
click at [426, 234] on link "More Information" at bounding box center [384, 233] width 96 height 14
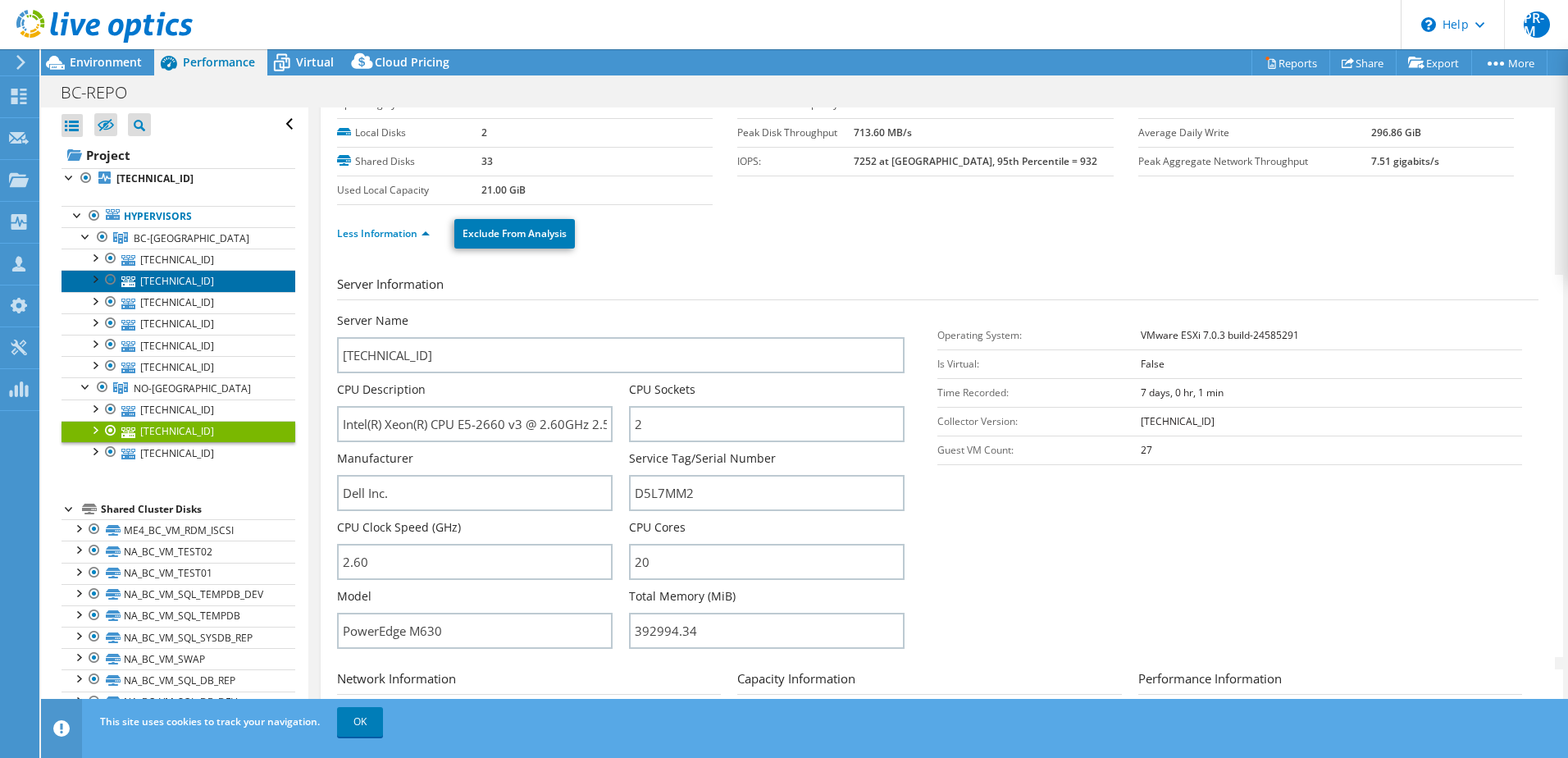
click at [165, 281] on link "[TECHNICAL_ID]" at bounding box center [179, 280] width 234 height 21
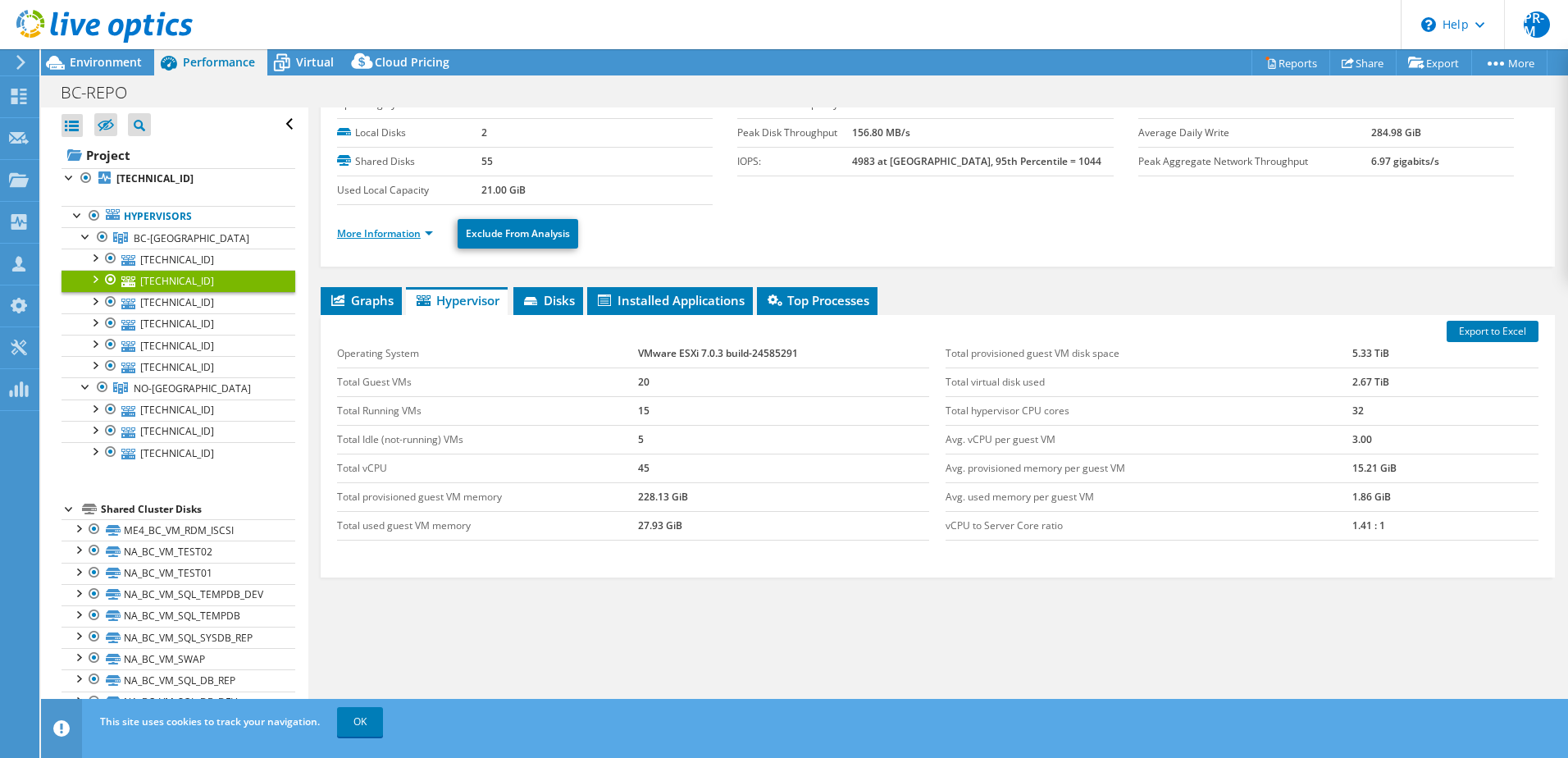
click at [424, 232] on link "More Information" at bounding box center [384, 233] width 96 height 14
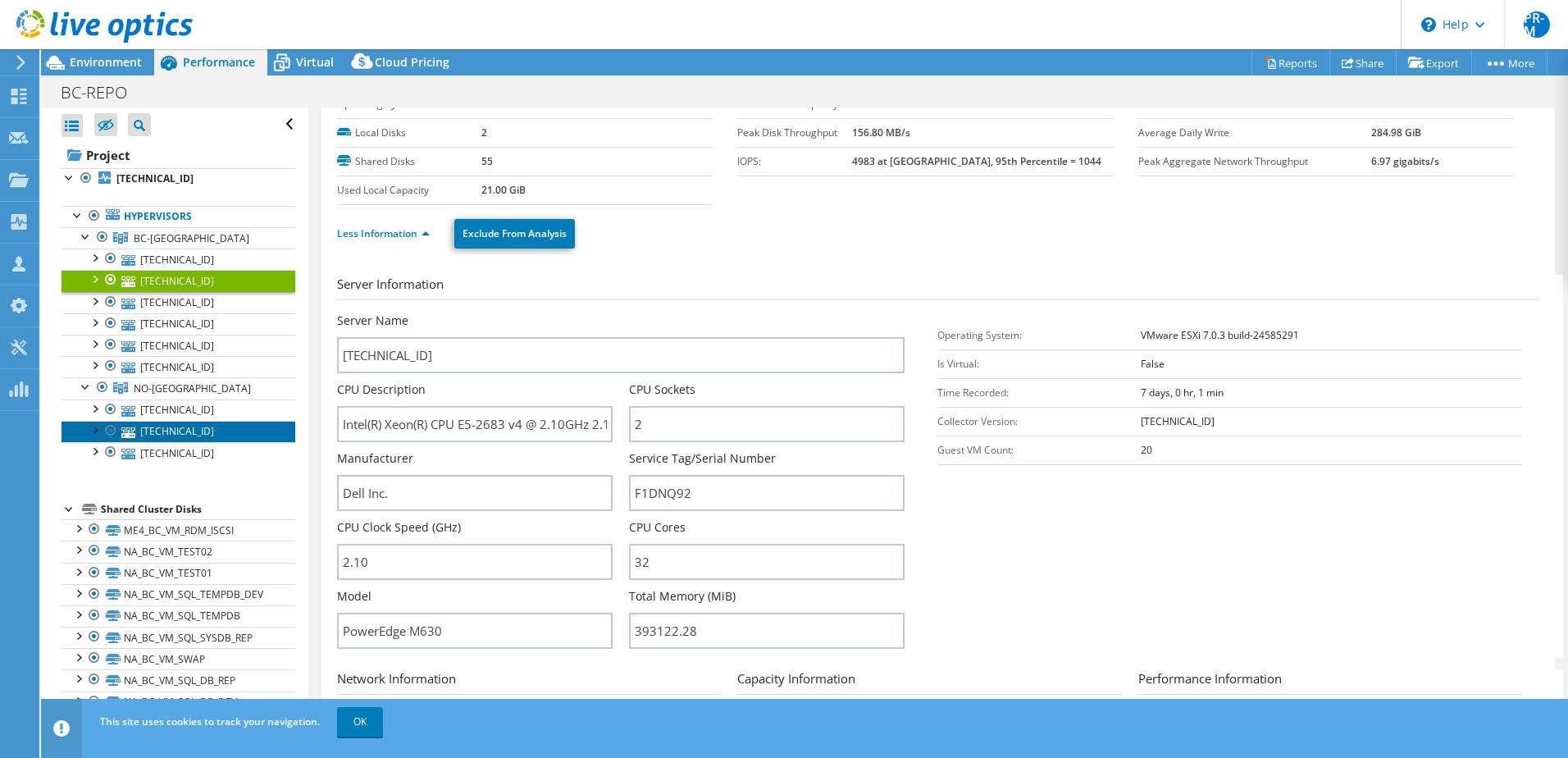
click at [198, 429] on link "[TECHNICAL_ID]" at bounding box center [179, 432] width 234 height 21
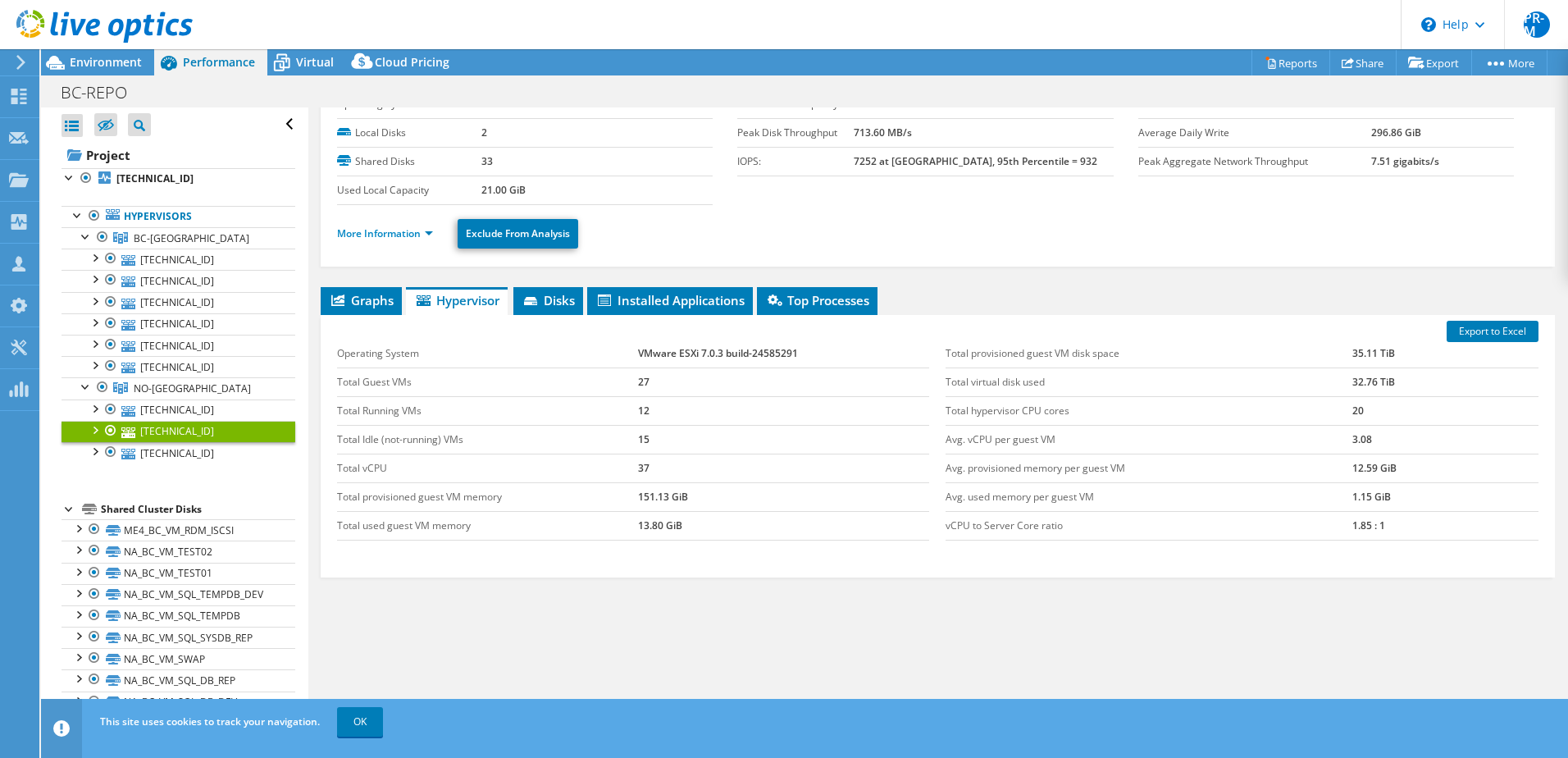
click at [198, 429] on link "[TECHNICAL_ID]" at bounding box center [179, 432] width 234 height 21
click at [167, 428] on link "[TECHNICAL_ID]" at bounding box center [179, 432] width 234 height 21
click at [119, 63] on span "Environment" at bounding box center [105, 62] width 72 height 15
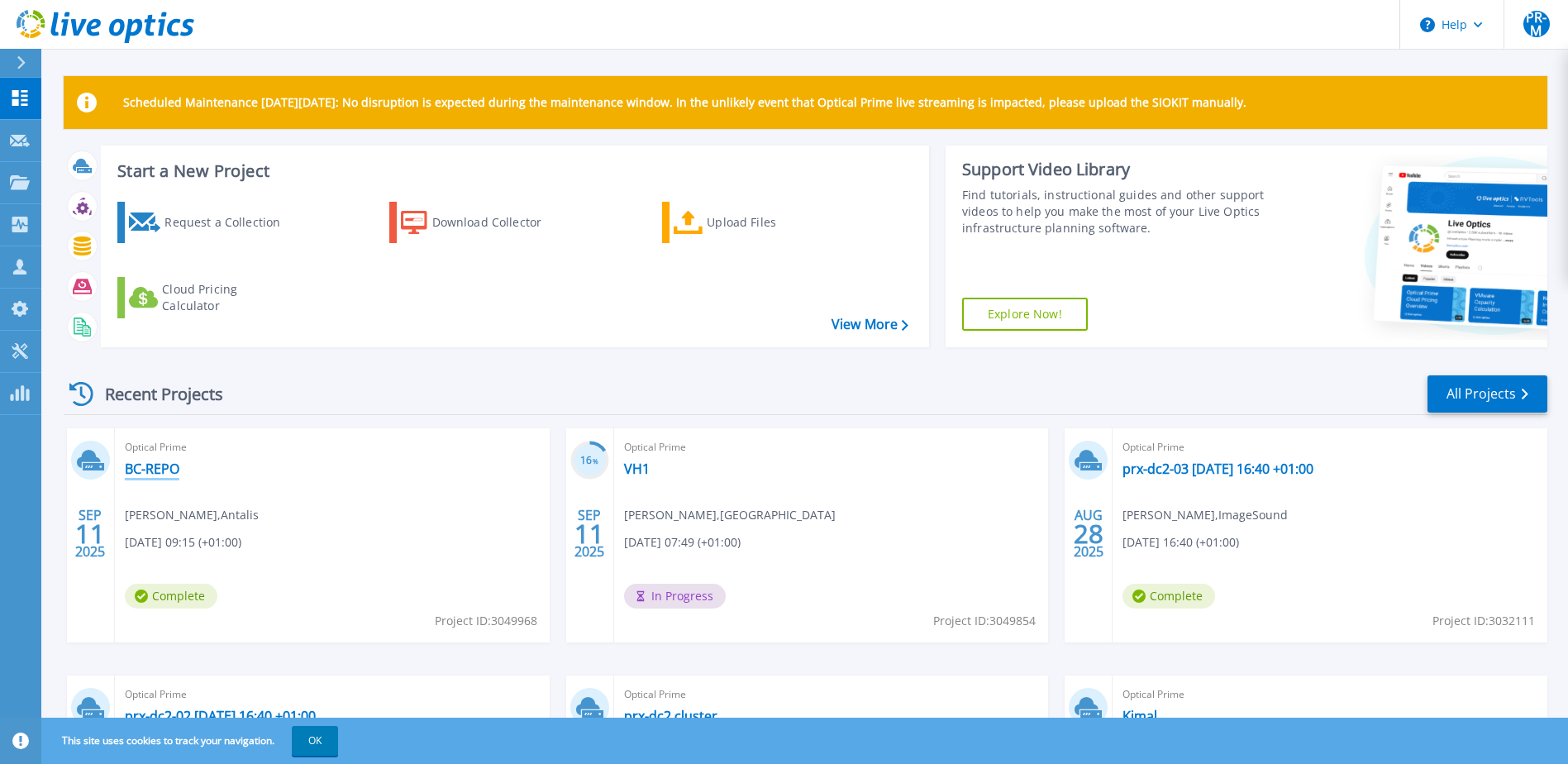
click at [162, 469] on link "BC-REPO" at bounding box center [152, 468] width 55 height 17
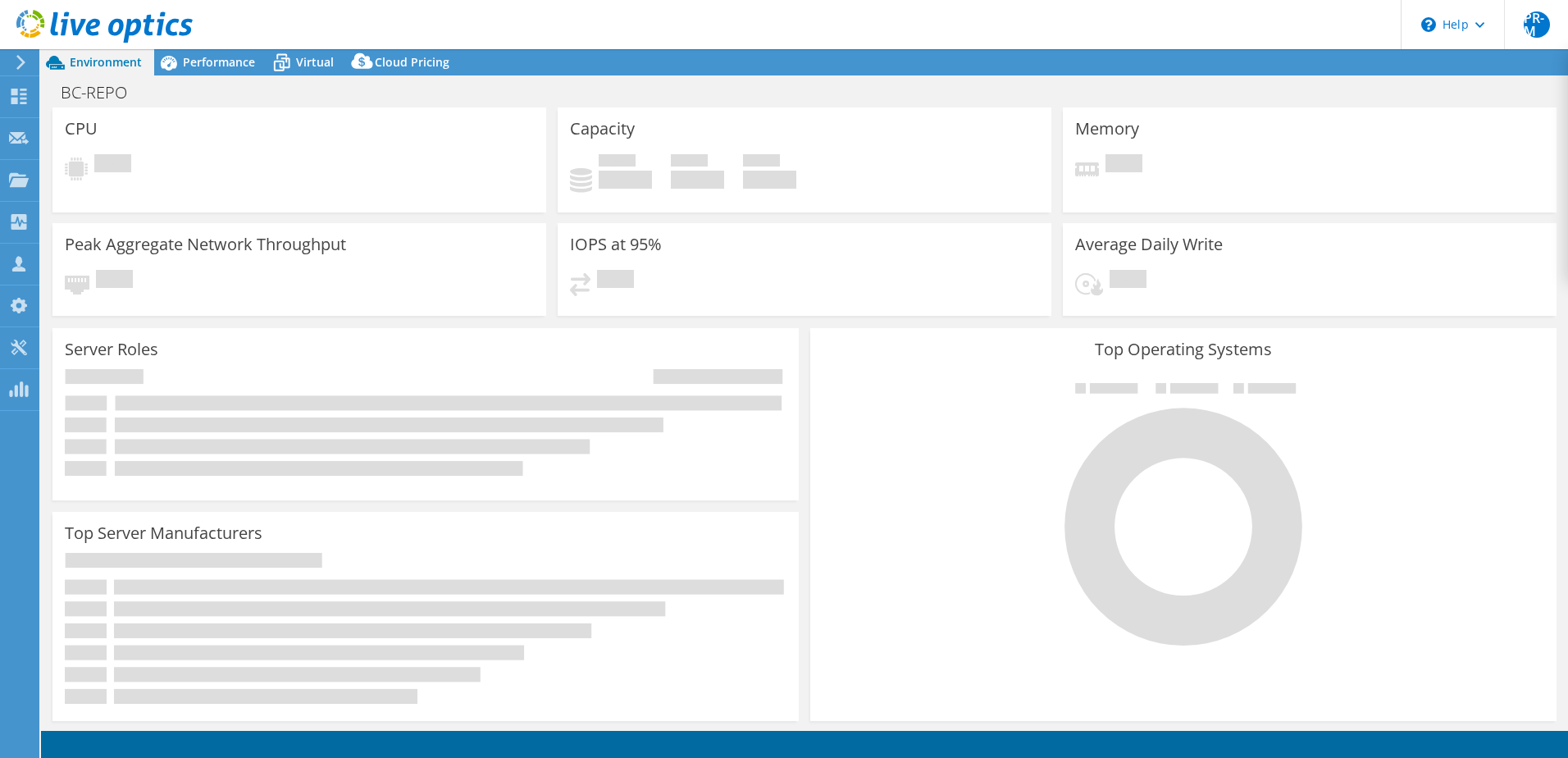
select select "EULondon"
select select "GBP"
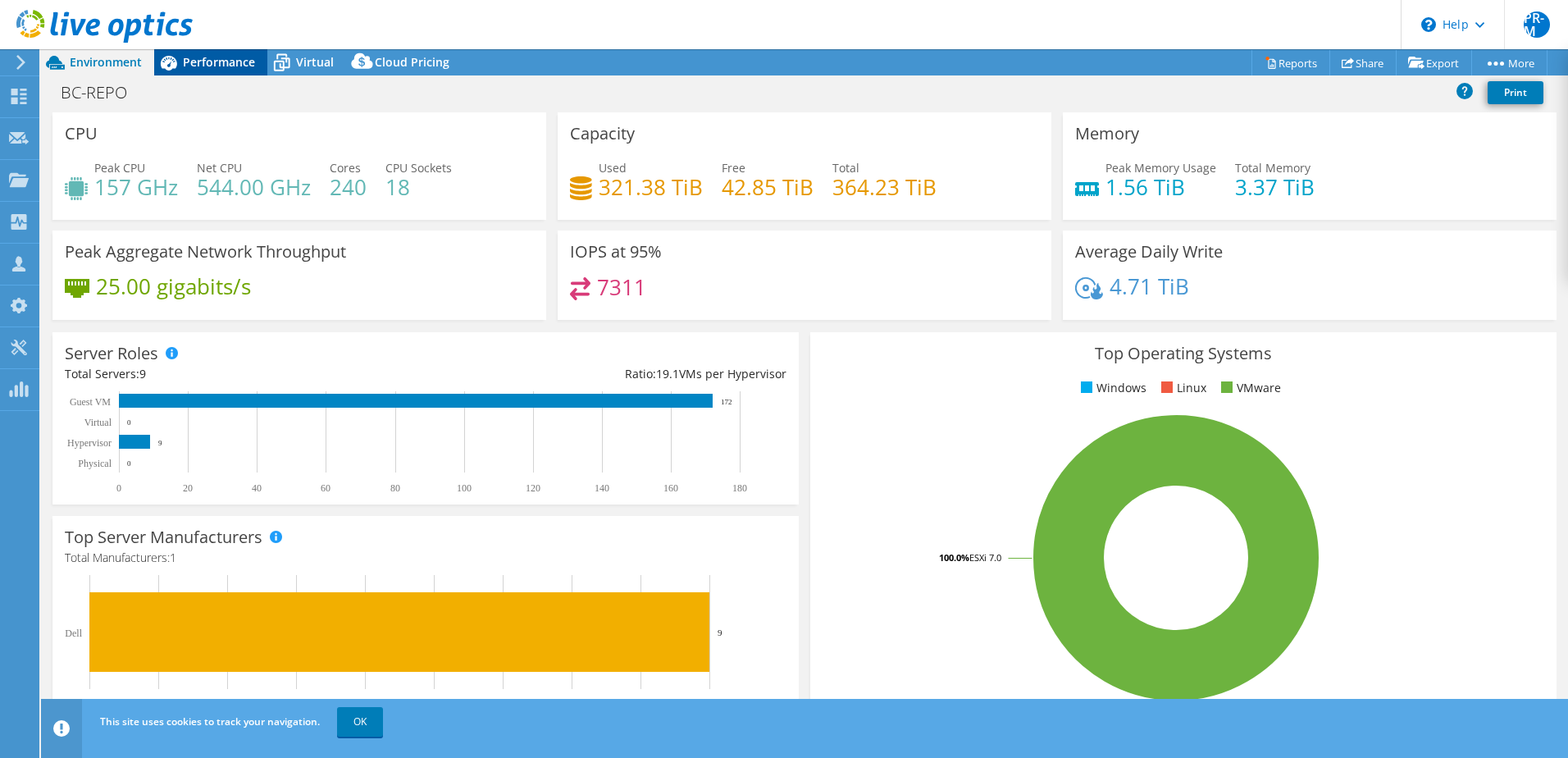
click at [221, 71] on div "Performance" at bounding box center [210, 62] width 113 height 26
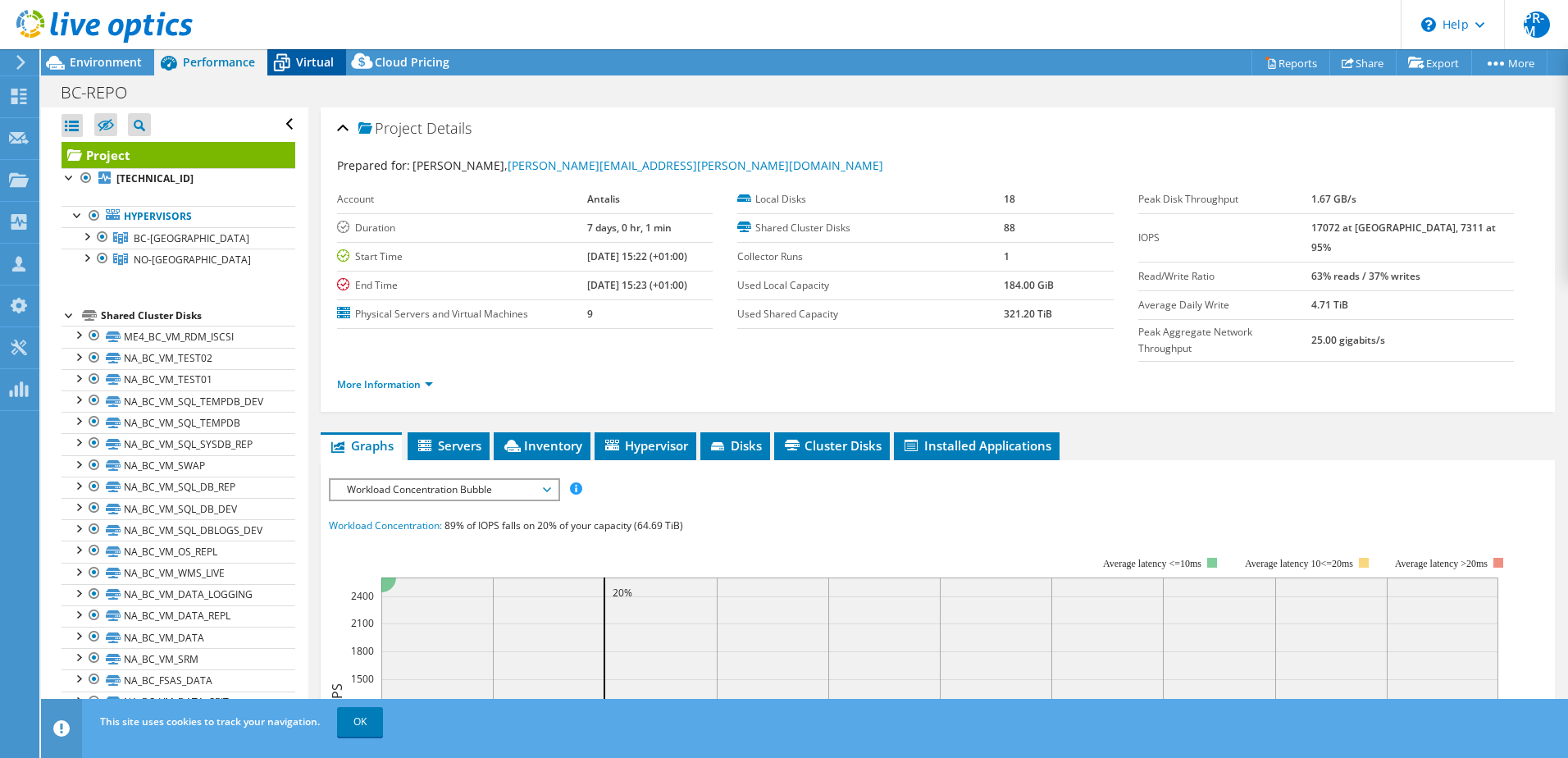
click at [308, 63] on span "Virtual" at bounding box center [315, 62] width 38 height 15
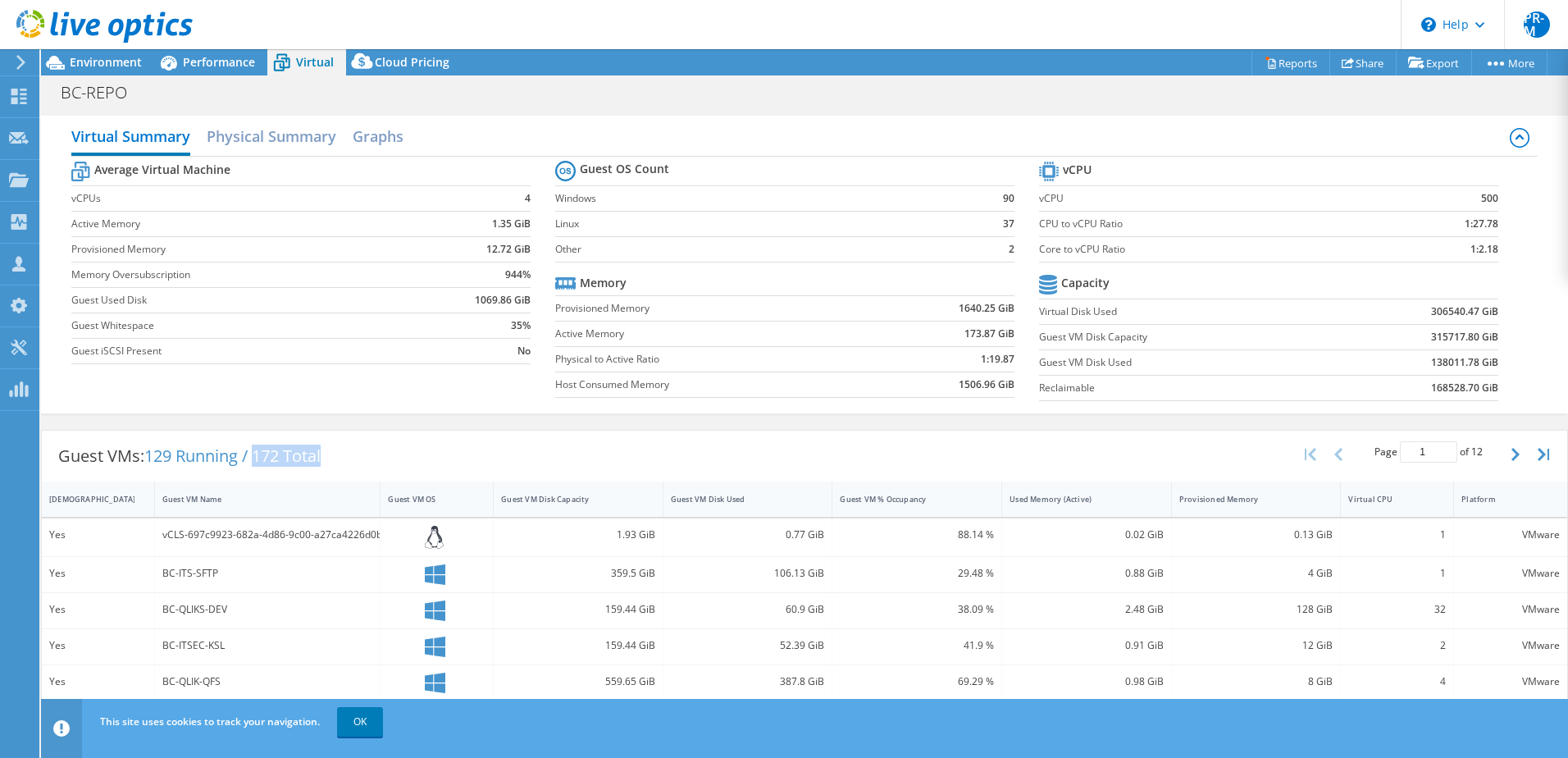
drag, startPoint x: 261, startPoint y: 455, endPoint x: 332, endPoint y: 455, distance: 71.0
click at [332, 455] on div "Guest VMs: 129 Running / 172 Total" at bounding box center [189, 456] width 295 height 51
drag, startPoint x: 152, startPoint y: 457, endPoint x: 242, endPoint y: 456, distance: 90.0
click at [242, 456] on span "129 Running / 172 Total" at bounding box center [233, 455] width 177 height 22
click at [90, 63] on span "Environment" at bounding box center [105, 62] width 72 height 15
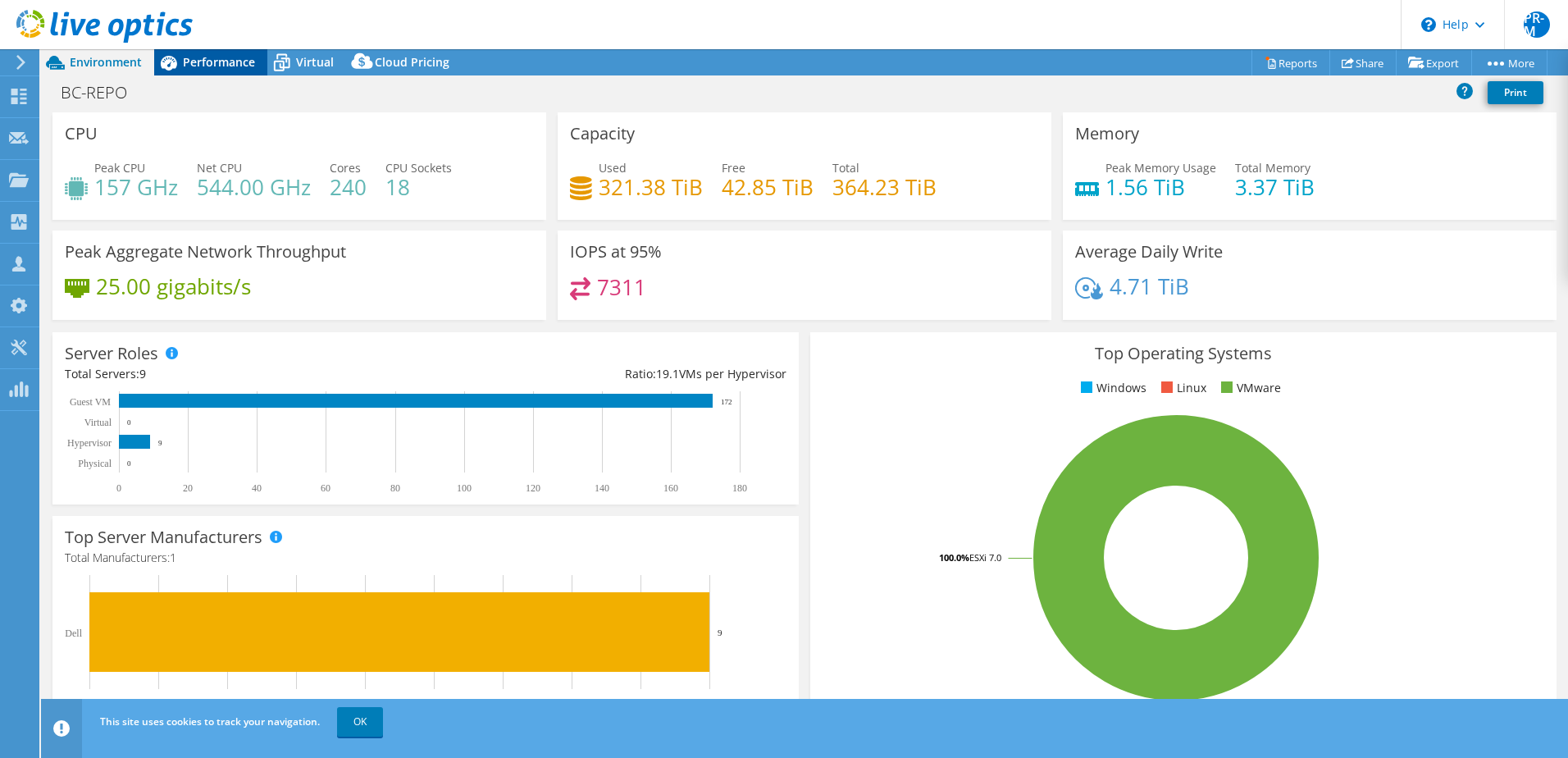
click at [231, 62] on span "Performance" at bounding box center [218, 62] width 72 height 15
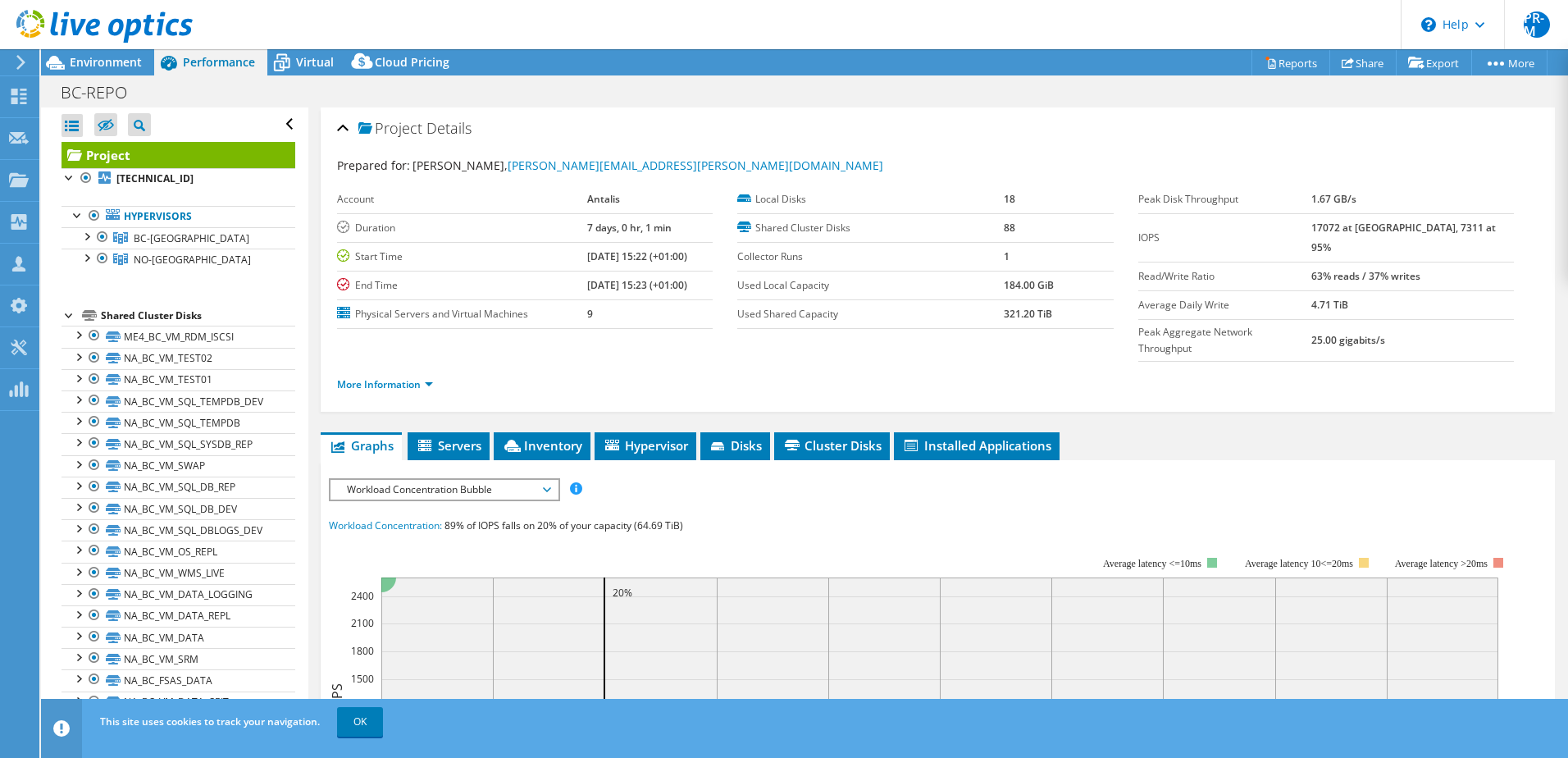
click at [545, 480] on span "Workload Concentration Bubble" at bounding box center [444, 490] width 210 height 19
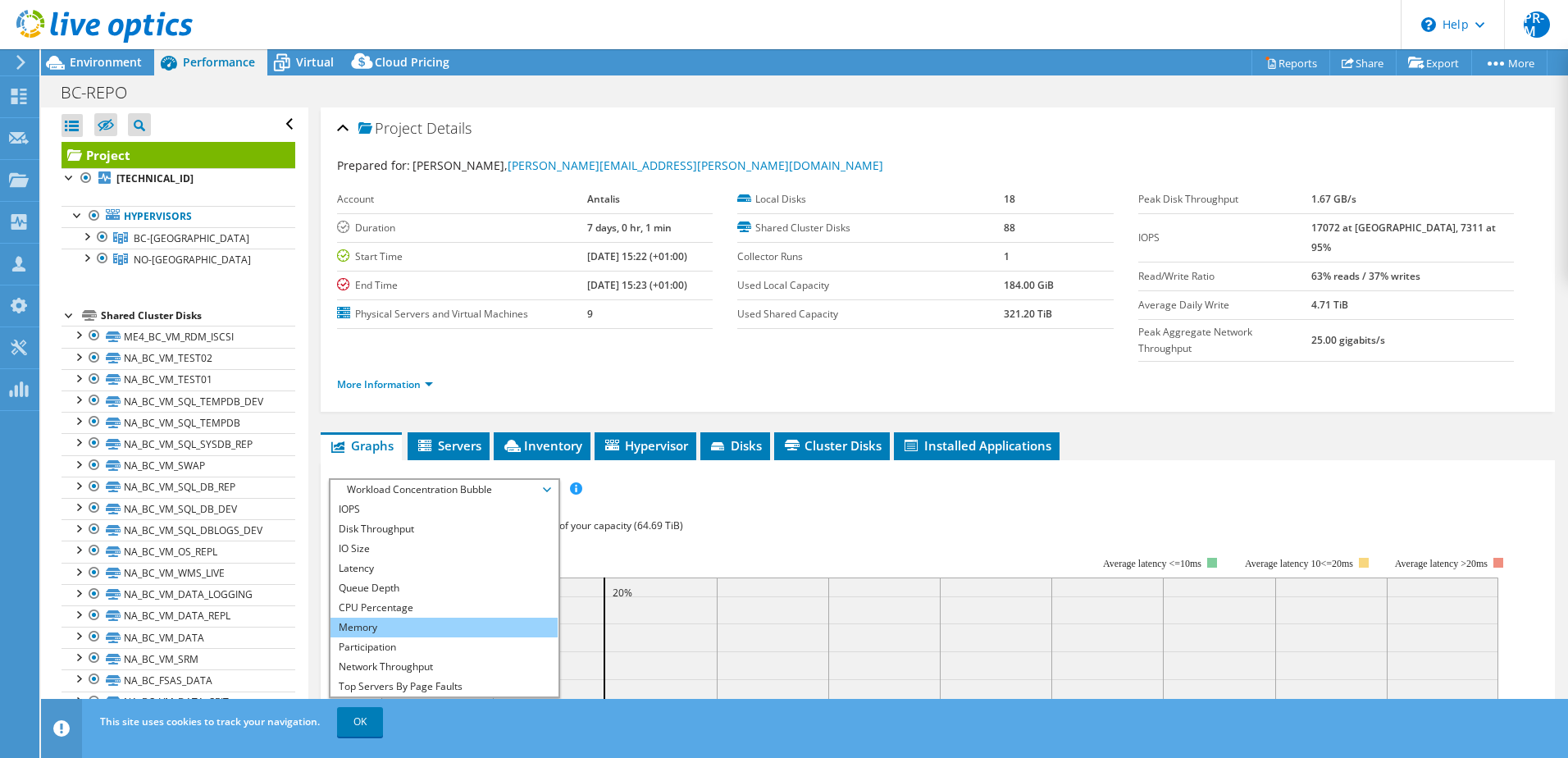
click at [428, 618] on li "Memory" at bounding box center [443, 628] width 227 height 19
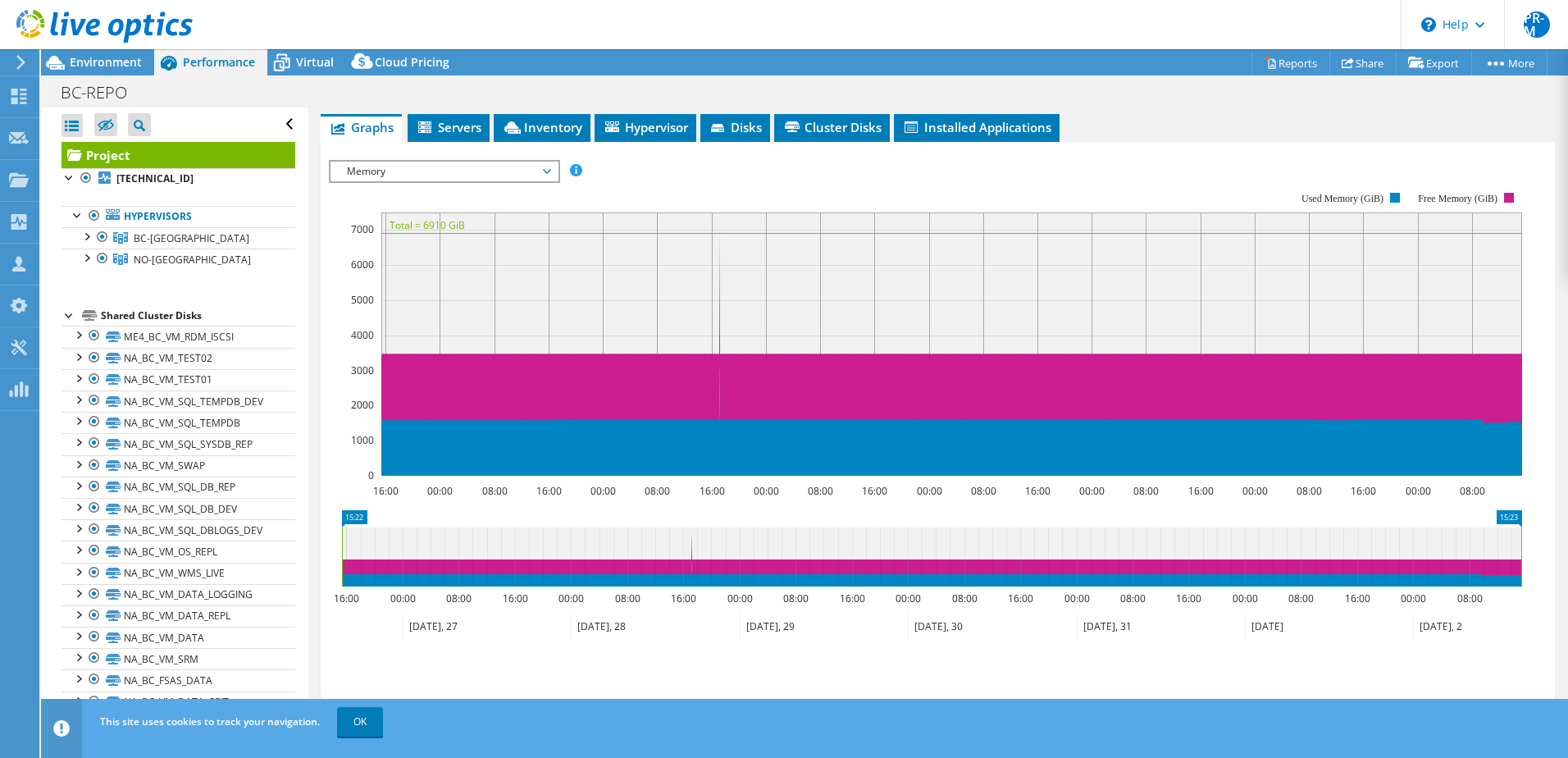
scroll to position [229, 0]
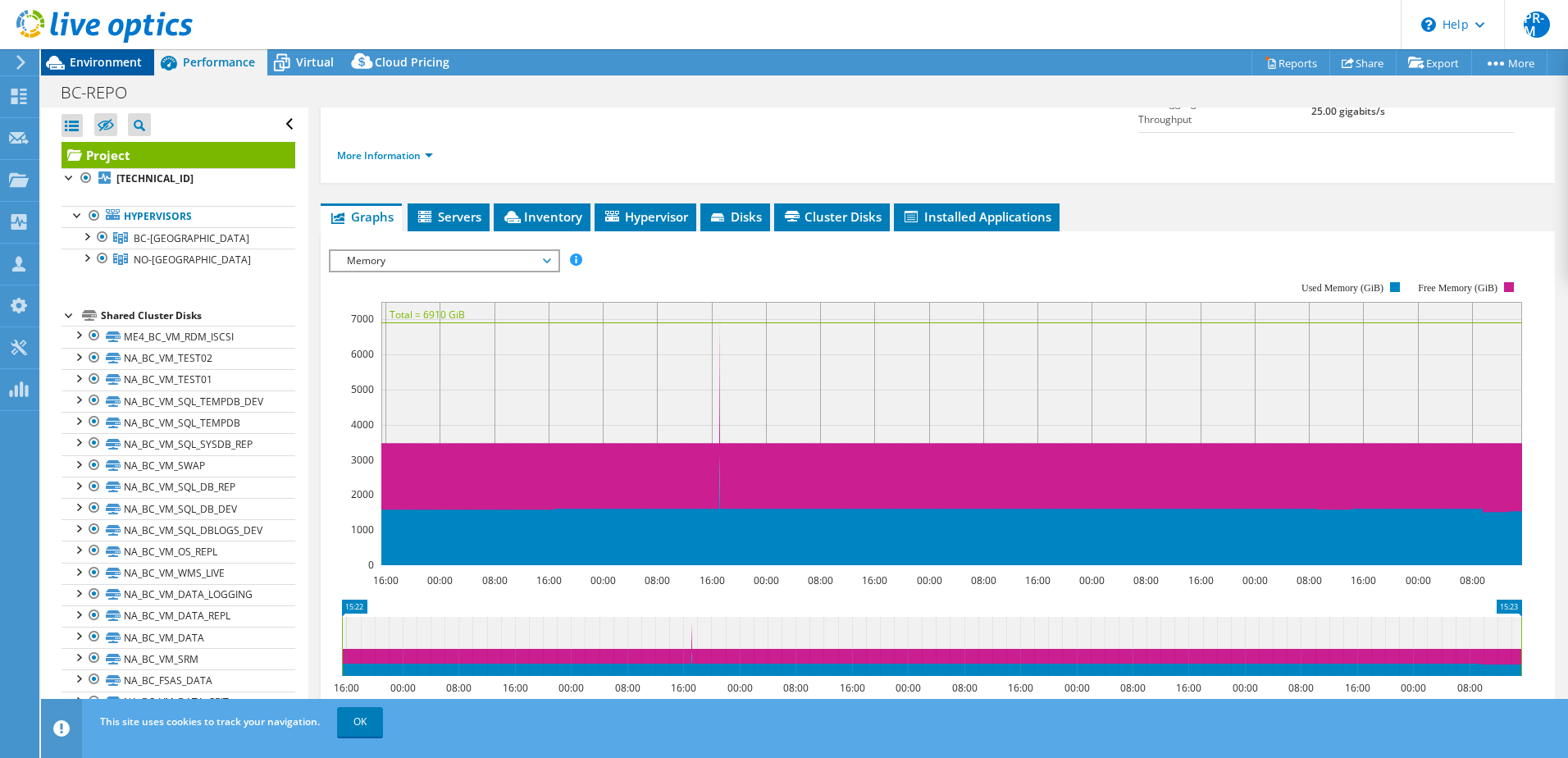
click at [101, 63] on span "Environment" at bounding box center [105, 62] width 72 height 15
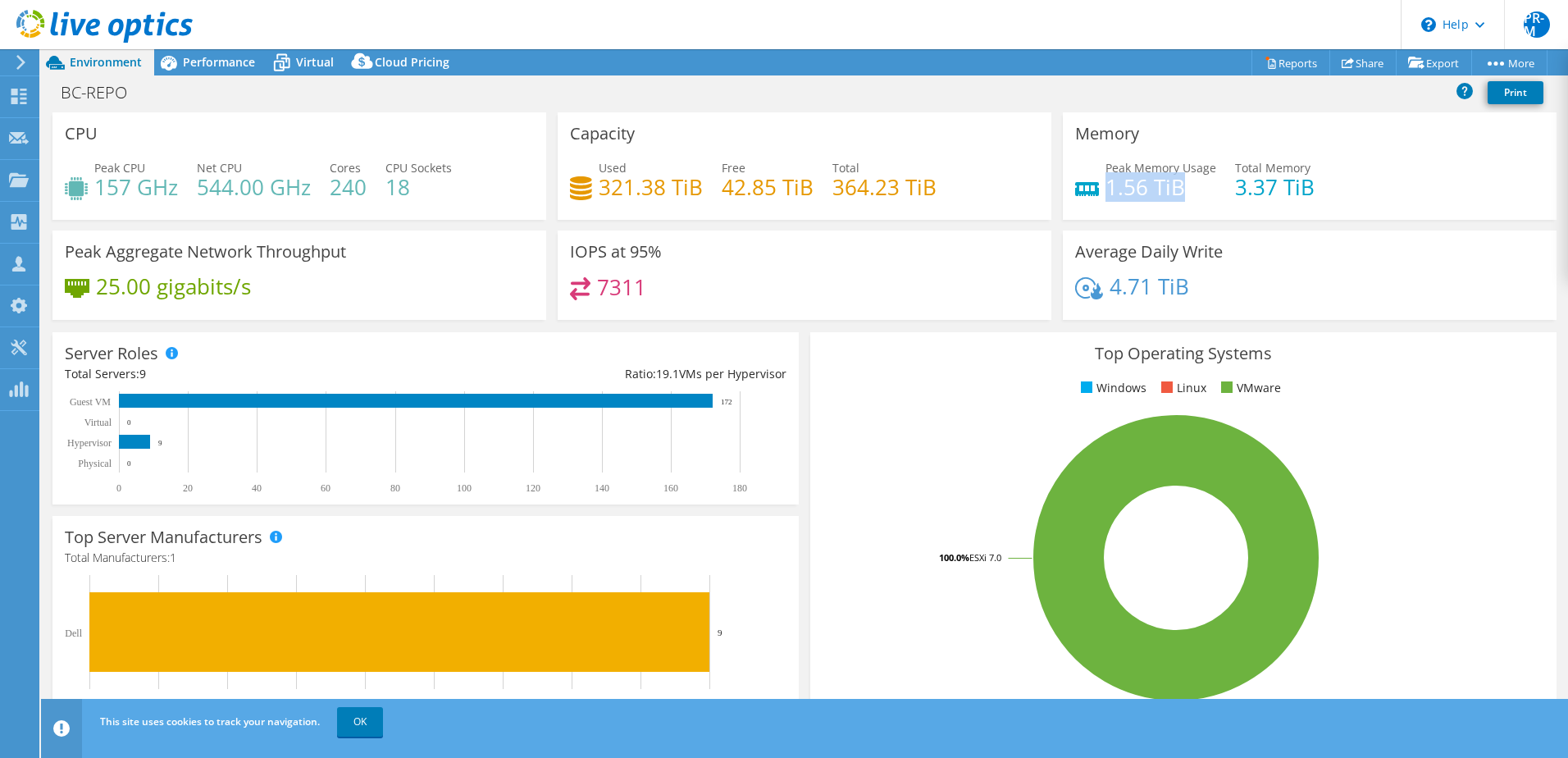
drag, startPoint x: 1099, startPoint y: 184, endPoint x: 1174, endPoint y: 186, distance: 75.0
click at [1174, 186] on h4 "1.56 TiB" at bounding box center [1161, 186] width 111 height 18
drag, startPoint x: 1174, startPoint y: 186, endPoint x: 1202, endPoint y: 200, distance: 31.3
click at [1202, 200] on div "Peak Memory Usage 1.56 TiB Total Memory 3.37 TiB" at bounding box center [1310, 185] width 469 height 53
drag, startPoint x: 1102, startPoint y: 185, endPoint x: 1182, endPoint y: 182, distance: 80.1
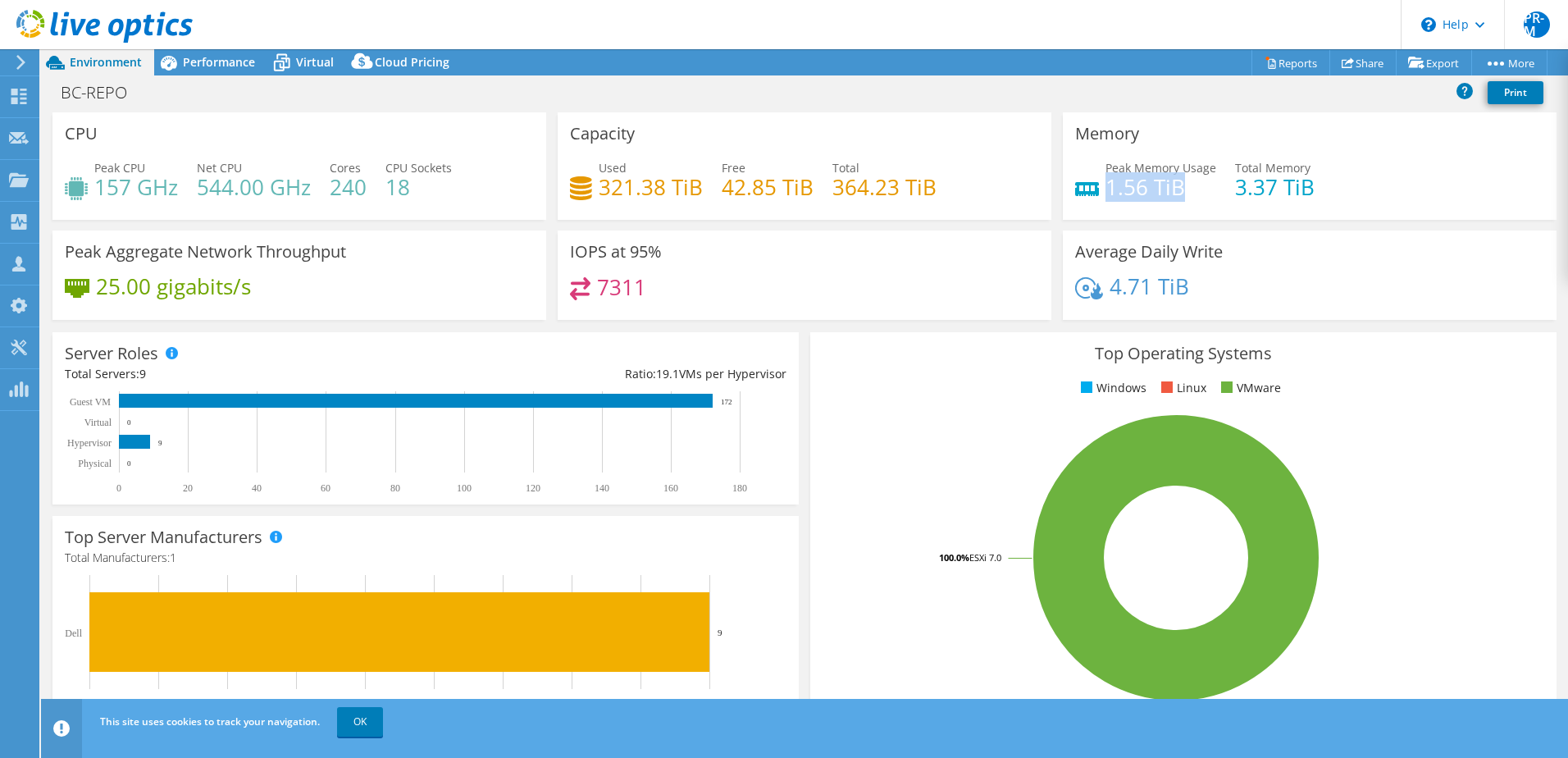
click at [1182, 182] on h4 "1.56 TiB" at bounding box center [1161, 186] width 111 height 18
drag, startPoint x: 1182, startPoint y: 182, endPoint x: 1350, endPoint y: 192, distance: 168.3
click at [1350, 192] on div "Peak Memory Usage 1.56 TiB Total Memory 3.37 TiB" at bounding box center [1310, 185] width 469 height 53
drag, startPoint x: 1226, startPoint y: 188, endPoint x: 1310, endPoint y: 183, distance: 84.1
click at [1310, 183] on div "Peak Memory Usage 1.56 TiB Total Memory 3.37 TiB" at bounding box center [1310, 185] width 469 height 53
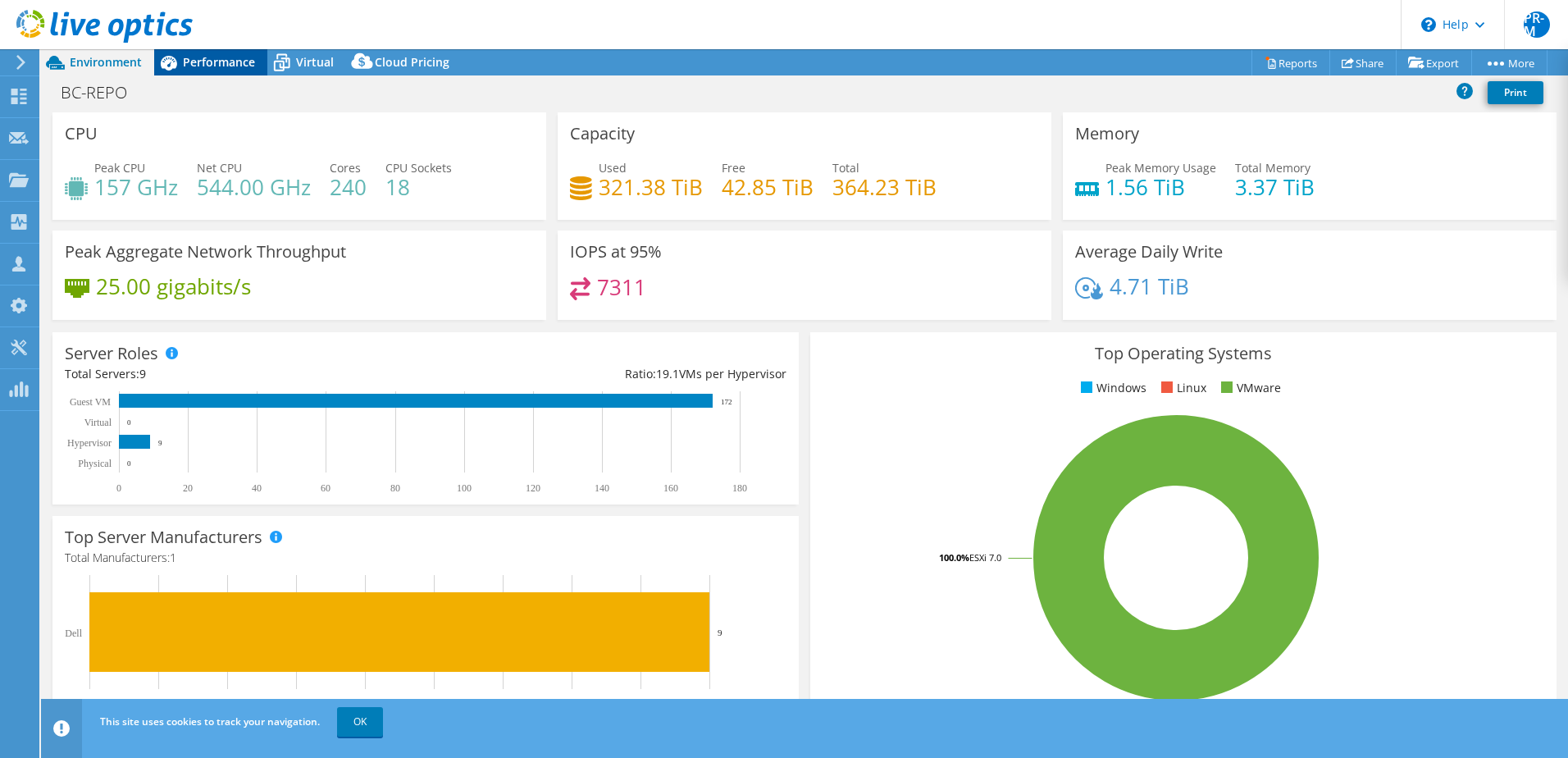
click at [225, 54] on span "Performance" at bounding box center [218, 62] width 72 height 15
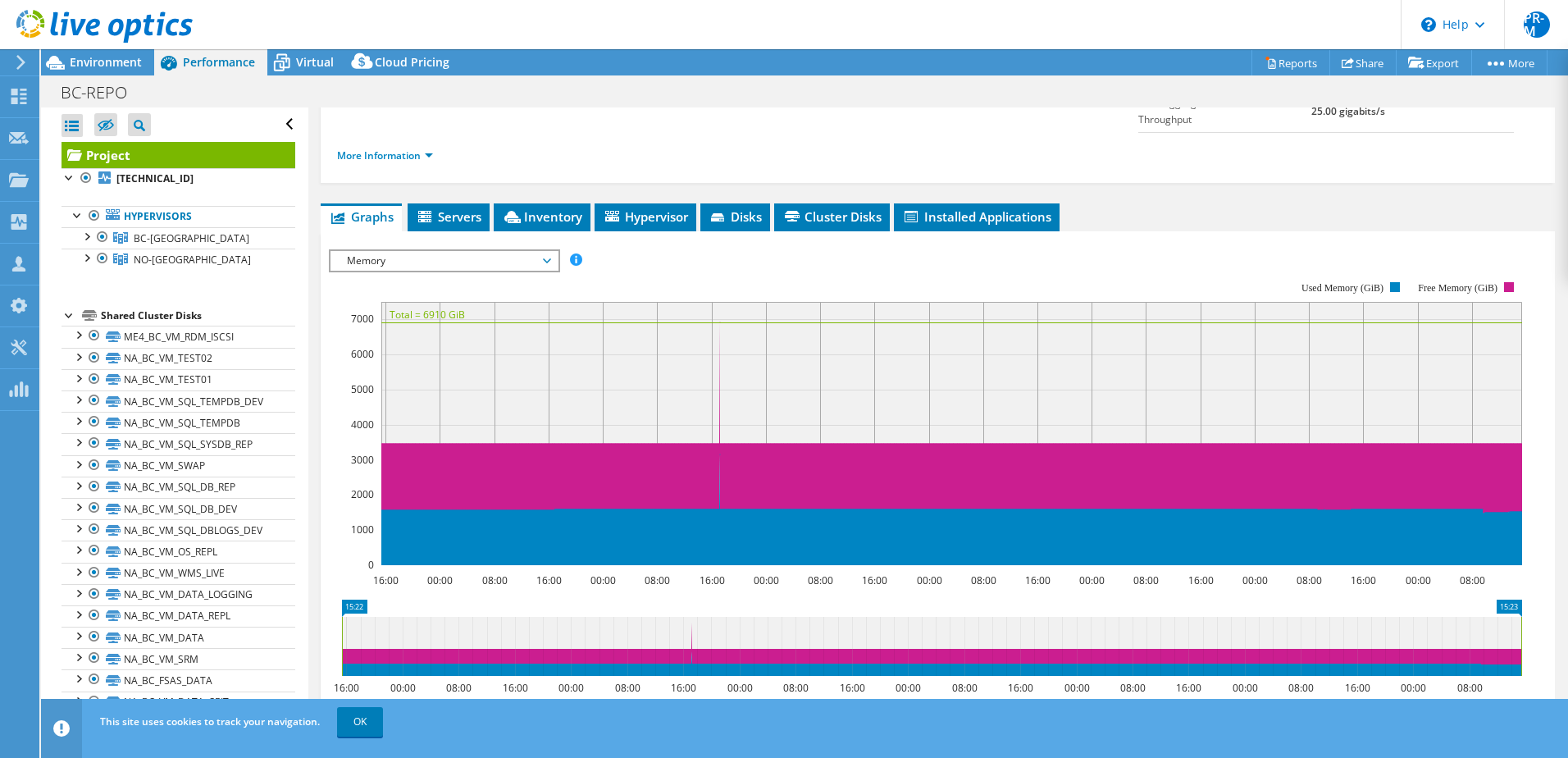
click at [69, 316] on div at bounding box center [70, 314] width 16 height 16
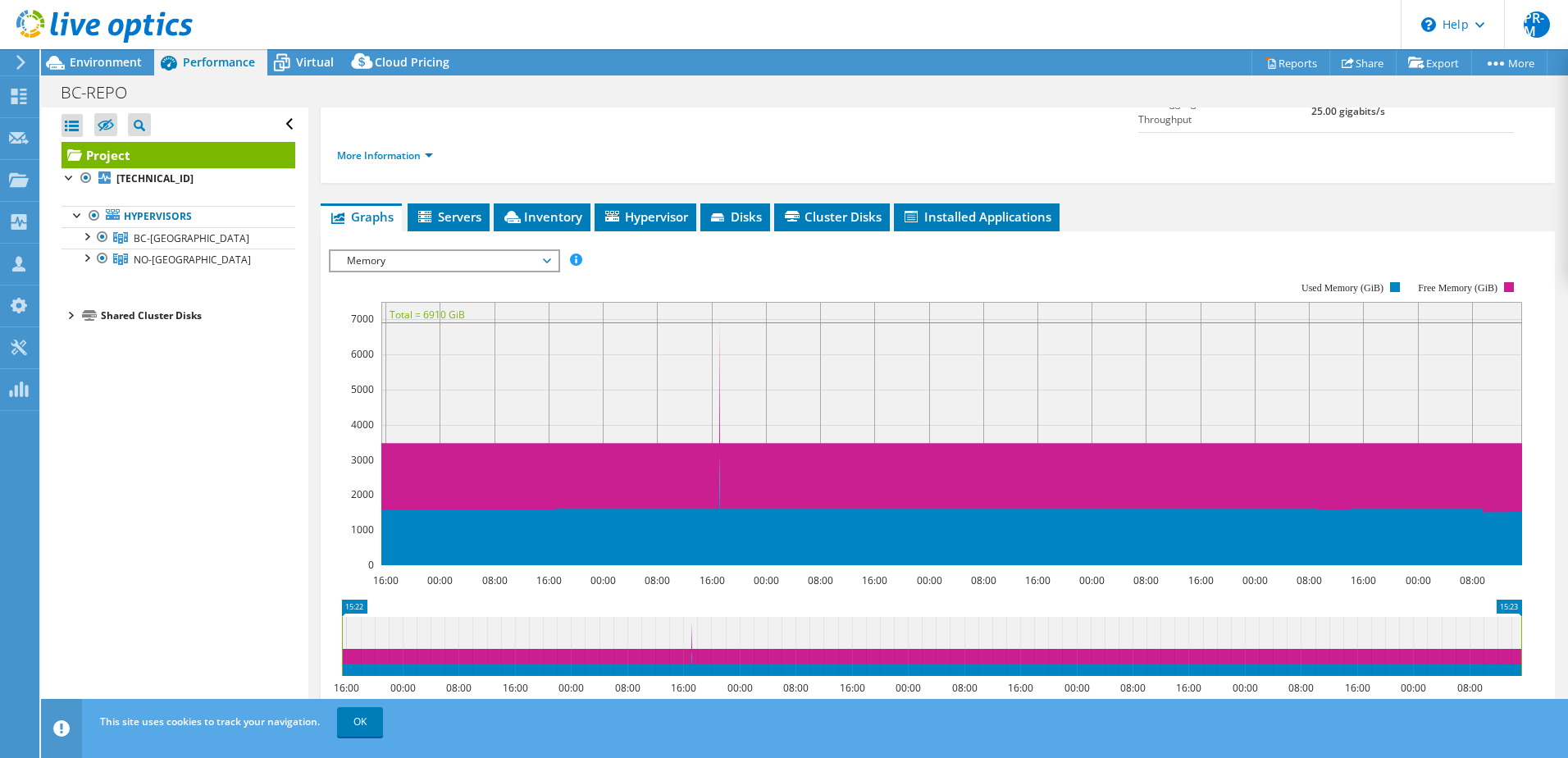
click at [70, 312] on div at bounding box center [70, 314] width 16 height 16
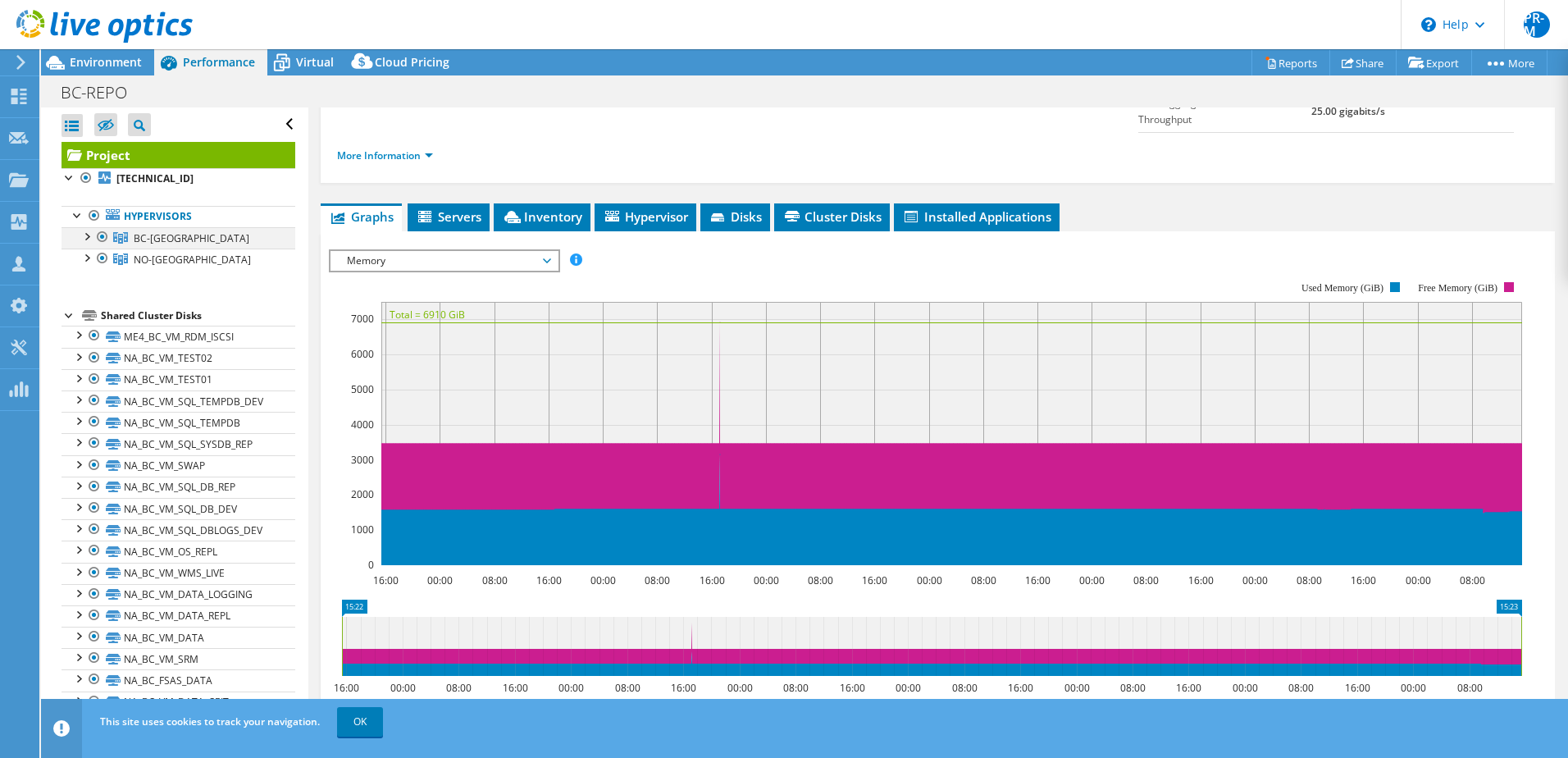
click at [86, 237] on div at bounding box center [86, 235] width 16 height 16
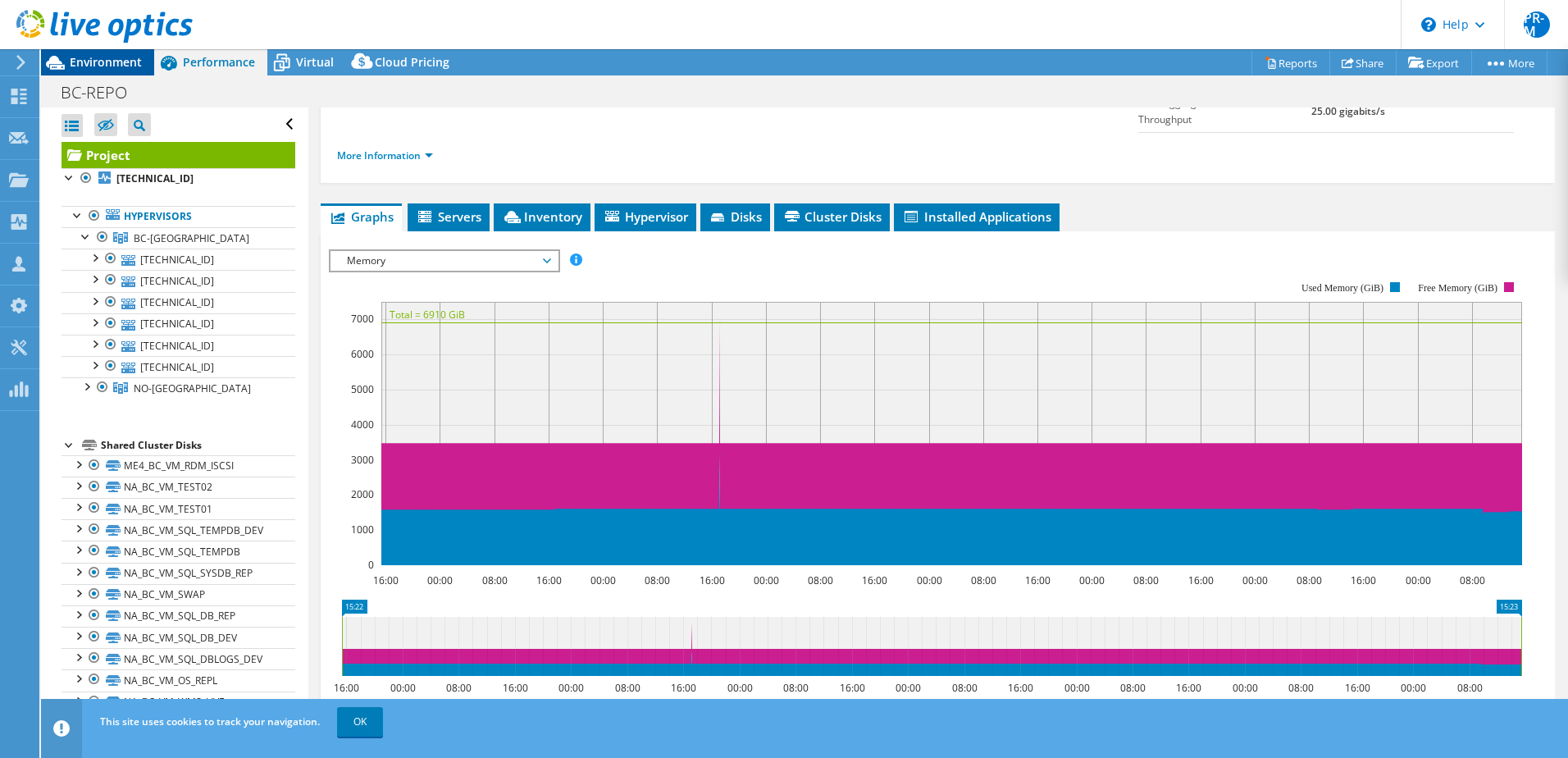
click at [75, 63] on span "Environment" at bounding box center [105, 62] width 72 height 15
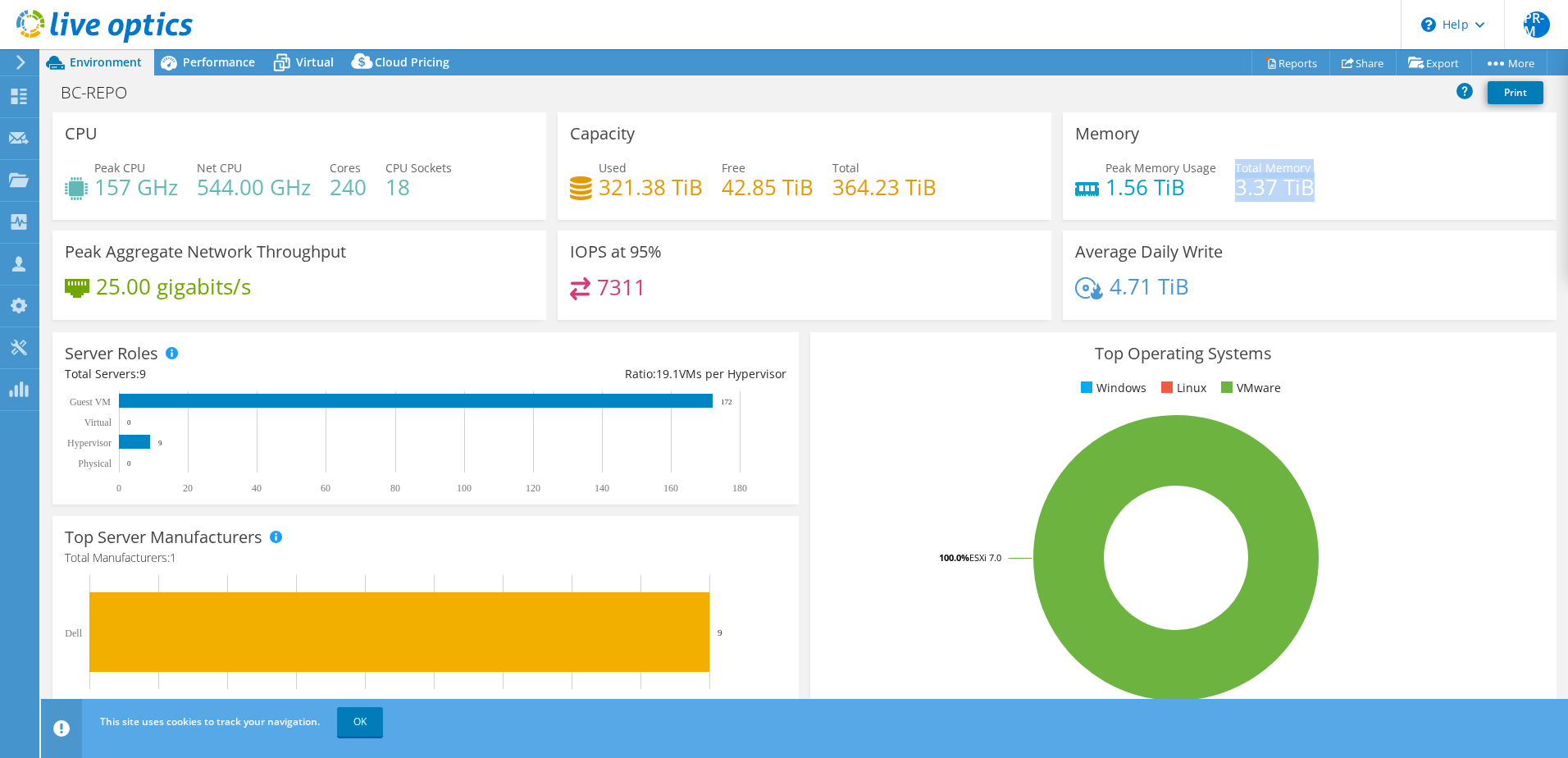
drag, startPoint x: 1224, startPoint y: 186, endPoint x: 1315, endPoint y: 185, distance: 91.0
click at [1315, 185] on div "Peak Memory Usage 1.56 TiB Total Memory 3.37 TiB" at bounding box center [1310, 185] width 469 height 53
drag, startPoint x: 1315, startPoint y: 185, endPoint x: 1370, endPoint y: 182, distance: 55.1
click at [1370, 182] on div "Peak Memory Usage 1.56 TiB Total Memory 3.37 TiB" at bounding box center [1310, 185] width 469 height 53
drag, startPoint x: 1096, startPoint y: 184, endPoint x: 1190, endPoint y: 185, distance: 94.0
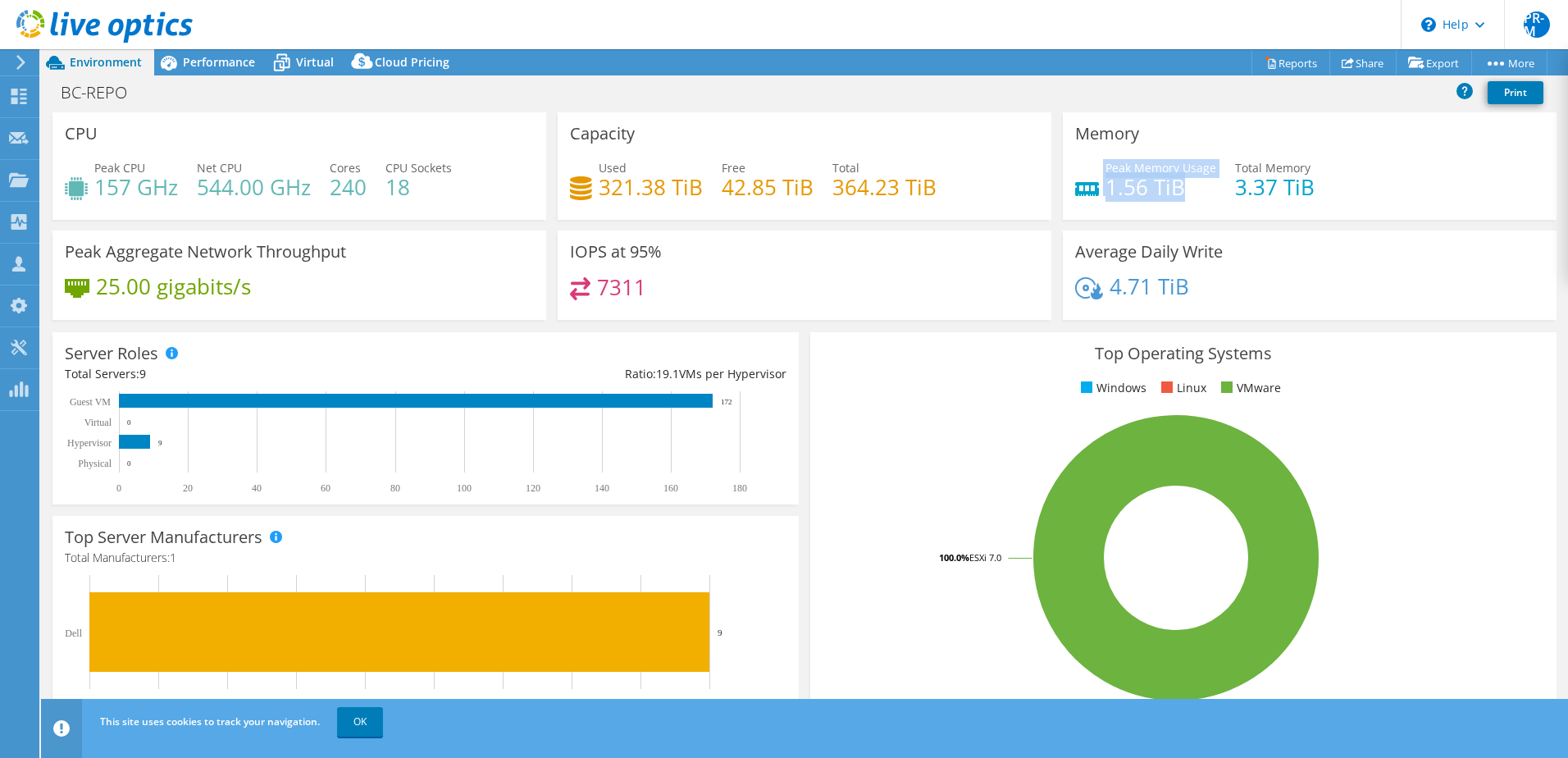
click at [1190, 185] on div "Peak Memory Usage 1.56 TiB" at bounding box center [1146, 178] width 141 height 37
click at [210, 52] on div "Performance" at bounding box center [210, 62] width 113 height 26
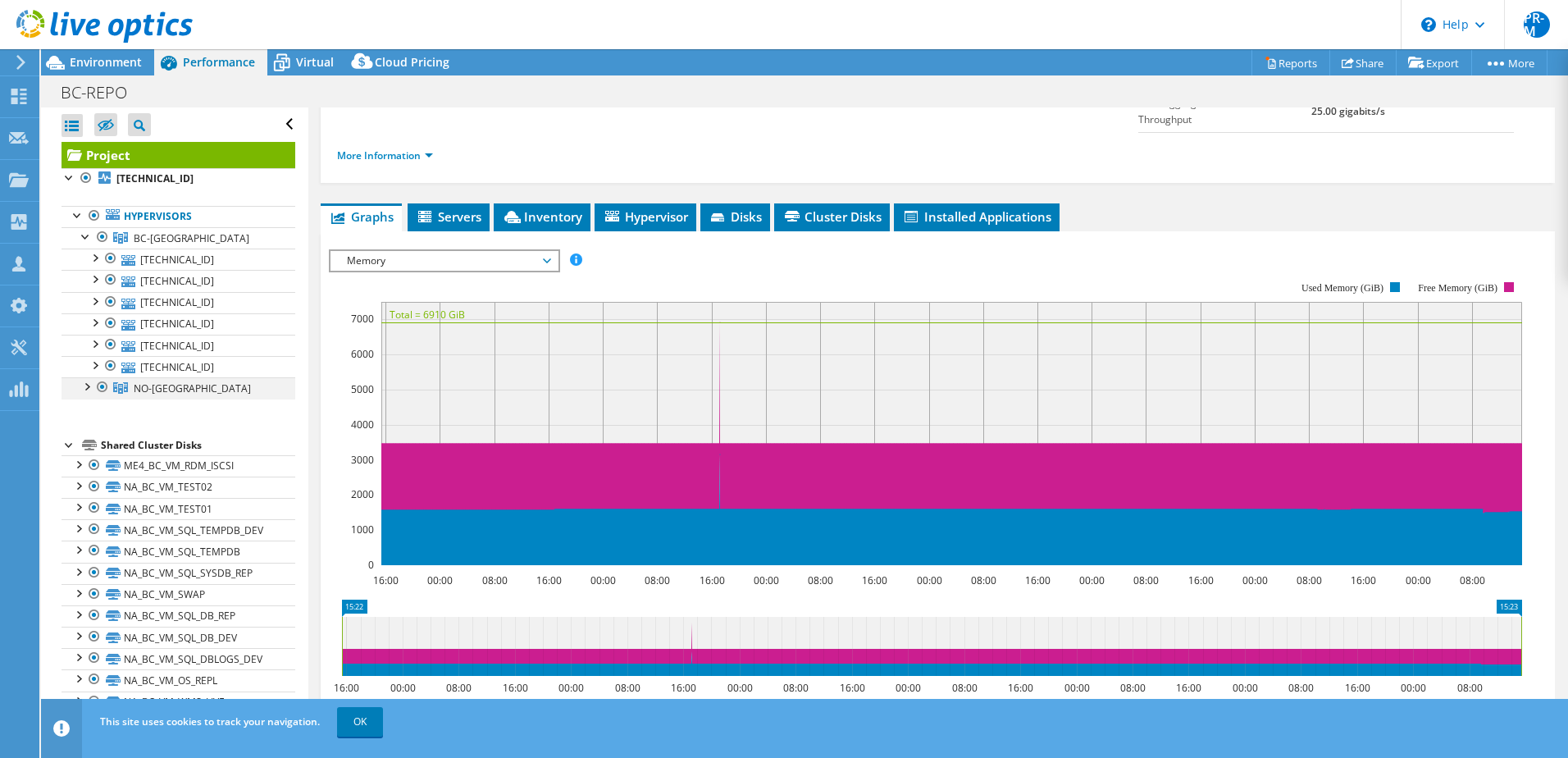
click at [103, 385] on div at bounding box center [102, 387] width 16 height 19
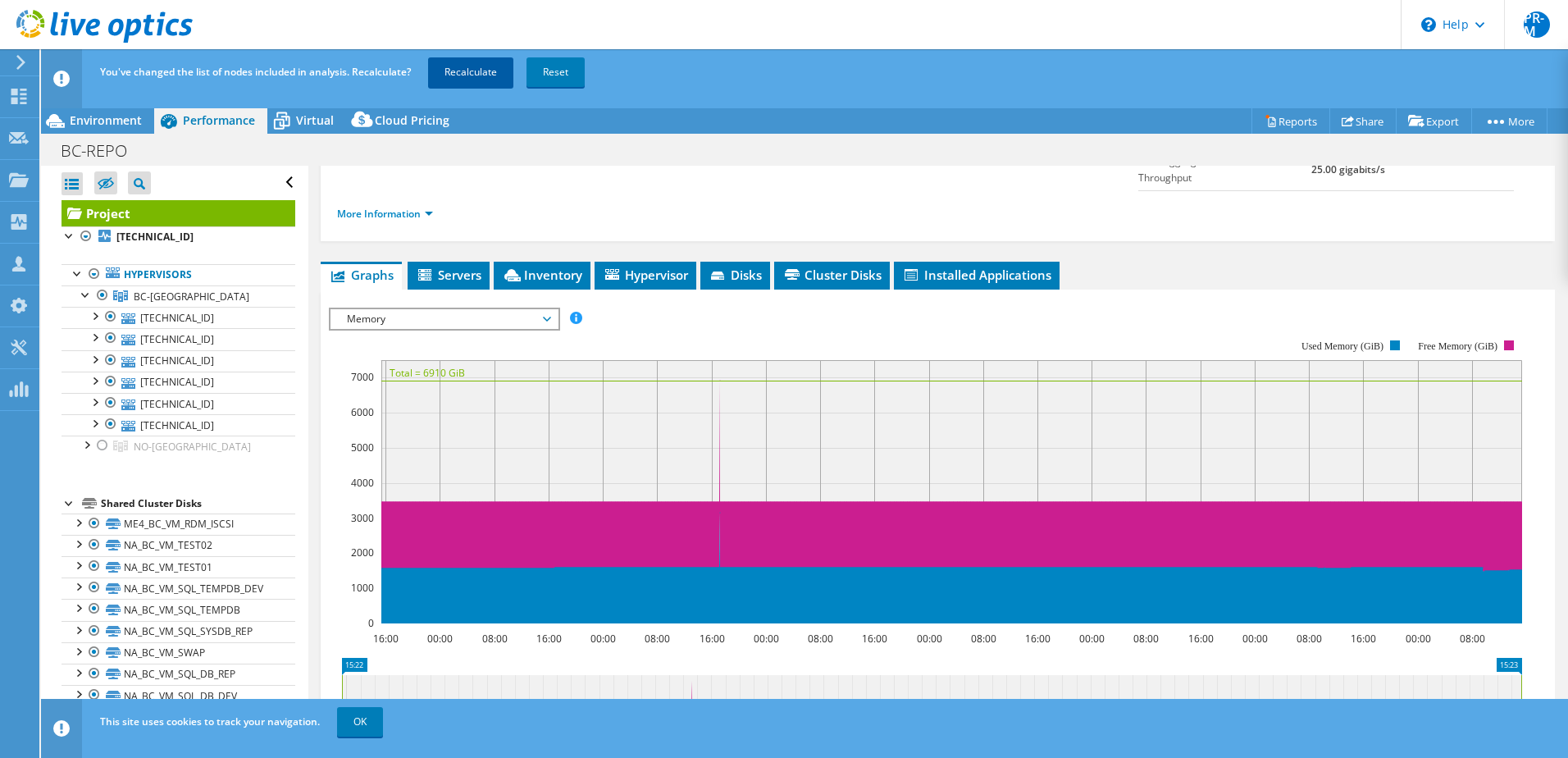
click at [454, 75] on link "Recalculate" at bounding box center [470, 71] width 85 height 30
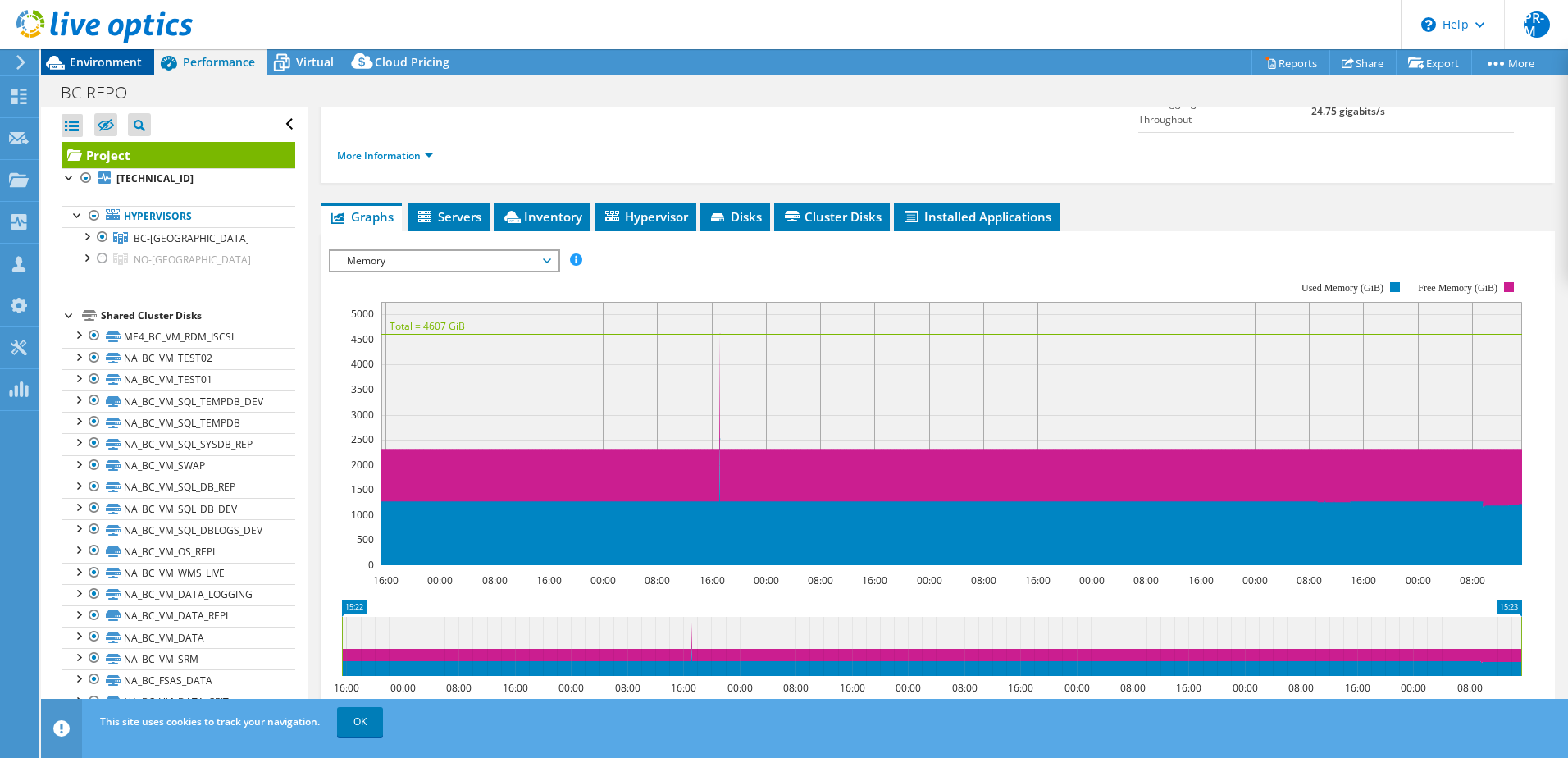
click at [119, 64] on span "Environment" at bounding box center [105, 62] width 72 height 15
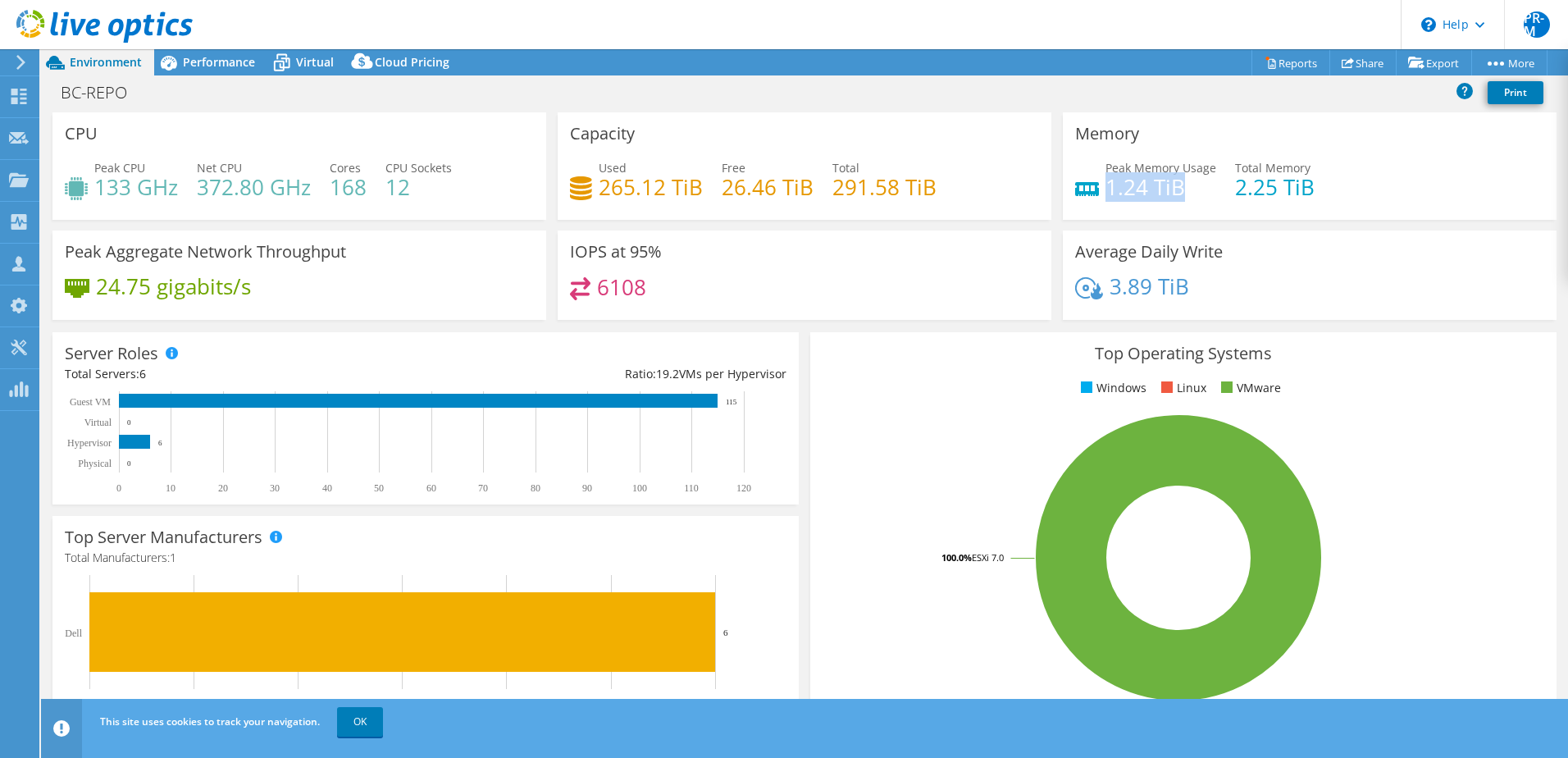
drag, startPoint x: 1100, startPoint y: 187, endPoint x: 1197, endPoint y: 185, distance: 97.0
click at [1197, 185] on h4 "1.24 TiB" at bounding box center [1161, 186] width 111 height 18
click at [212, 63] on span "Performance" at bounding box center [218, 62] width 72 height 15
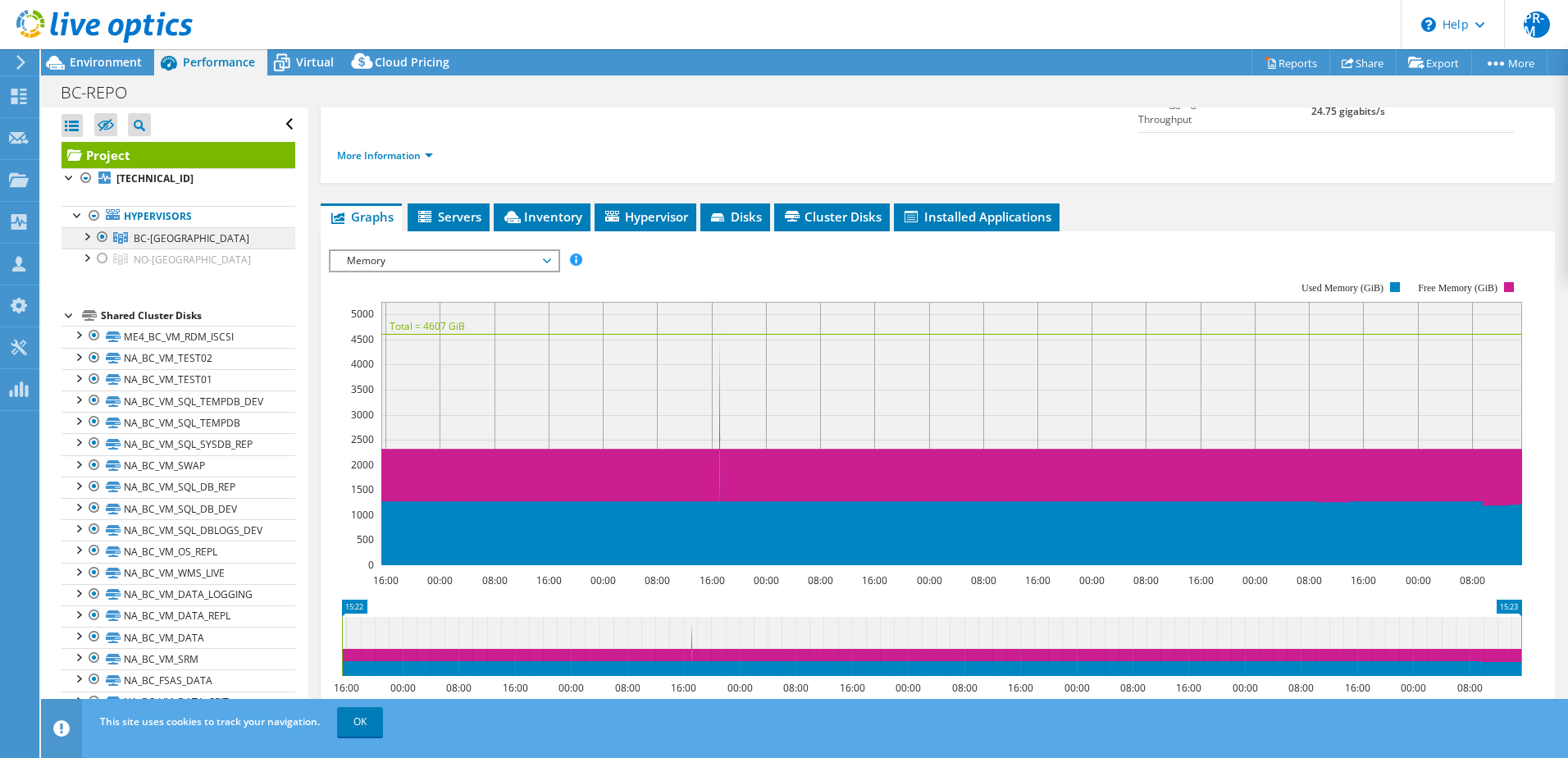
click at [130, 240] on link "BC-[GEOGRAPHIC_DATA]" at bounding box center [179, 238] width 234 height 21
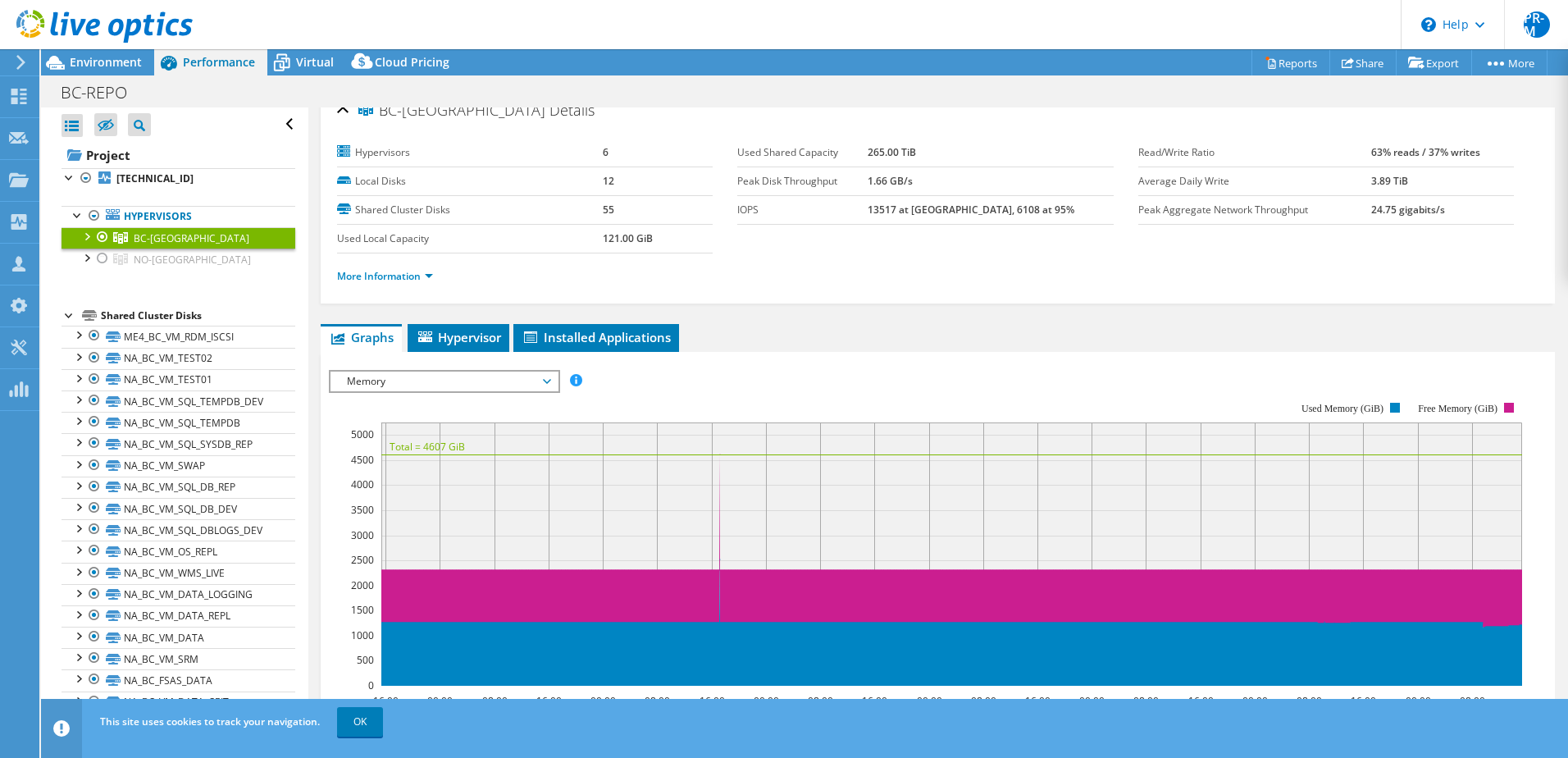
scroll to position [0, 0]
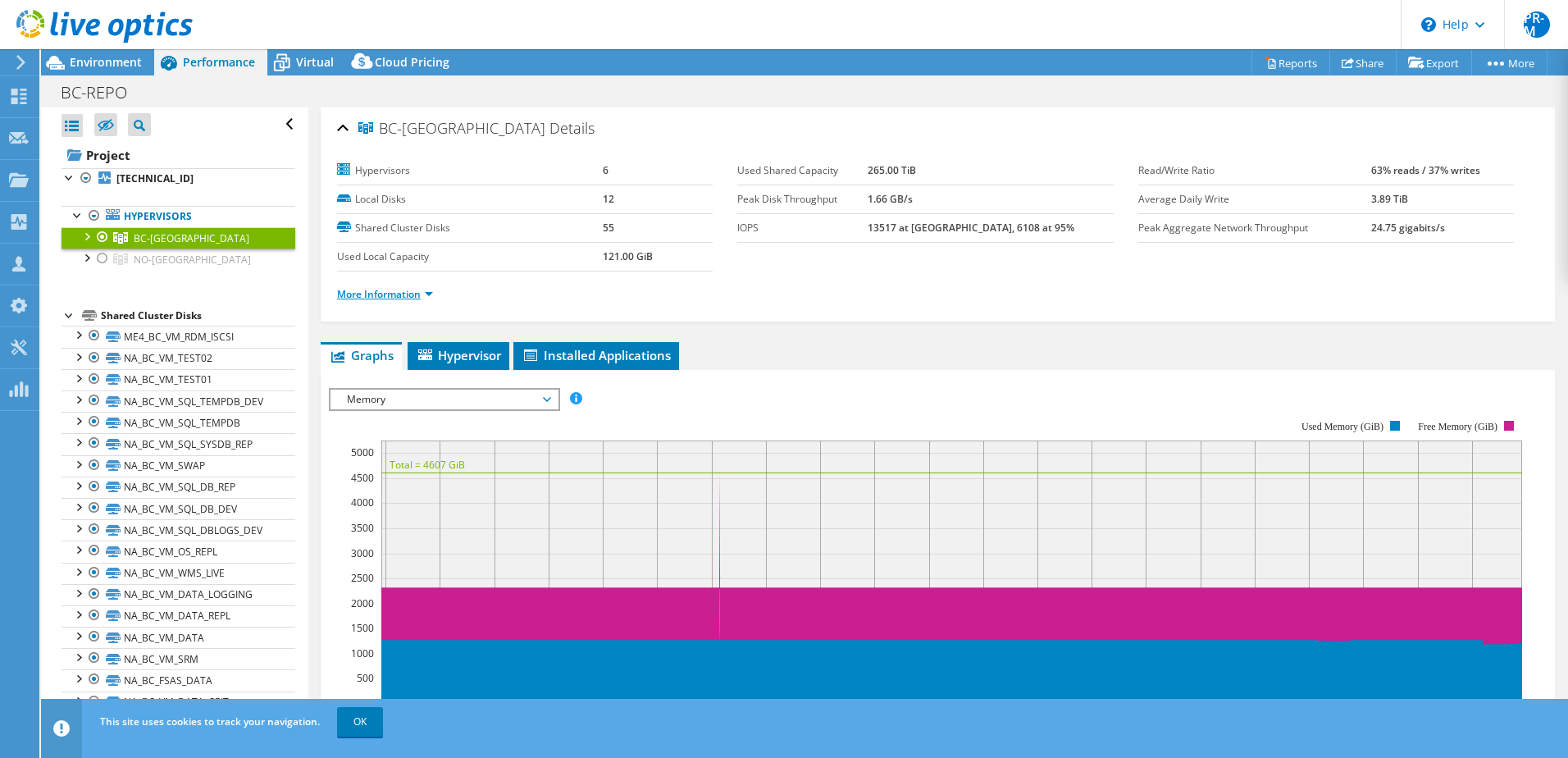
click at [405, 290] on link "More Information" at bounding box center [384, 294] width 96 height 14
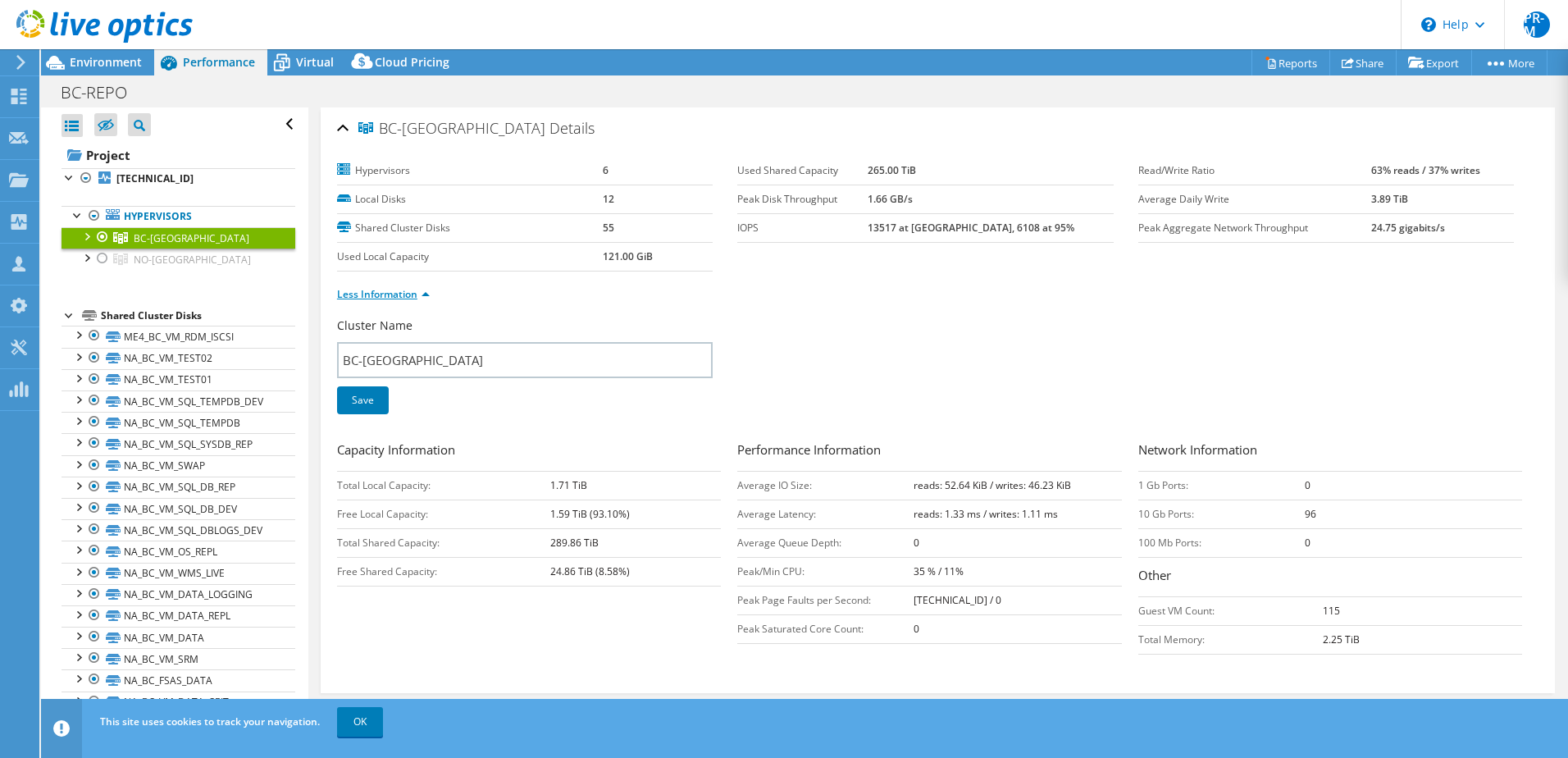
click at [422, 296] on link "Less Information" at bounding box center [383, 294] width 93 height 14
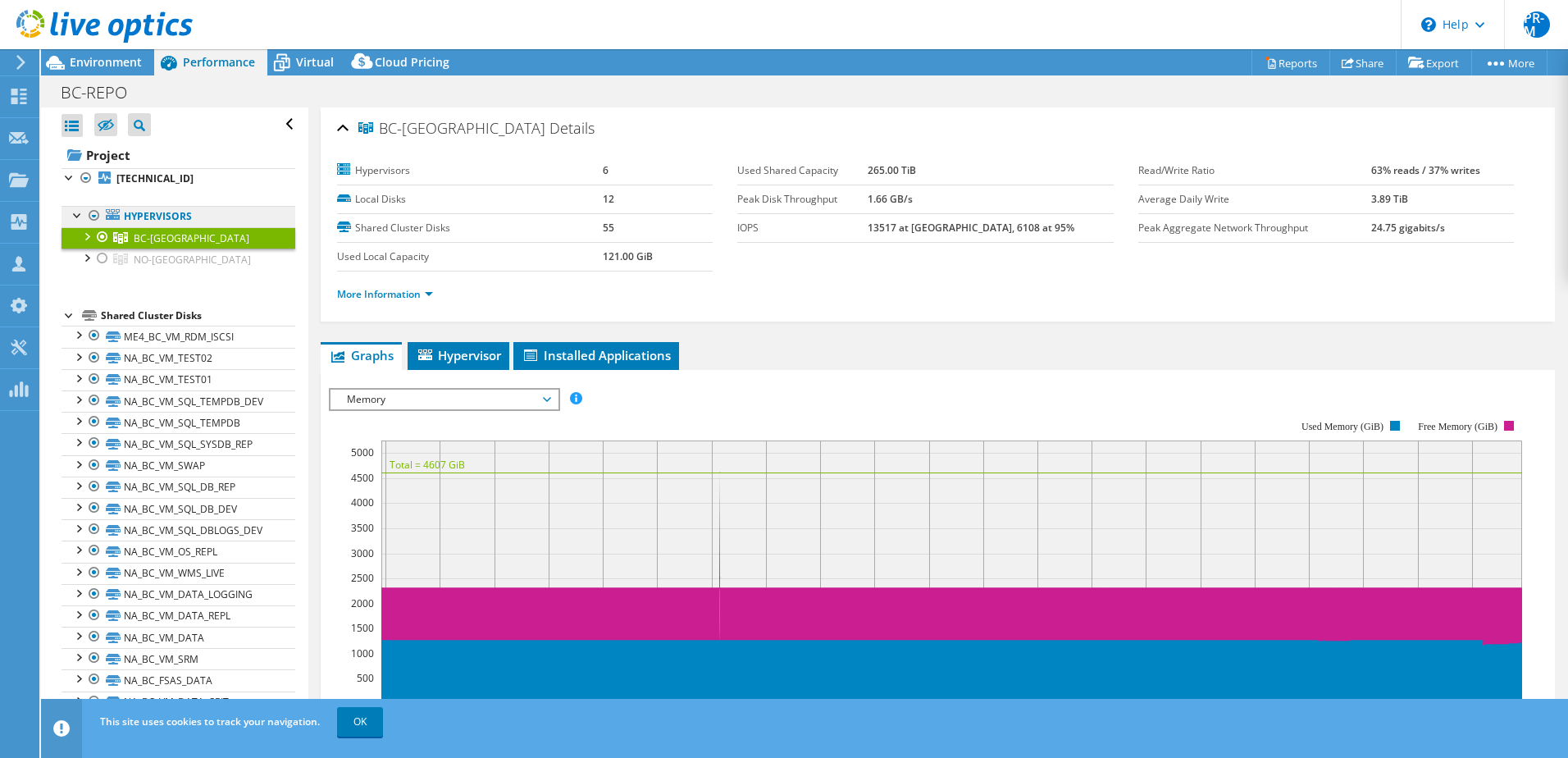
click at [166, 218] on link "Hypervisors" at bounding box center [179, 216] width 234 height 21
click at [127, 177] on b "[TECHNICAL_ID]" at bounding box center [155, 179] width 77 height 14
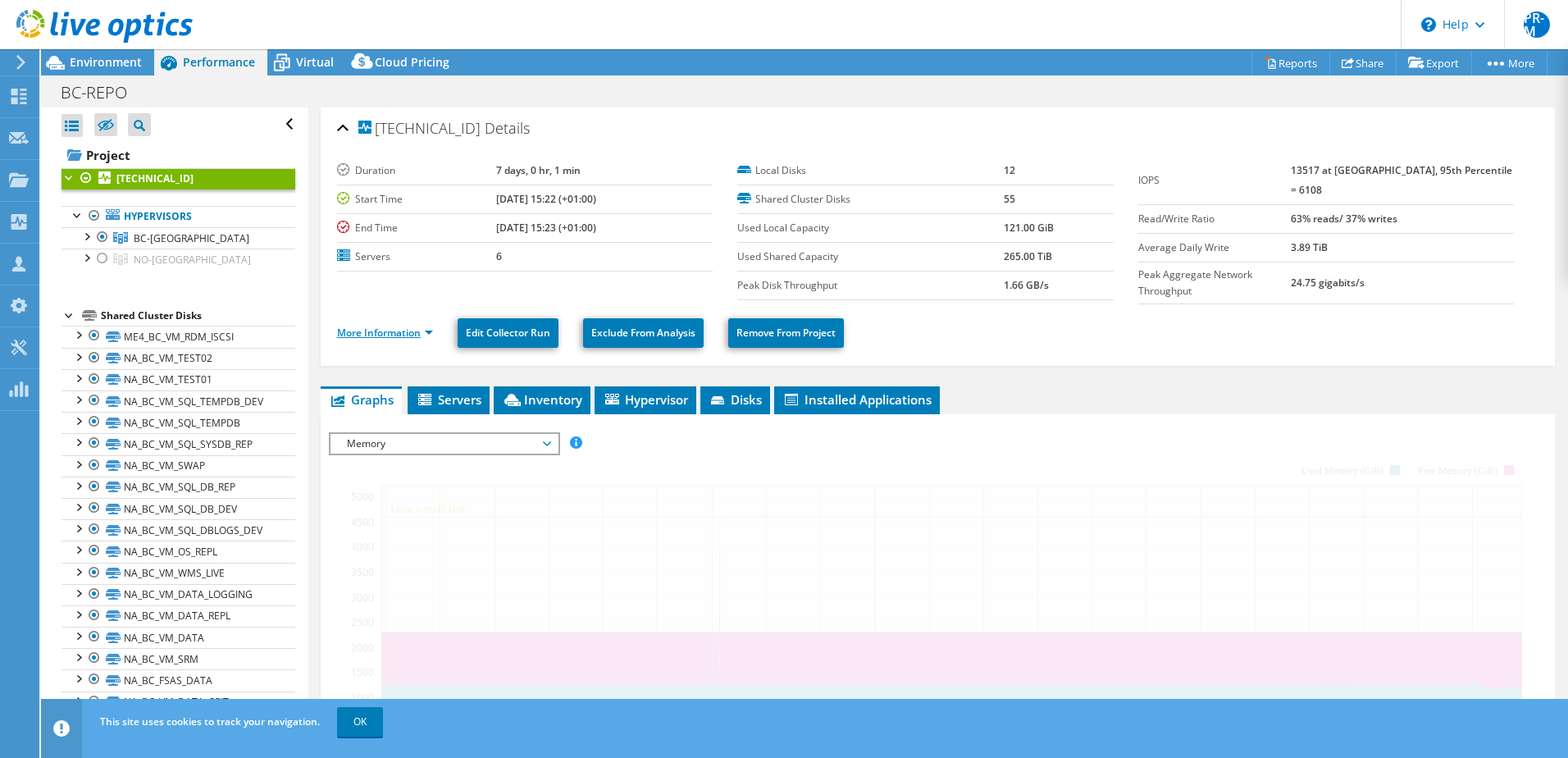
click at [401, 333] on link "More Information" at bounding box center [384, 332] width 96 height 14
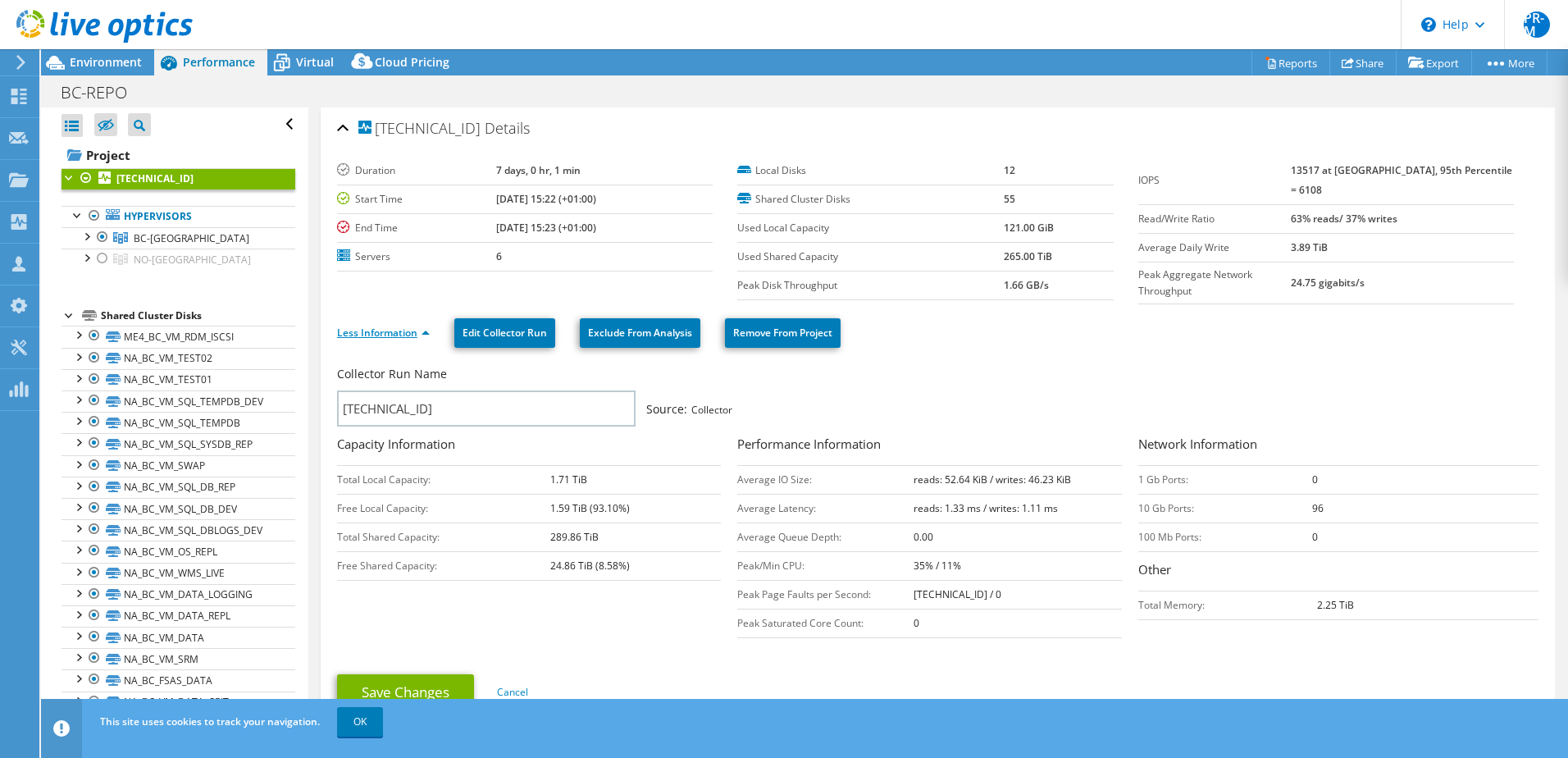
click at [408, 326] on link "Less Information" at bounding box center [383, 332] width 93 height 14
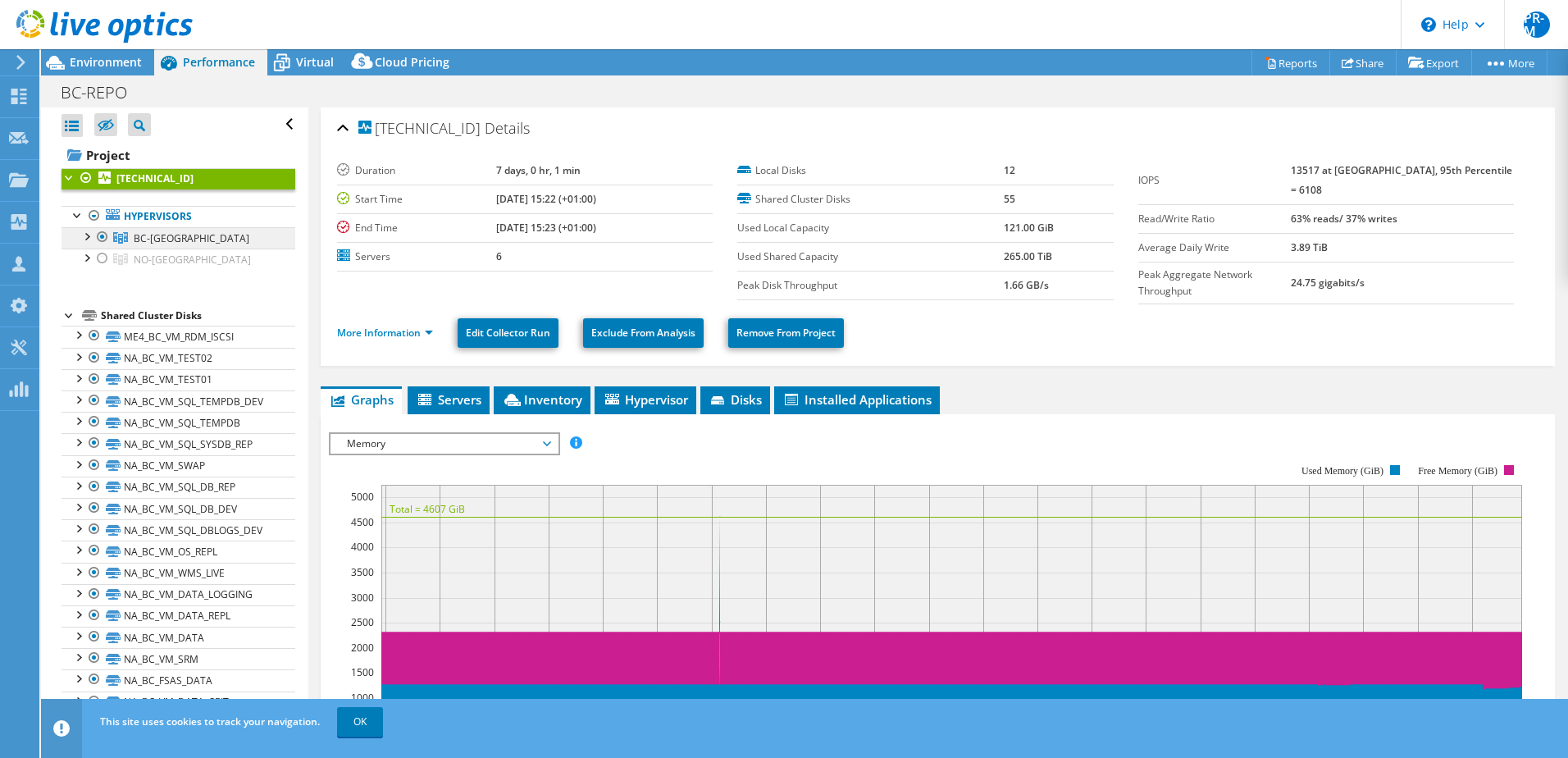
click at [130, 239] on link "BC-[GEOGRAPHIC_DATA]" at bounding box center [179, 238] width 234 height 21
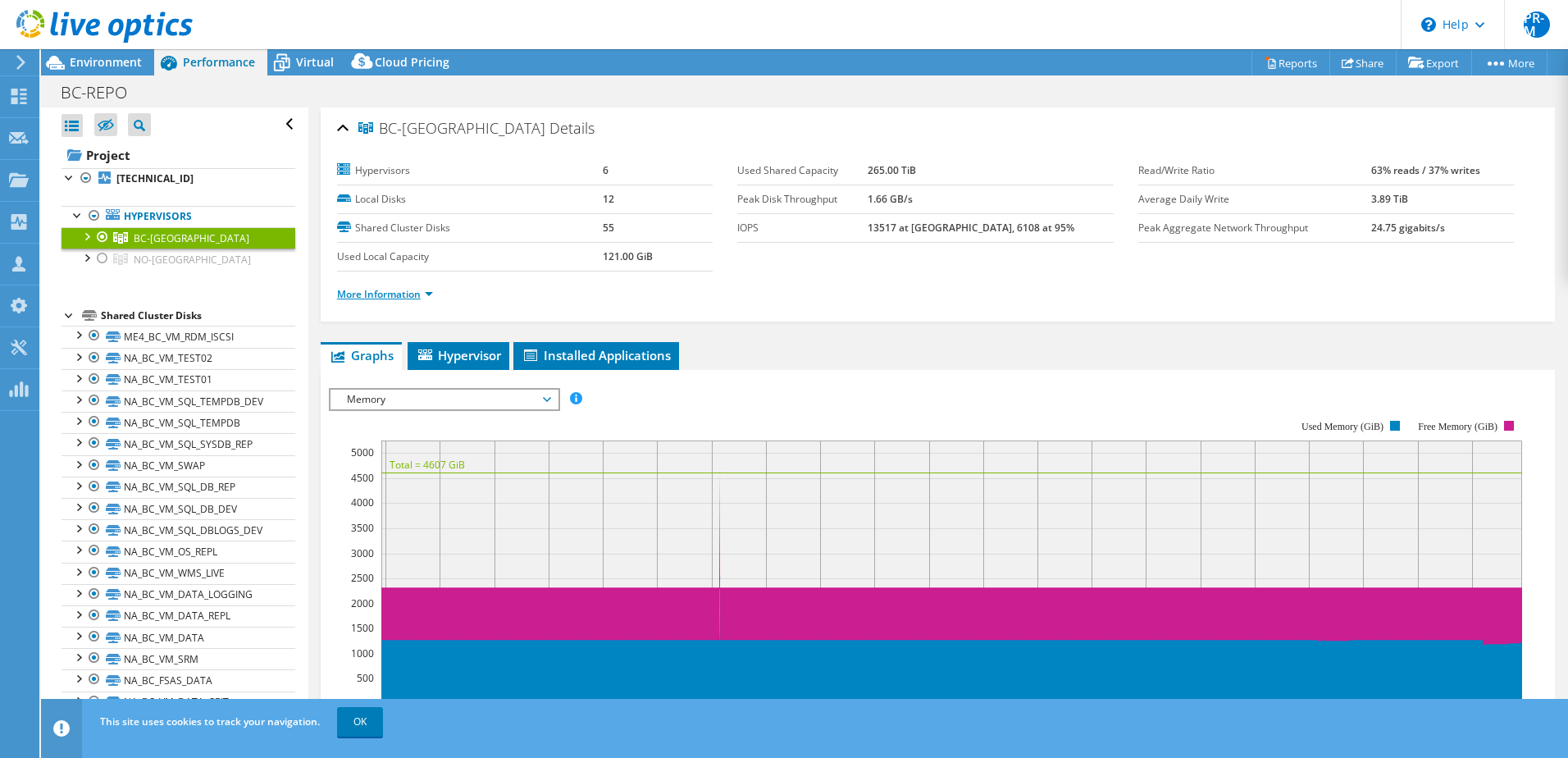
click at [419, 297] on link "More Information" at bounding box center [384, 294] width 96 height 14
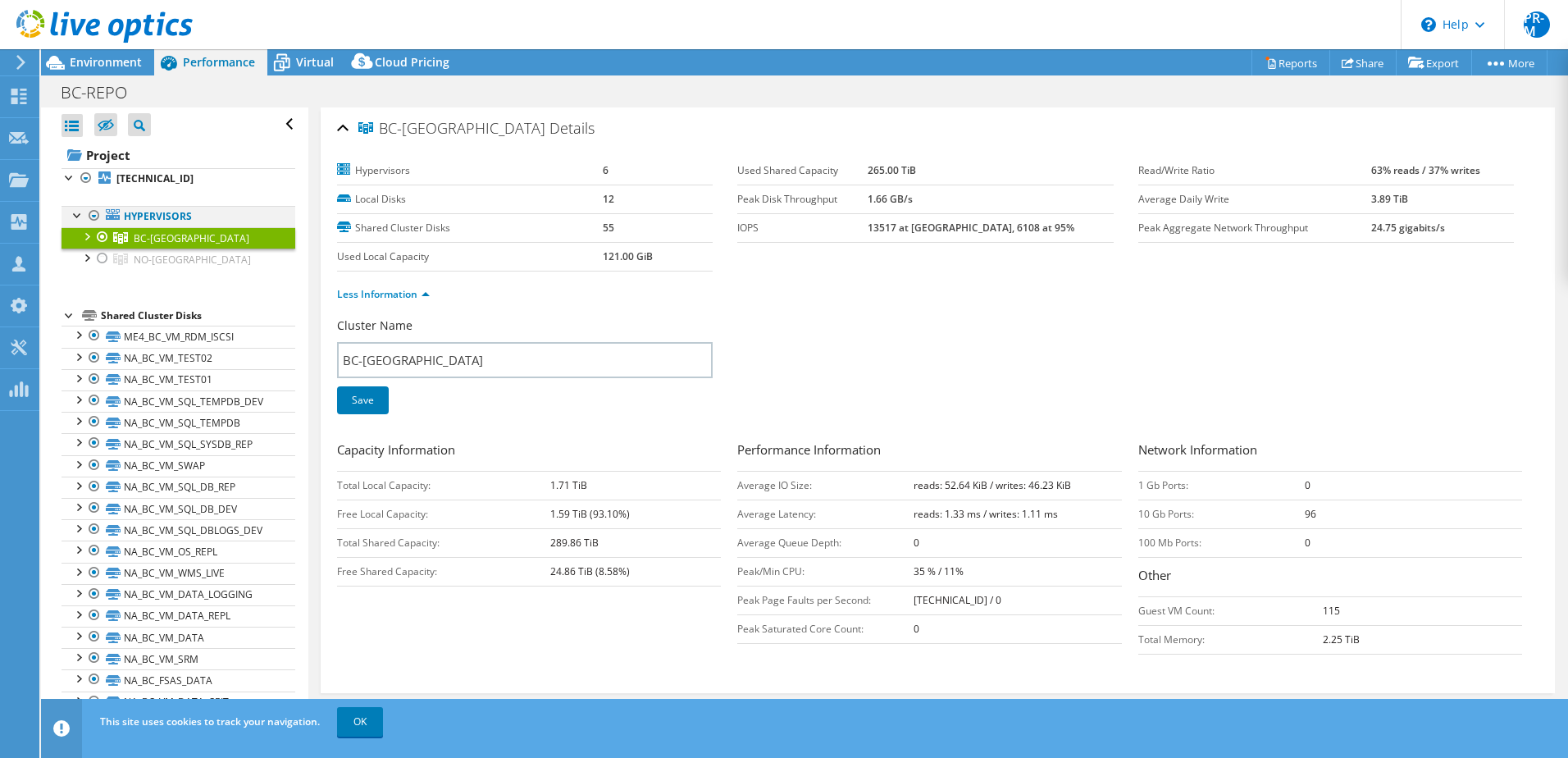
click at [75, 213] on div at bounding box center [77, 213] width 16 height 16
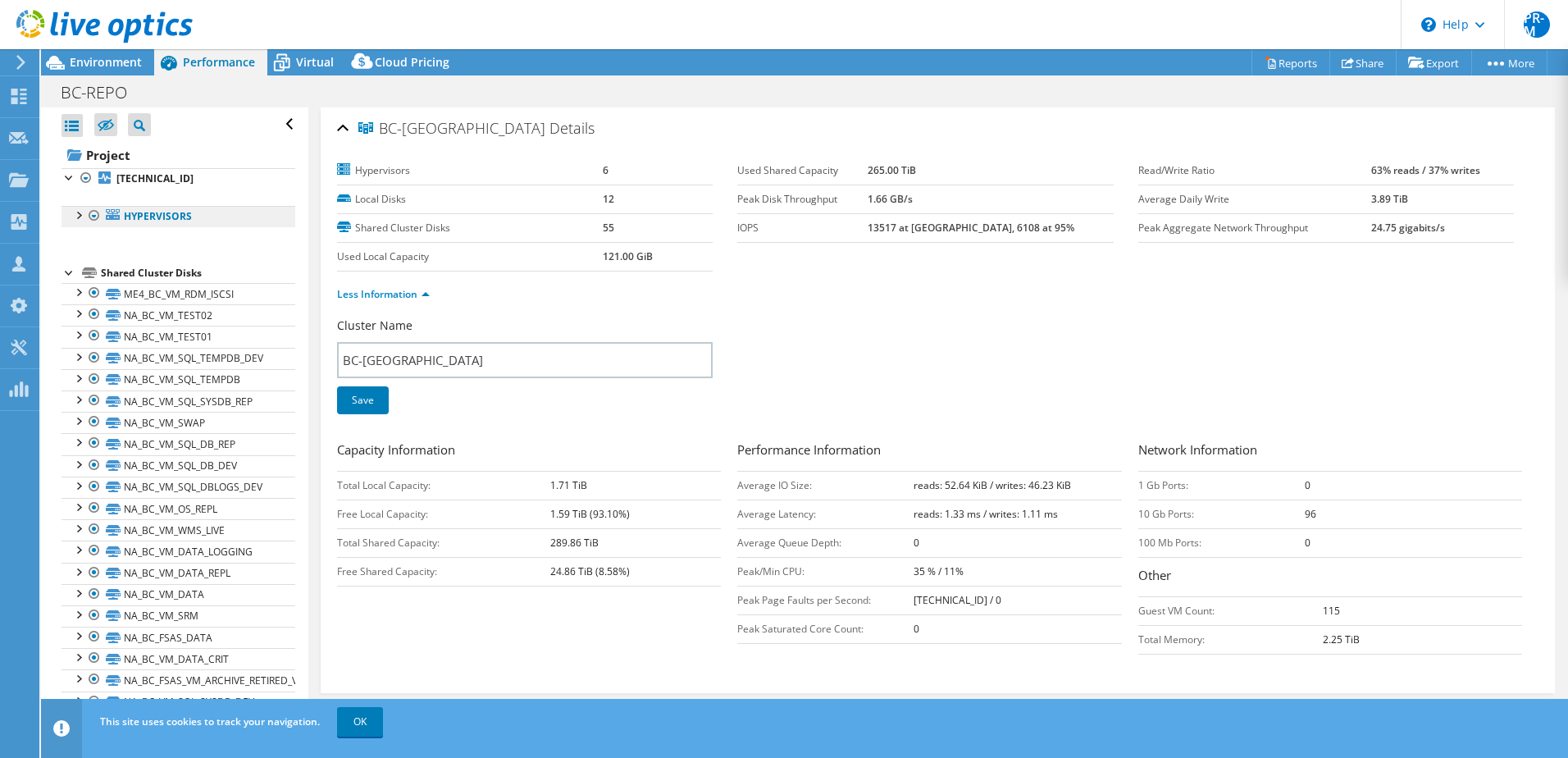
click at [155, 210] on link "Hypervisors" at bounding box center [179, 216] width 234 height 21
click at [153, 177] on b "[TECHNICAL_ID]" at bounding box center [155, 179] width 77 height 14
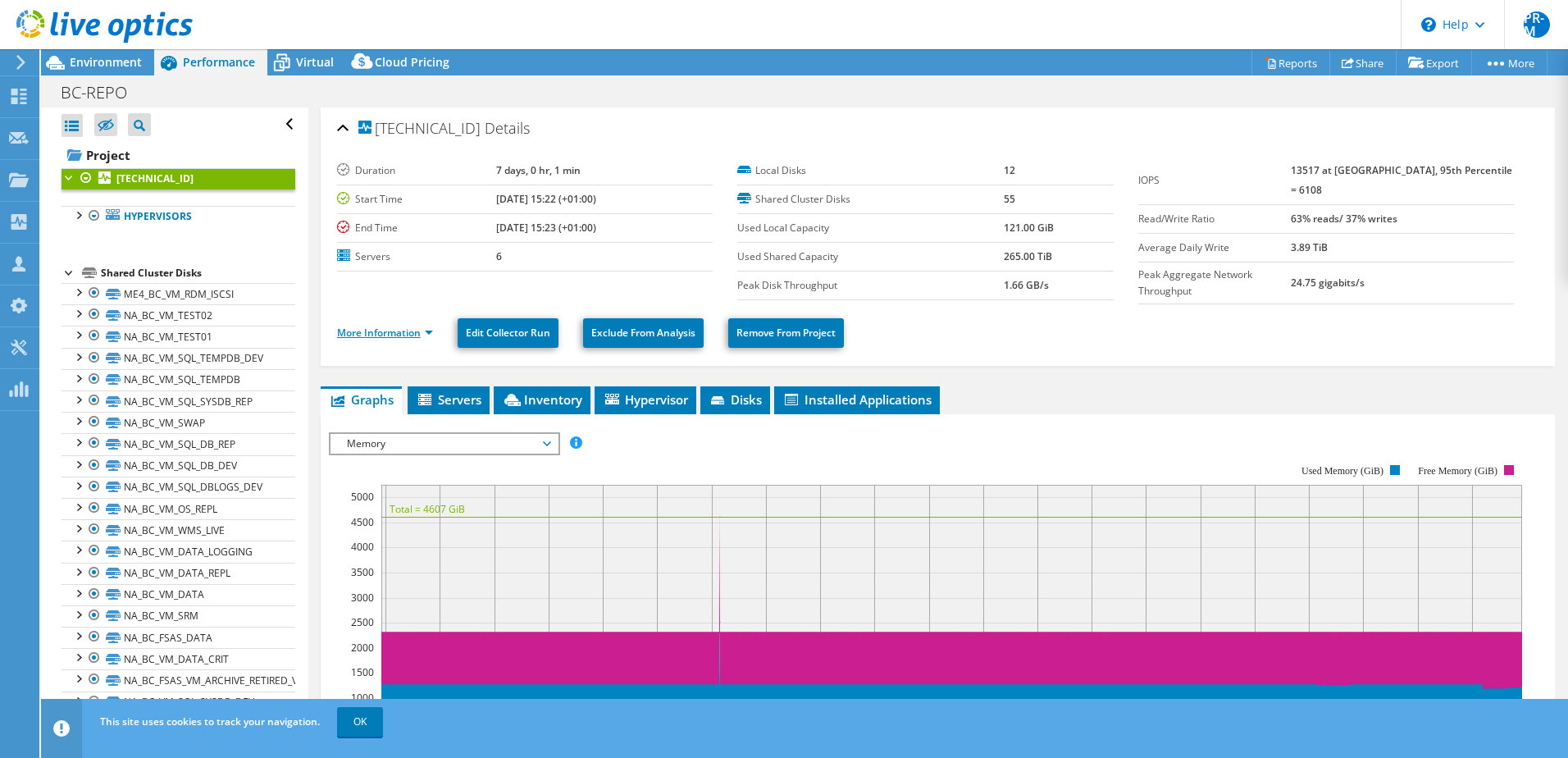
click at [424, 328] on link "More Information" at bounding box center [384, 332] width 96 height 14
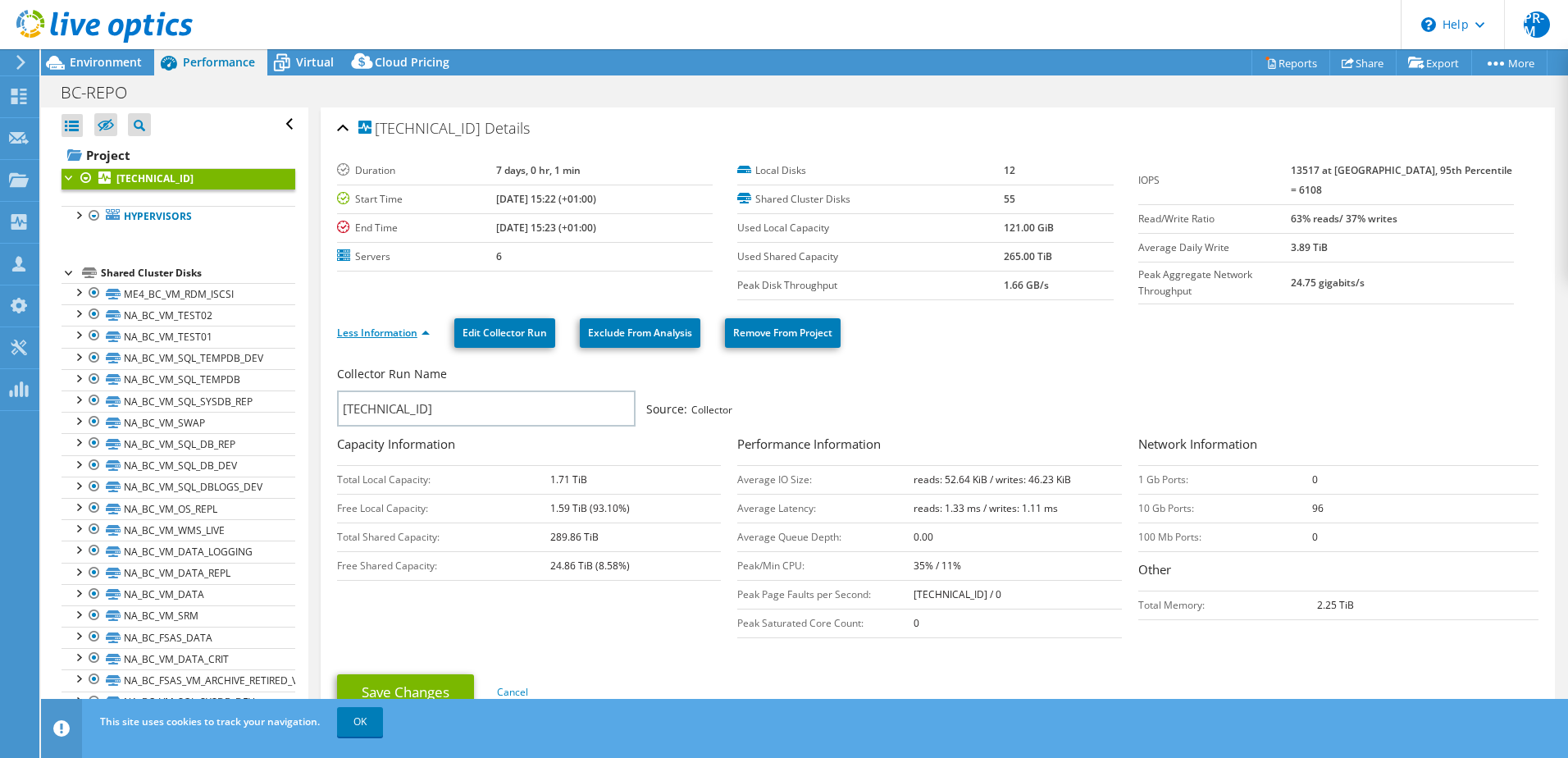
click at [424, 328] on link "Less Information" at bounding box center [383, 332] width 93 height 14
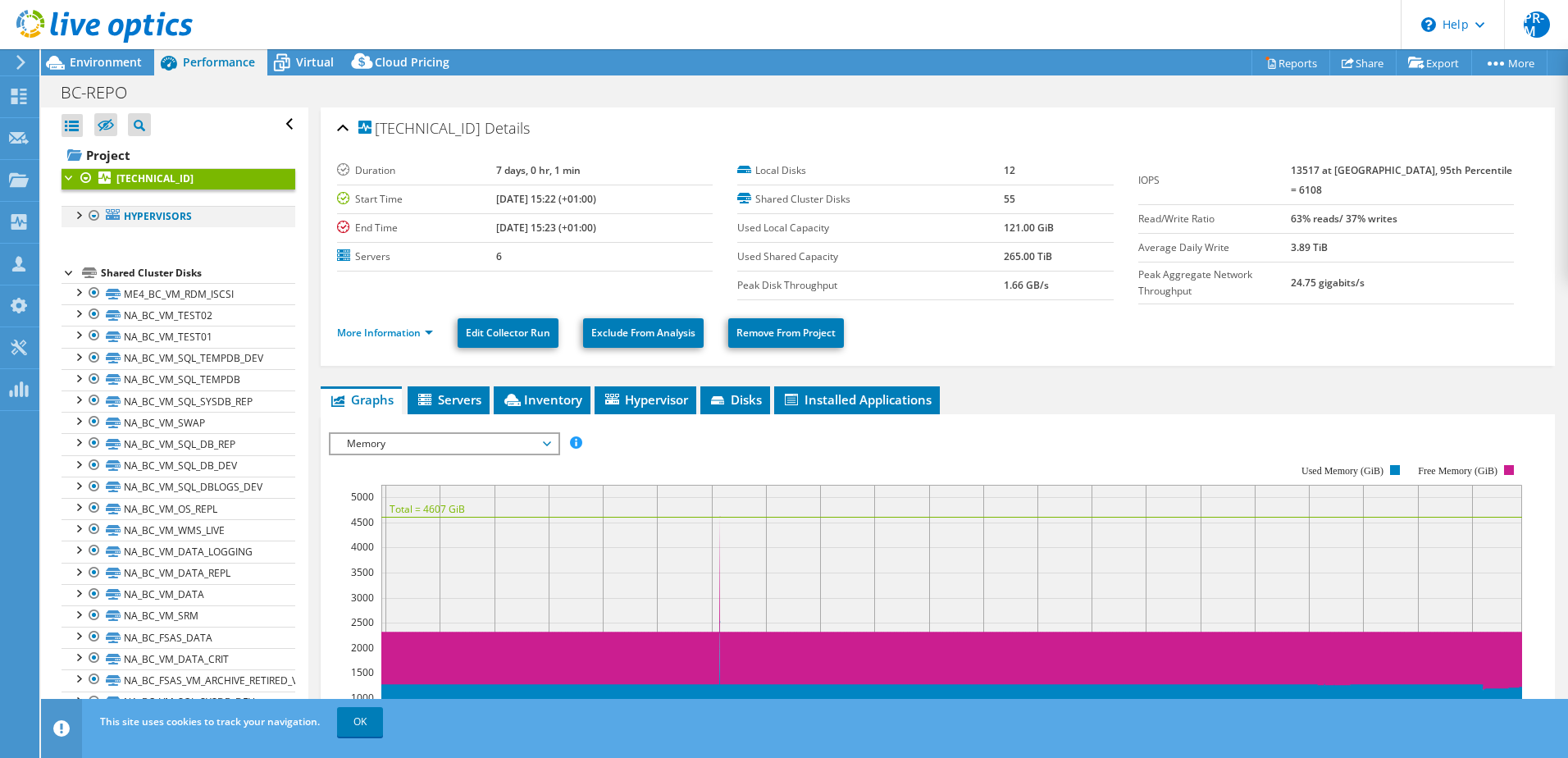
click at [79, 217] on div at bounding box center [77, 213] width 16 height 16
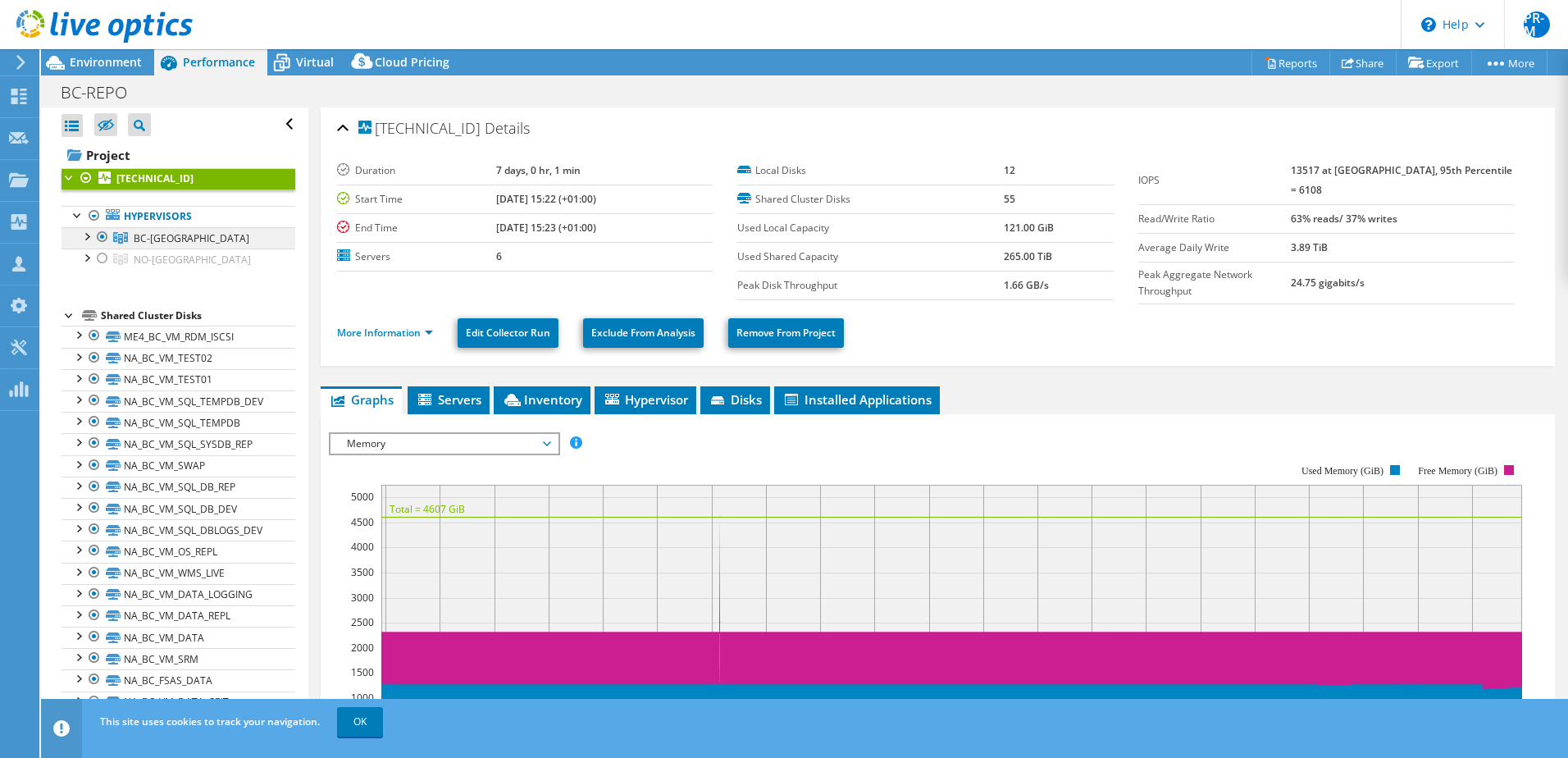
click at [151, 237] on span "BC-[GEOGRAPHIC_DATA]" at bounding box center [191, 239] width 116 height 14
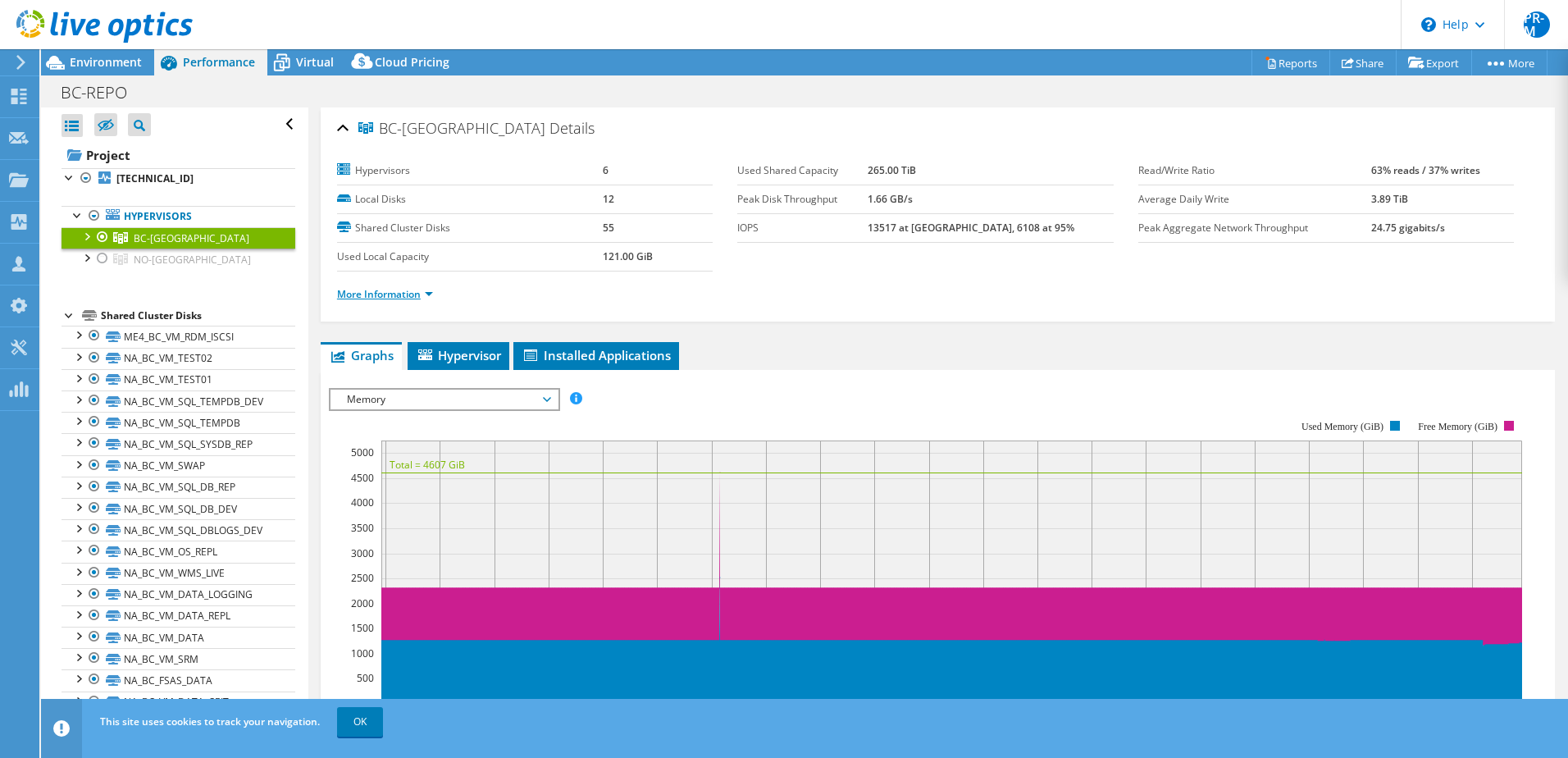
click at [429, 293] on link "More Information" at bounding box center [384, 294] width 96 height 14
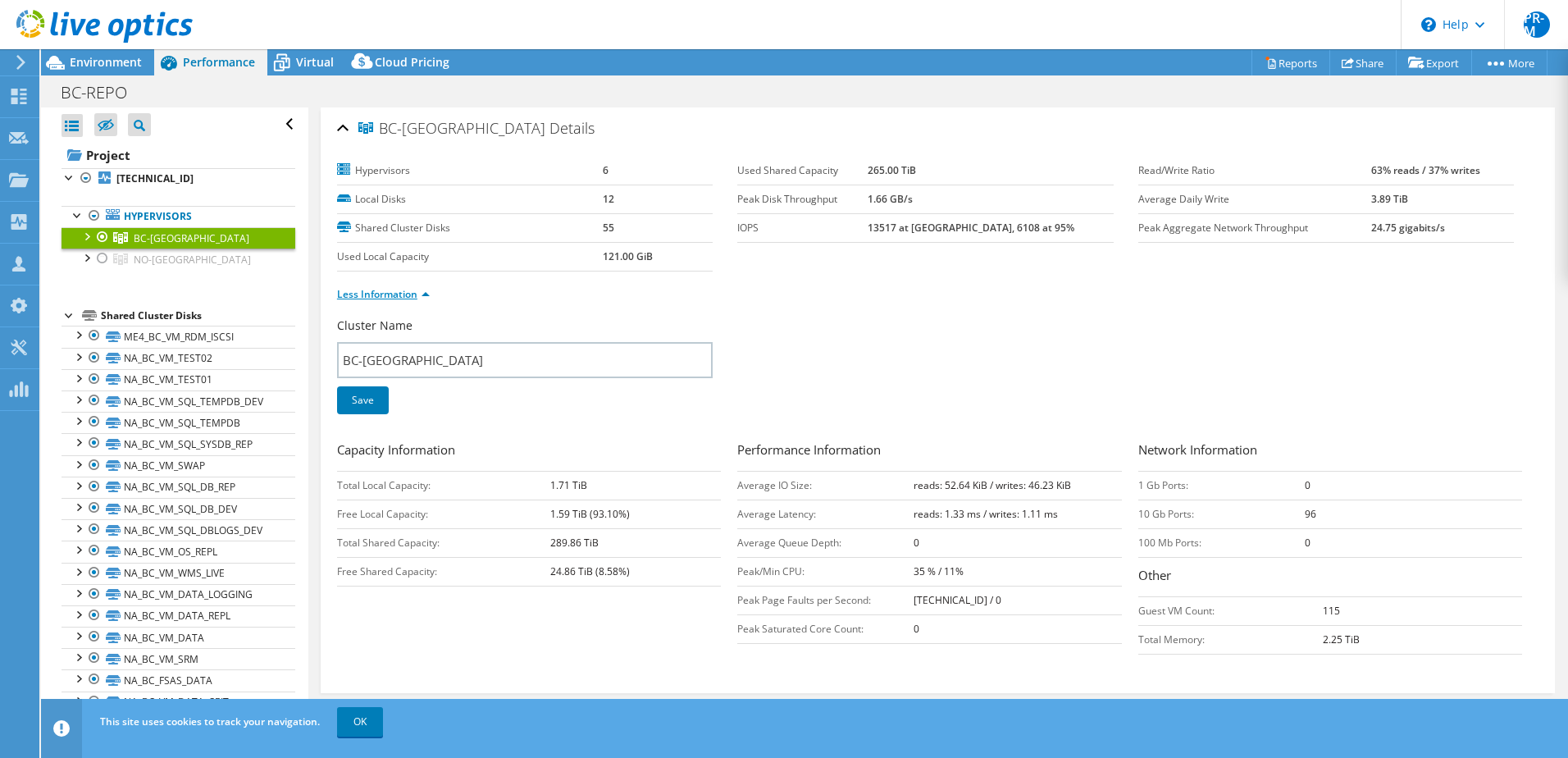
click at [417, 293] on link "Less Information" at bounding box center [383, 294] width 93 height 14
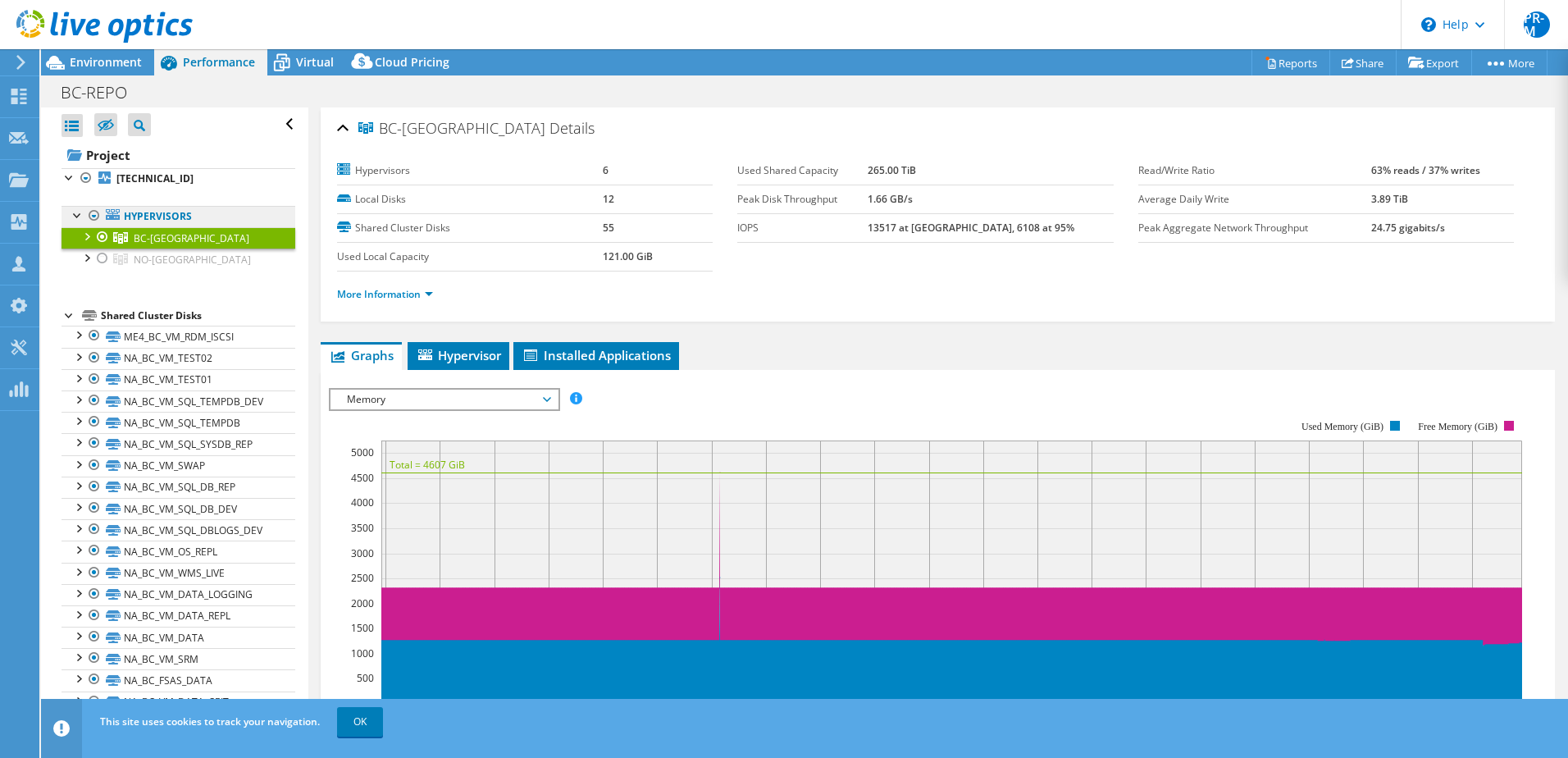
click at [117, 214] on icon at bounding box center [113, 214] width 14 height 11
click at [72, 211] on div at bounding box center [77, 213] width 16 height 16
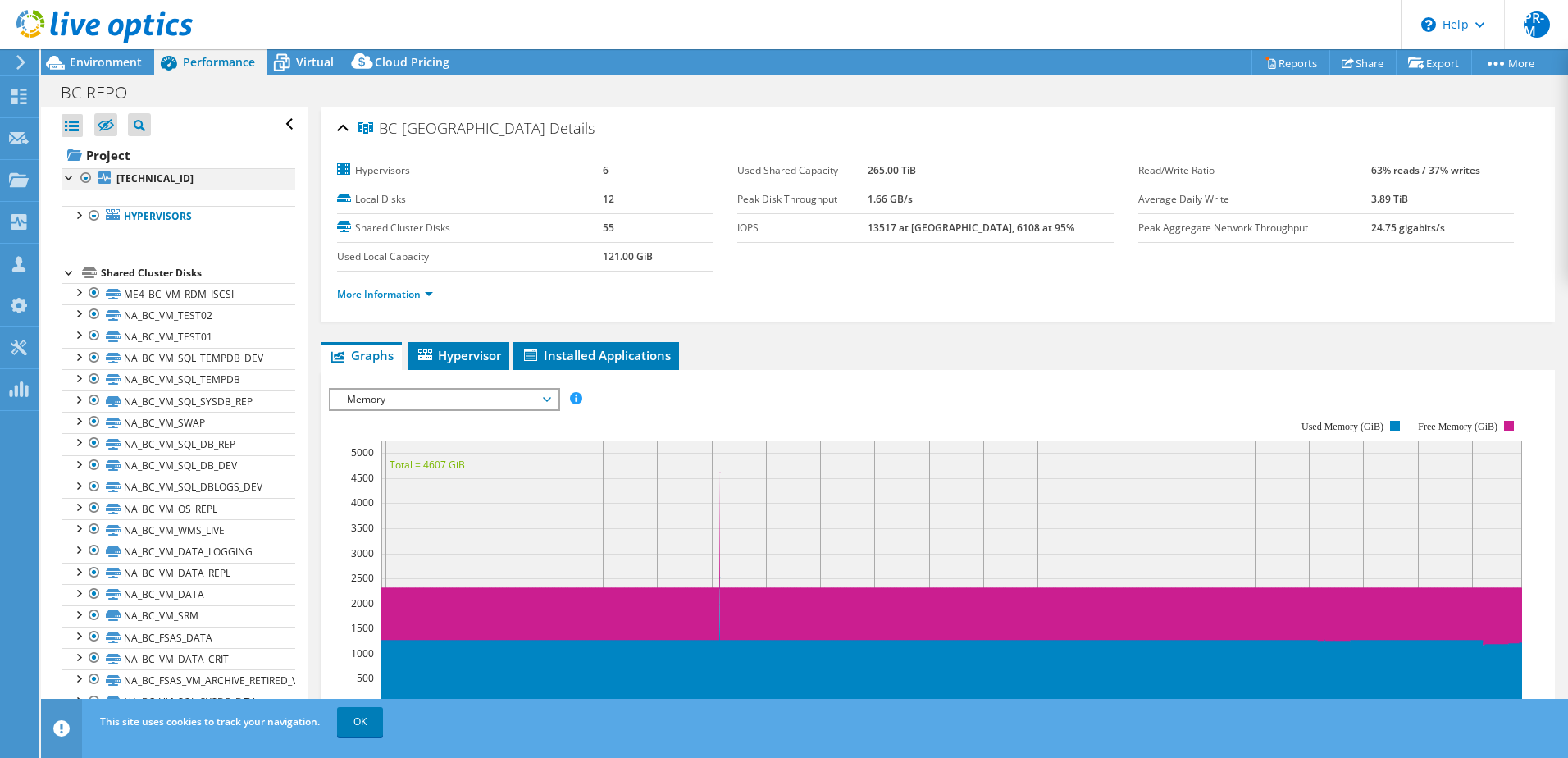
click at [67, 178] on div at bounding box center [70, 176] width 16 height 16
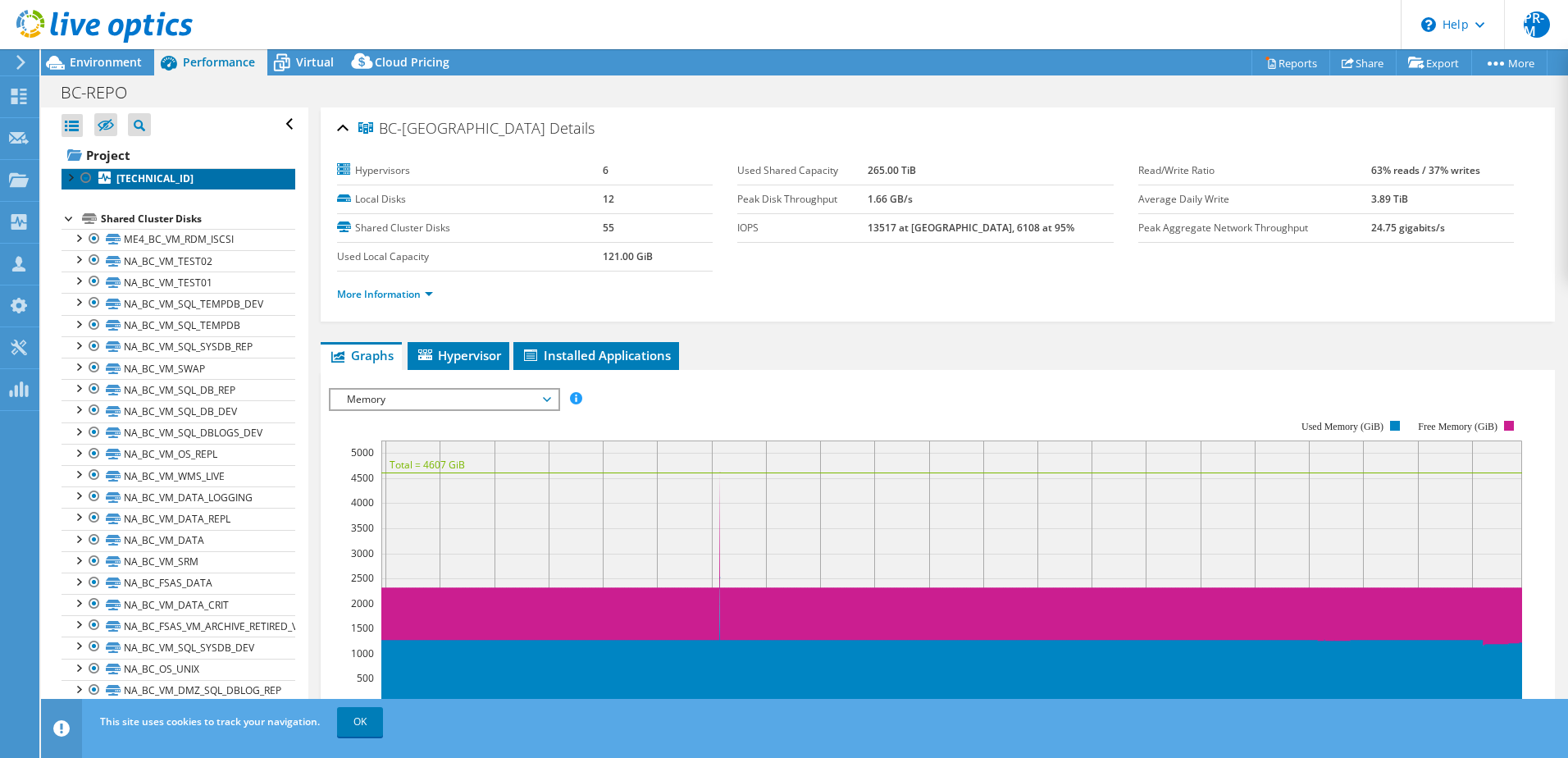
click at [154, 175] on b "[TECHNICAL_ID]" at bounding box center [155, 179] width 77 height 14
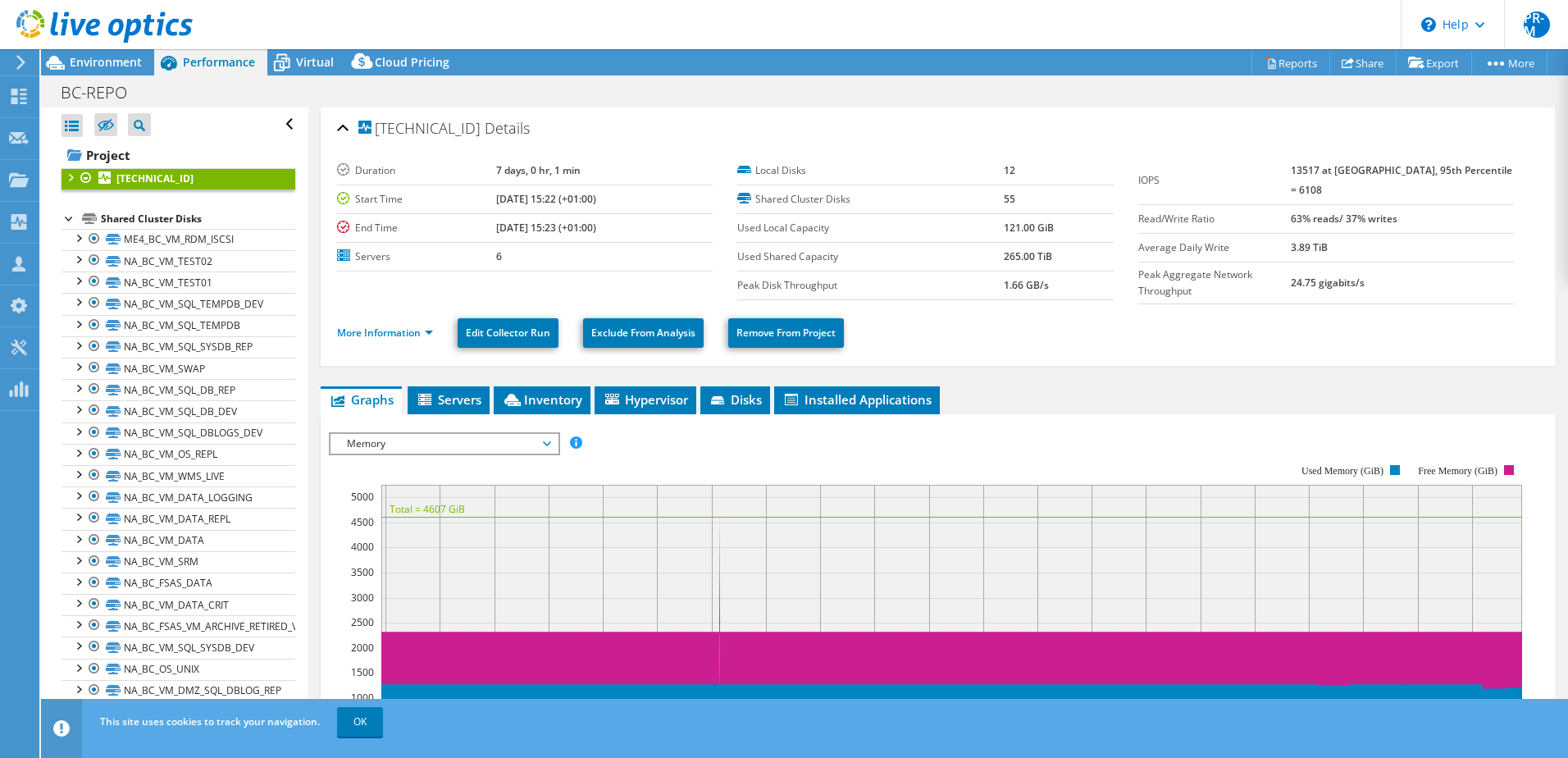
select select "EULondon"
select select "GBP"
click at [422, 327] on link "More Information" at bounding box center [384, 332] width 96 height 14
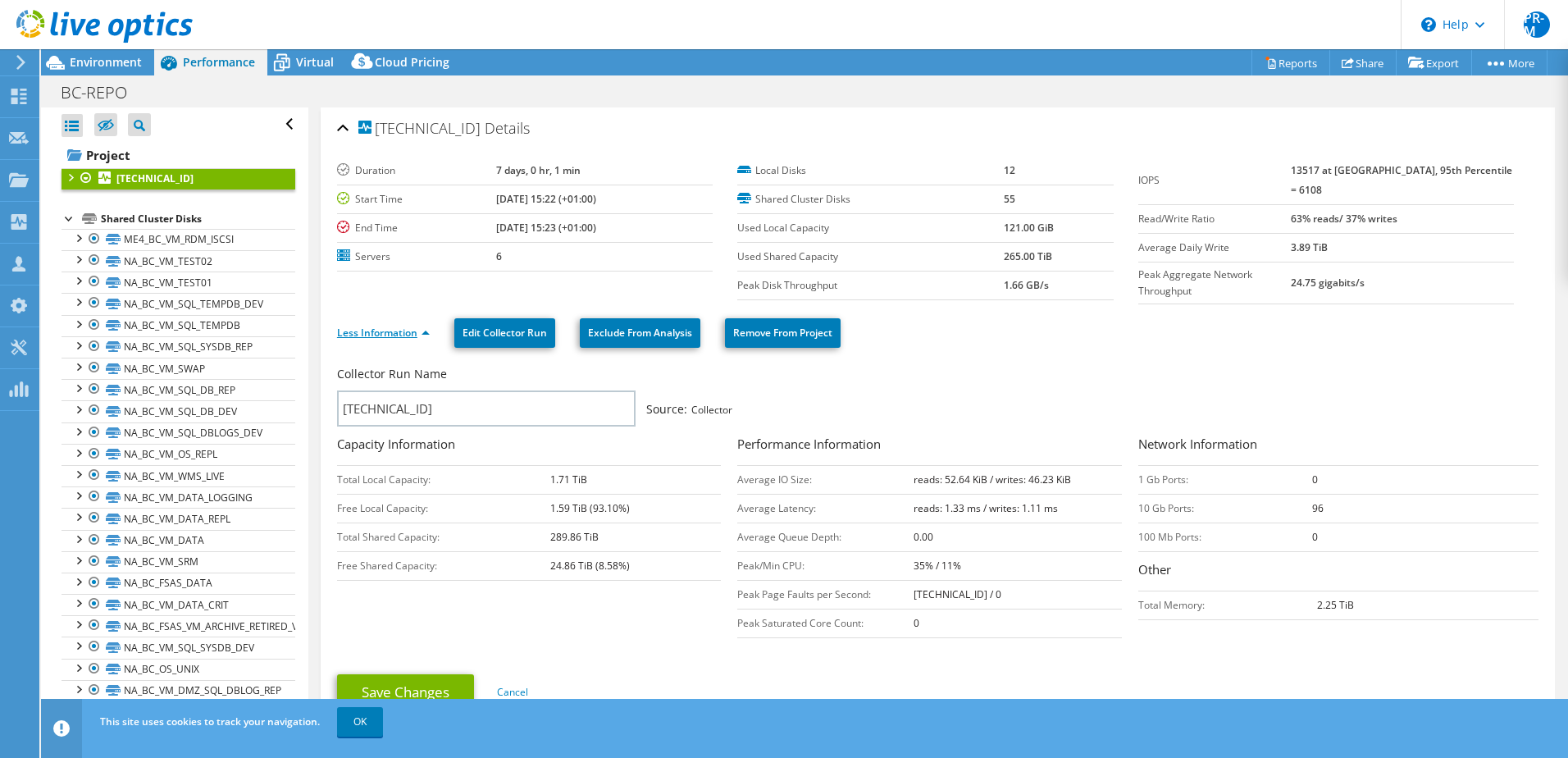
click at [424, 327] on link "Less Information" at bounding box center [383, 332] width 93 height 14
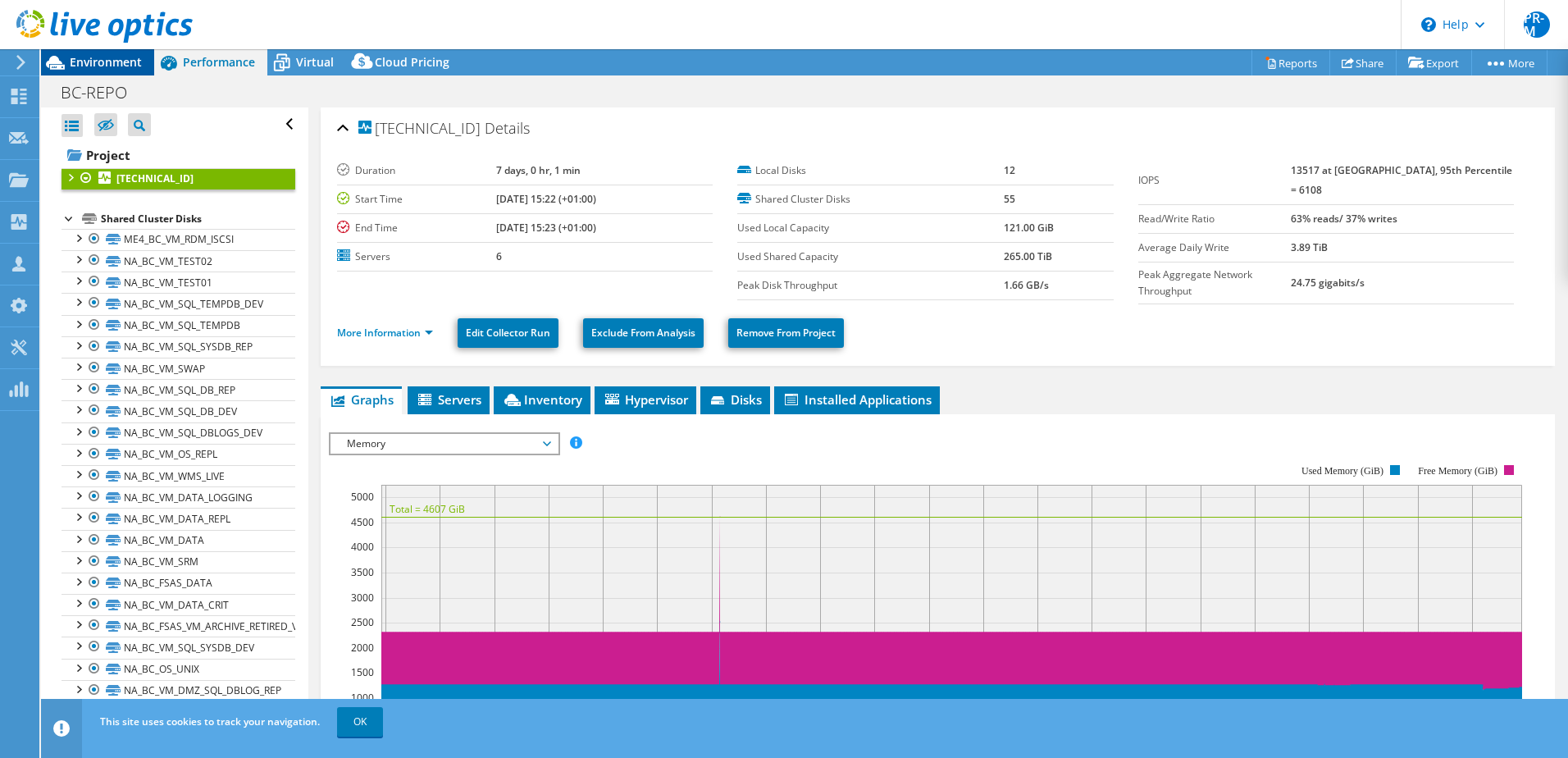
click at [90, 61] on span "Environment" at bounding box center [105, 62] width 72 height 15
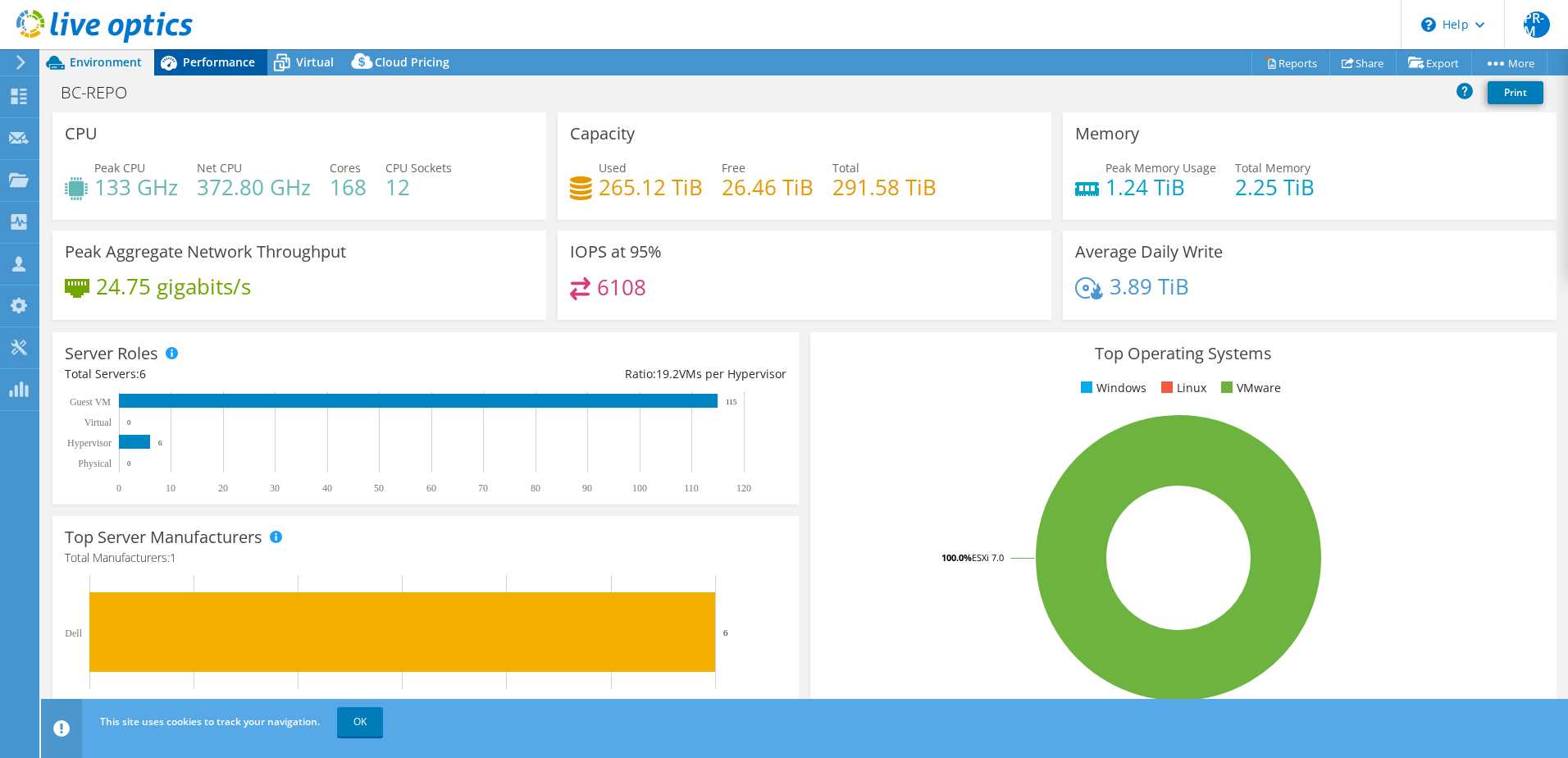
click at [226, 62] on span "Performance" at bounding box center [218, 62] width 72 height 15
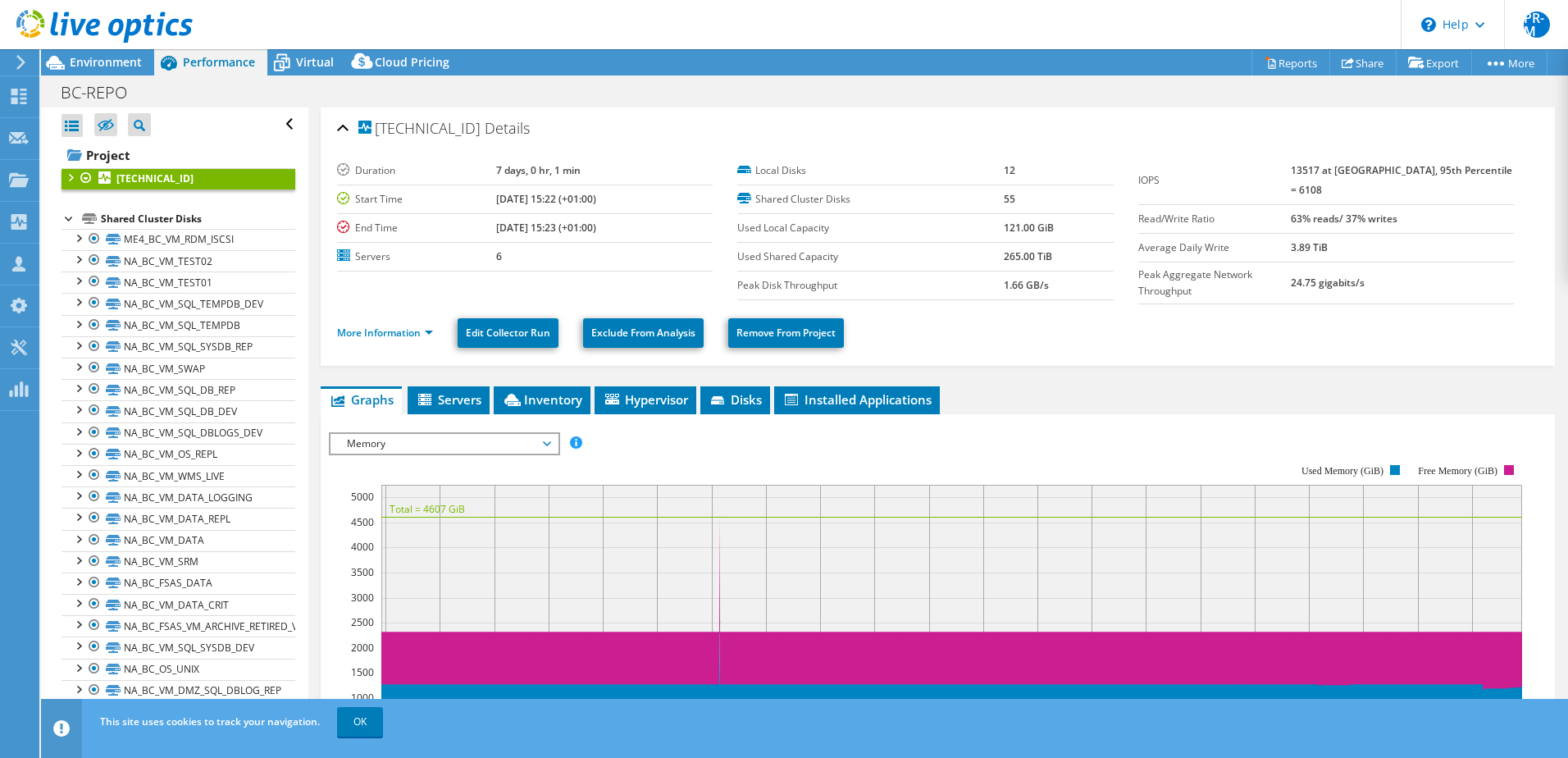
click div
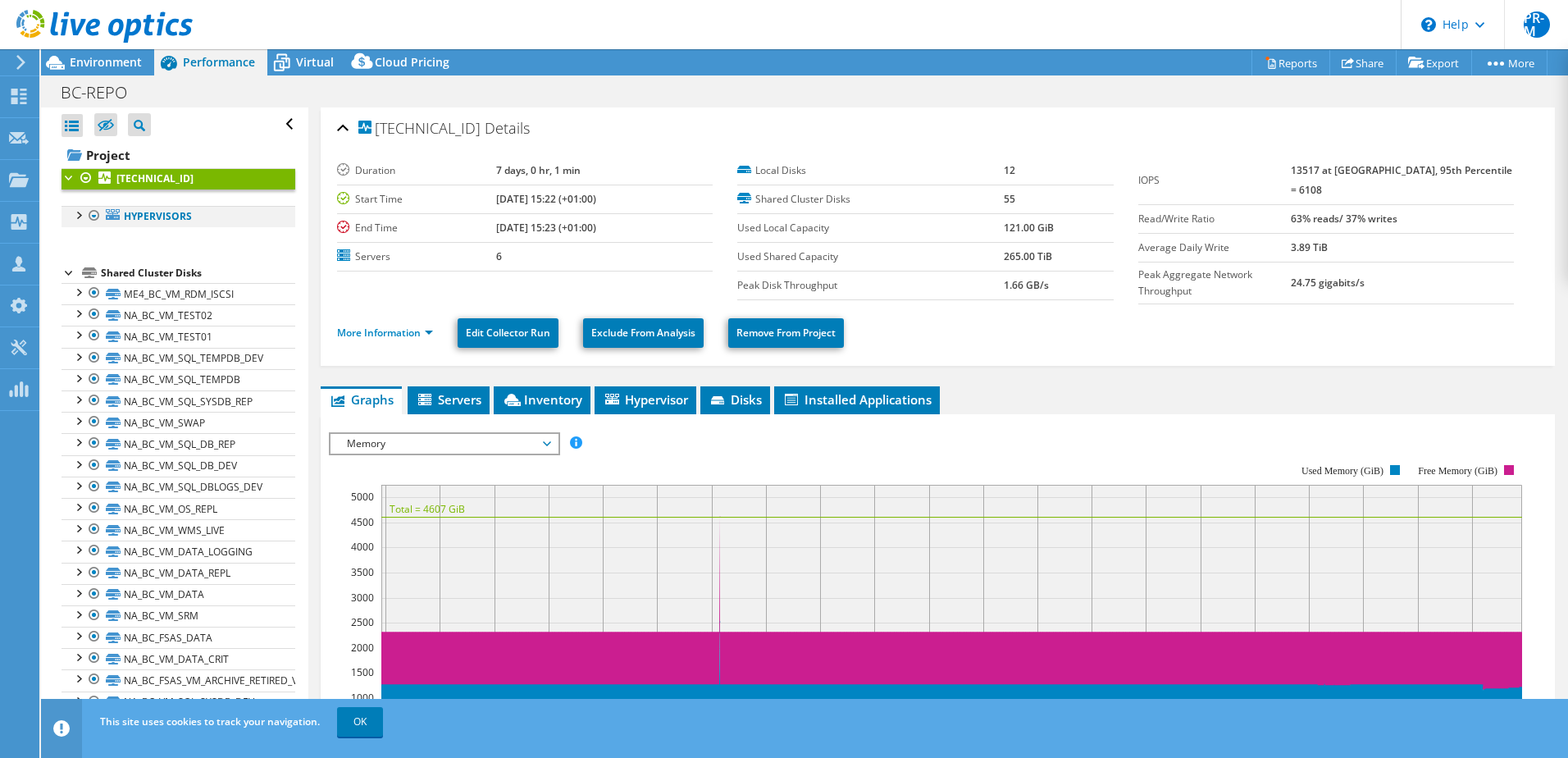
click div
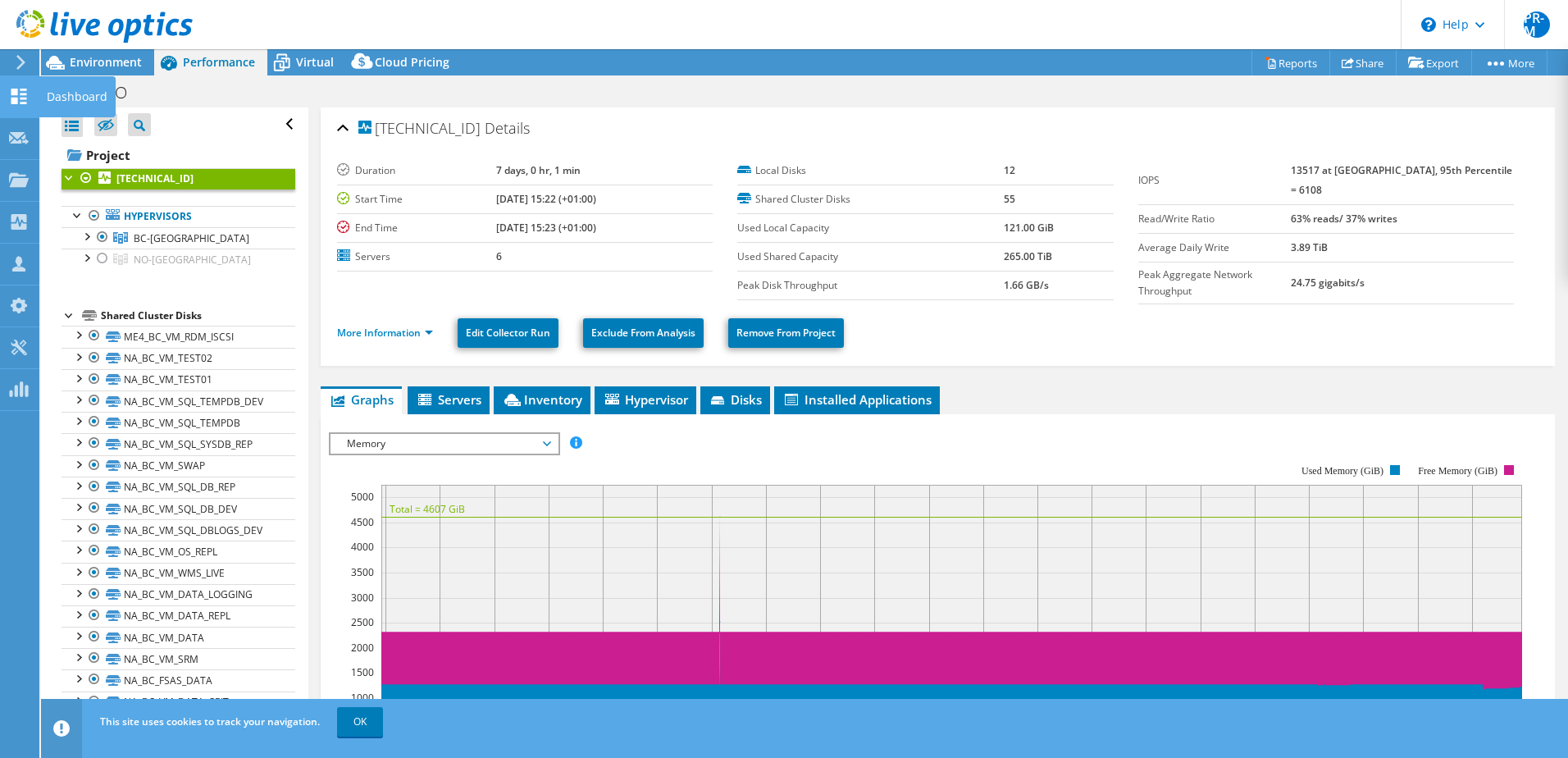
click div "Dashboard"
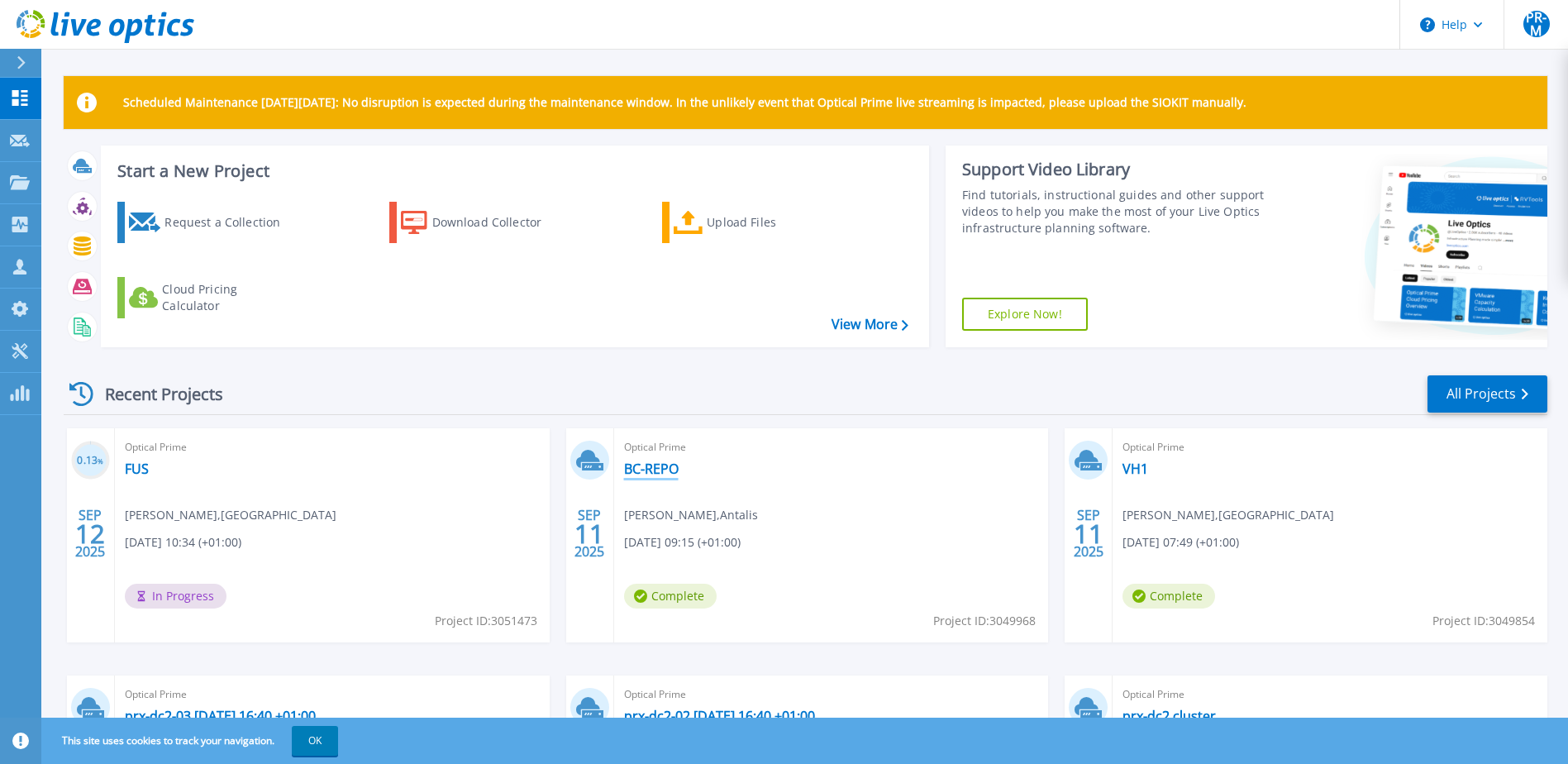
click at [647, 468] on link "BC-REPO" at bounding box center [651, 468] width 55 height 17
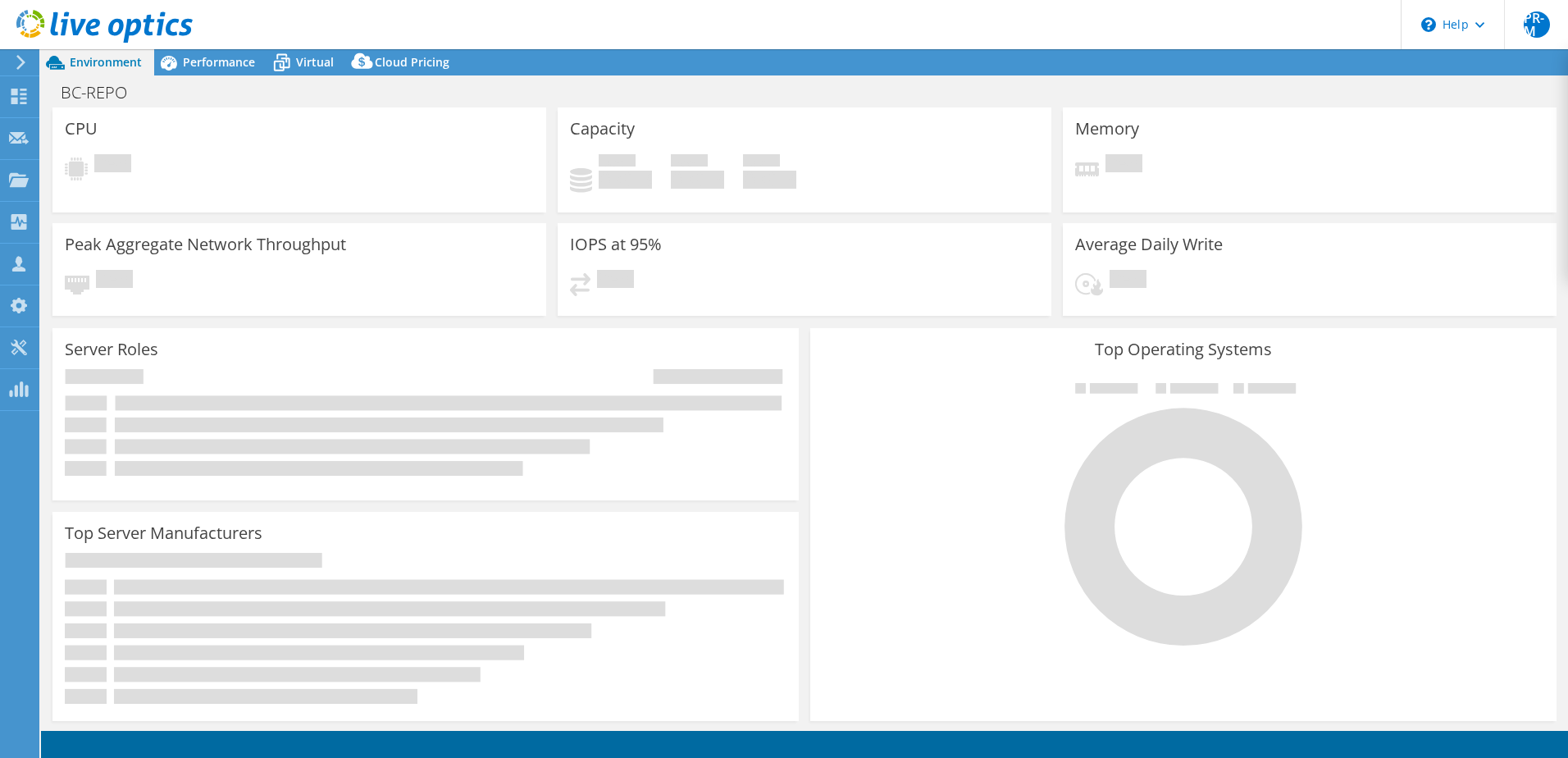
select select "EULondon"
select select "USD"
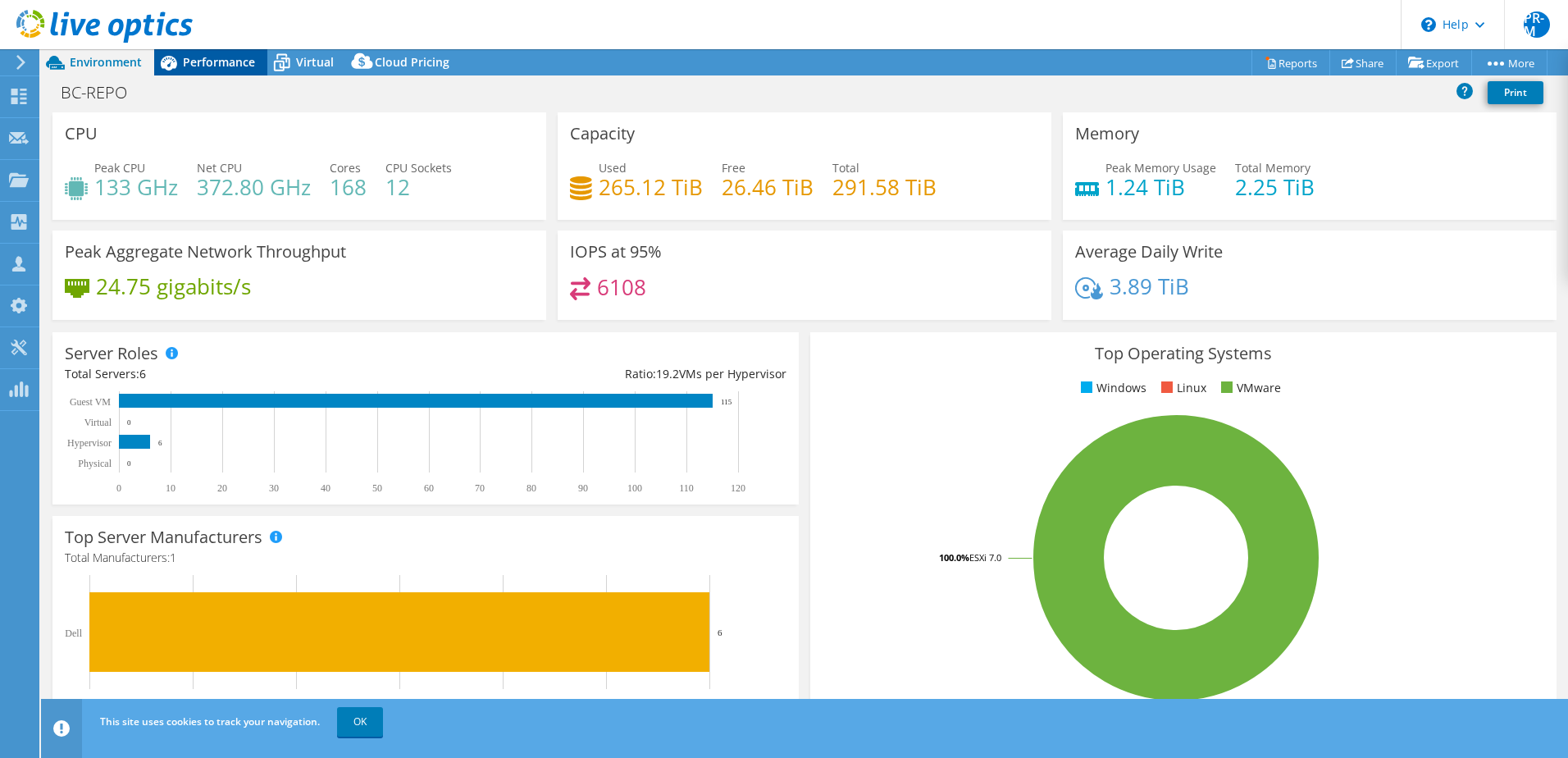
click at [227, 66] on span "Performance" at bounding box center [218, 62] width 72 height 15
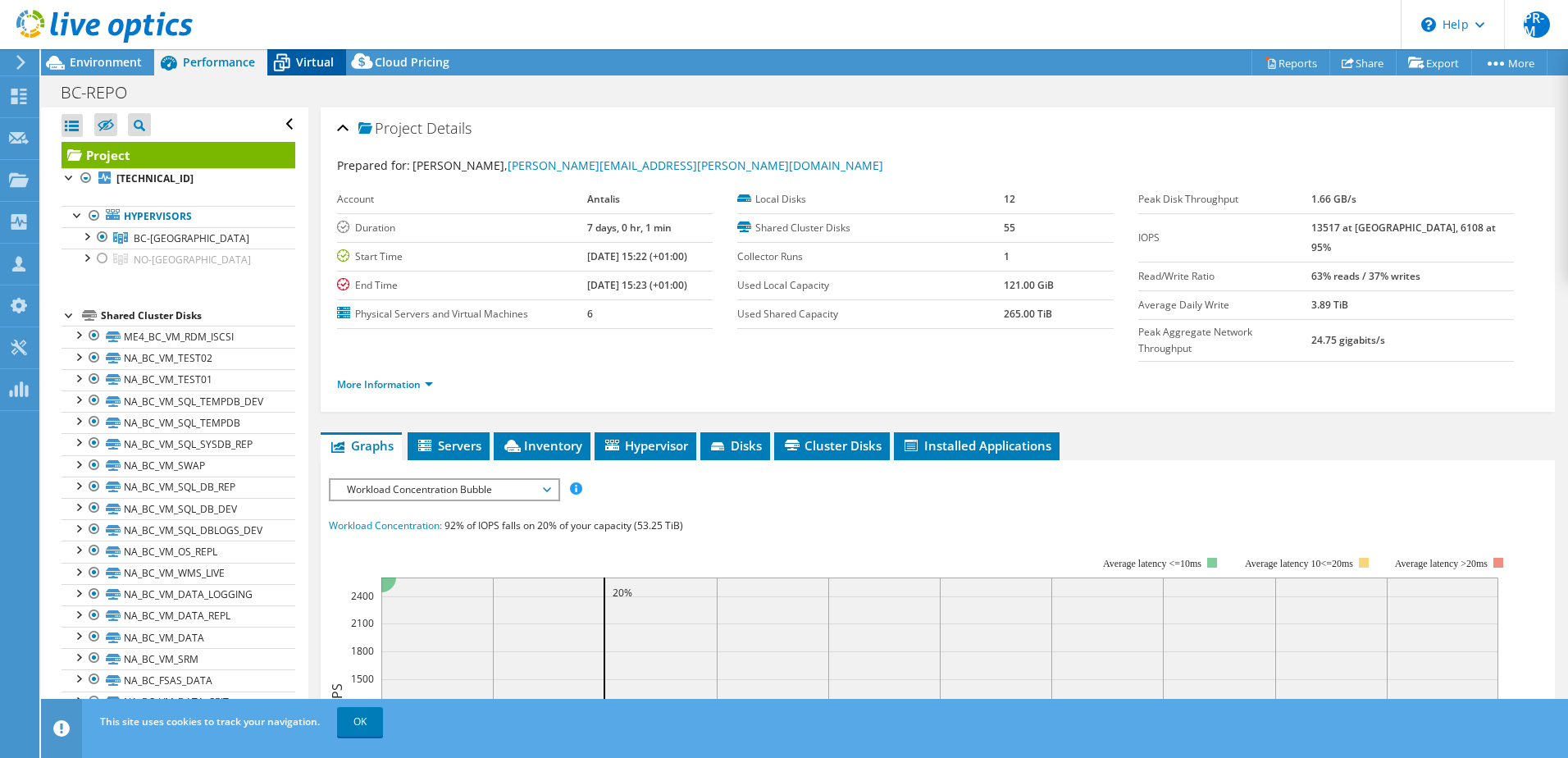
click at [319, 52] on div "Virtual" at bounding box center [307, 62] width 79 height 26
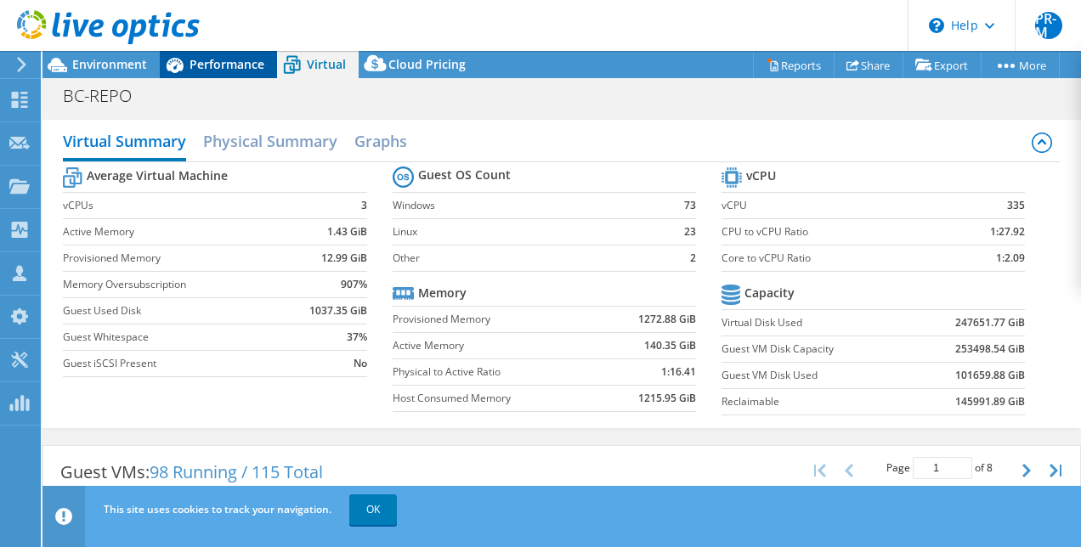
click at [186, 63] on icon at bounding box center [175, 65] width 30 height 30
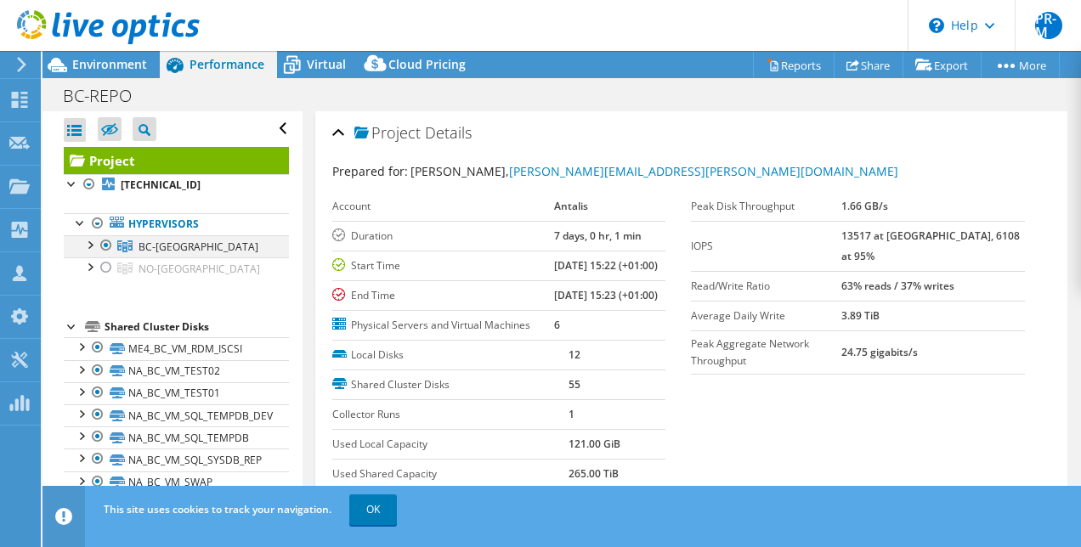
click at [90, 245] on div at bounding box center [89, 243] width 17 height 17
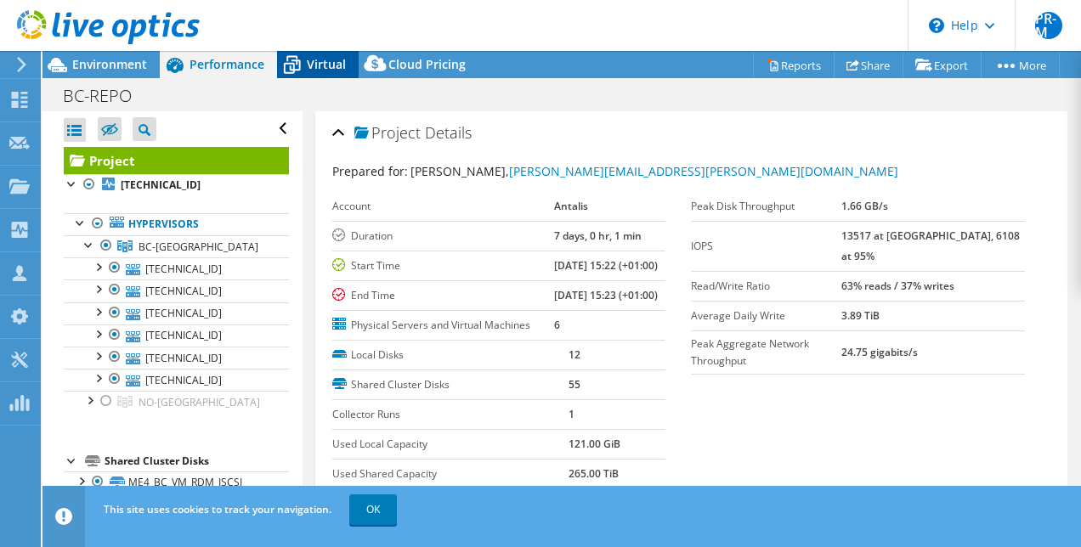
click at [318, 70] on span "Virtual" at bounding box center [326, 64] width 39 height 16
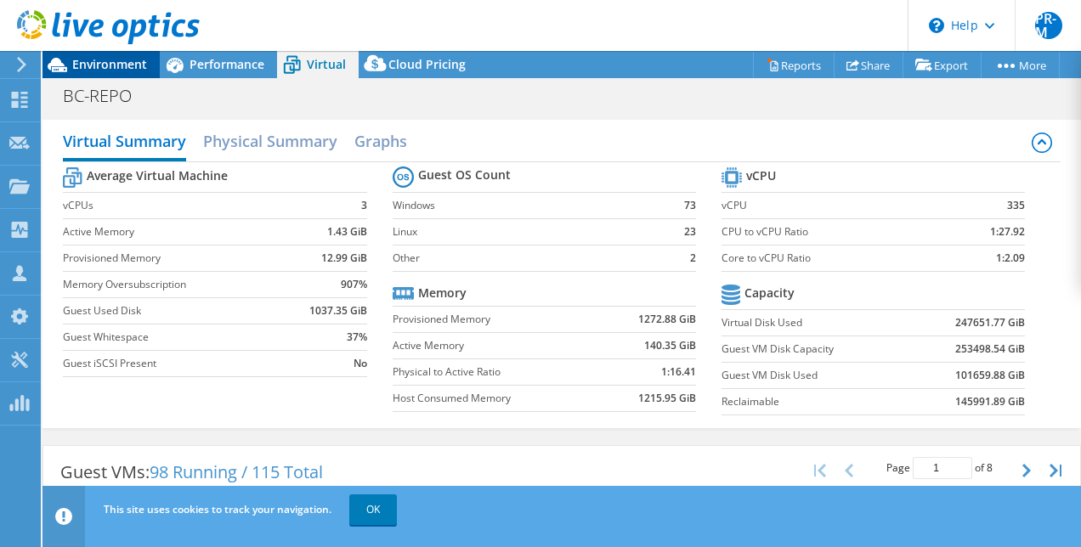
click at [117, 65] on span "Environment" at bounding box center [109, 64] width 75 height 16
